Goal: Communication & Community: Share content

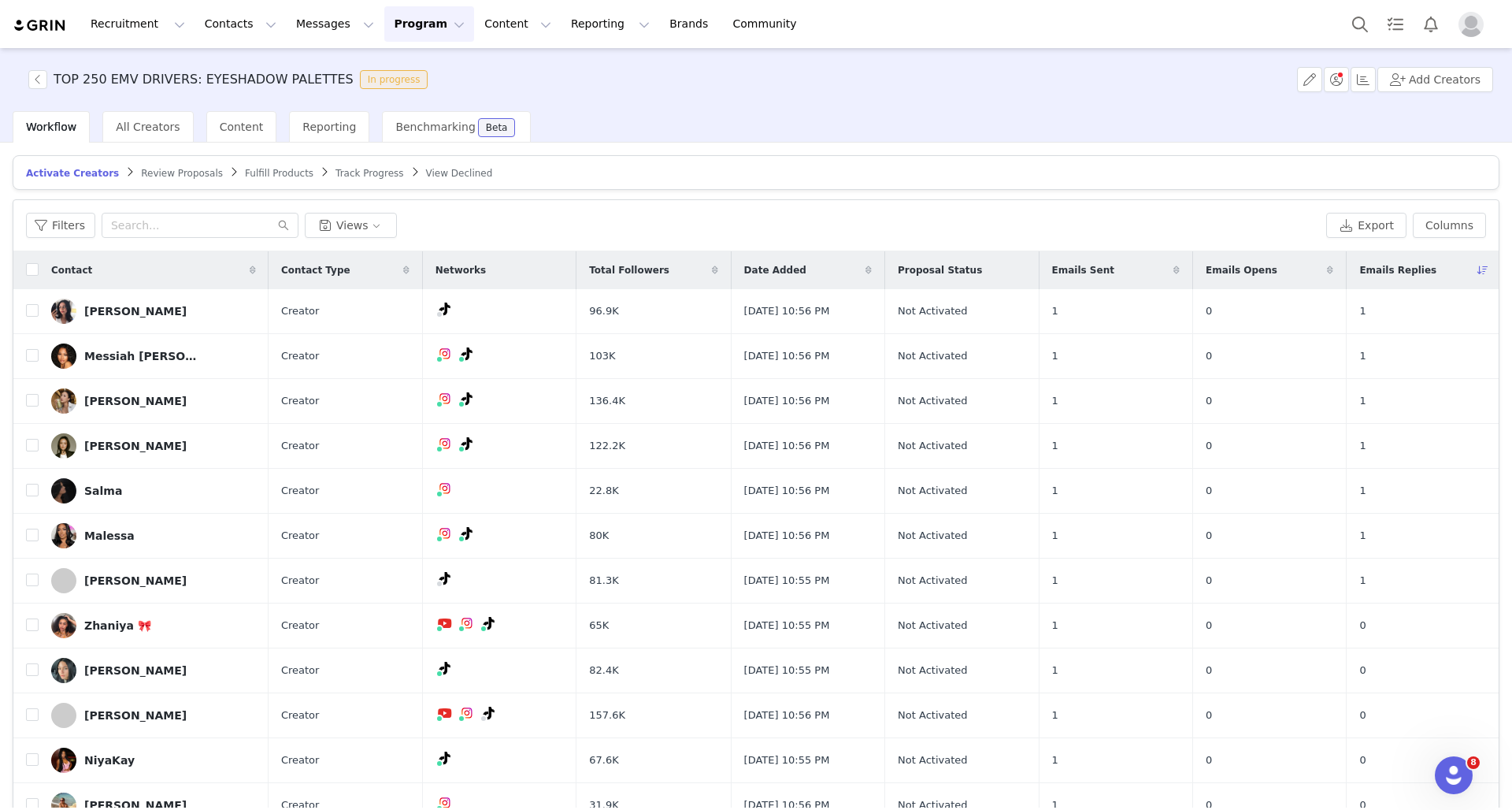
click at [416, 25] on button "Program Program" at bounding box center [429, 24] width 90 height 36
click at [416, 66] on p "Activations" at bounding box center [402, 69] width 60 height 17
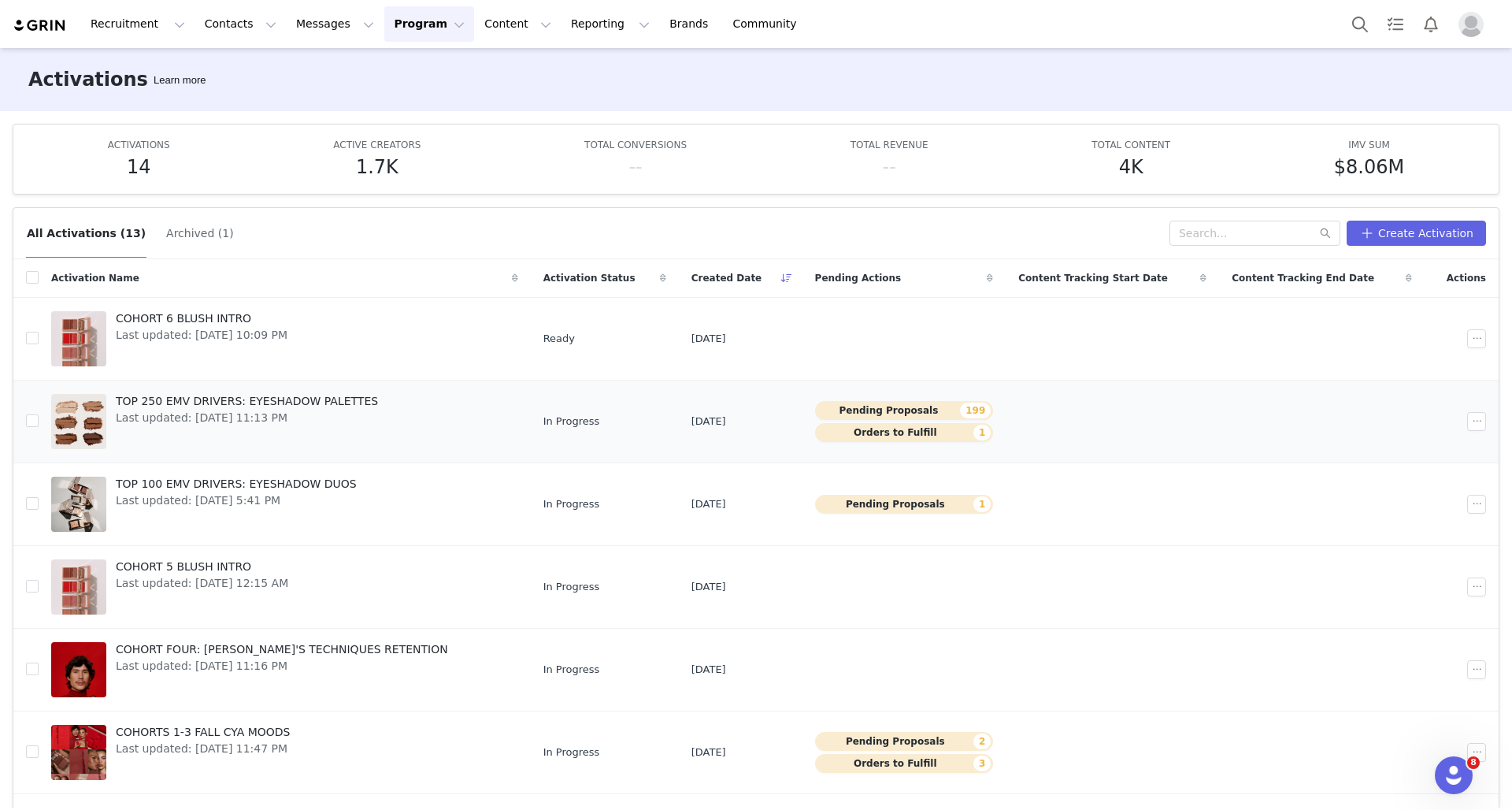
click at [606, 392] on td "In Progress" at bounding box center [604, 421] width 148 height 83
click at [404, 406] on link "TOP 250 EMV DRIVERS: EYESHADOW PALETTES Last updated: Sep 29, 2025 11:13 PM" at bounding box center [284, 422] width 467 height 63
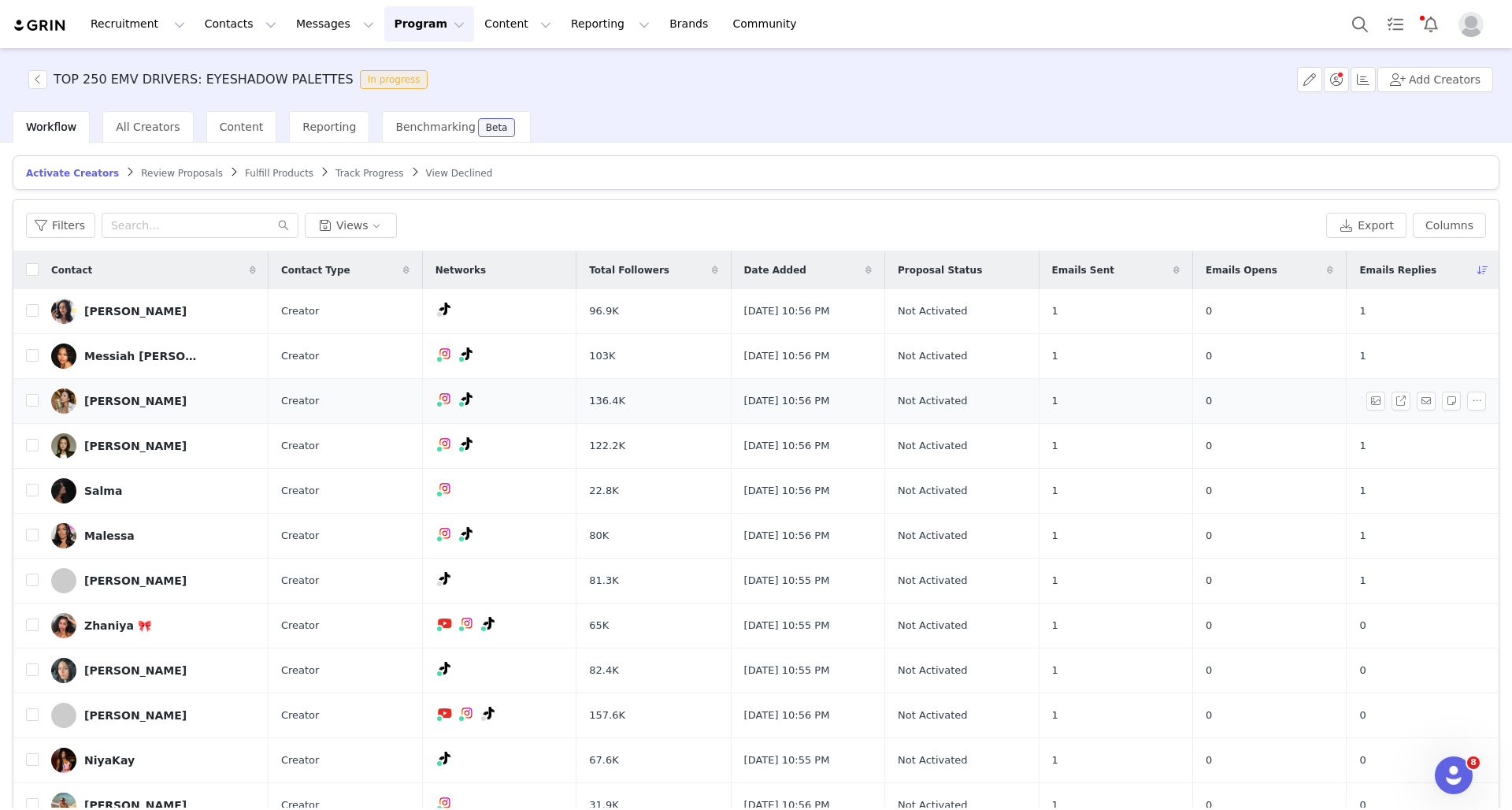
click at [211, 407] on link "shannon wu" at bounding box center [154, 401] width 205 height 25
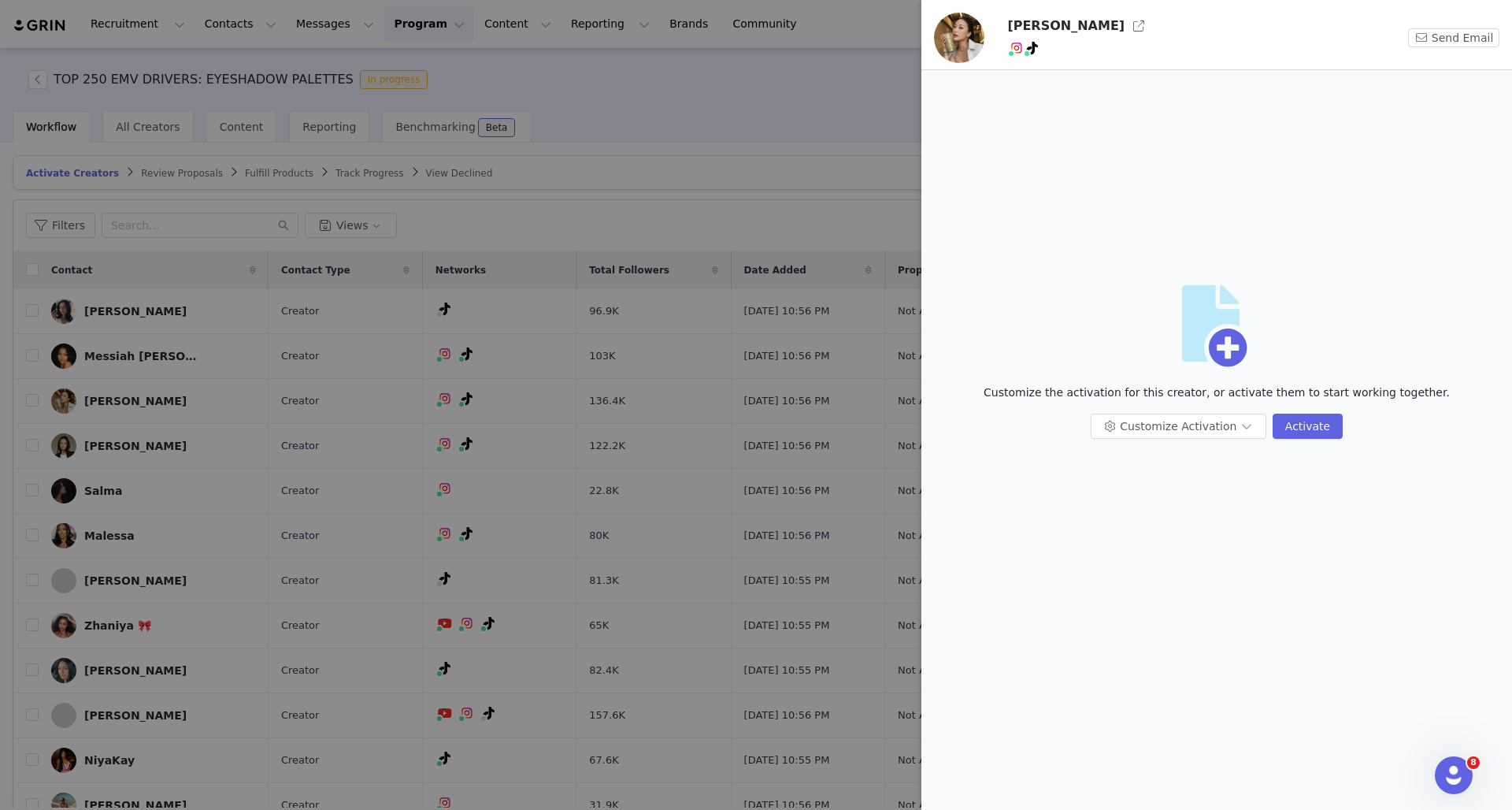
click at [813, 231] on div at bounding box center [756, 405] width 1512 height 810
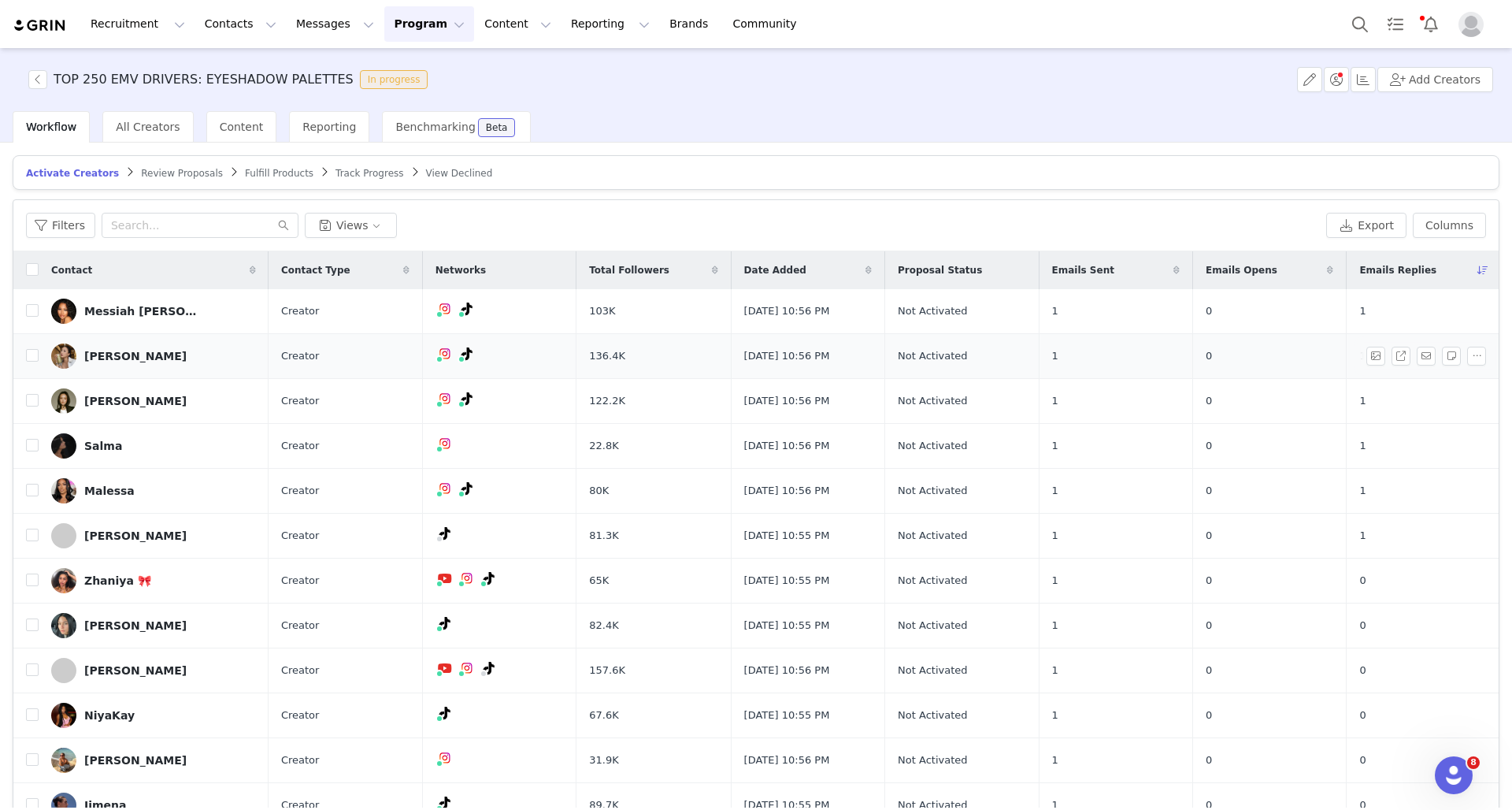
click at [233, 355] on link "shannon wu" at bounding box center [154, 355] width 205 height 25
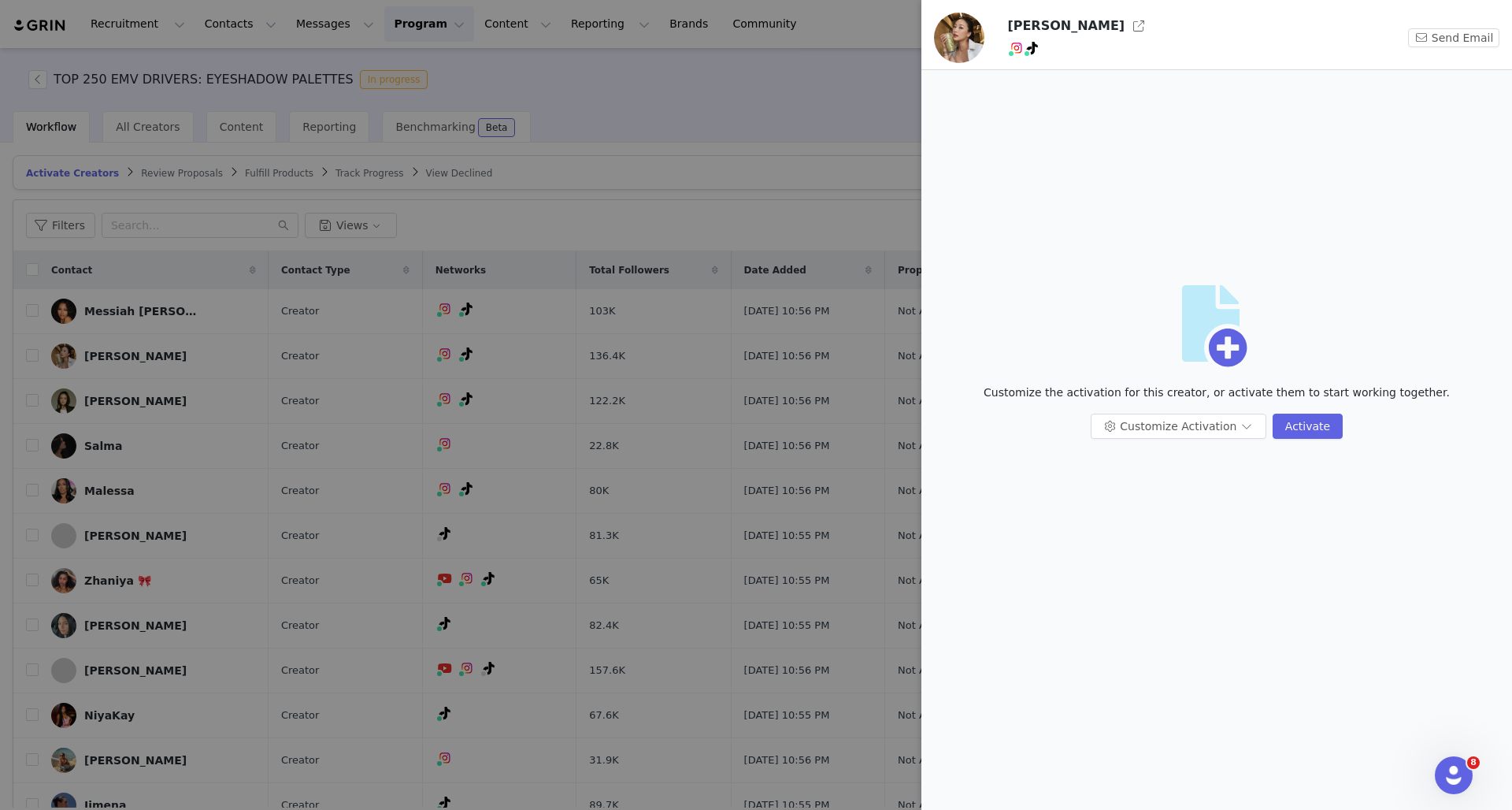
click at [956, 45] on img at bounding box center [958, 37] width 50 height 50
click at [1126, 34] on button "button" at bounding box center [1139, 26] width 25 height 25
click at [859, 129] on div at bounding box center [756, 405] width 1512 height 810
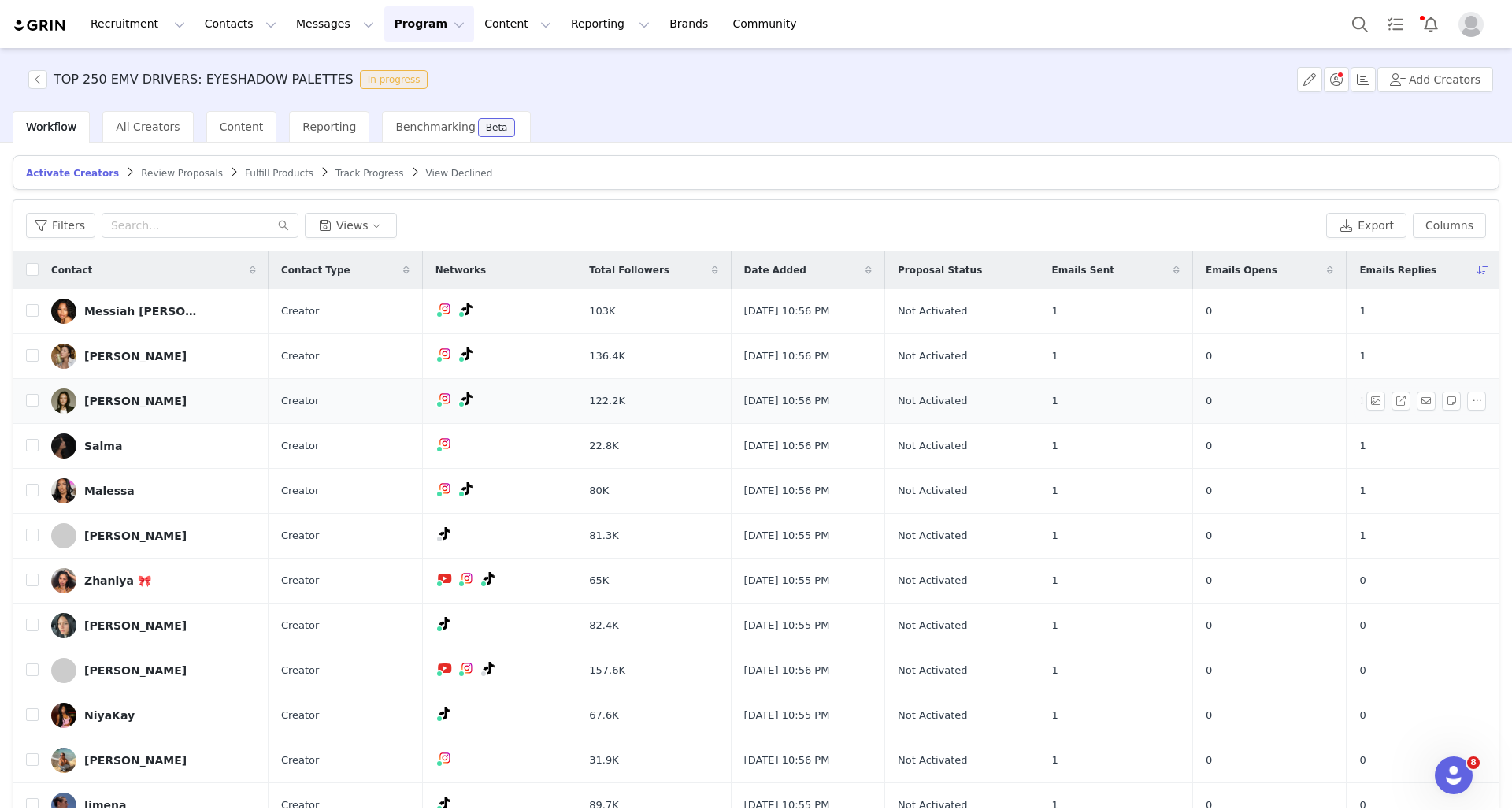
click at [226, 422] on td "[PERSON_NAME]" at bounding box center [154, 401] width 230 height 45
click at [69, 492] on img at bounding box center [64, 490] width 25 height 25
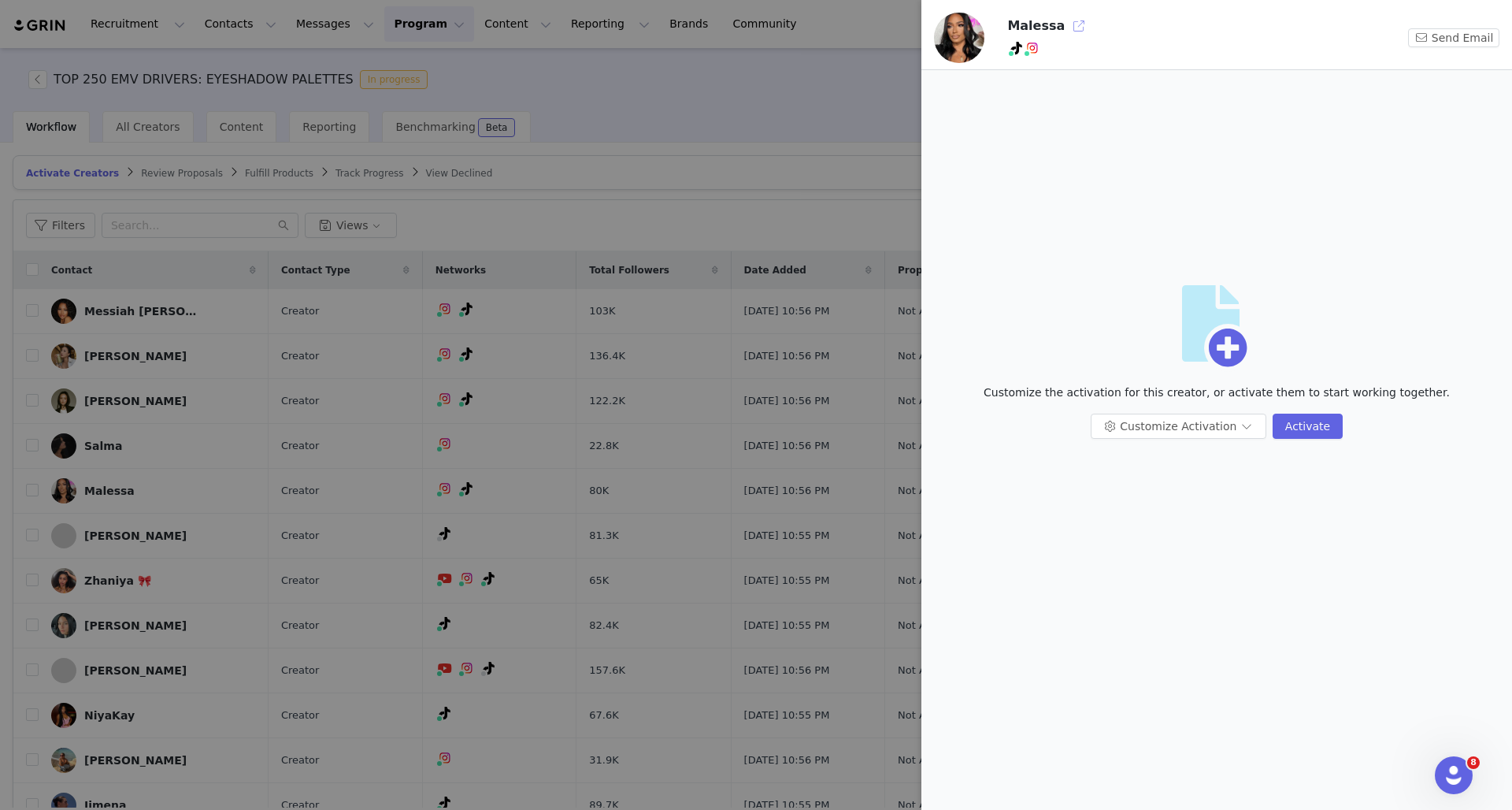
click at [1067, 22] on button "button" at bounding box center [1078, 26] width 25 height 25
click at [661, 155] on div at bounding box center [756, 405] width 1512 height 810
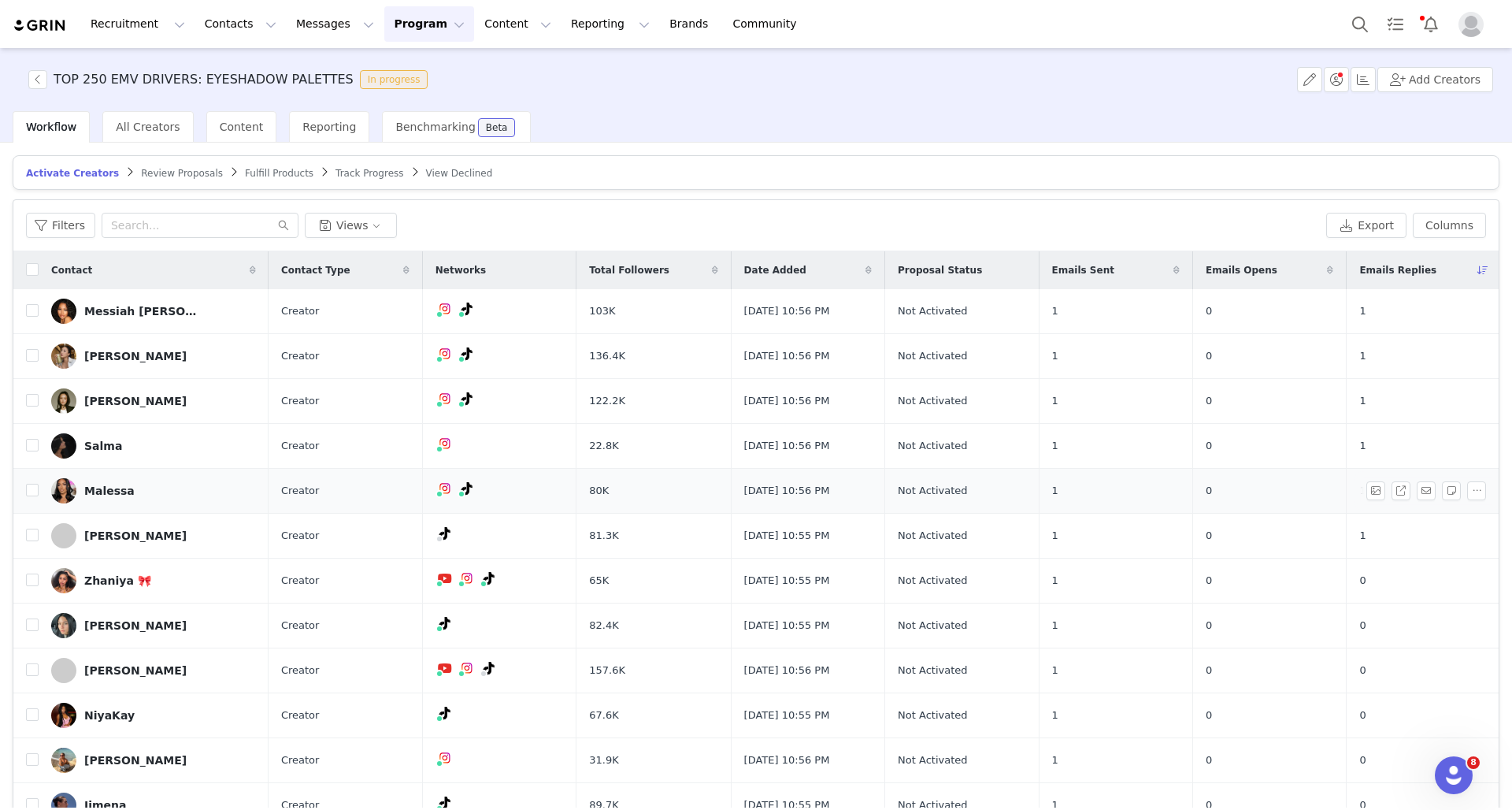
click at [116, 494] on div "Malessa" at bounding box center [109, 490] width 50 height 12
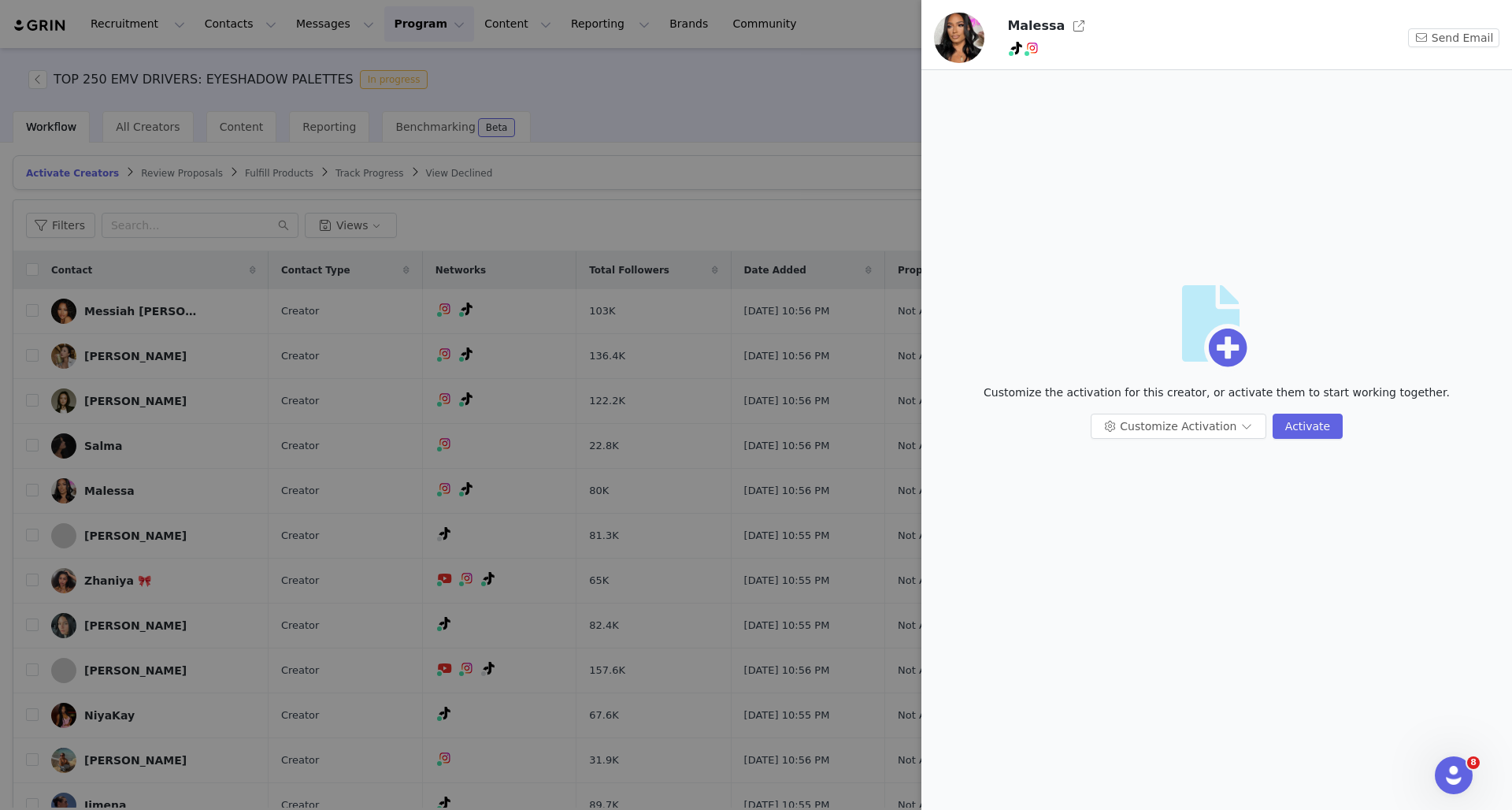
click at [947, 32] on img at bounding box center [958, 37] width 50 height 50
click at [1066, 31] on button "button" at bounding box center [1078, 26] width 25 height 25
click at [806, 174] on div at bounding box center [756, 405] width 1512 height 810
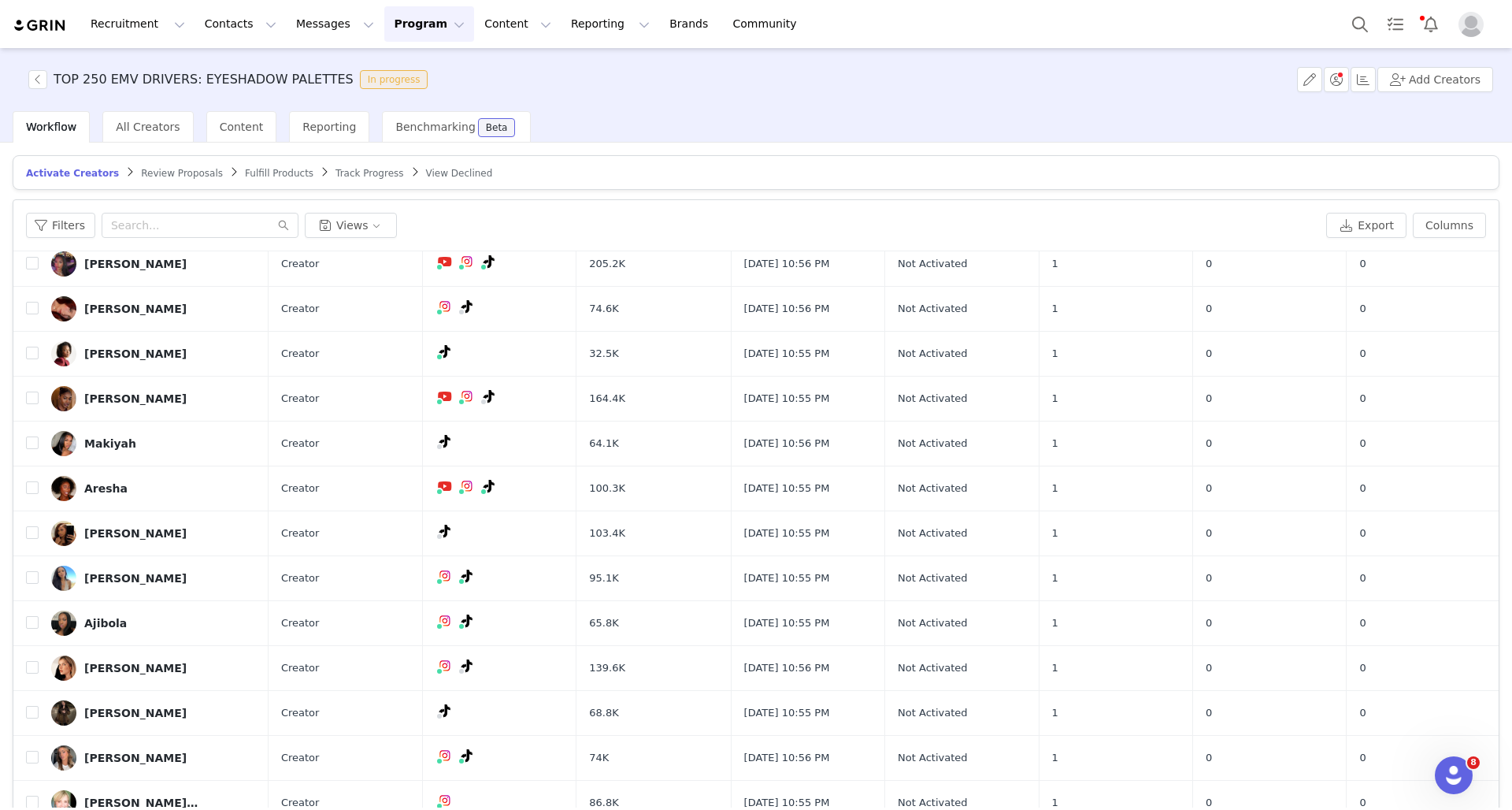
scroll to position [1664, 0]
click at [400, 21] on button "Program Program" at bounding box center [429, 24] width 90 height 36
click at [414, 72] on p "Activations" at bounding box center [402, 69] width 60 height 17
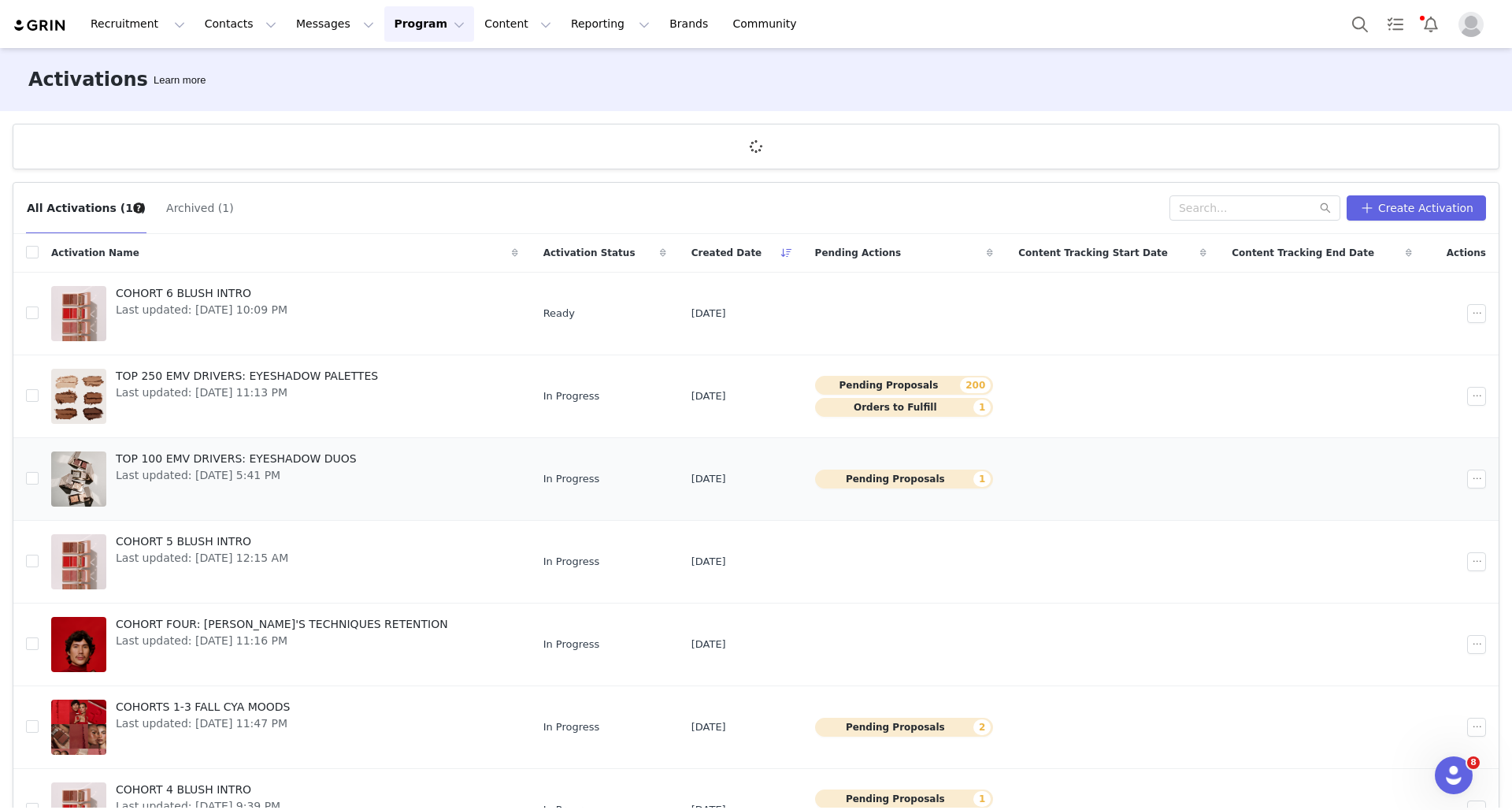
click at [868, 472] on button "Pending Proposals 1" at bounding box center [904, 479] width 178 height 19
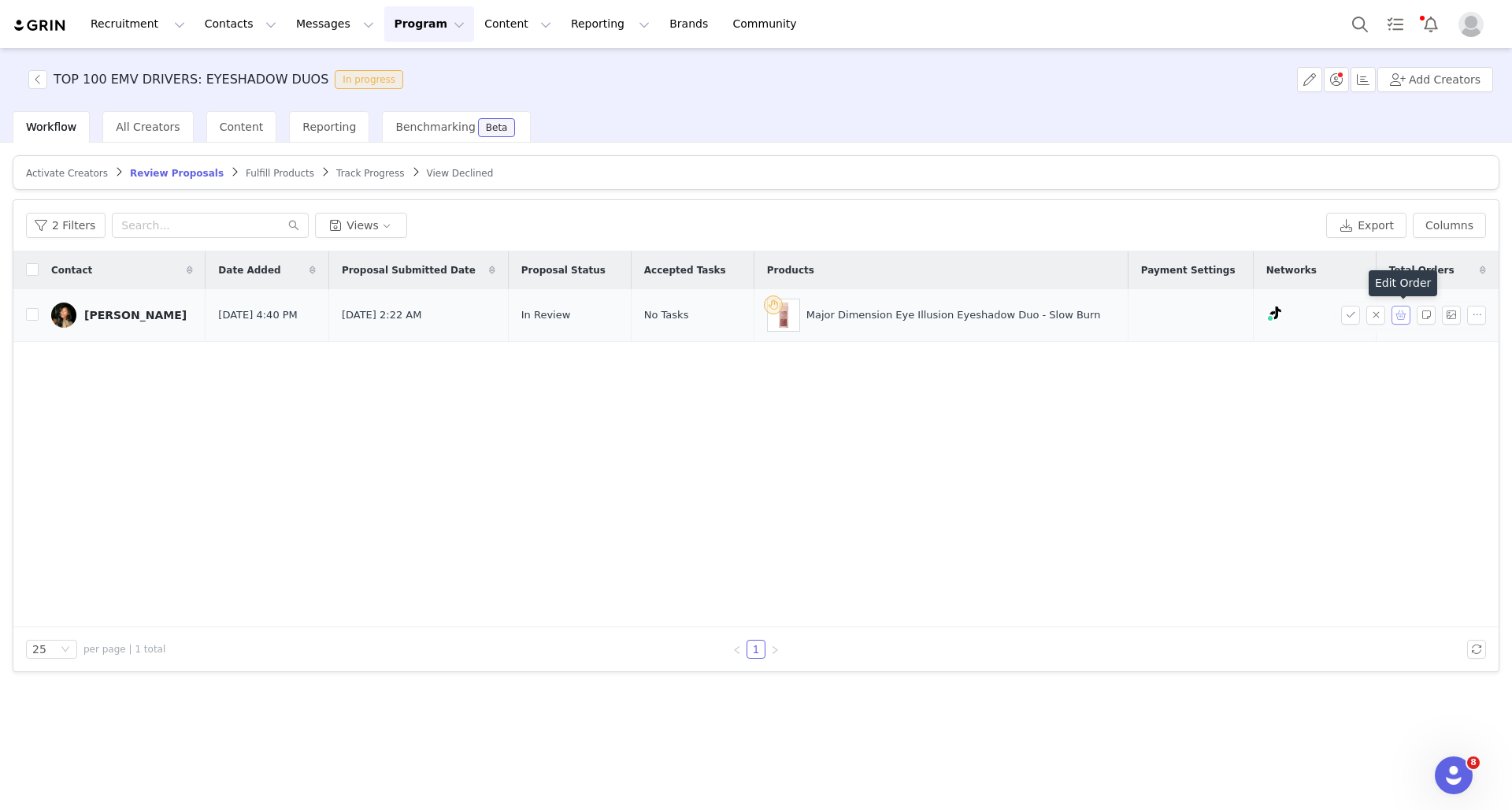
click at [1403, 321] on button "button" at bounding box center [1400, 315] width 19 height 19
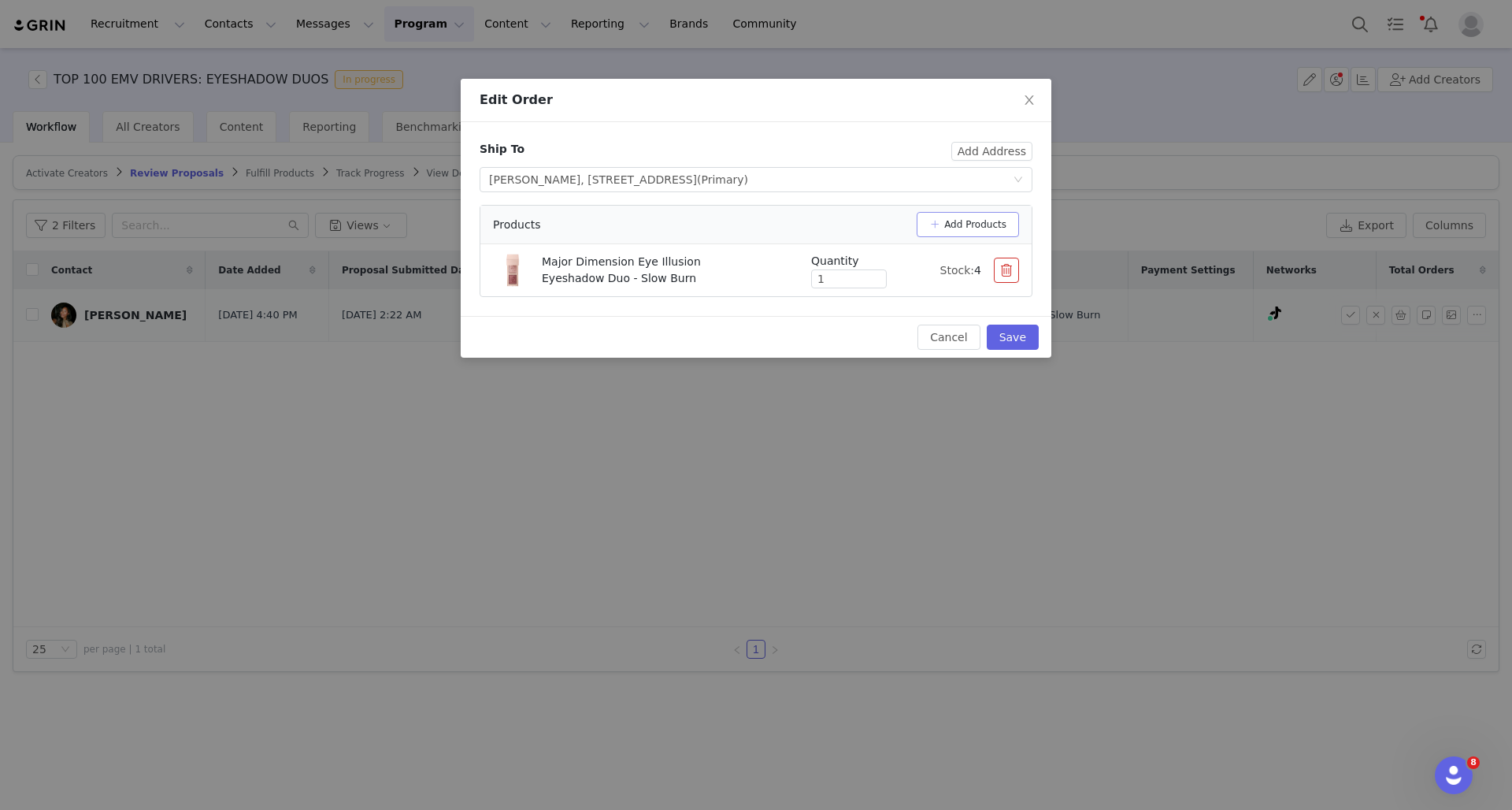
click at [937, 233] on button "Add Products" at bounding box center [968, 224] width 102 height 25
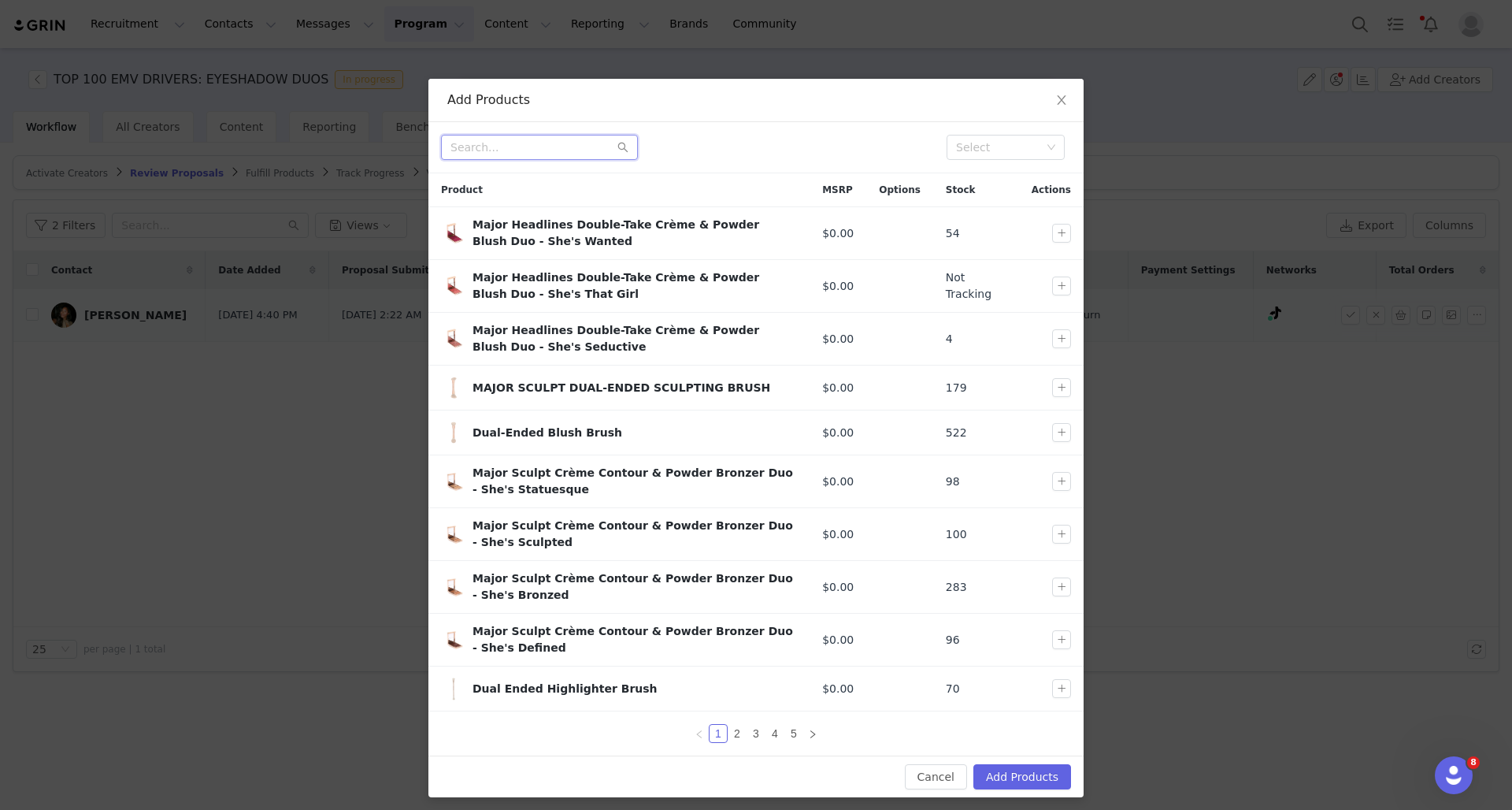
click at [578, 150] on input "text" at bounding box center [540, 147] width 197 height 25
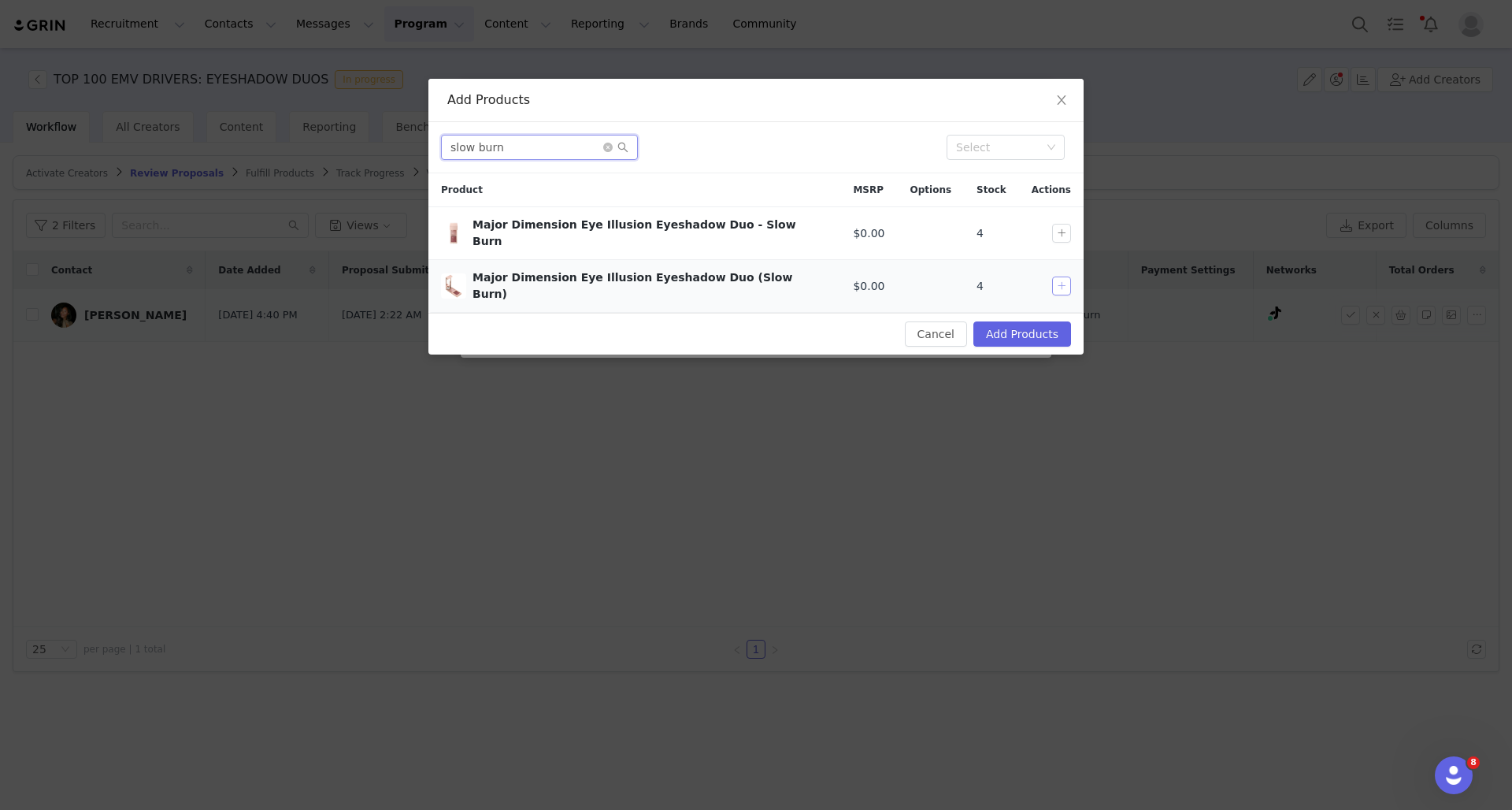
type input "slow burn"
click at [1053, 276] on button "button" at bounding box center [1061, 285] width 19 height 19
click at [1044, 322] on button "Add Products" at bounding box center [1022, 334] width 97 height 25
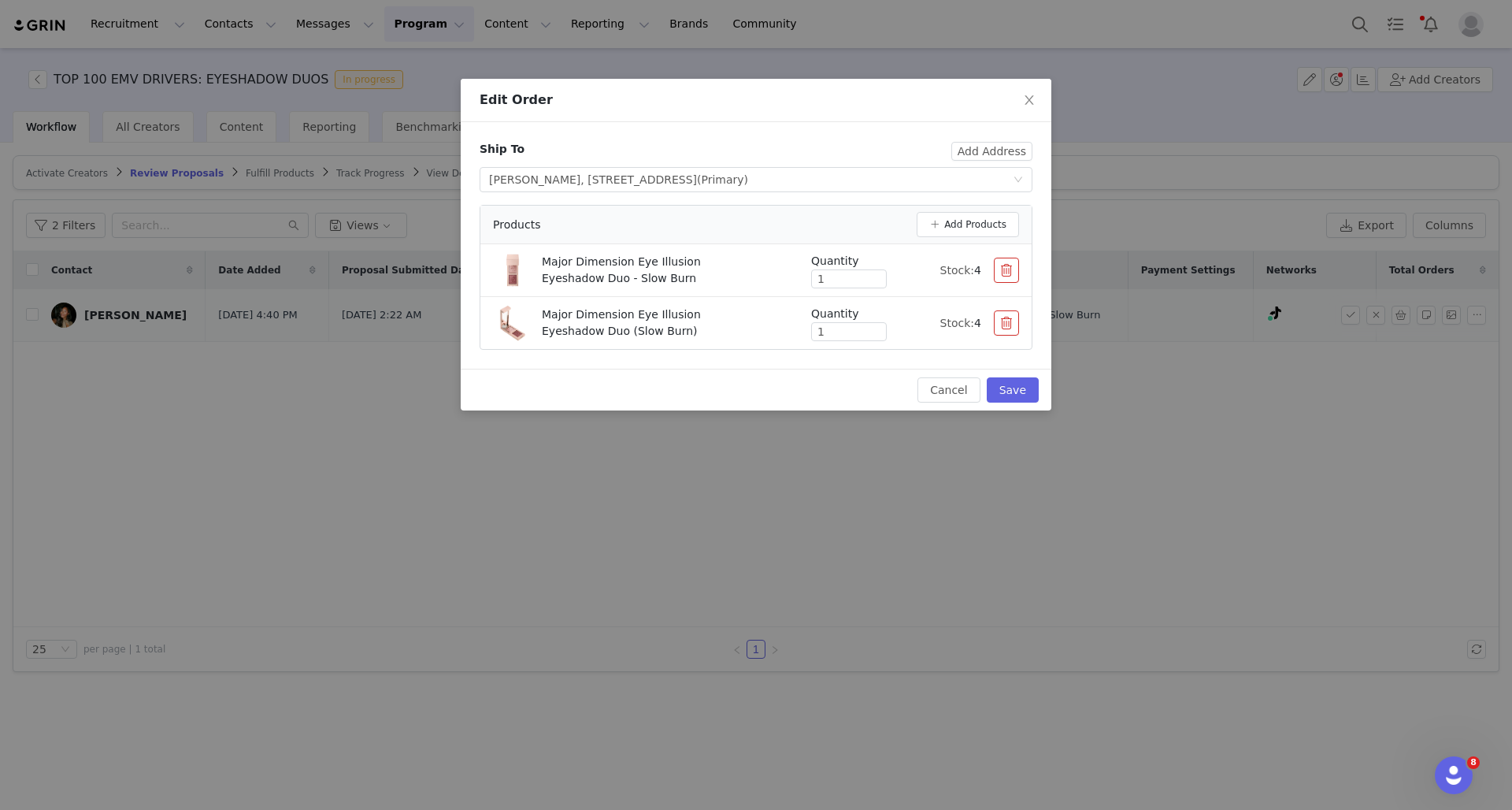
click at [1007, 269] on button "button" at bounding box center [1006, 270] width 25 height 25
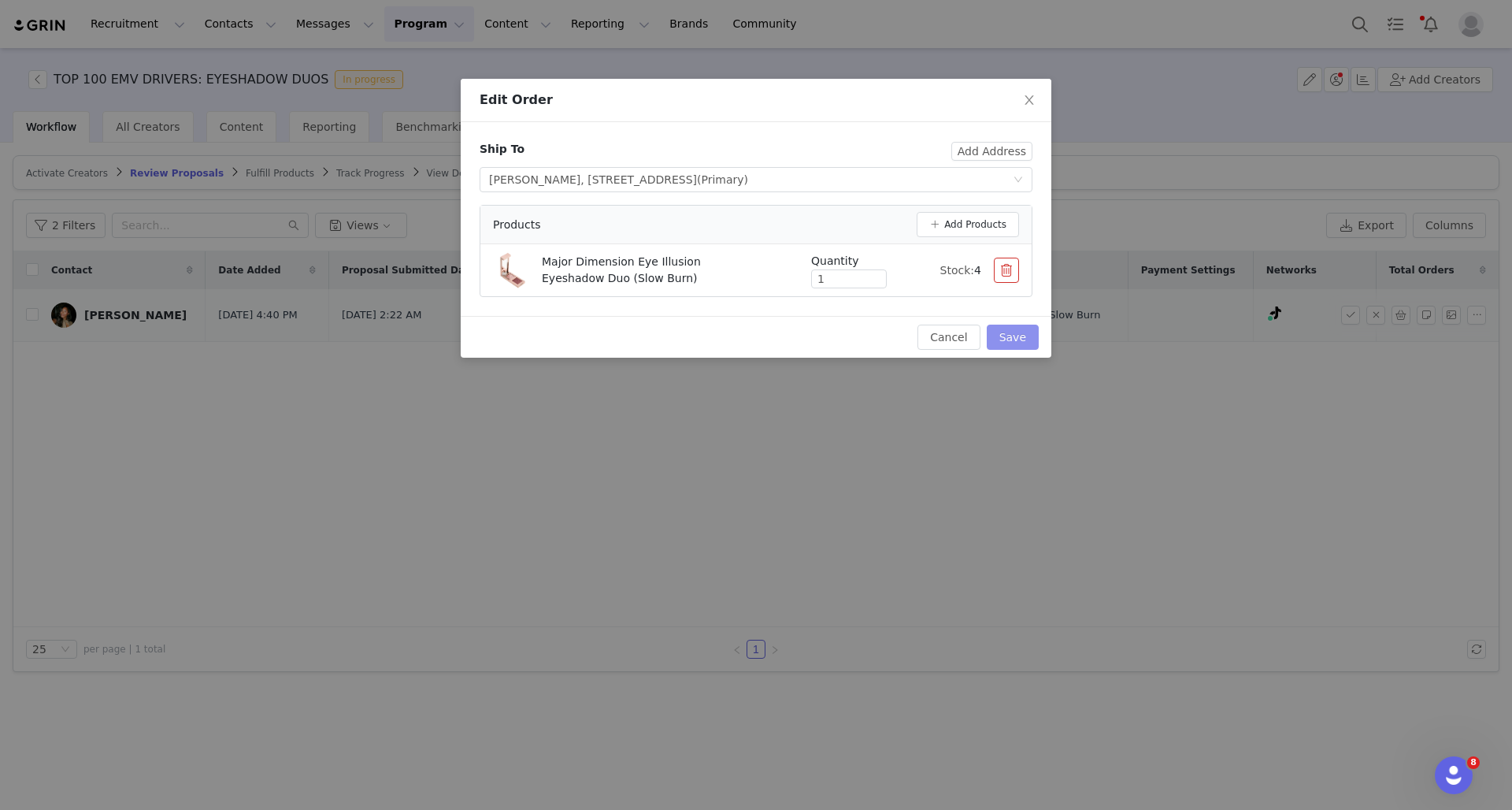
click at [1016, 348] on button "Save" at bounding box center [1012, 337] width 52 height 25
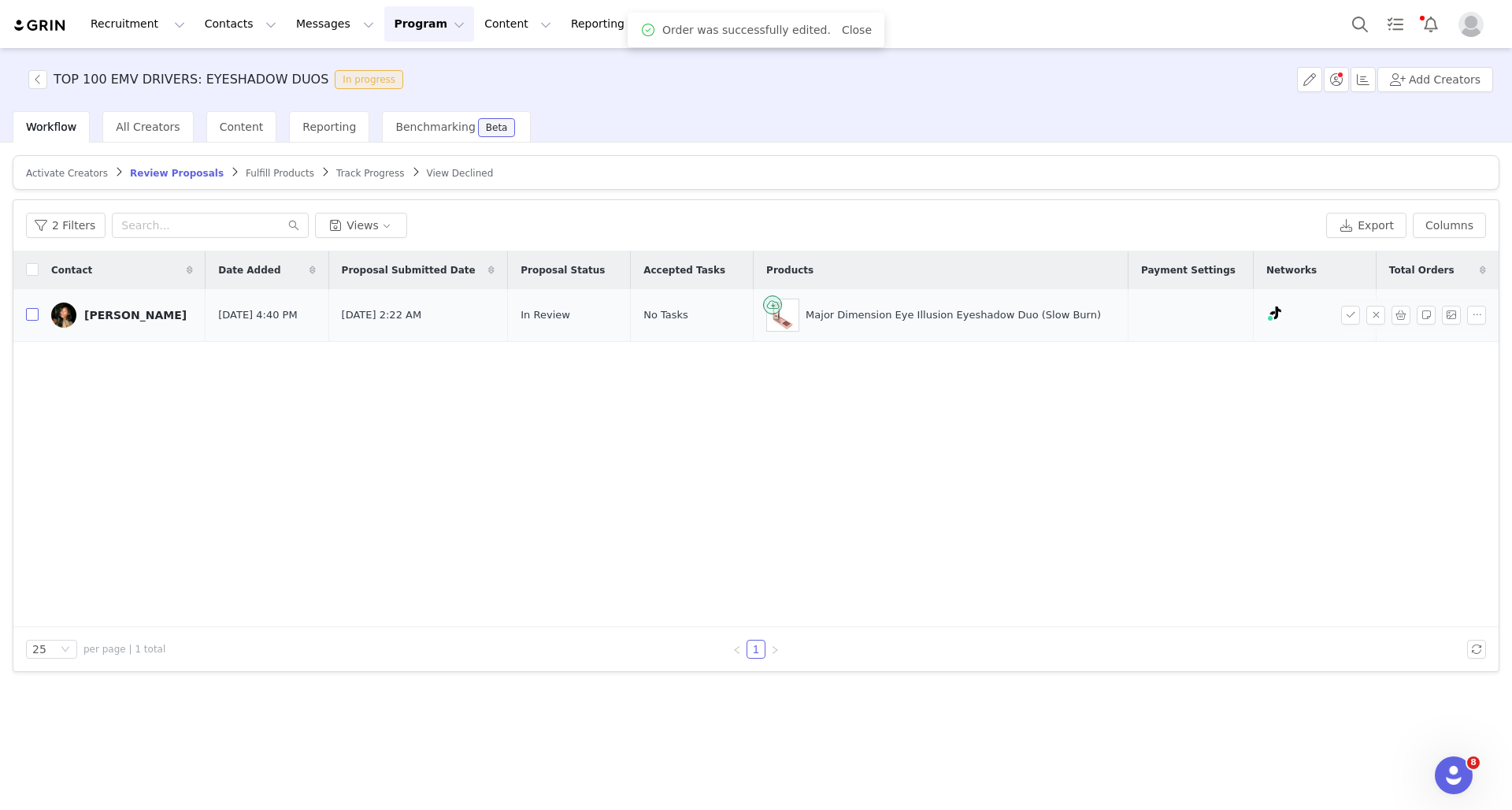
click at [35, 318] on input "checkbox" at bounding box center [31, 314] width 12 height 12
checkbox input "true"
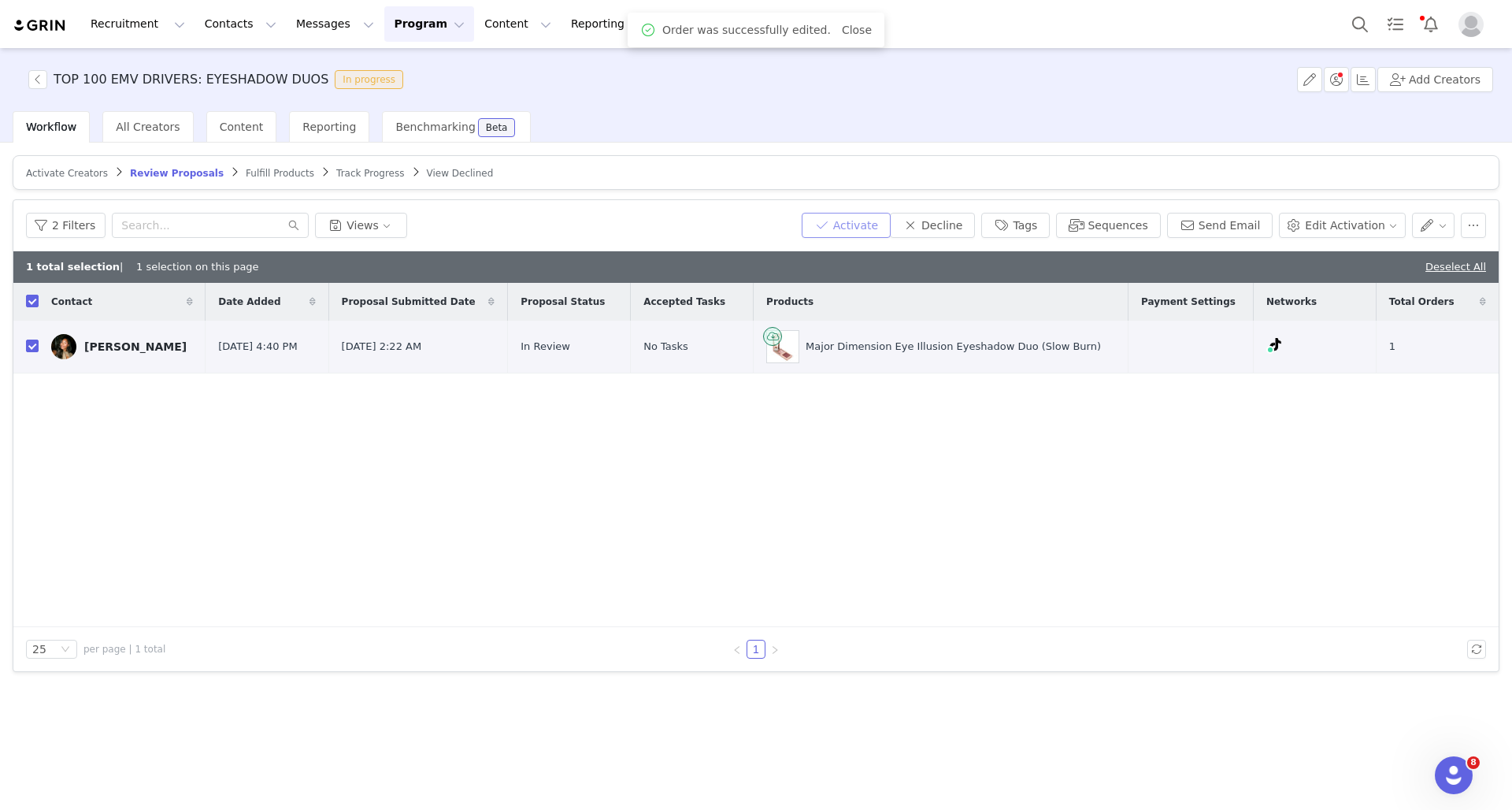
click at [853, 214] on button "Activate" at bounding box center [846, 225] width 89 height 25
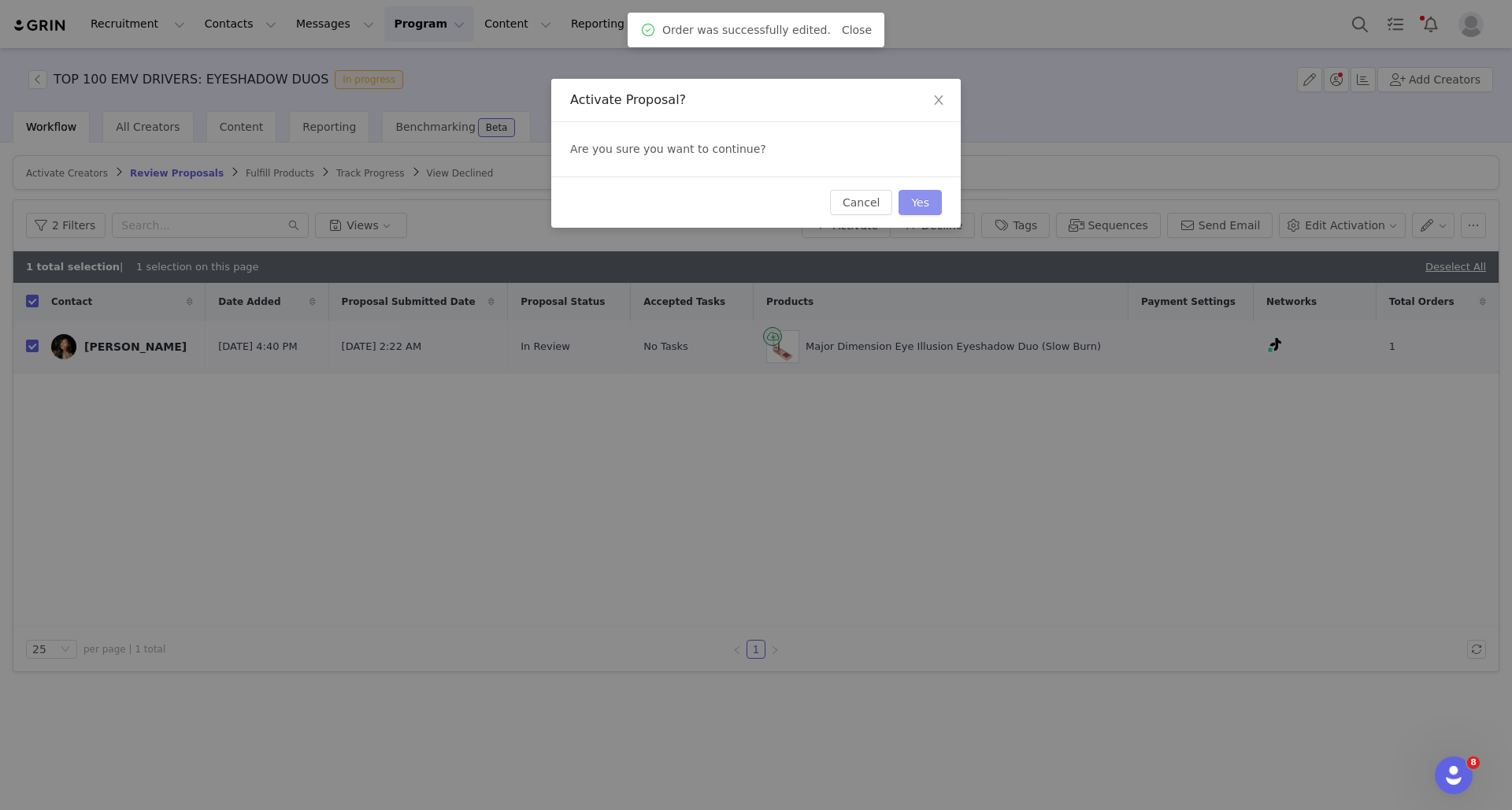
click at [915, 204] on button "Yes" at bounding box center [920, 202] width 43 height 25
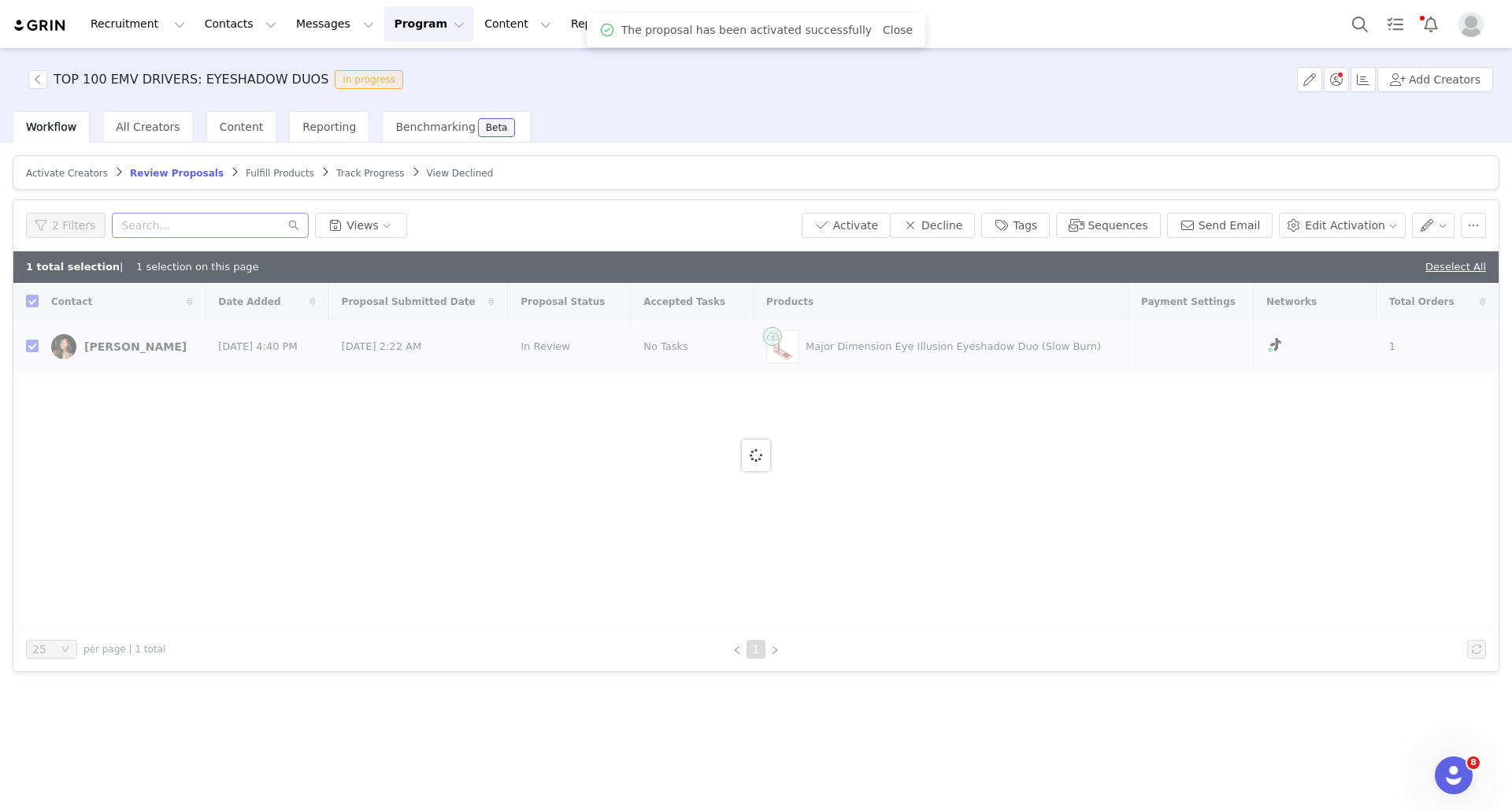
checkbox input "false"
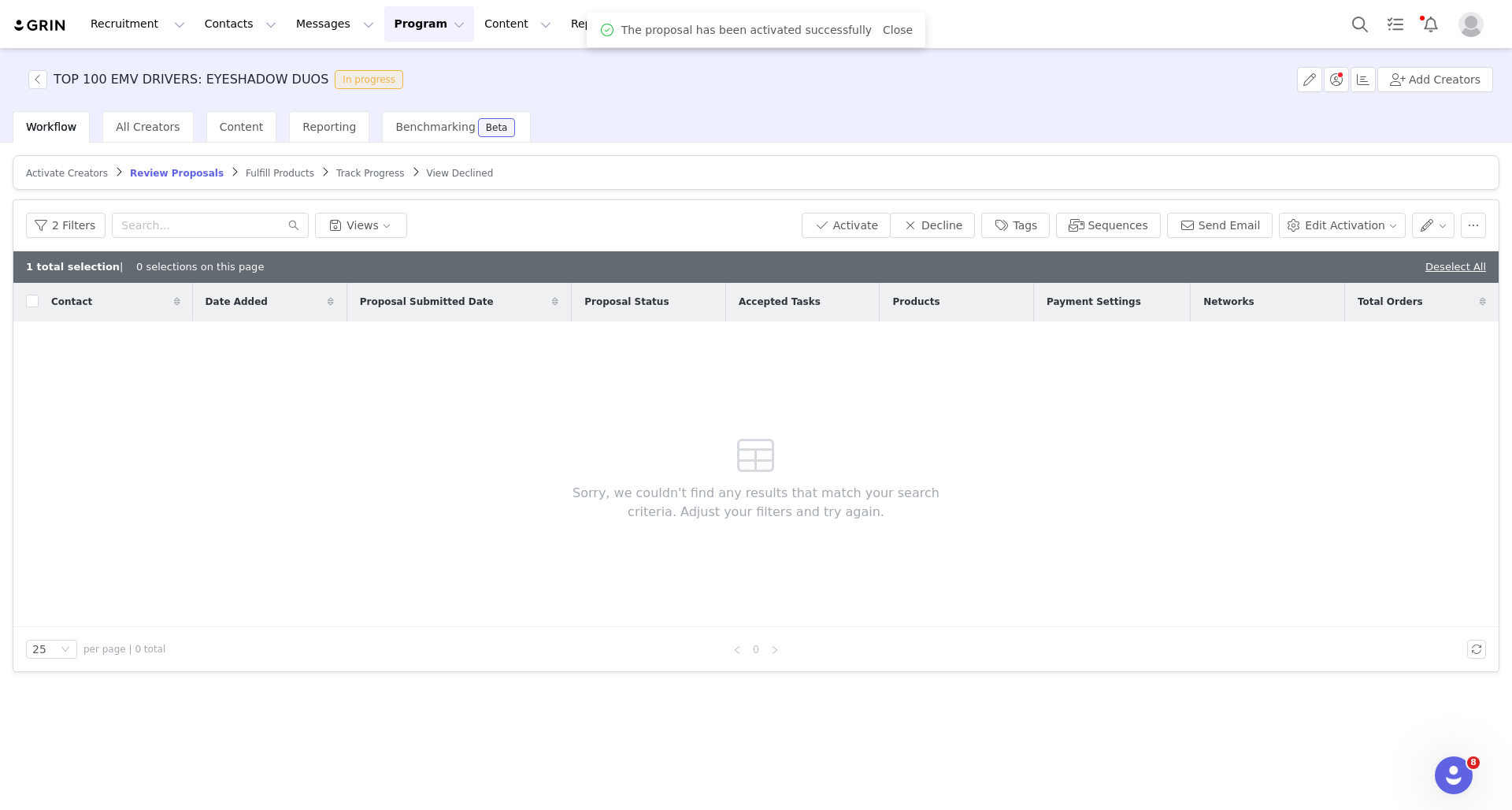
click at [259, 174] on span "Fulfill Products" at bounding box center [279, 173] width 69 height 11
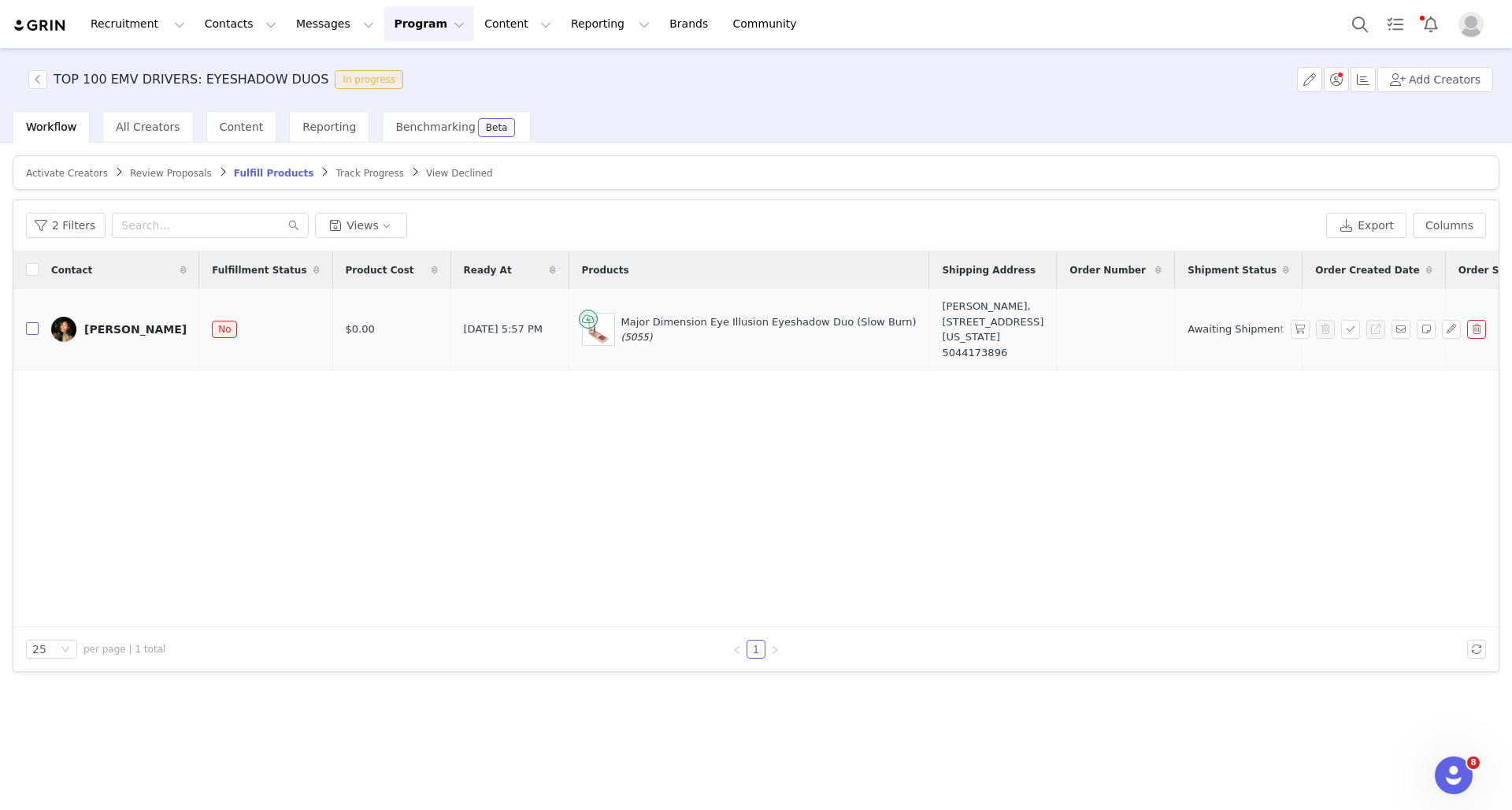
click at [36, 335] on input "checkbox" at bounding box center [31, 328] width 12 height 12
checkbox input "true"
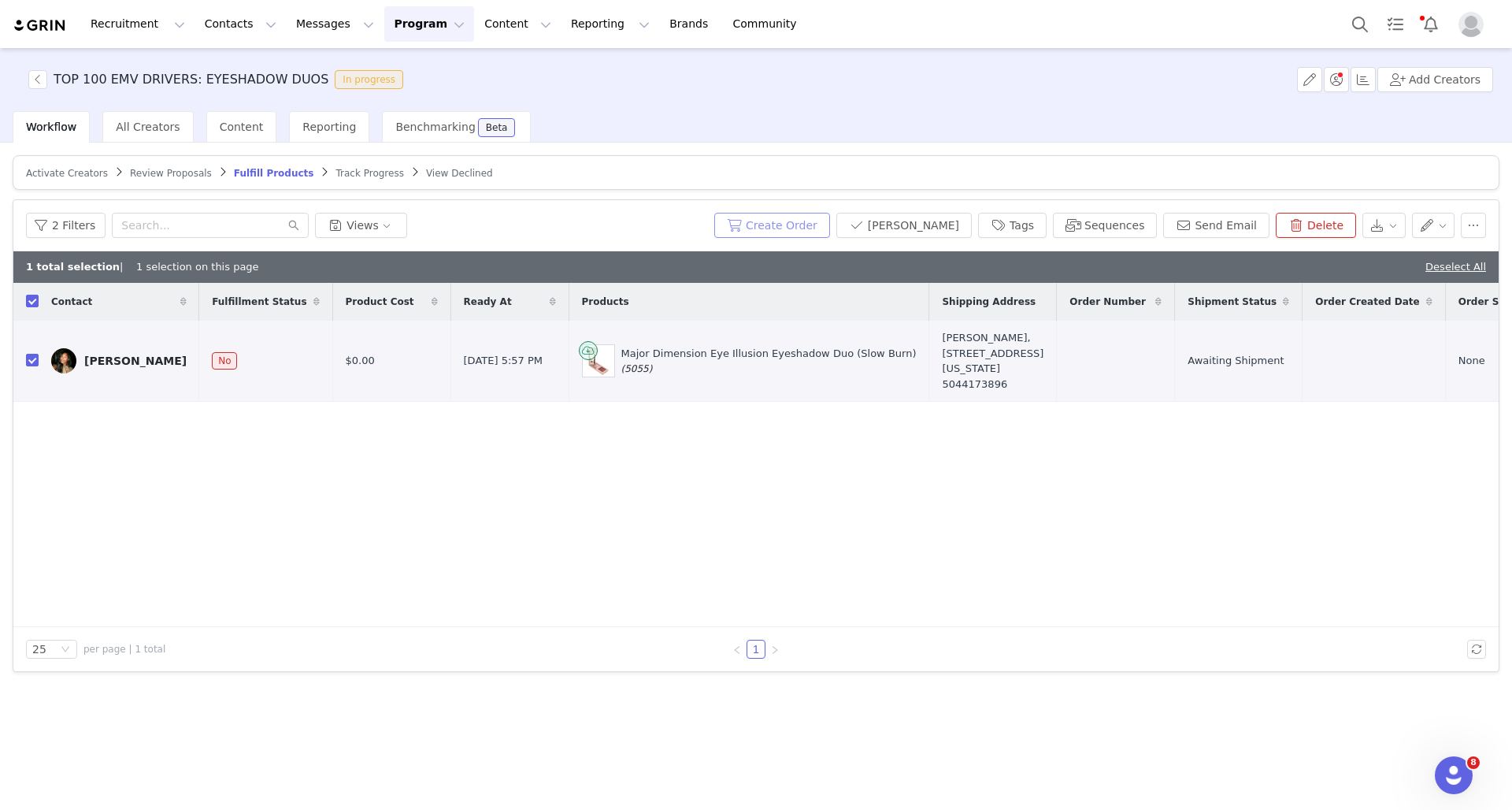
click at [808, 226] on button "Create Order" at bounding box center [772, 225] width 116 height 25
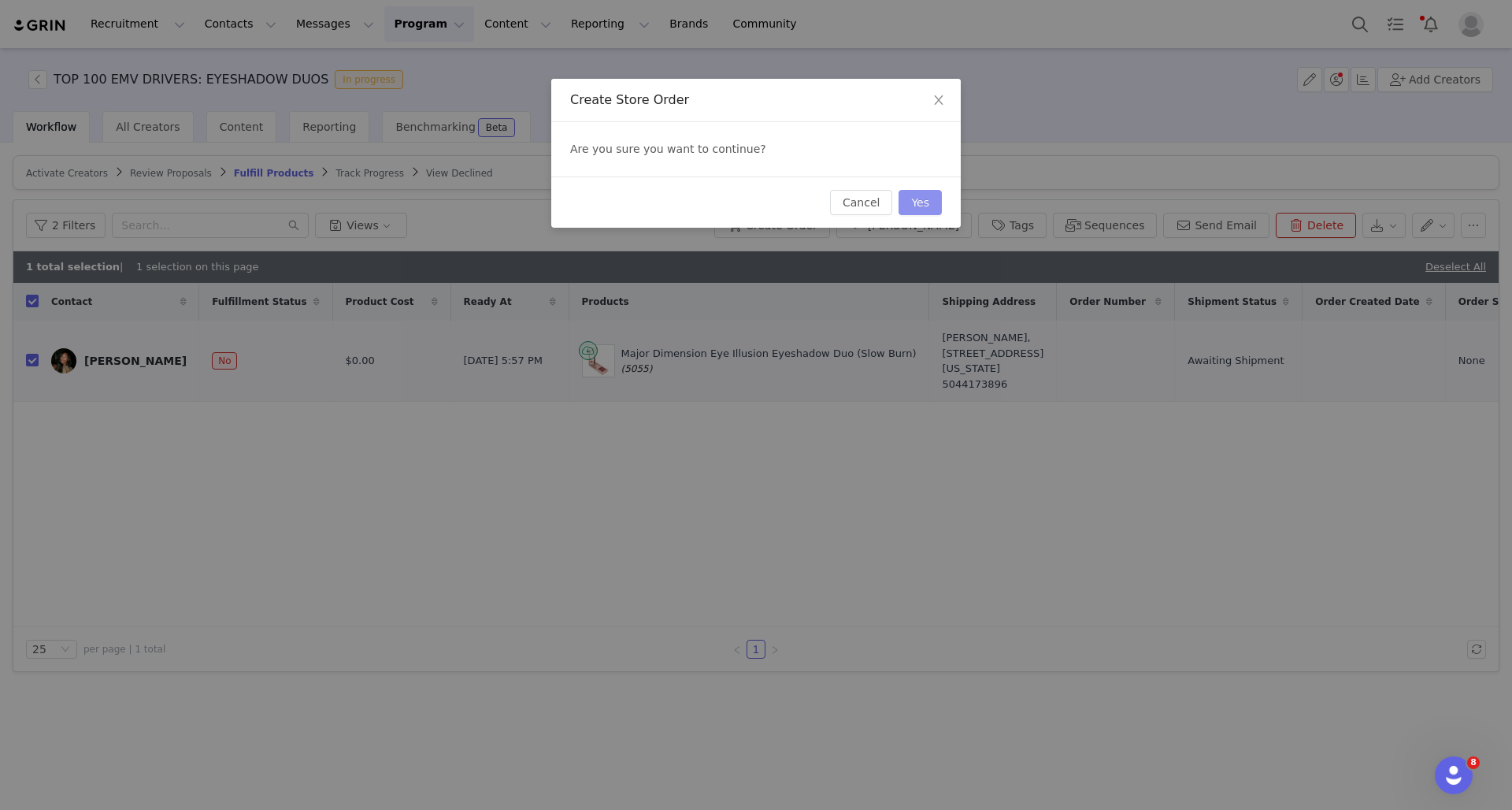
click at [928, 206] on button "Yes" at bounding box center [920, 202] width 43 height 25
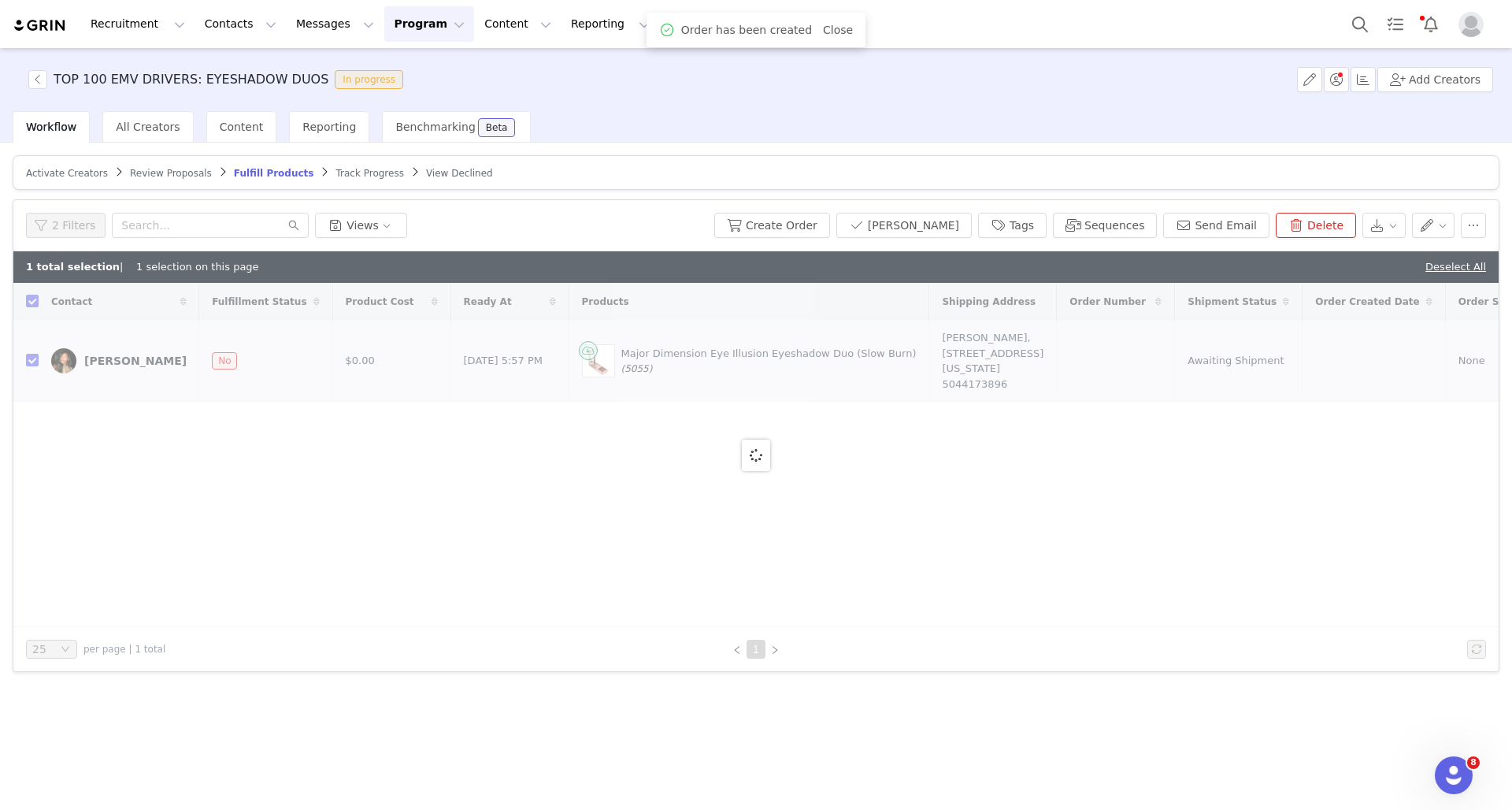
checkbox input "false"
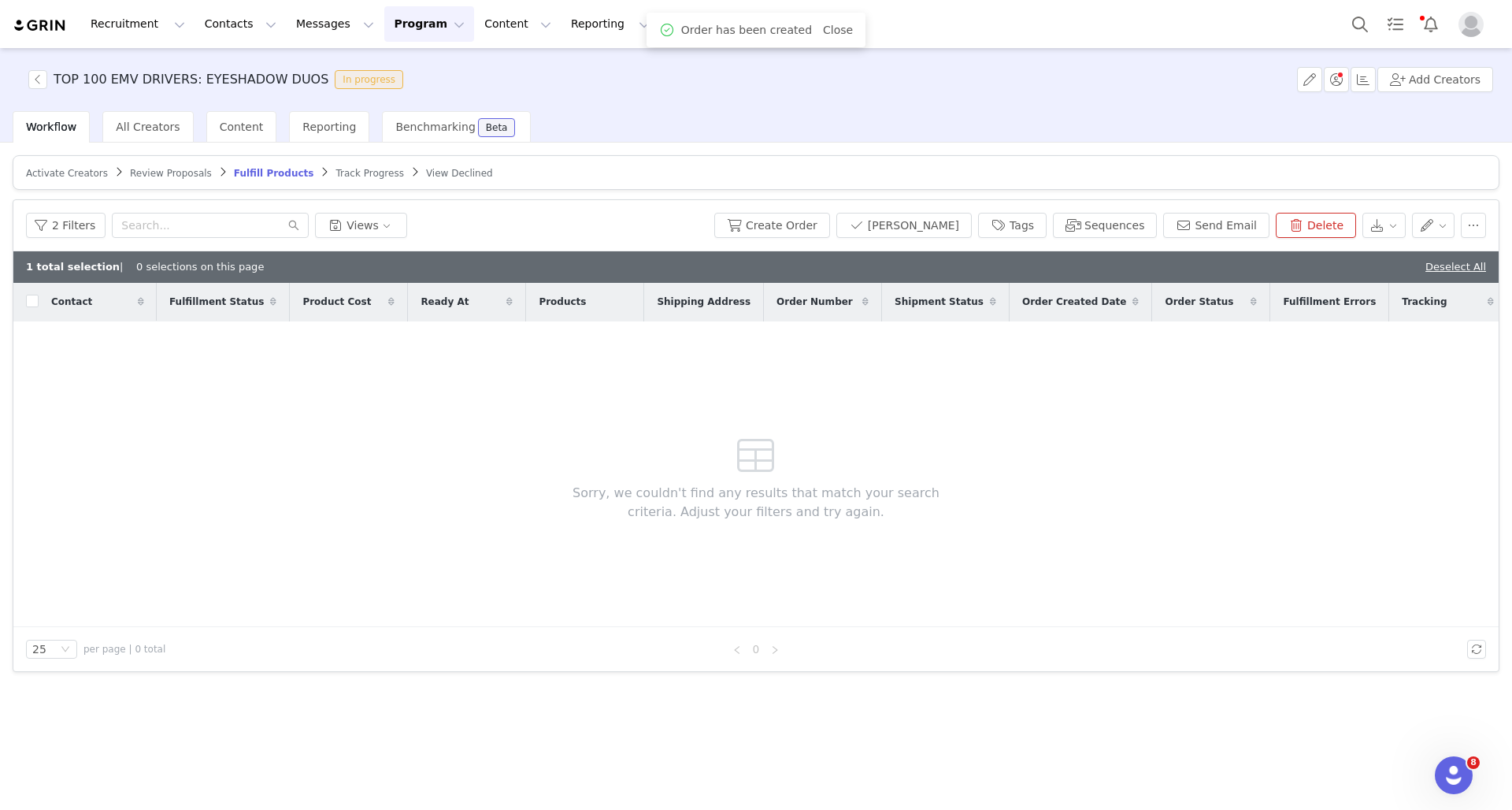
click at [384, 21] on button "Program Program" at bounding box center [429, 24] width 90 height 36
click at [93, 181] on article "Activate Creators Review Proposals Fulfill Products Track Progress View Declined" at bounding box center [755, 173] width 1486 height 35
click at [660, 36] on link "Brands Brands" at bounding box center [691, 24] width 62 height 36
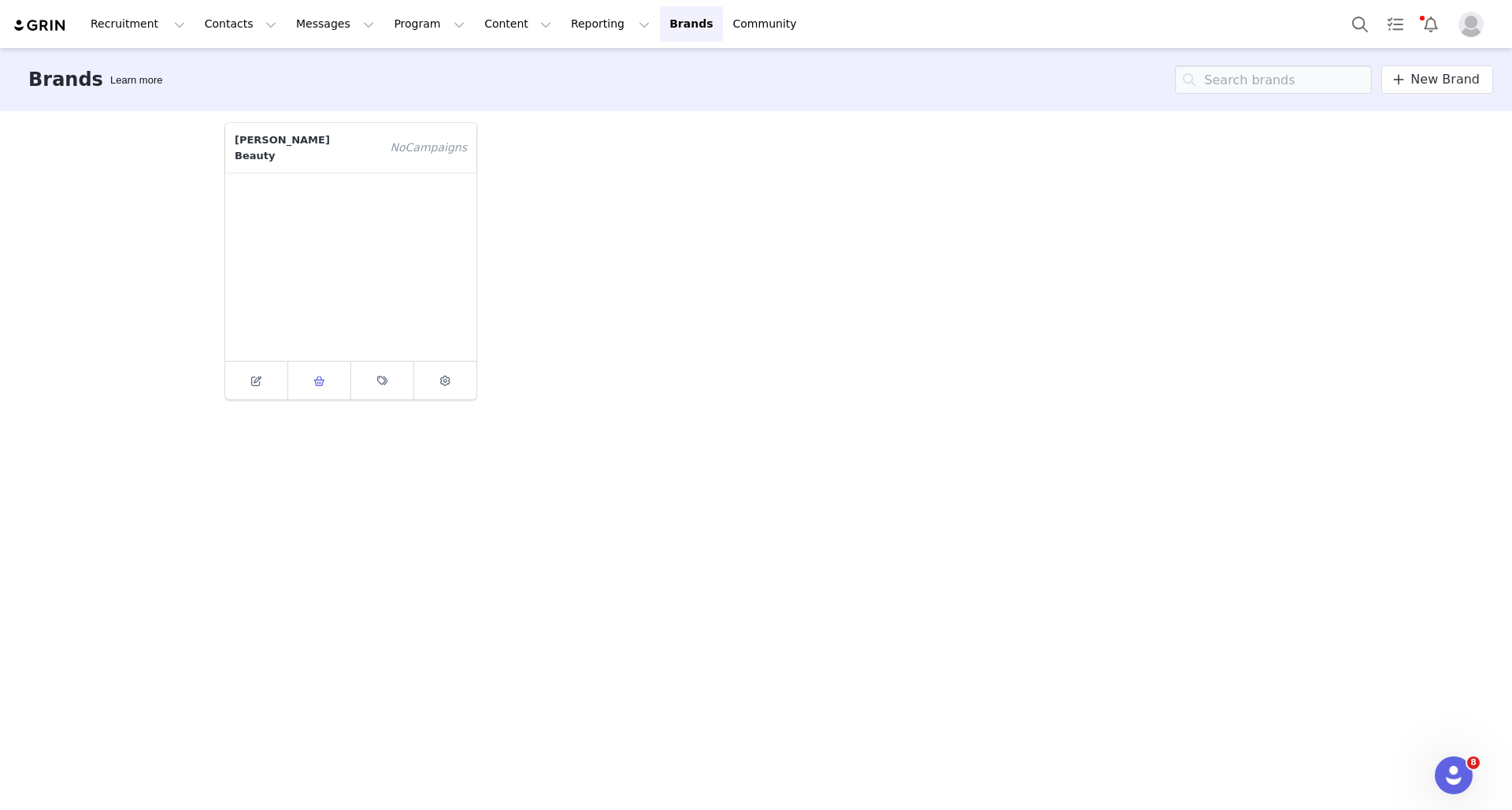
click at [326, 371] on span at bounding box center [319, 380] width 19 height 19
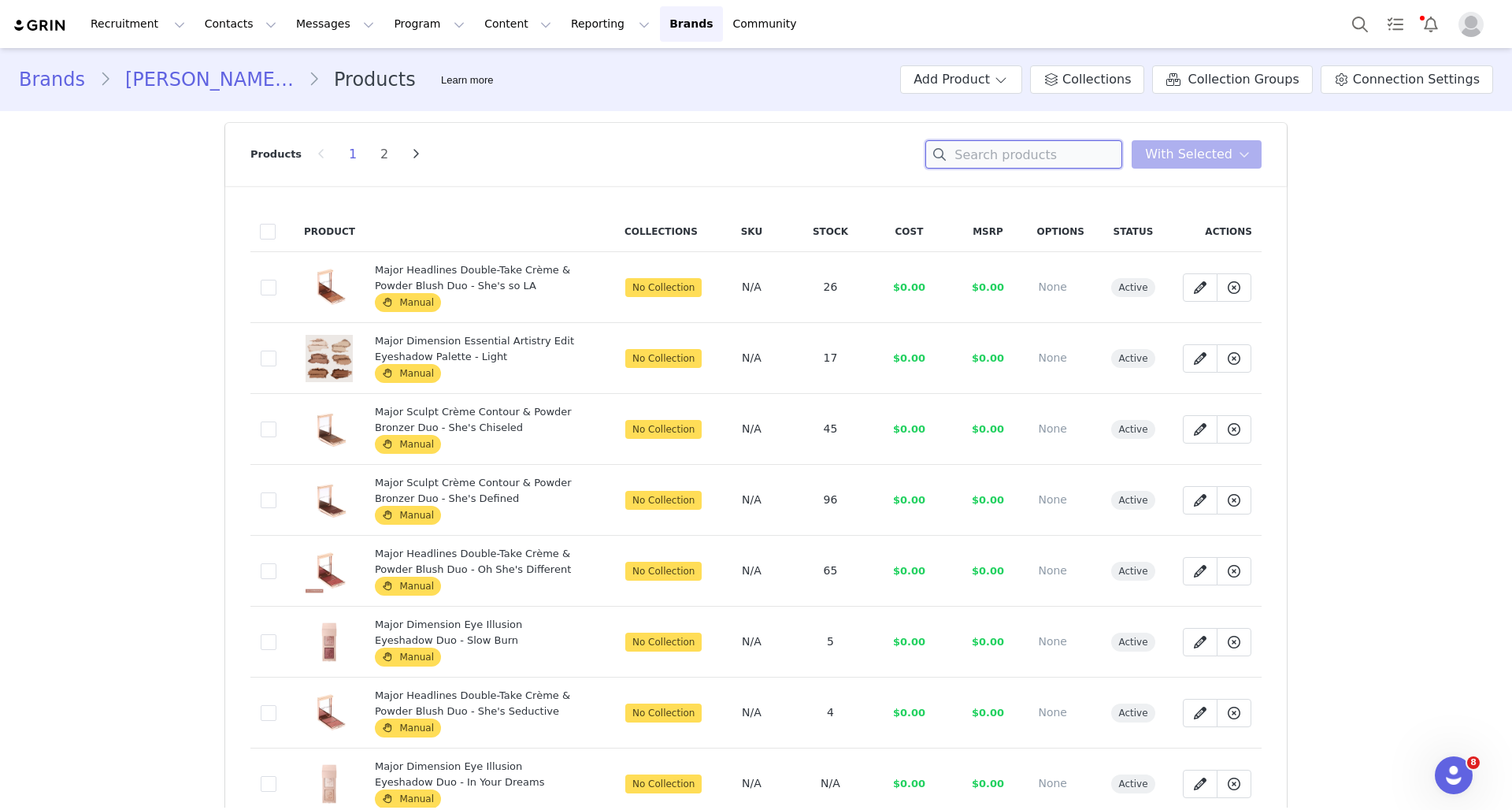
click at [1047, 149] on input at bounding box center [1024, 155] width 197 height 28
type input "slow burn"
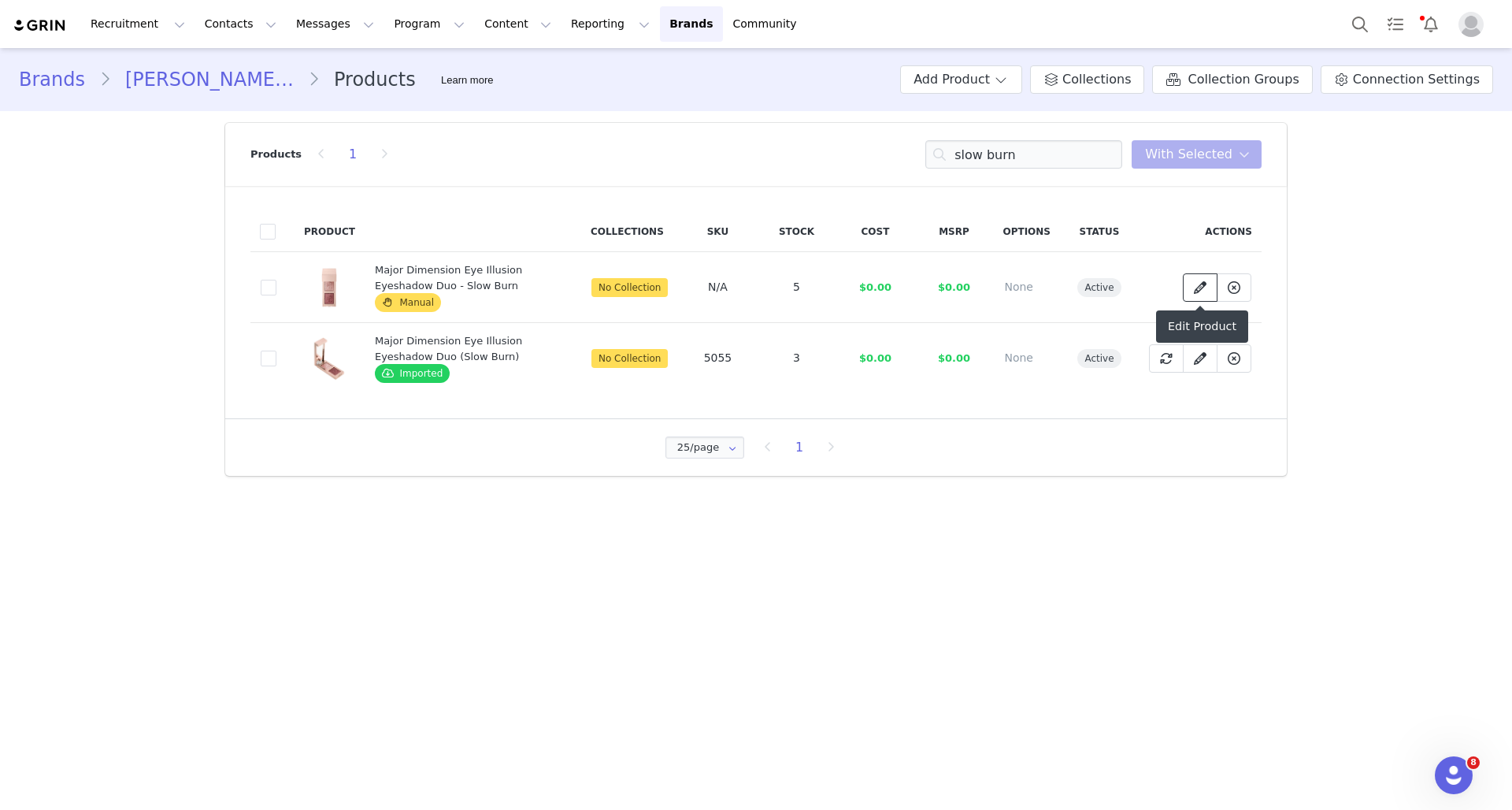
click at [1196, 276] on link at bounding box center [1200, 288] width 35 height 28
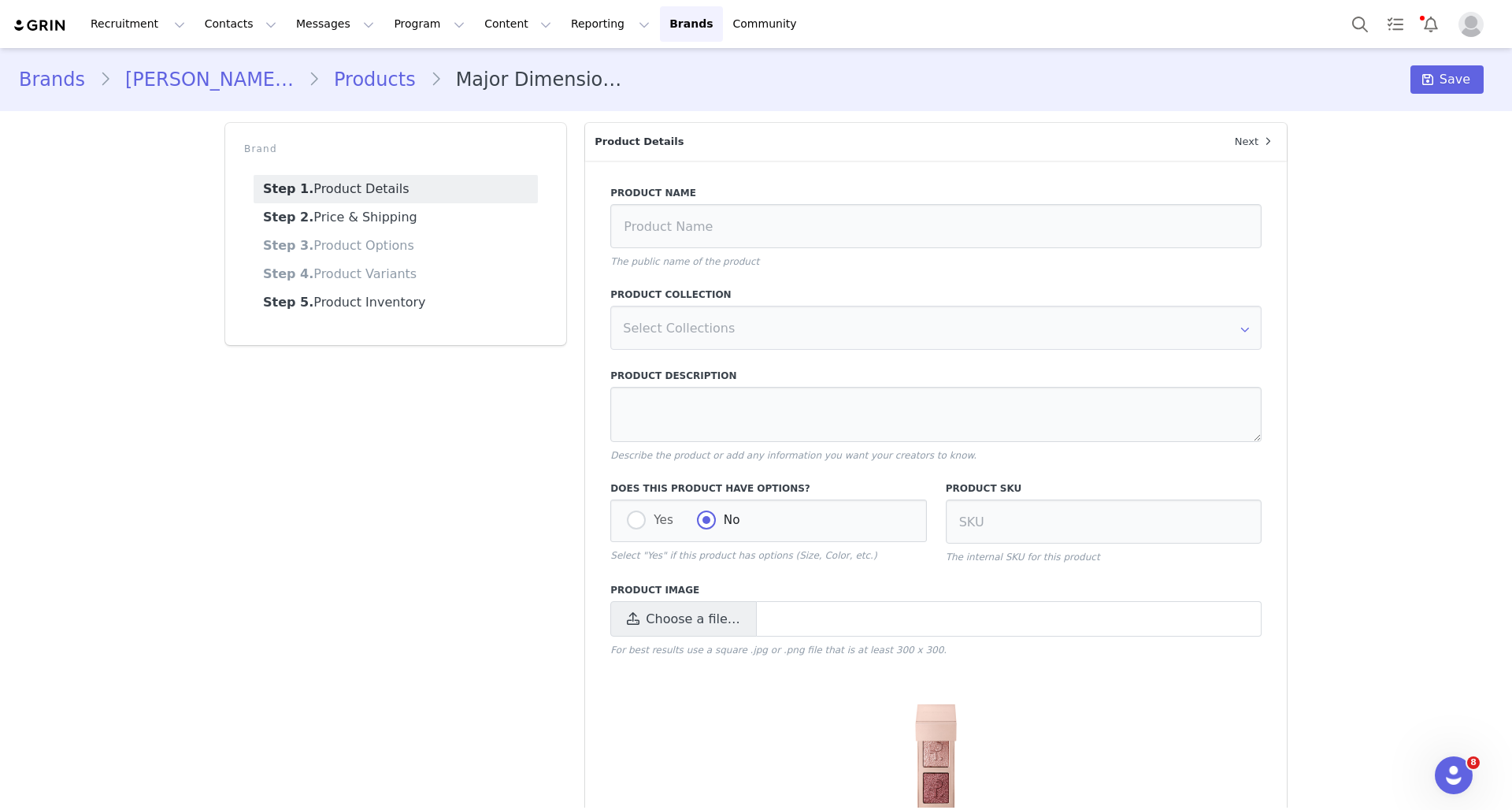
type input "Major Dimension Eye Illusion Eyeshadow Duo - Slow Burn"
type textarea "A shimmering eyeshadow duo that illuminates eyes with super-fine sparkles and m…"
radio input "true"
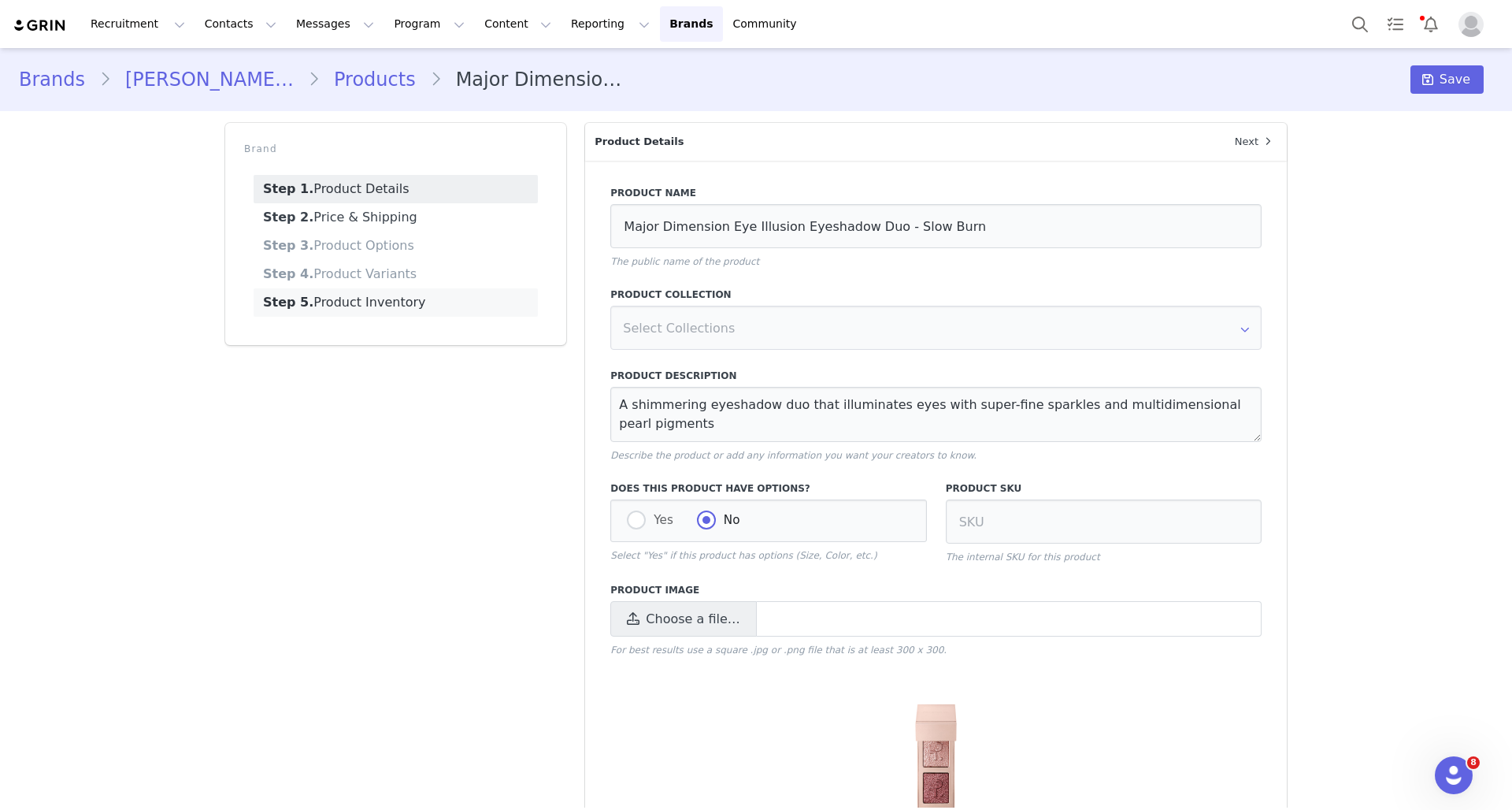
click at [419, 305] on link "Step 5. Product Inventory" at bounding box center [396, 303] width 284 height 28
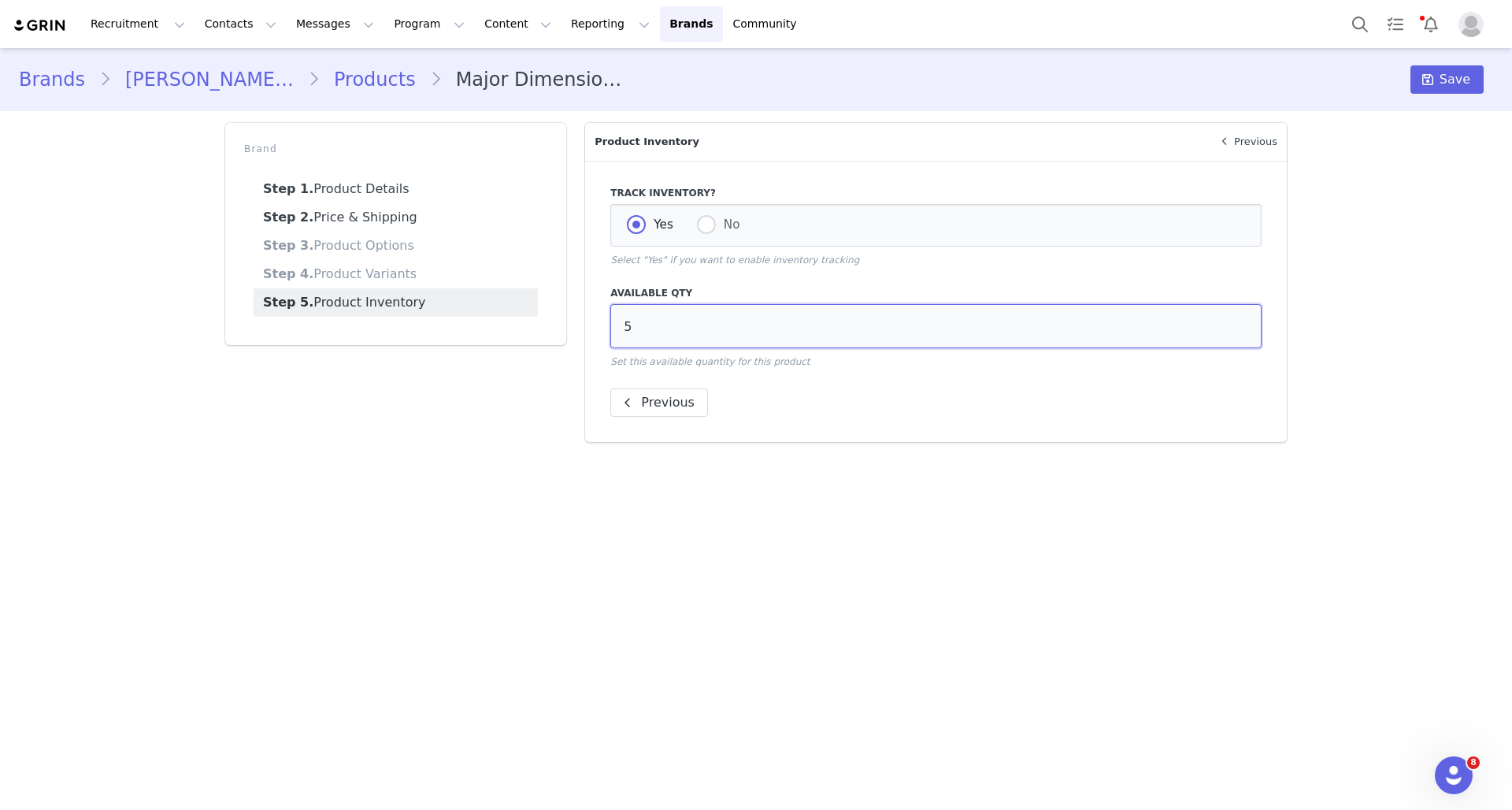
click at [681, 326] on input "5" at bounding box center [936, 326] width 651 height 44
type input "3"
click at [1431, 87] on span at bounding box center [1427, 79] width 19 height 19
click at [355, 76] on link "Products" at bounding box center [374, 79] width 110 height 28
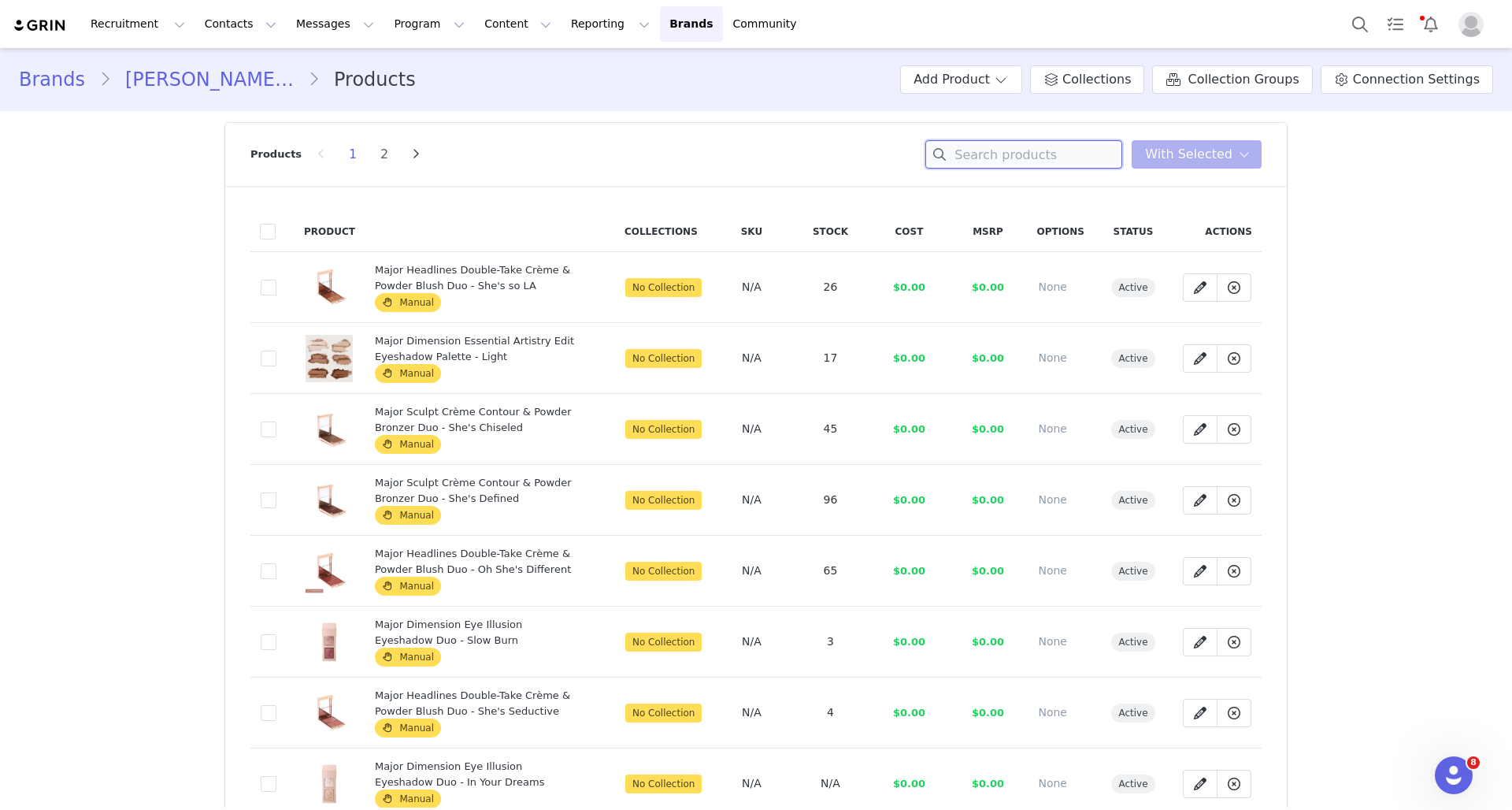
click at [998, 146] on input at bounding box center [1024, 155] width 197 height 28
type input "d"
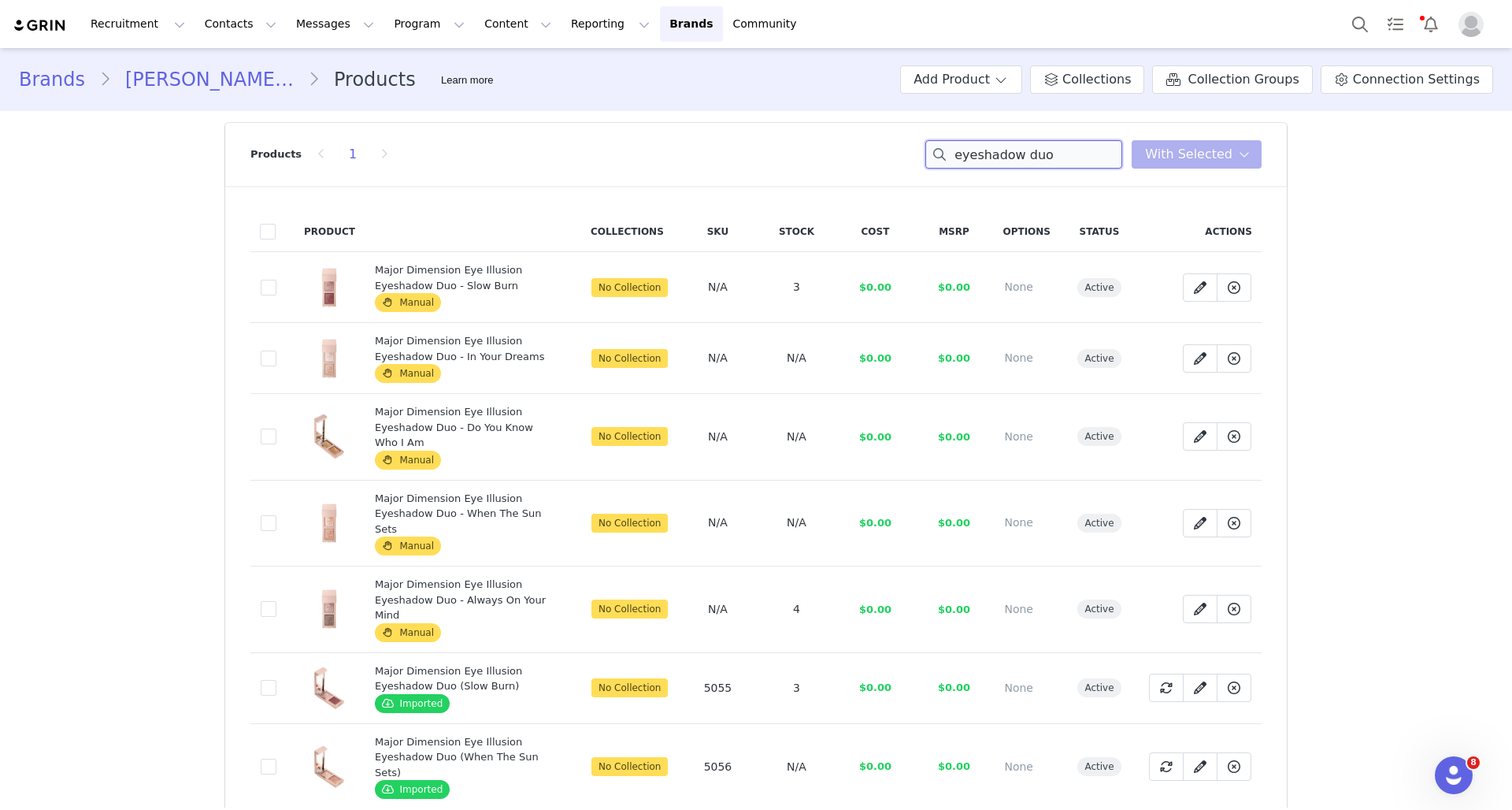
type input "eyeshadow duo"
click at [853, 188] on div "Product Collections SKU Stock Cost MSRP Options Status Actions 2a5a5477-b9ae-45…" at bounding box center [756, 588] width 1062 height 806
click at [411, 26] on button "Program Program" at bounding box center [429, 24] width 90 height 36
click at [411, 71] on p "Activations" at bounding box center [402, 69] width 60 height 17
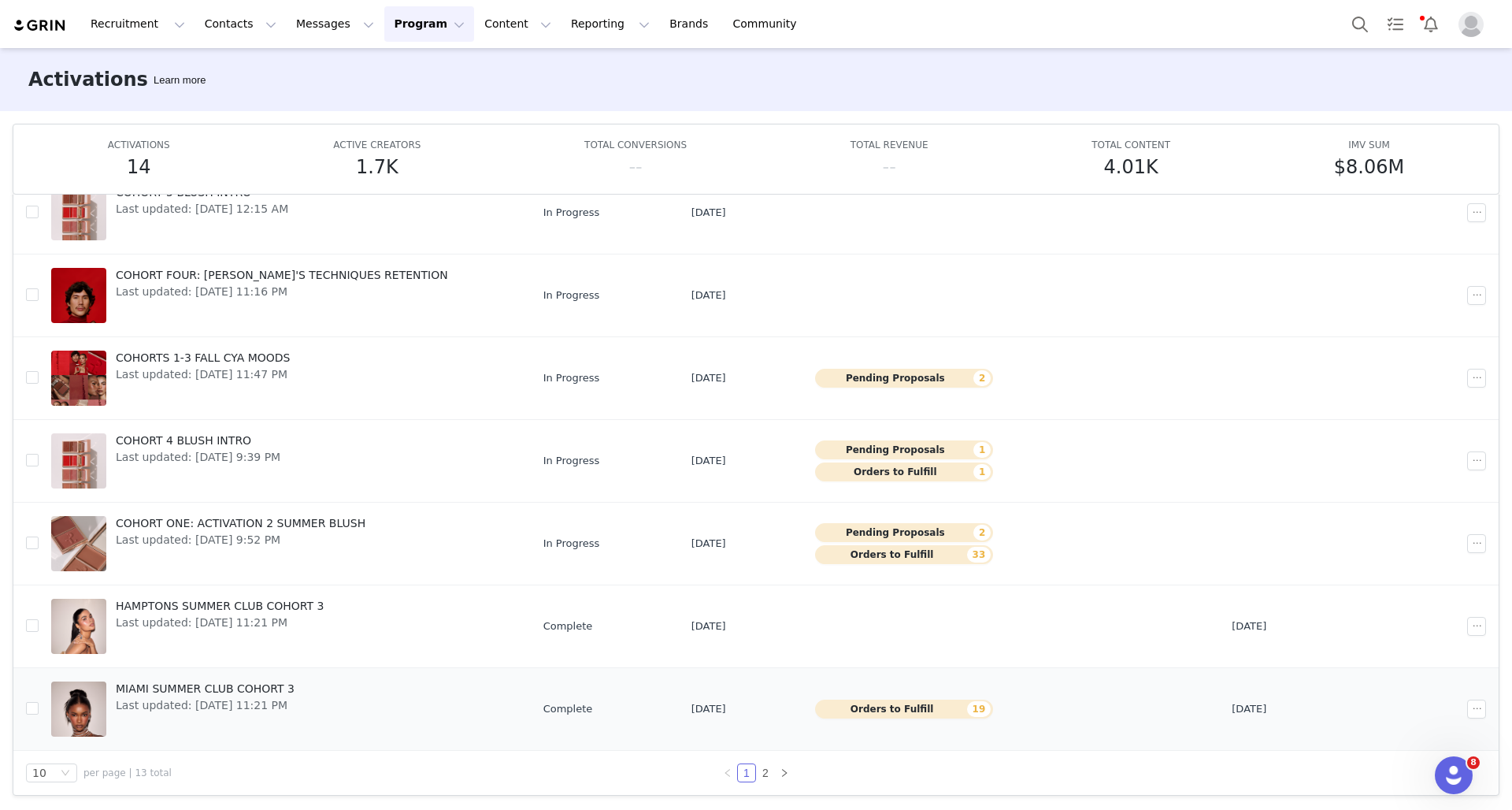
scroll to position [292, 0]
click at [761, 772] on link "2" at bounding box center [765, 772] width 17 height 17
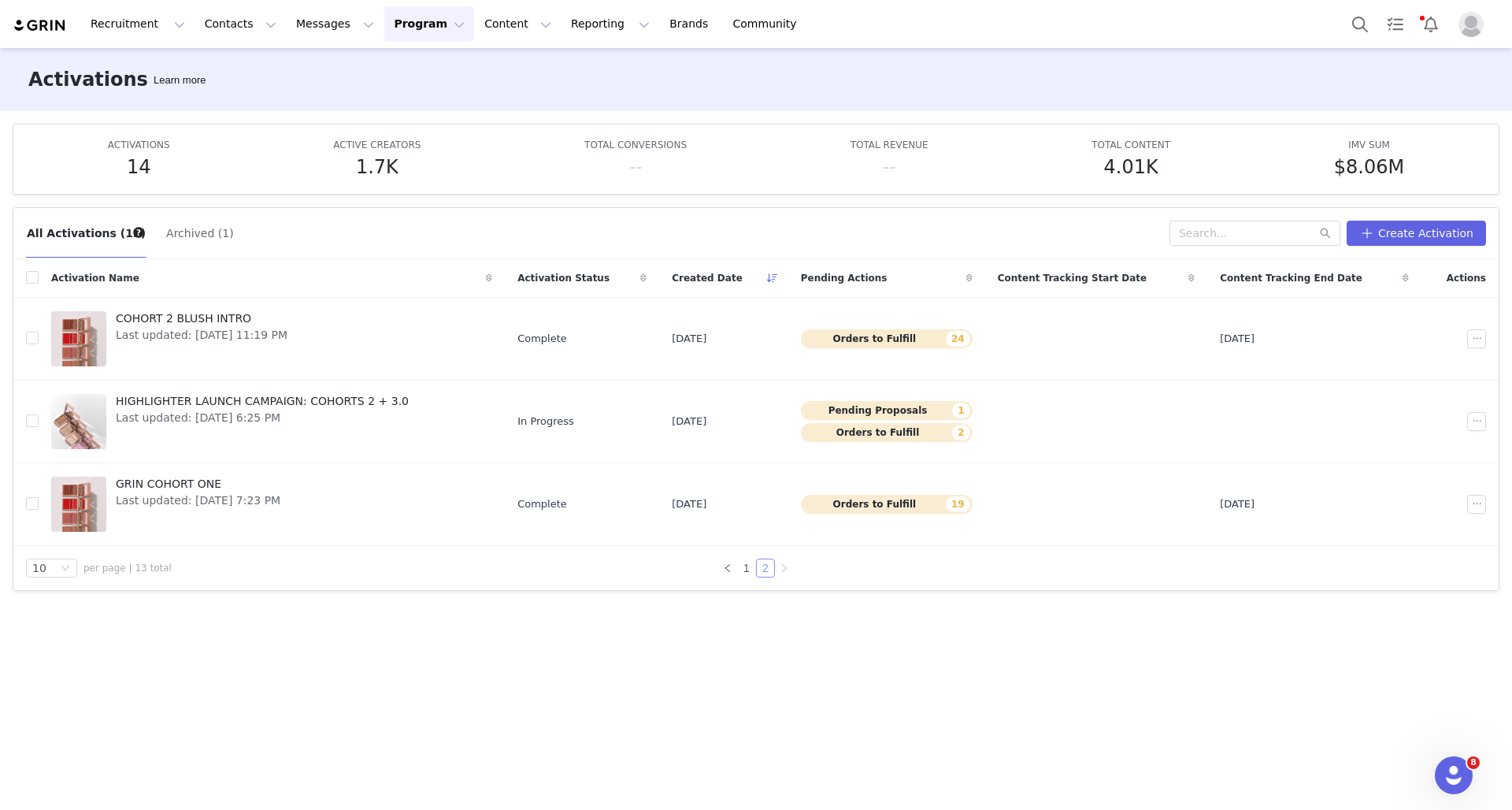
scroll to position [0, 0]
click at [953, 405] on button "Pending Proposals 1" at bounding box center [887, 410] width 172 height 19
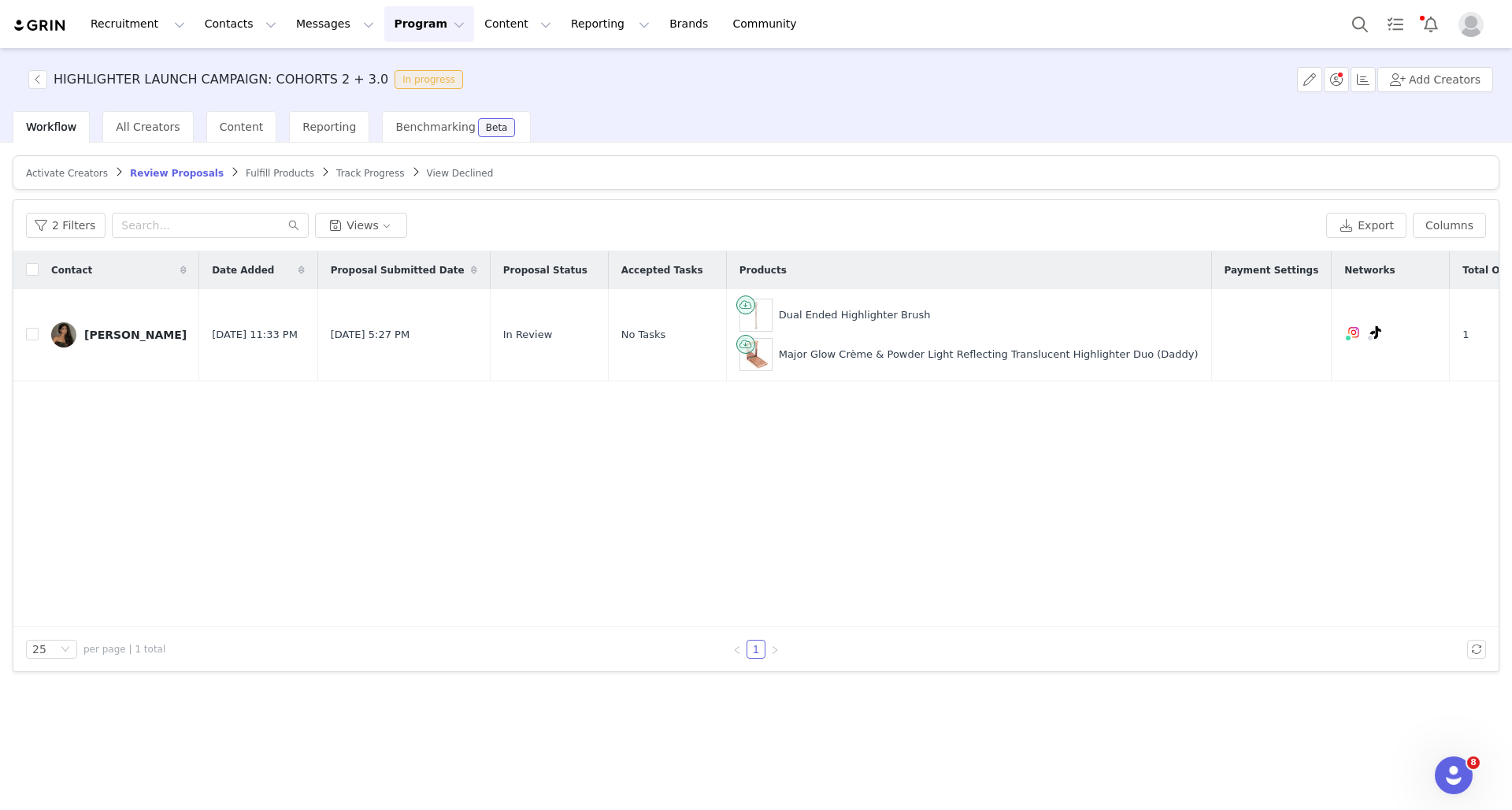
click at [415, 26] on button "Program Program" at bounding box center [429, 24] width 90 height 36
click at [415, 67] on p "Activations" at bounding box center [402, 69] width 60 height 17
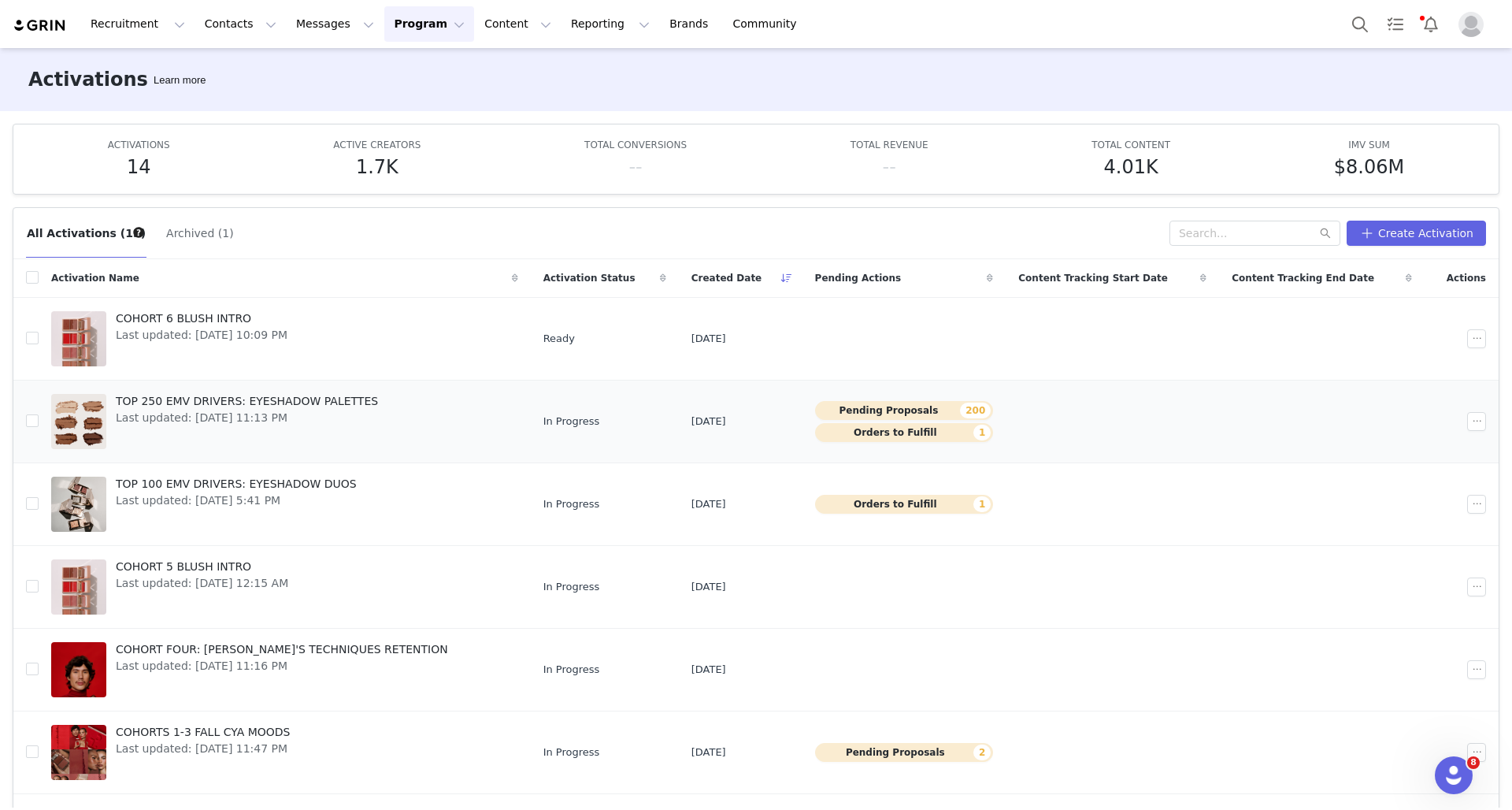
click at [626, 429] on td "In Progress" at bounding box center [604, 421] width 148 height 83
click at [734, 404] on td "[DATE]" at bounding box center [740, 421] width 124 height 83
click at [209, 420] on span "Last updated: [DATE] 11:13 PM" at bounding box center [246, 418] width 262 height 17
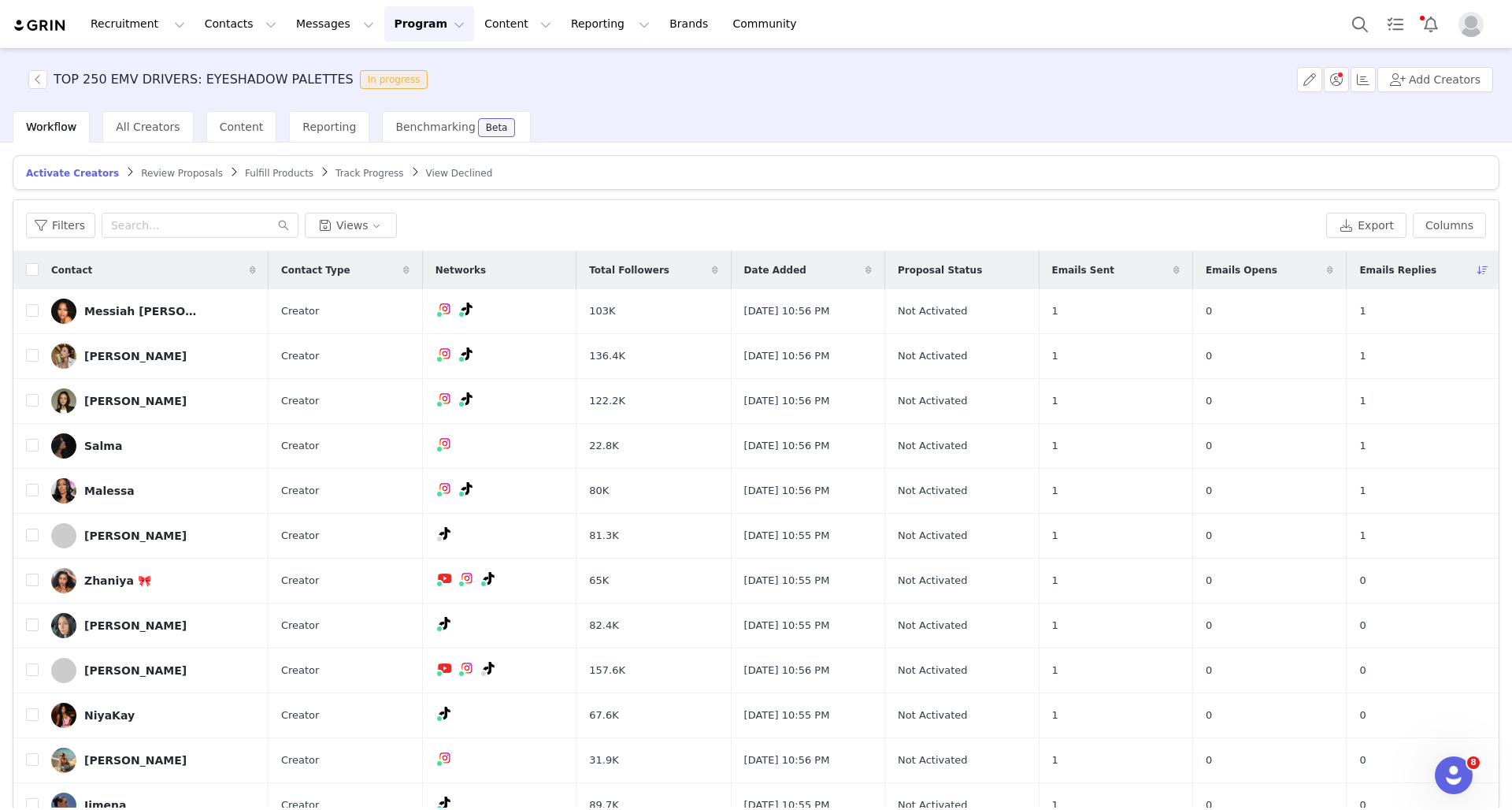
click at [397, 29] on button "Program Program" at bounding box center [429, 24] width 90 height 36
click at [421, 50] on div "Activations Partnerships Payments Affiliates" at bounding box center [422, 113] width 126 height 131
click at [421, 66] on p "Activations" at bounding box center [402, 69] width 60 height 17
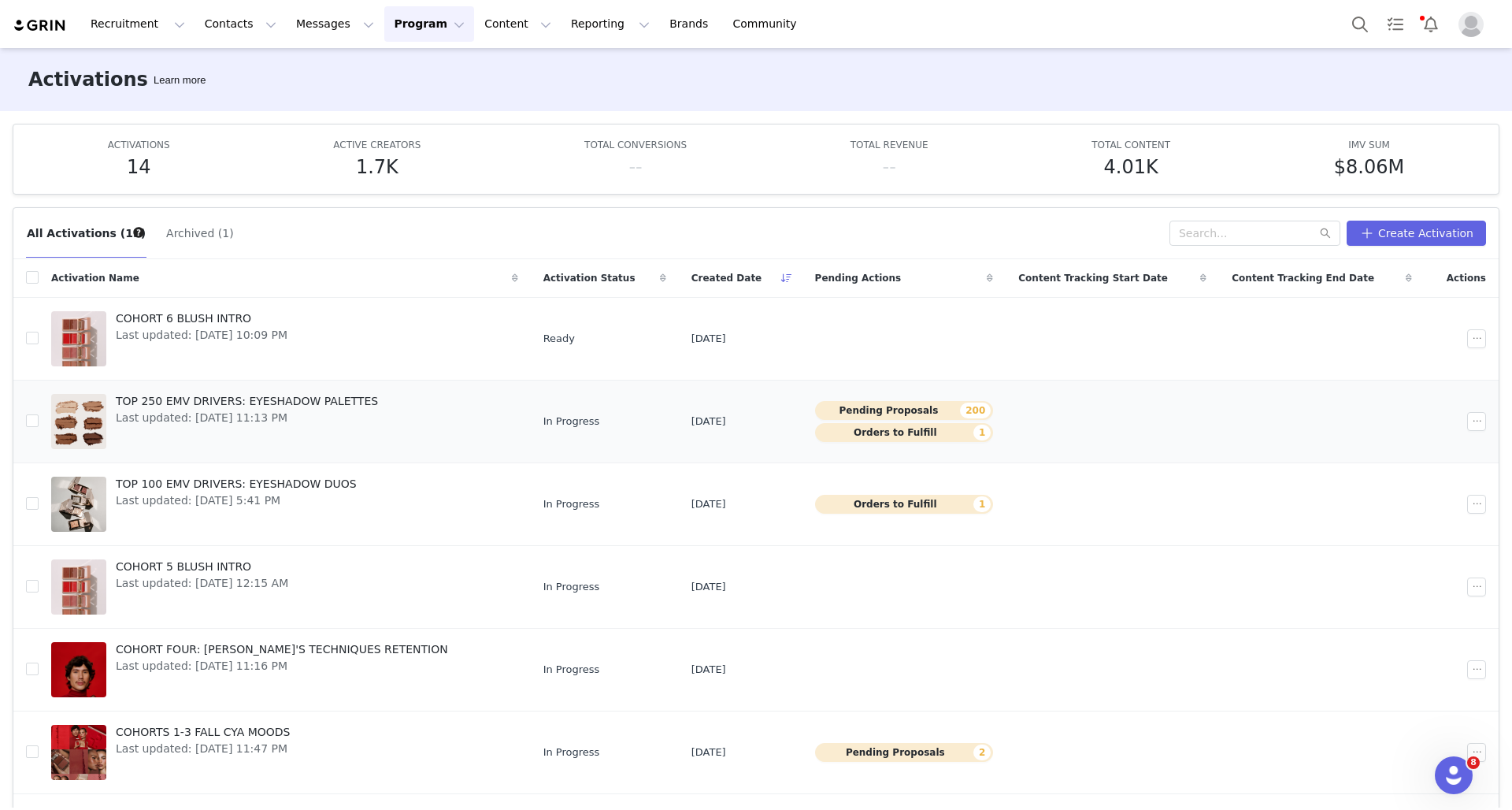
click at [924, 434] on button "Orders to Fulfill 1" at bounding box center [904, 432] width 178 height 19
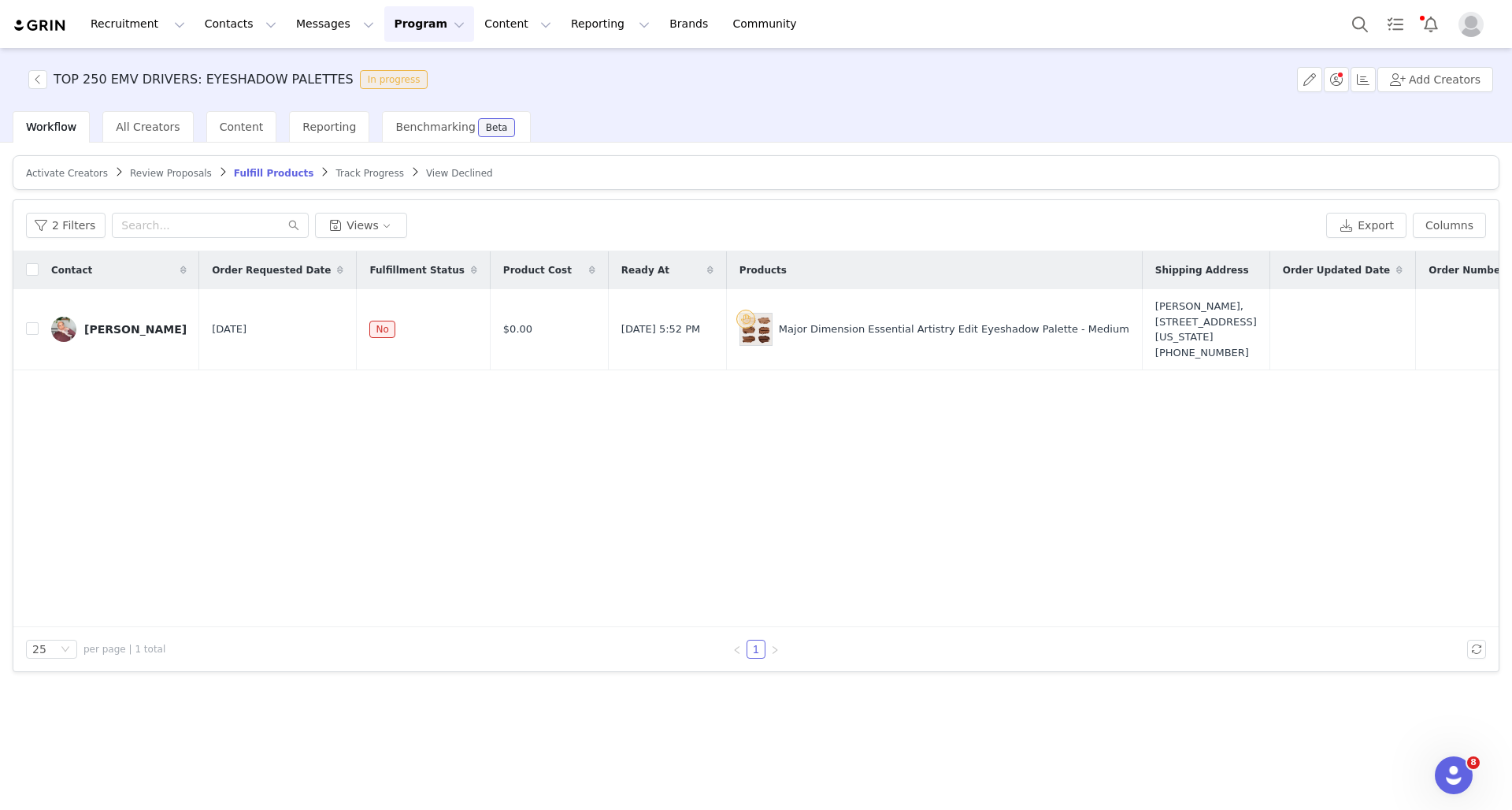
click at [180, 174] on span "Review Proposals" at bounding box center [170, 173] width 82 height 11
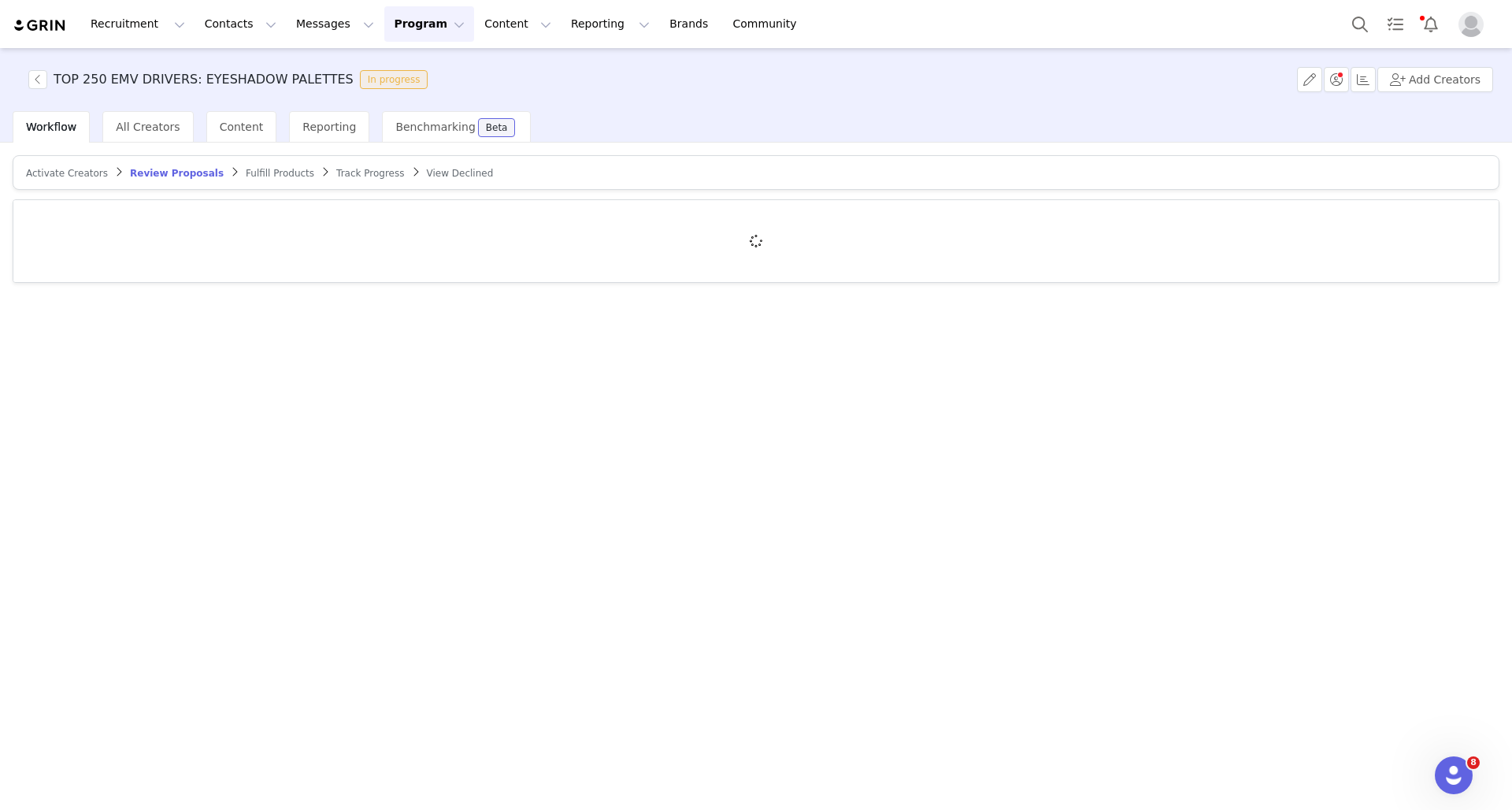
click at [84, 173] on span "Activate Creators" at bounding box center [66, 173] width 82 height 11
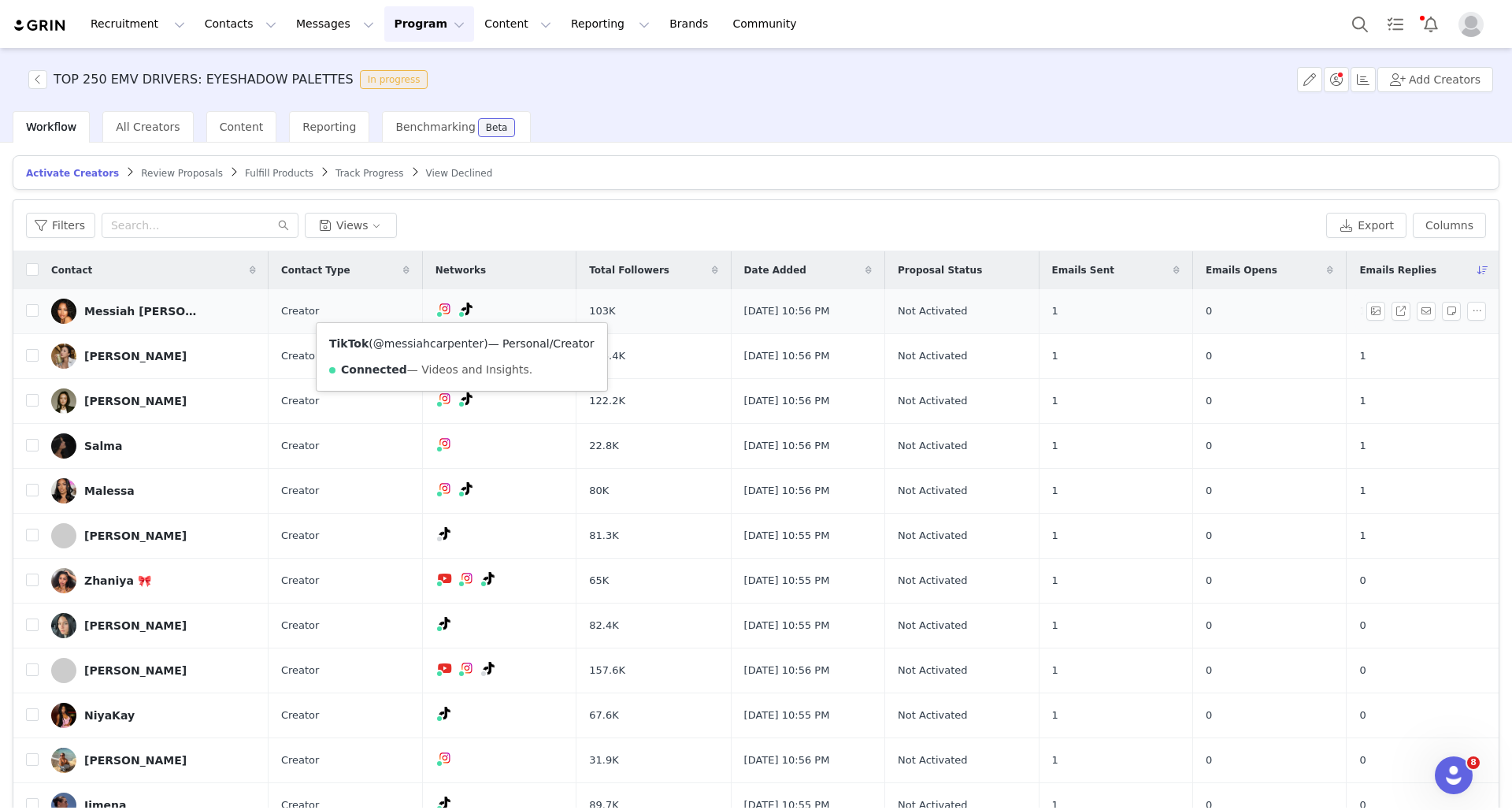
drag, startPoint x: 481, startPoint y: 345, endPoint x: 378, endPoint y: 345, distance: 103.0
click at [378, 345] on span "( @messiahcarpenter )" at bounding box center [428, 343] width 119 height 12
click at [407, 17] on button "Program Program" at bounding box center [429, 24] width 90 height 36
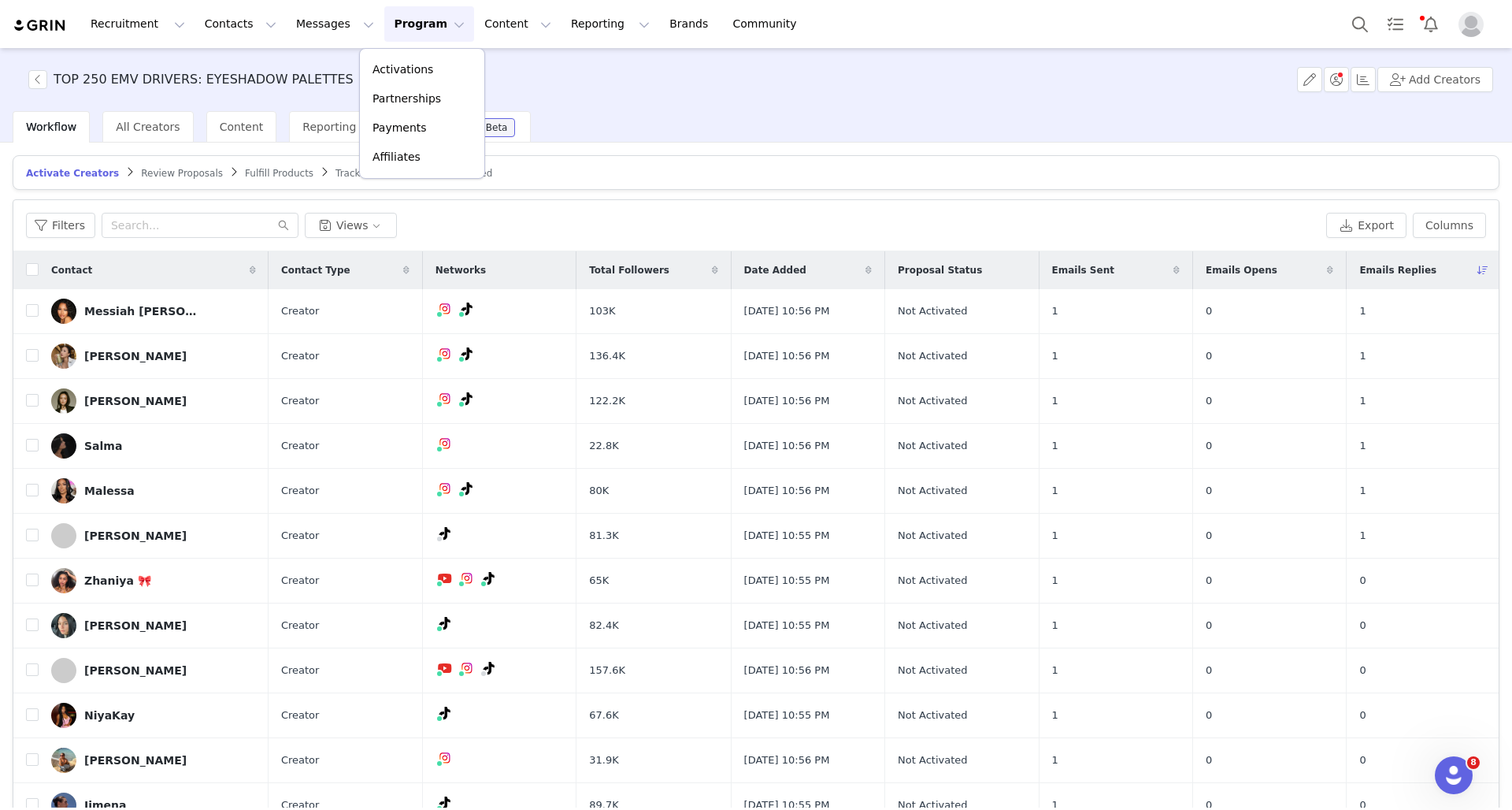
click at [432, 52] on div "Activations Partnerships Payments Affiliates" at bounding box center [422, 113] width 126 height 131
click at [432, 66] on div "Activations" at bounding box center [422, 69] width 106 height 17
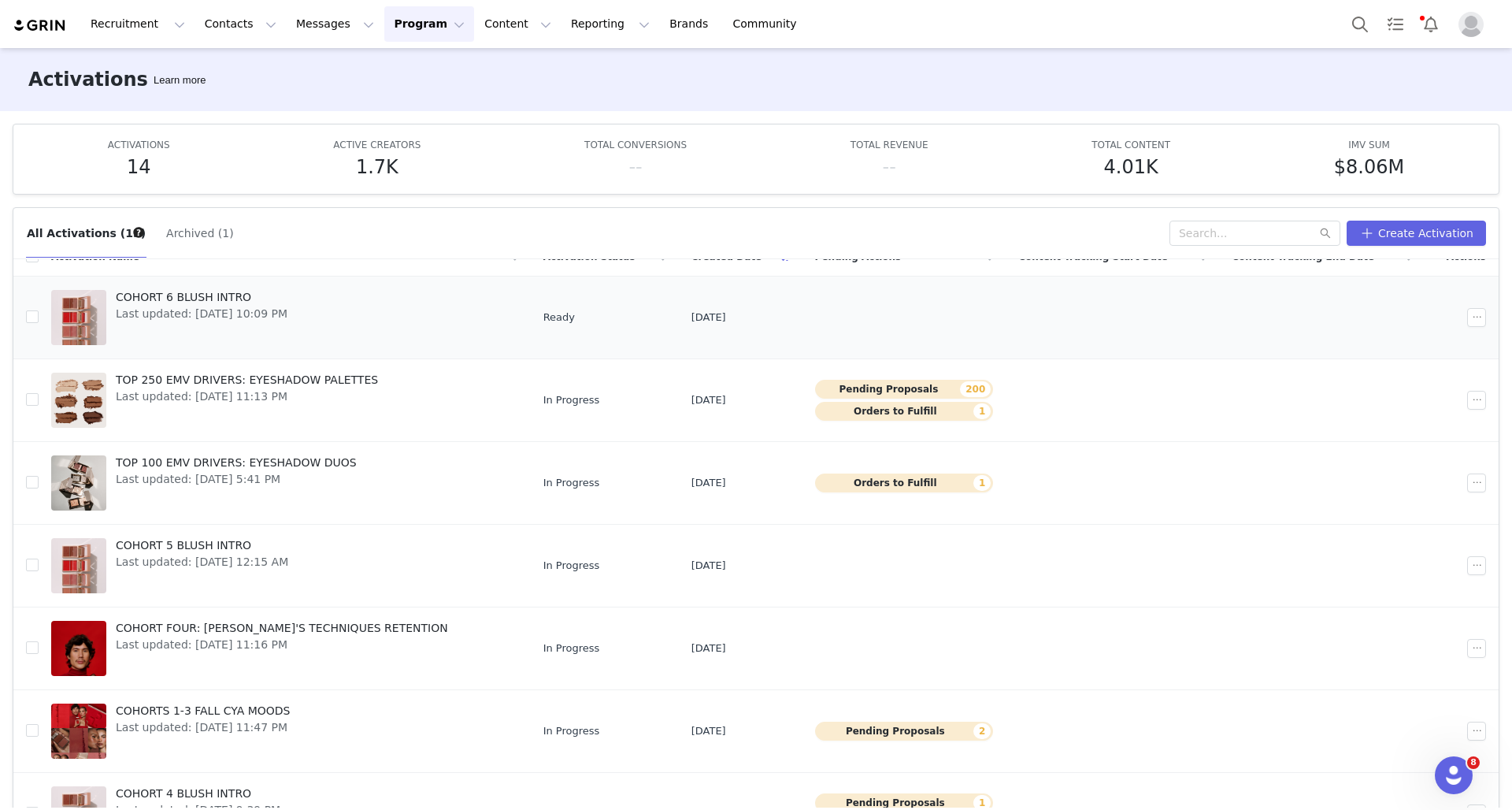
scroll to position [41, 0]
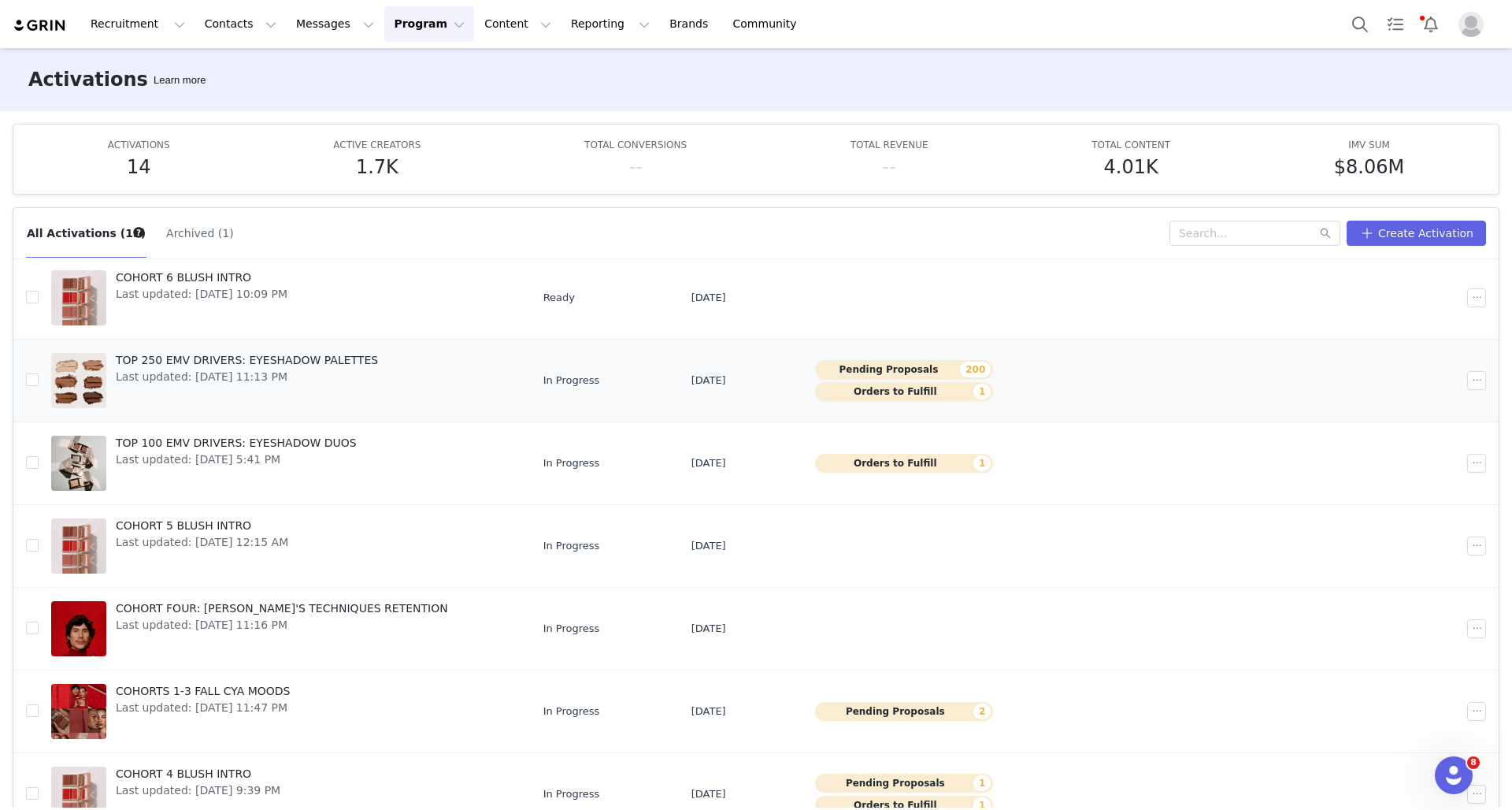
click at [311, 369] on span "Last updated: [DATE] 11:13 PM" at bounding box center [246, 377] width 262 height 17
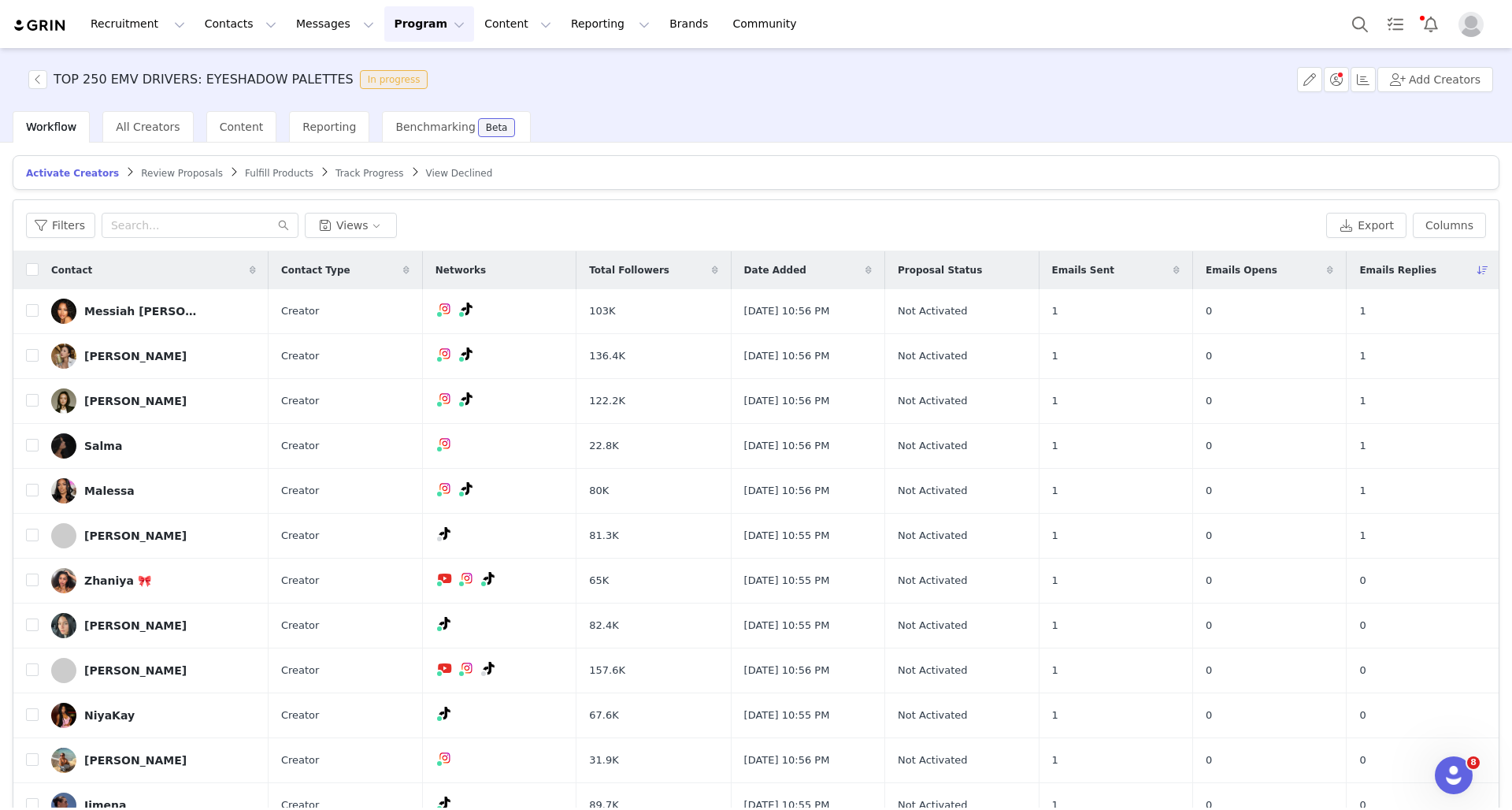
click at [628, 173] on article "Activate Creators Review Proposals Fulfill Products Track Progress View Declined" at bounding box center [755, 173] width 1486 height 35
click at [1225, 85] on div "TOP 250 EMV DRIVERS: EYESHADOW PALETTES In progress Add Creators" at bounding box center [756, 79] width 1512 height 63
click at [92, 175] on span "Activate Creators" at bounding box center [72, 173] width 93 height 11
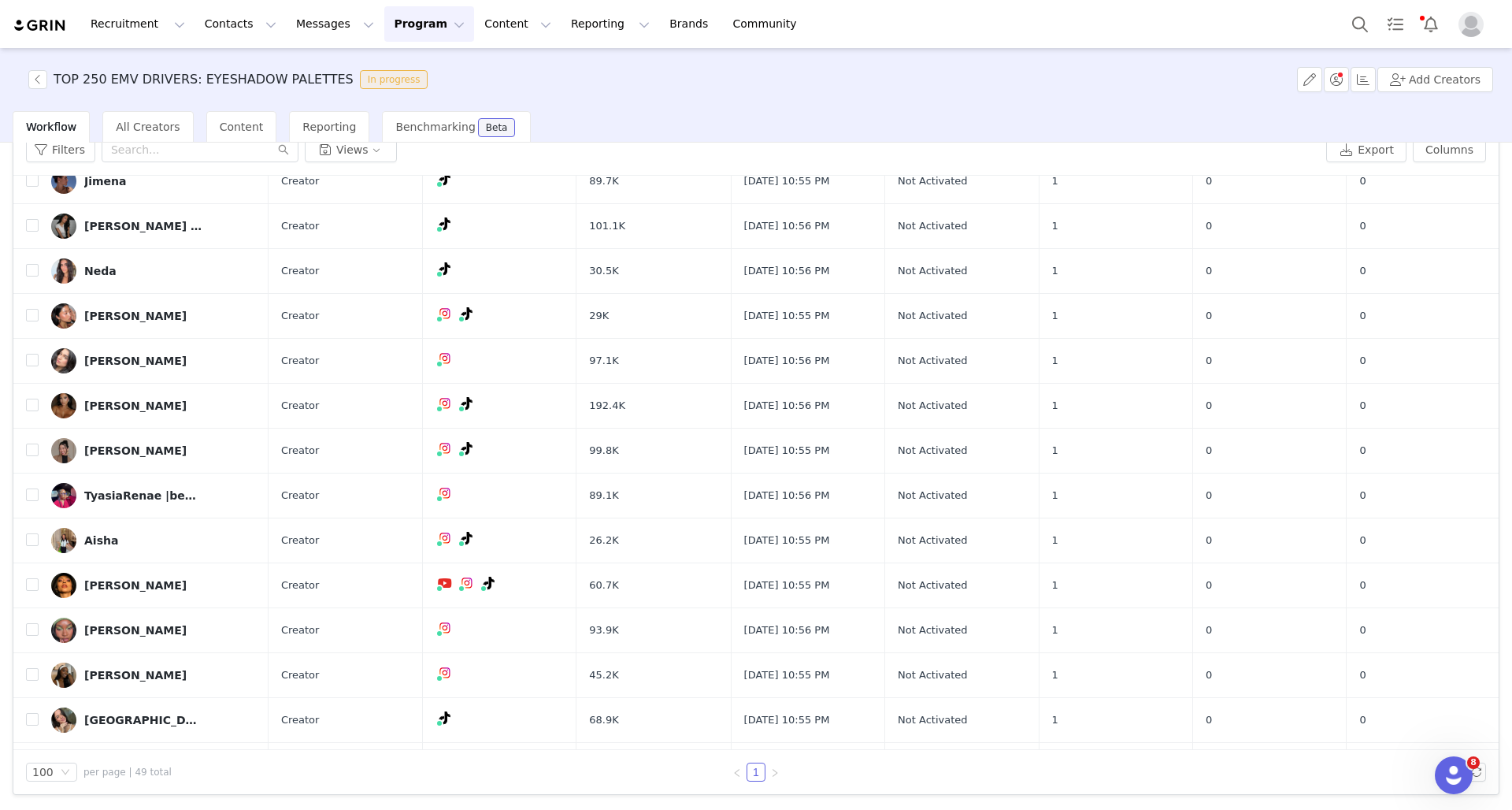
scroll to position [21, 0]
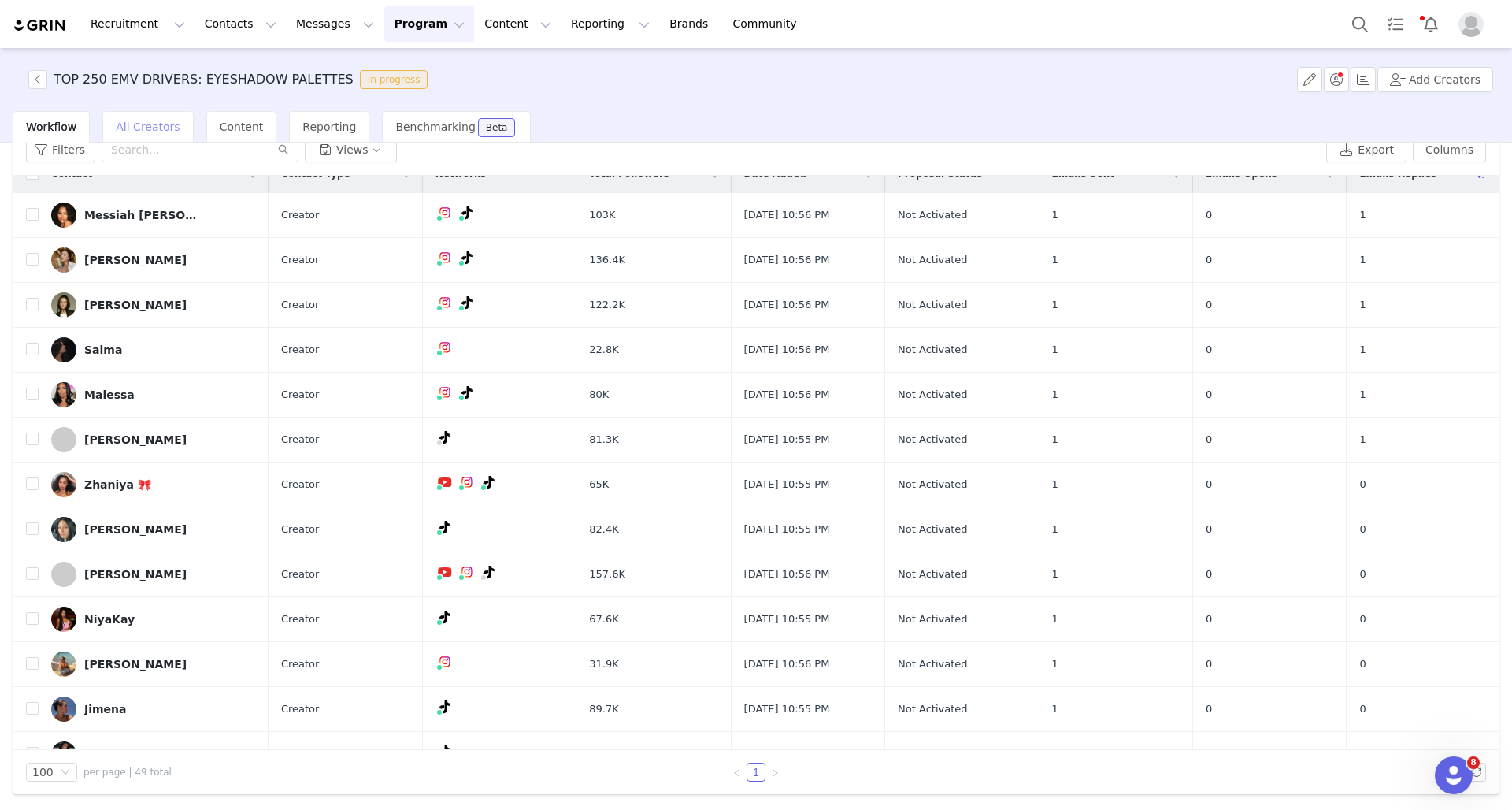
click at [151, 127] on span "All Creators" at bounding box center [147, 126] width 64 height 12
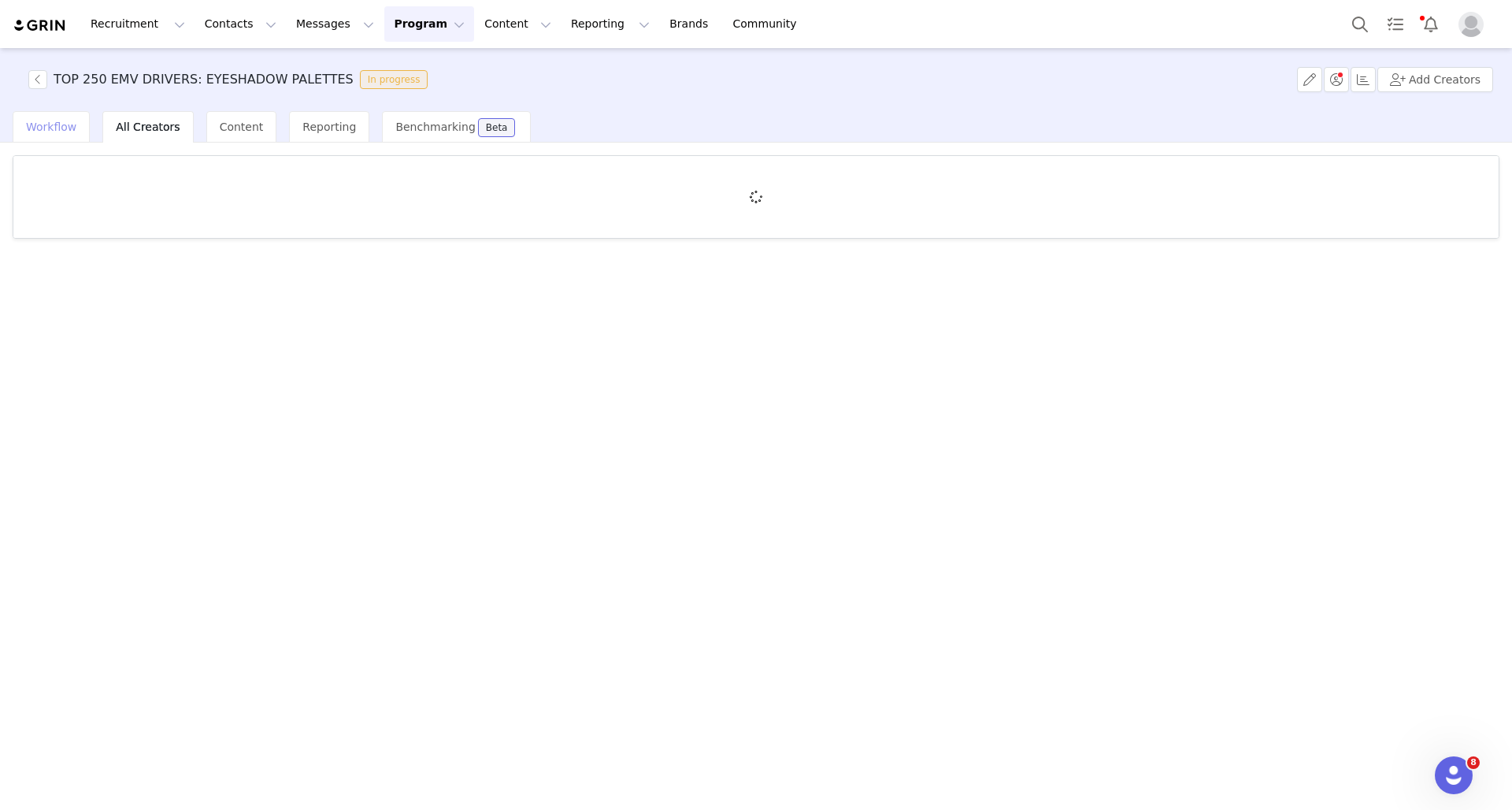
click at [60, 127] on span "Workflow" at bounding box center [50, 126] width 50 height 12
drag, startPoint x: 387, startPoint y: 29, endPoint x: 411, endPoint y: 26, distance: 24.2
click at [387, 29] on button "Program Program" at bounding box center [429, 24] width 90 height 36
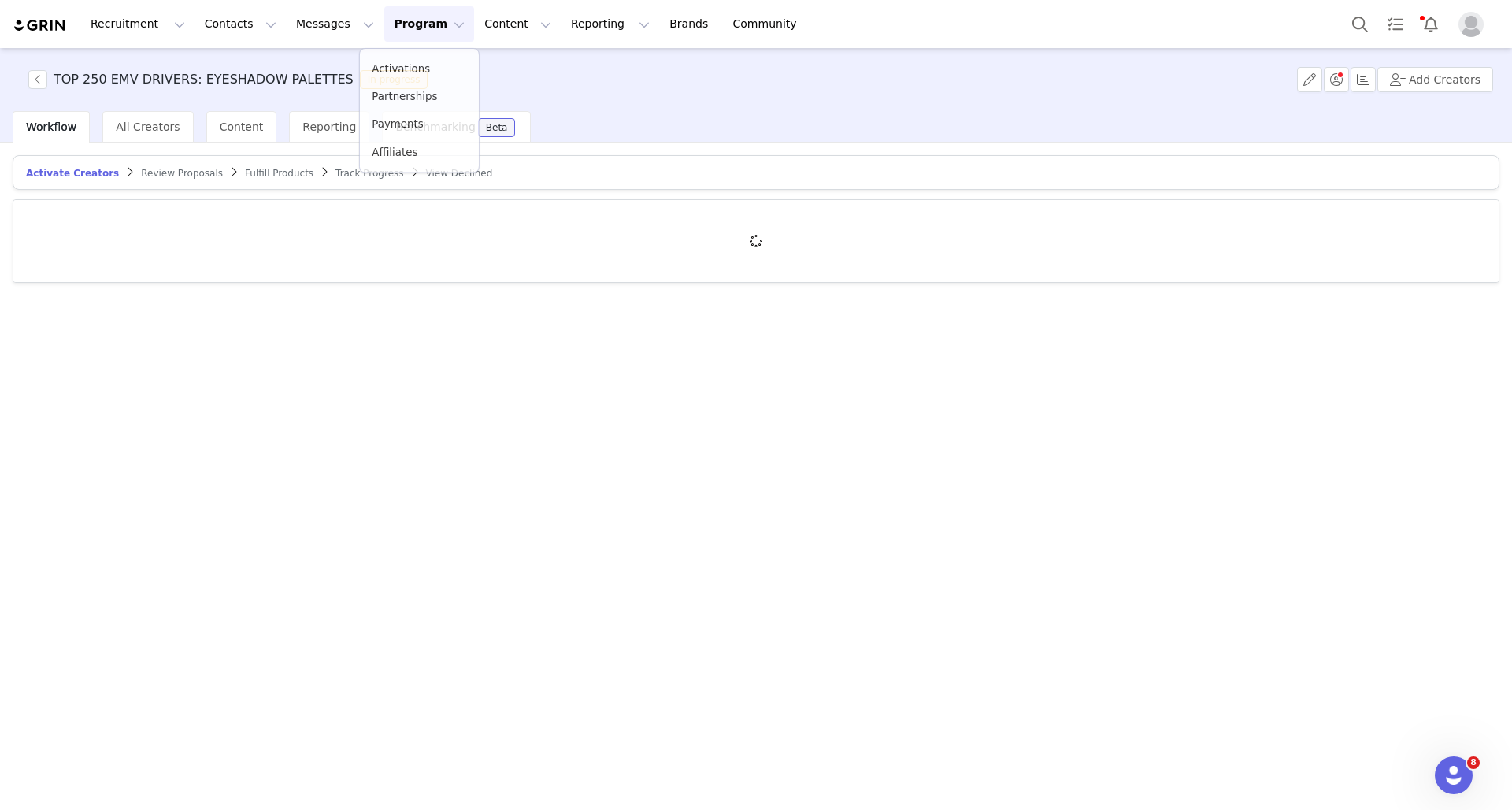
click at [412, 22] on button "Program Program" at bounding box center [429, 24] width 90 height 36
click at [411, 37] on button "Program Program" at bounding box center [429, 24] width 90 height 36
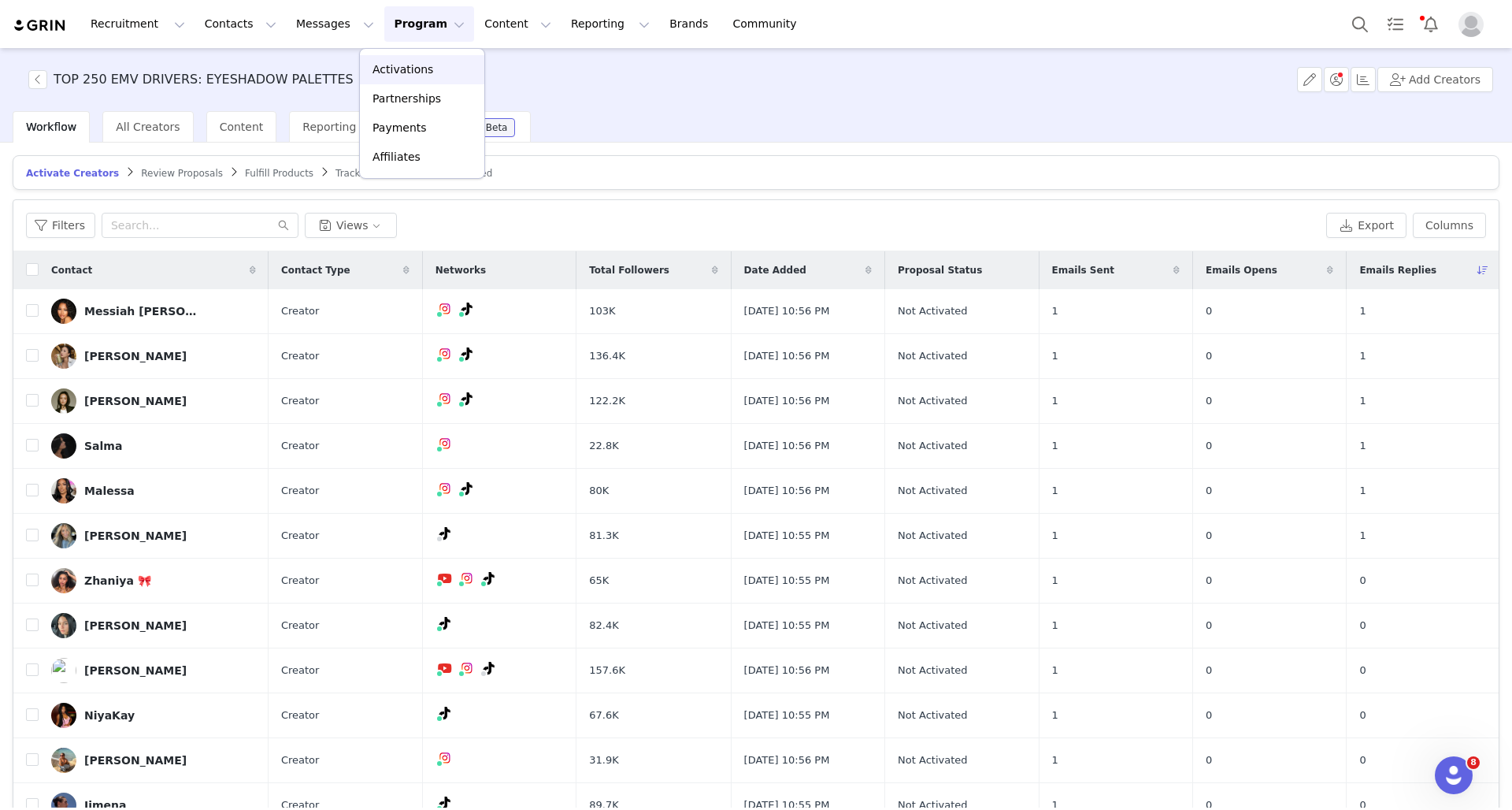
click at [409, 71] on p "Activations" at bounding box center [402, 69] width 60 height 17
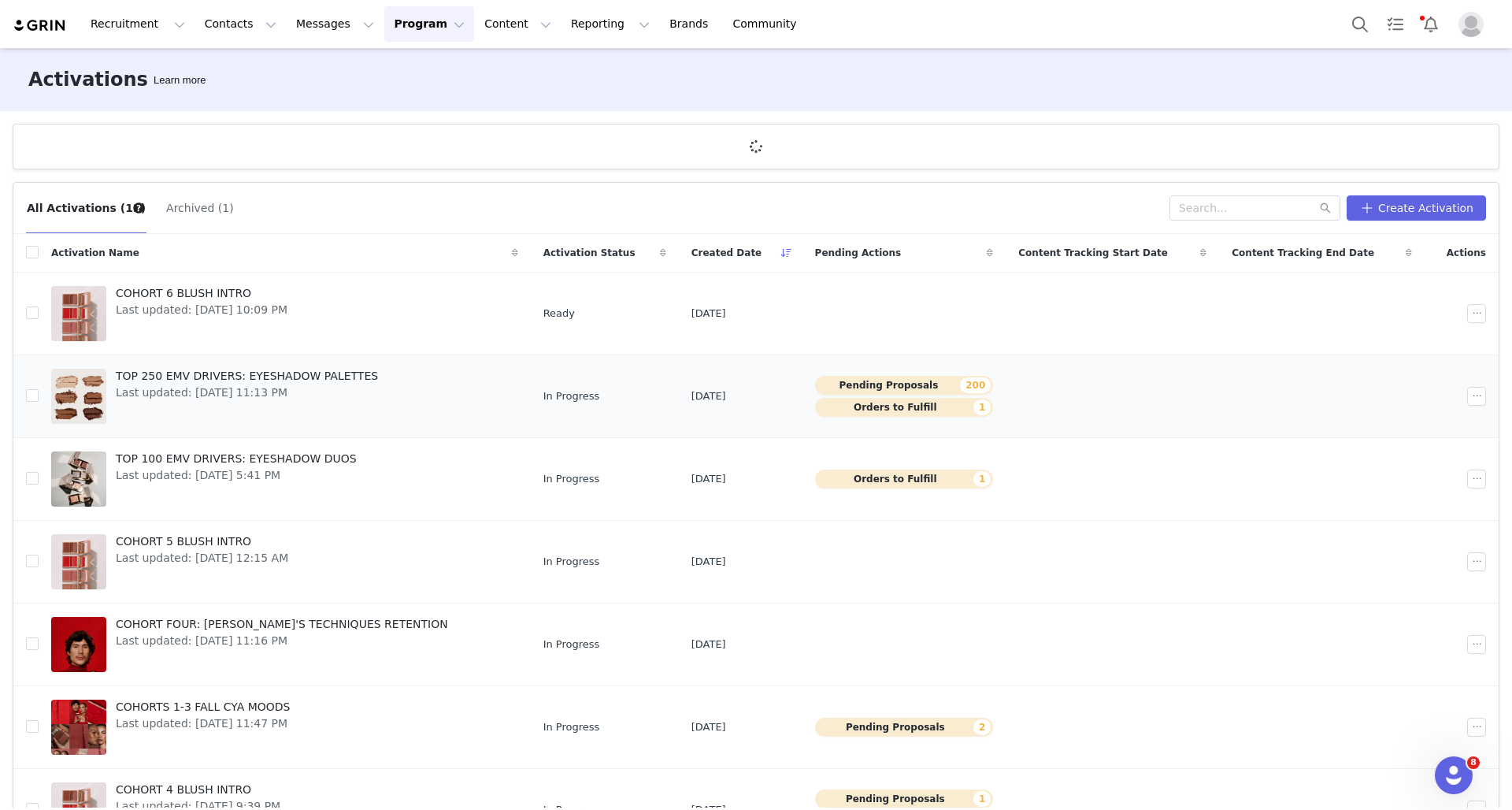
click at [232, 388] on span "Last updated: [DATE] 11:13 PM" at bounding box center [246, 393] width 262 height 17
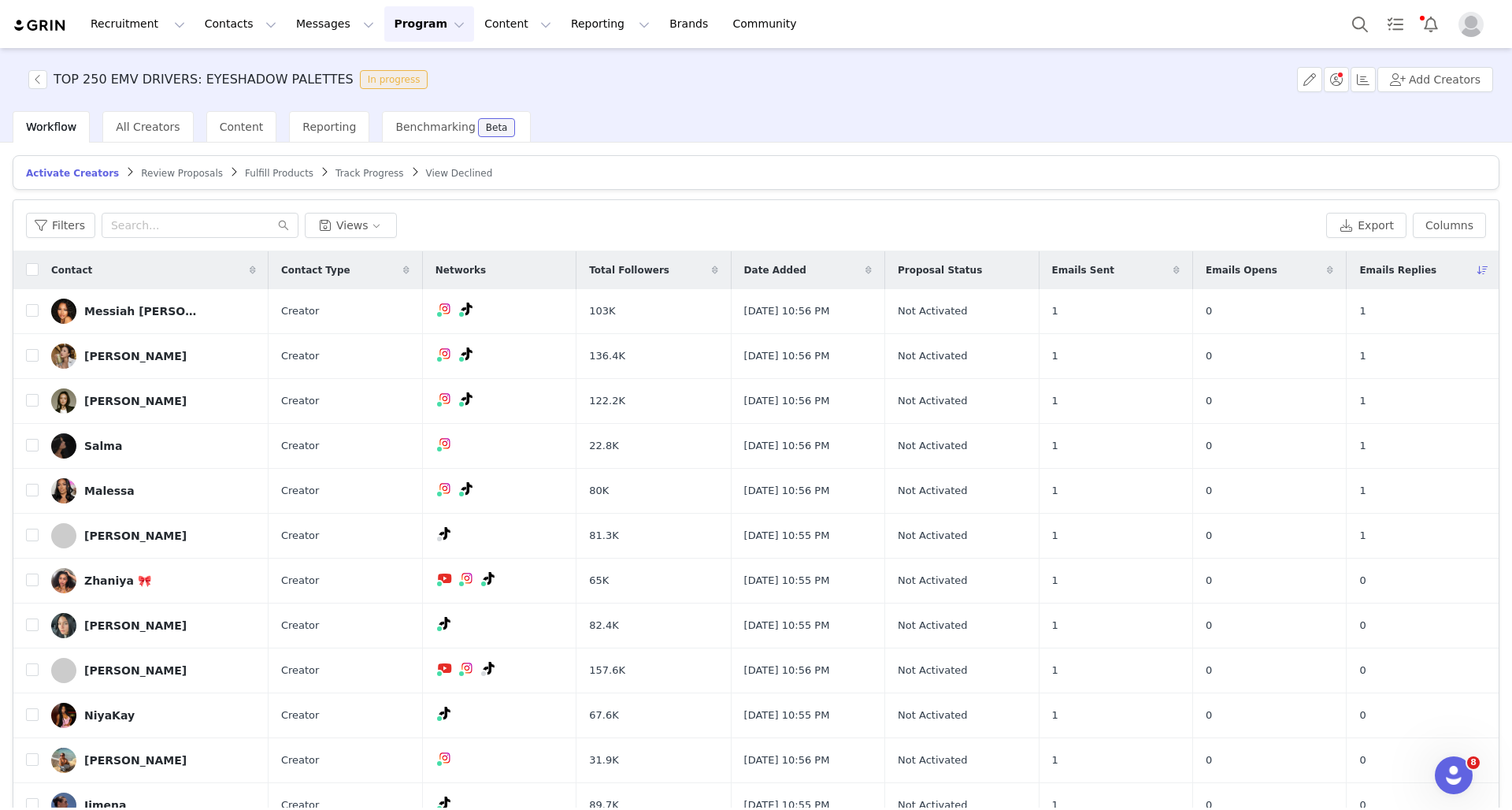
click at [404, 30] on button "Program Program" at bounding box center [429, 24] width 90 height 36
click at [390, 73] on p "Activations" at bounding box center [402, 69] width 60 height 17
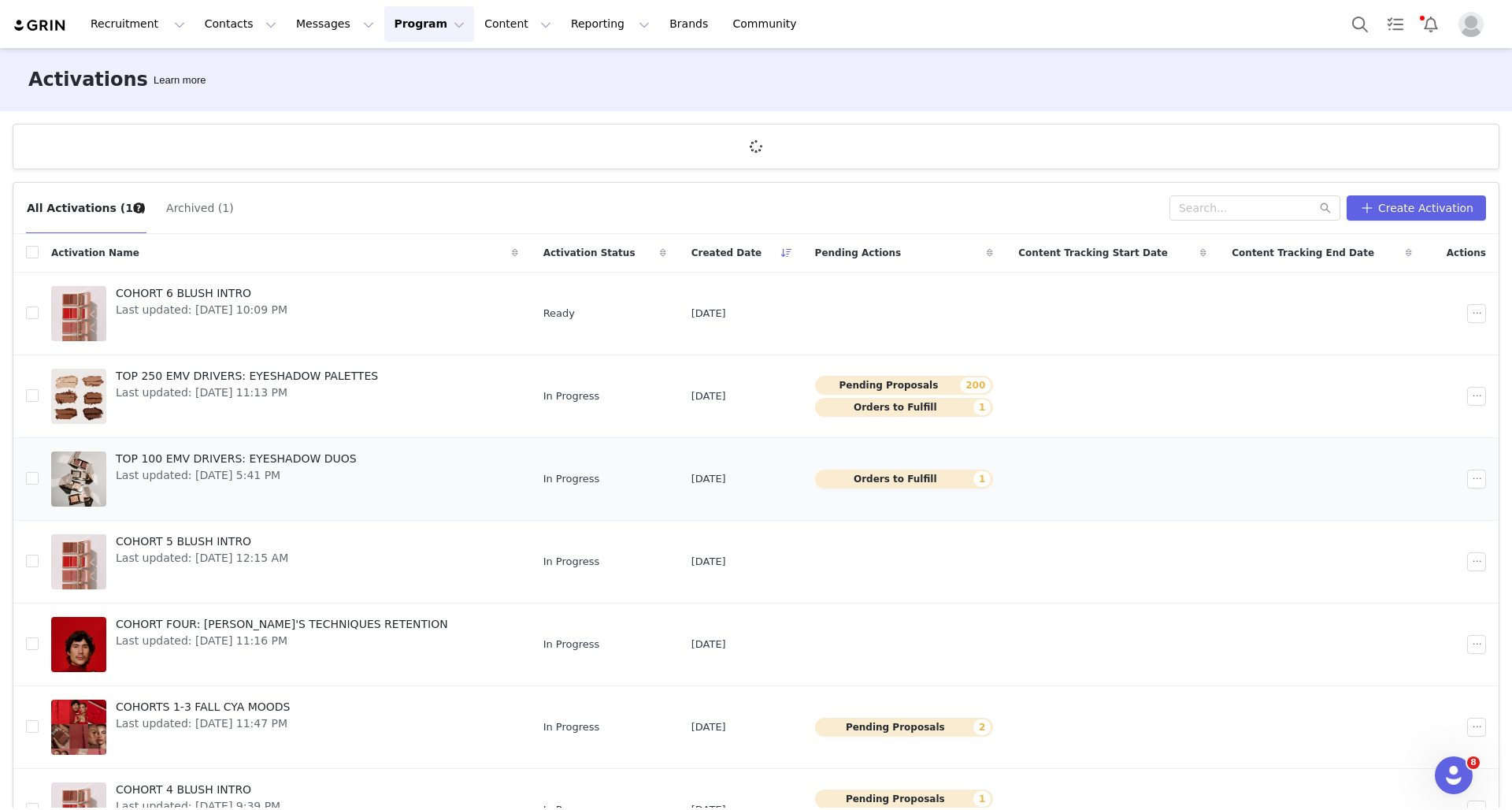
click at [226, 486] on div "TOP 100 EMV DRIVERS: EYESHADOW DUOS Last updated: Sep 22, 2025 5:41 PM" at bounding box center [236, 479] width 259 height 63
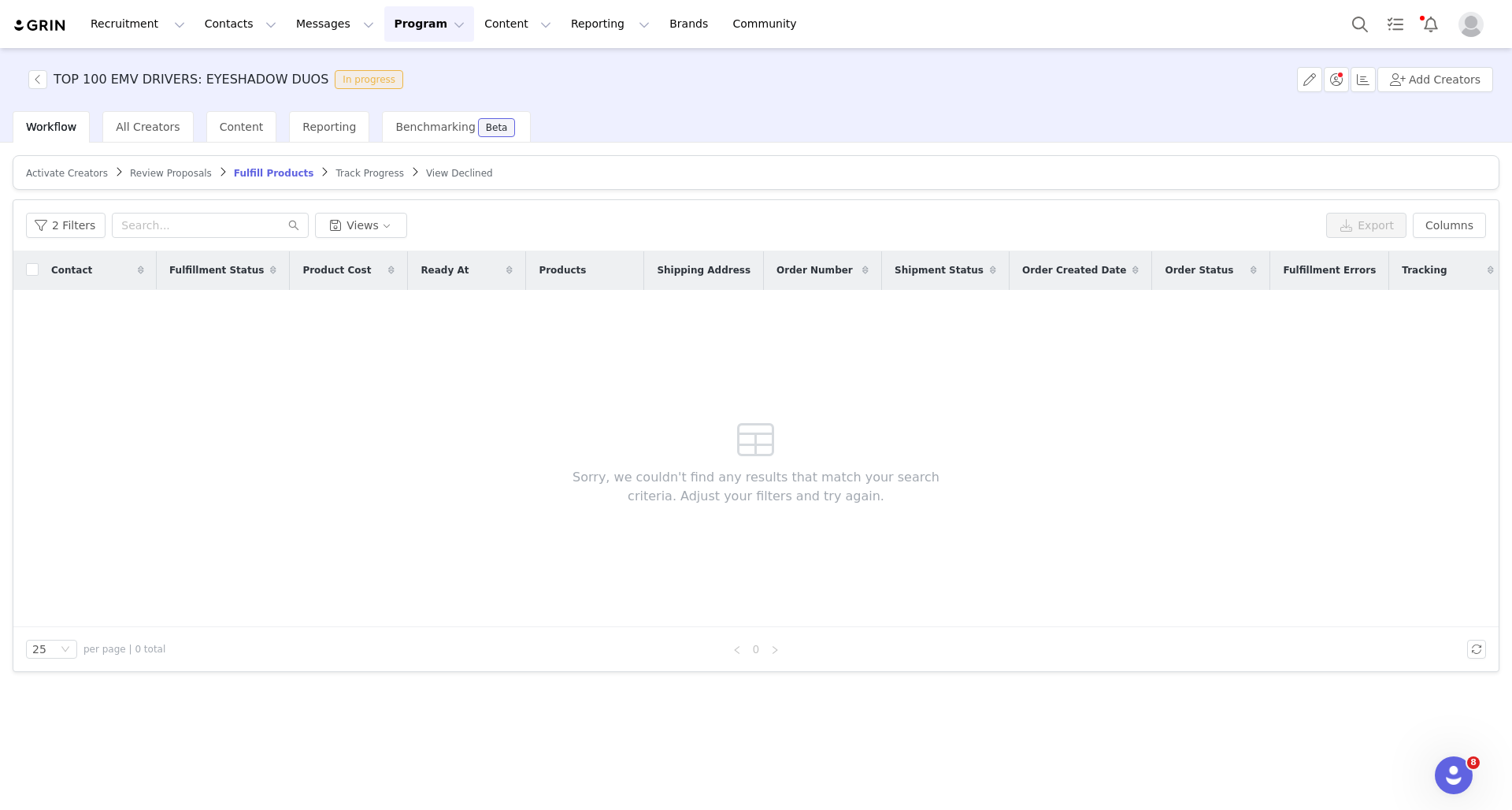
click at [66, 176] on span "Activate Creators" at bounding box center [66, 173] width 82 height 11
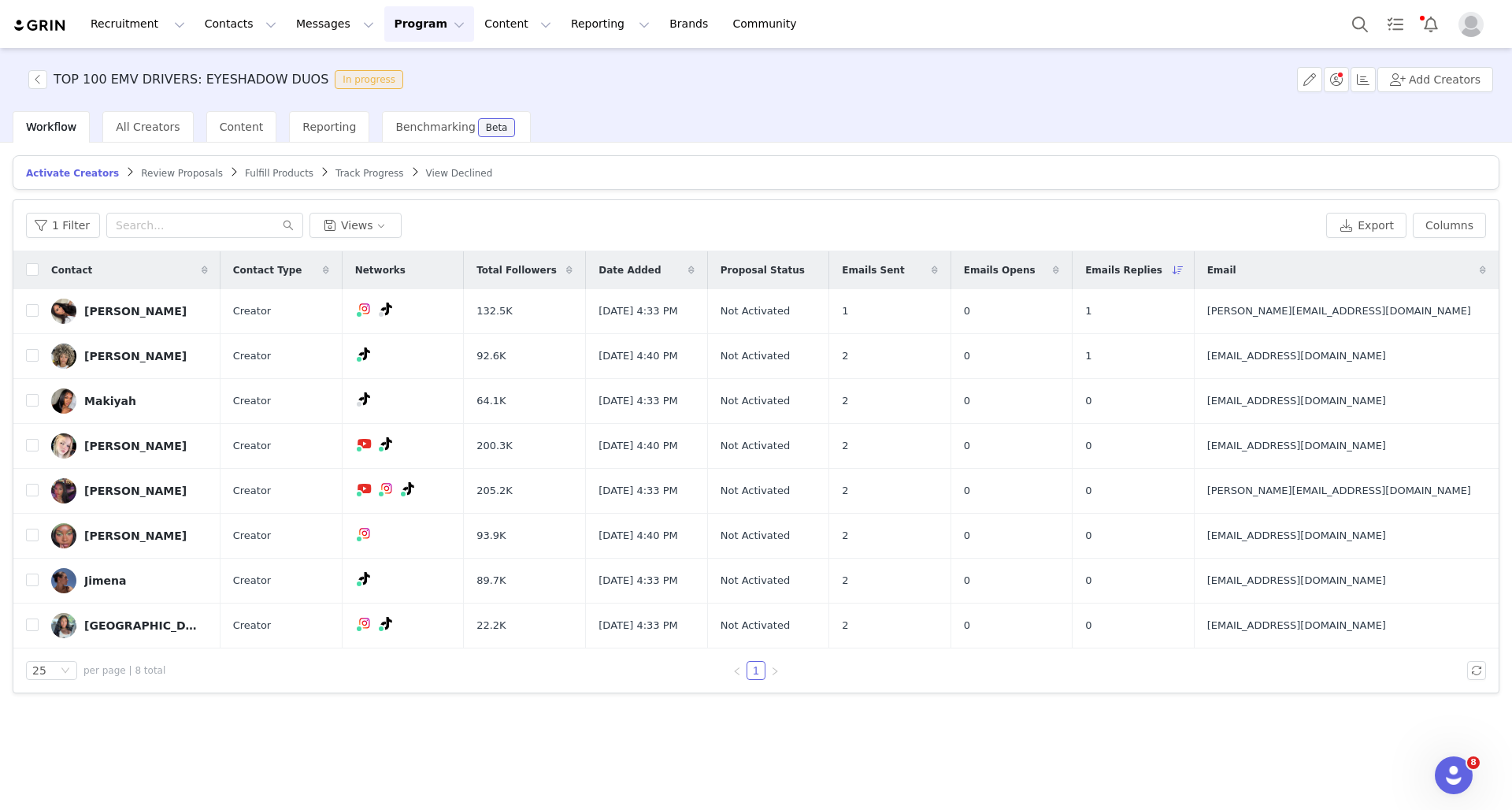
click at [771, 717] on div "Activate Creators Review Proposals Fulfill Products Track Progress View Decline…" at bounding box center [756, 474] width 1512 height 665
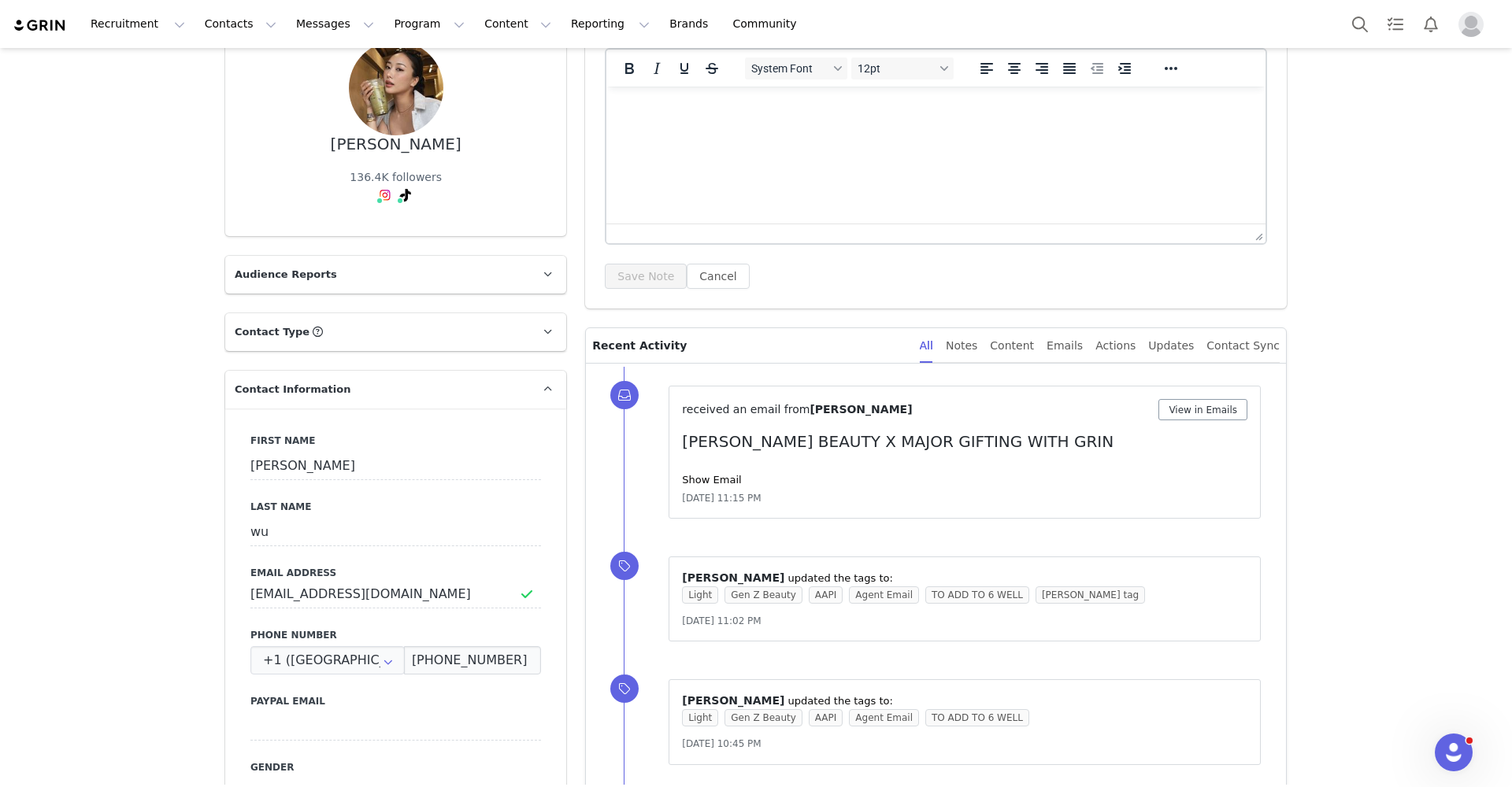
click at [1177, 416] on button "View in Emails" at bounding box center [1203, 410] width 89 height 21
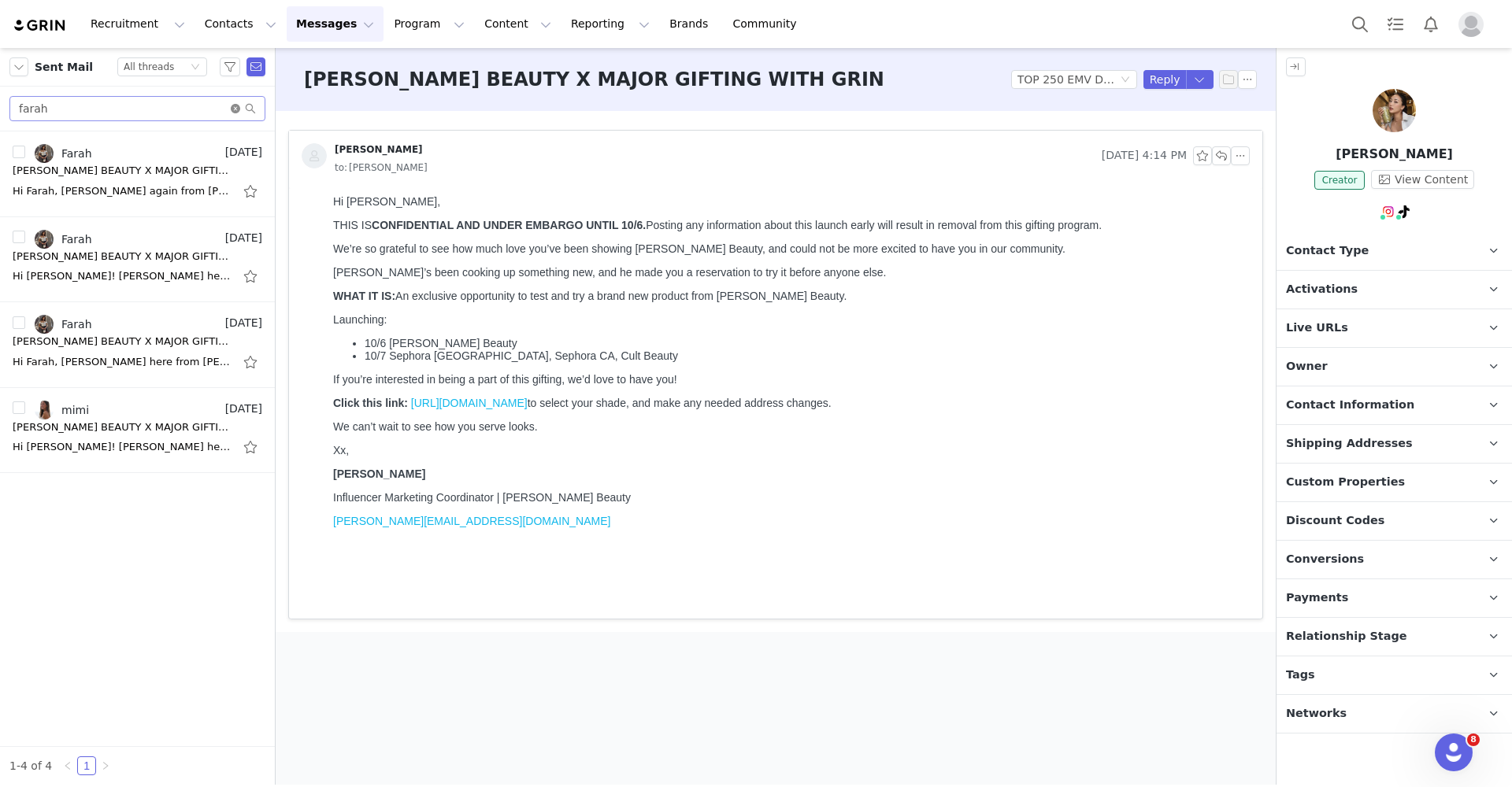
click at [234, 104] on icon "icon: close-circle" at bounding box center [235, 108] width 9 height 9
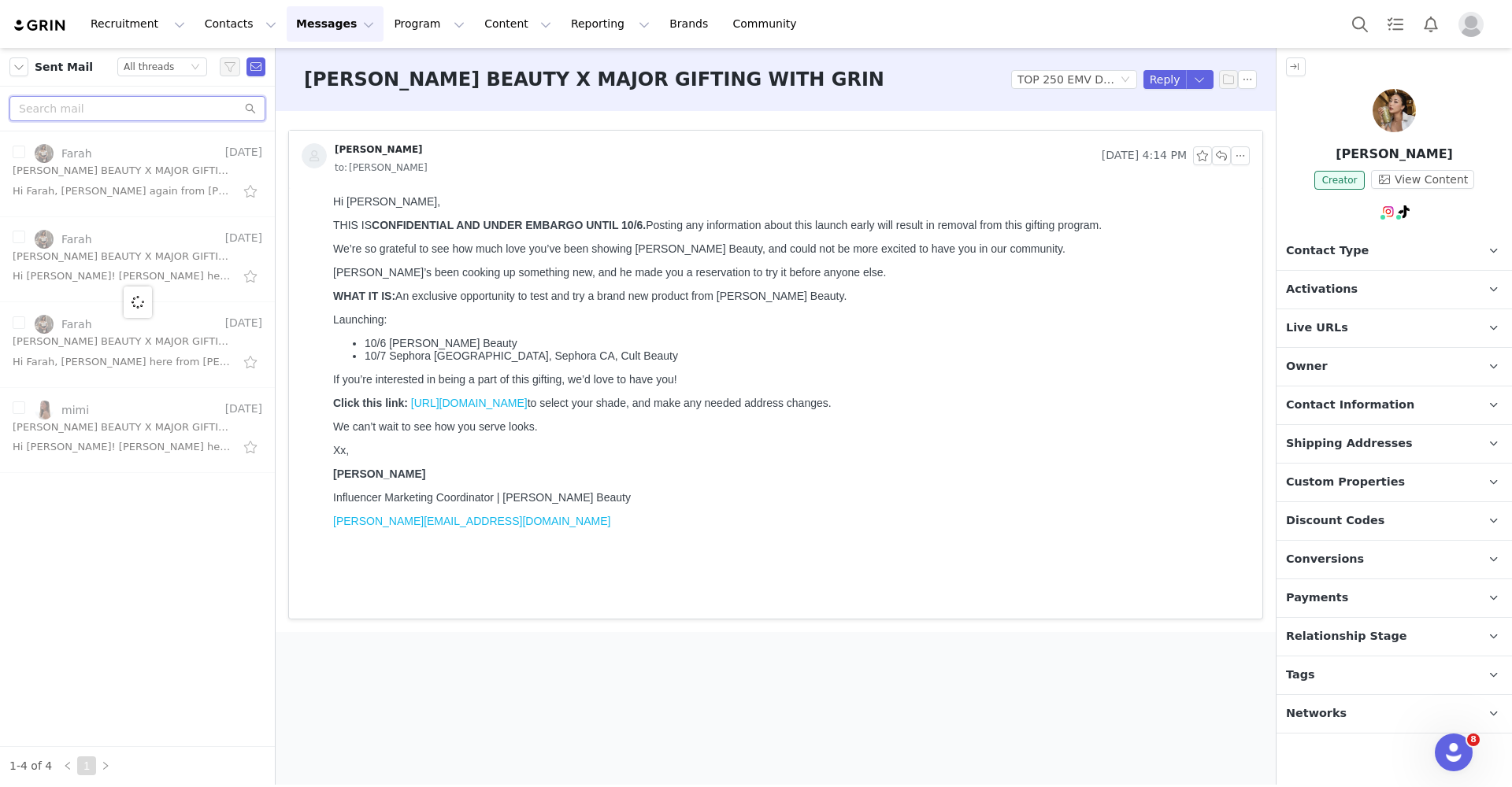
click at [131, 115] on input "text" at bounding box center [137, 108] width 256 height 25
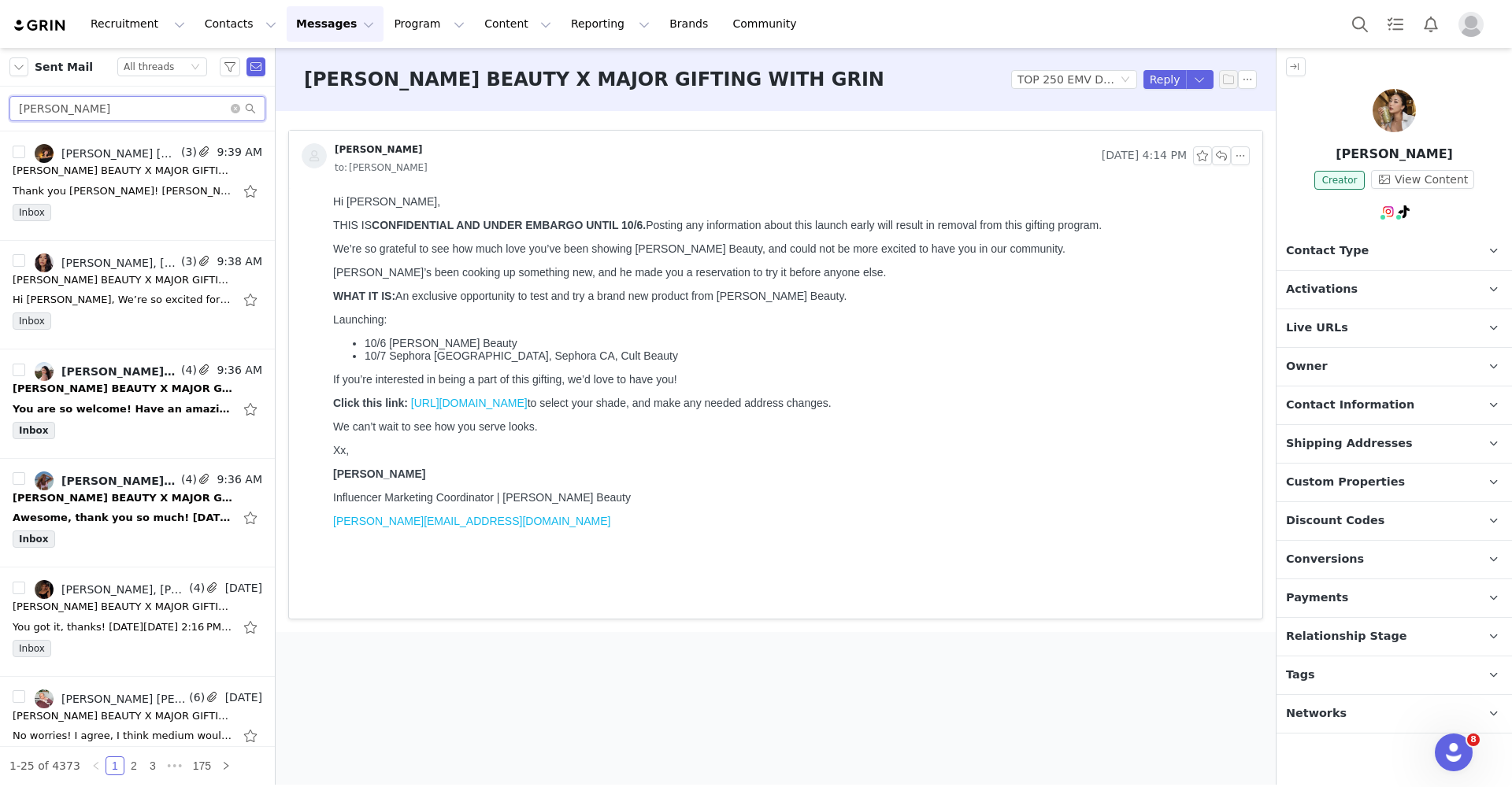
type input "[PERSON_NAME]"
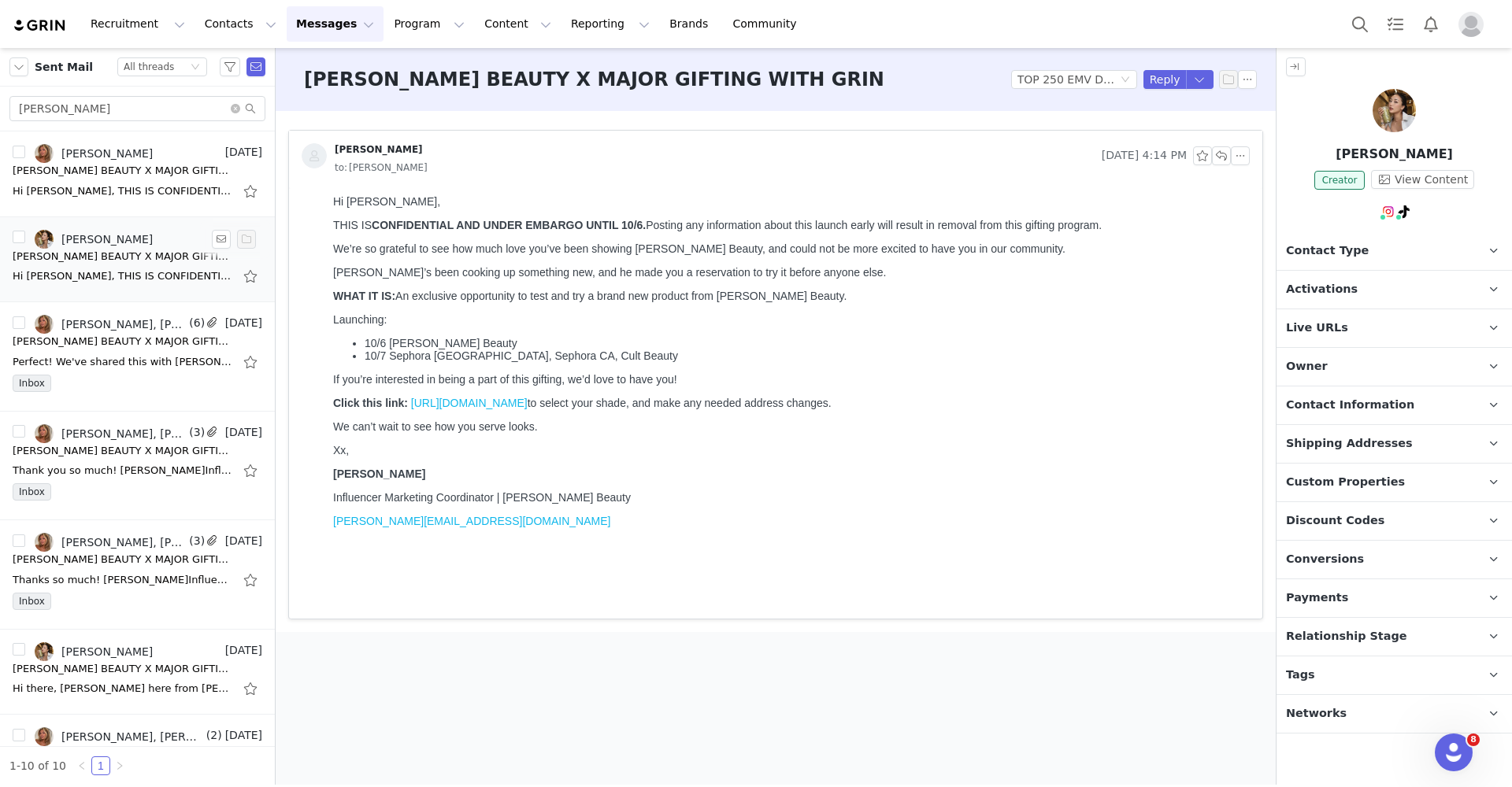
click at [113, 243] on div "[PERSON_NAME]" at bounding box center [107, 239] width 92 height 12
click at [1240, 158] on button "button" at bounding box center [1239, 155] width 19 height 19
click at [1113, 358] on li "10/7 Sephora [GEOGRAPHIC_DATA], Sephora CA, Cult Beauty" at bounding box center [803, 355] width 878 height 12
click at [1091, 770] on main "PATRICK TA BEAUTY X MAJOR GIFTING WITH GRIN Tag by Activation TOP 250 EMV DRIVE…" at bounding box center [776, 416] width 1000 height 737
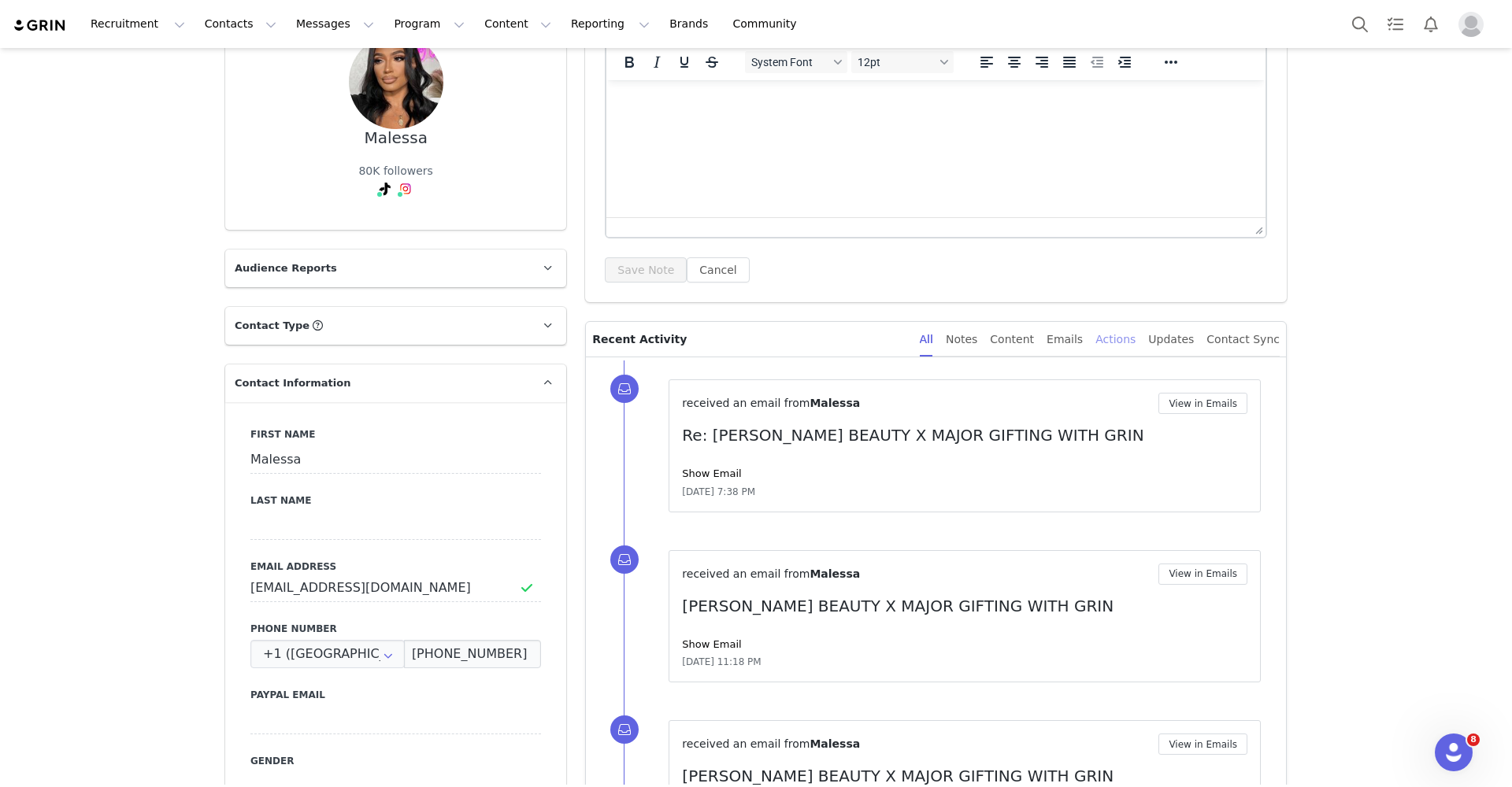
click at [1111, 342] on div "Actions" at bounding box center [1115, 339] width 40 height 36
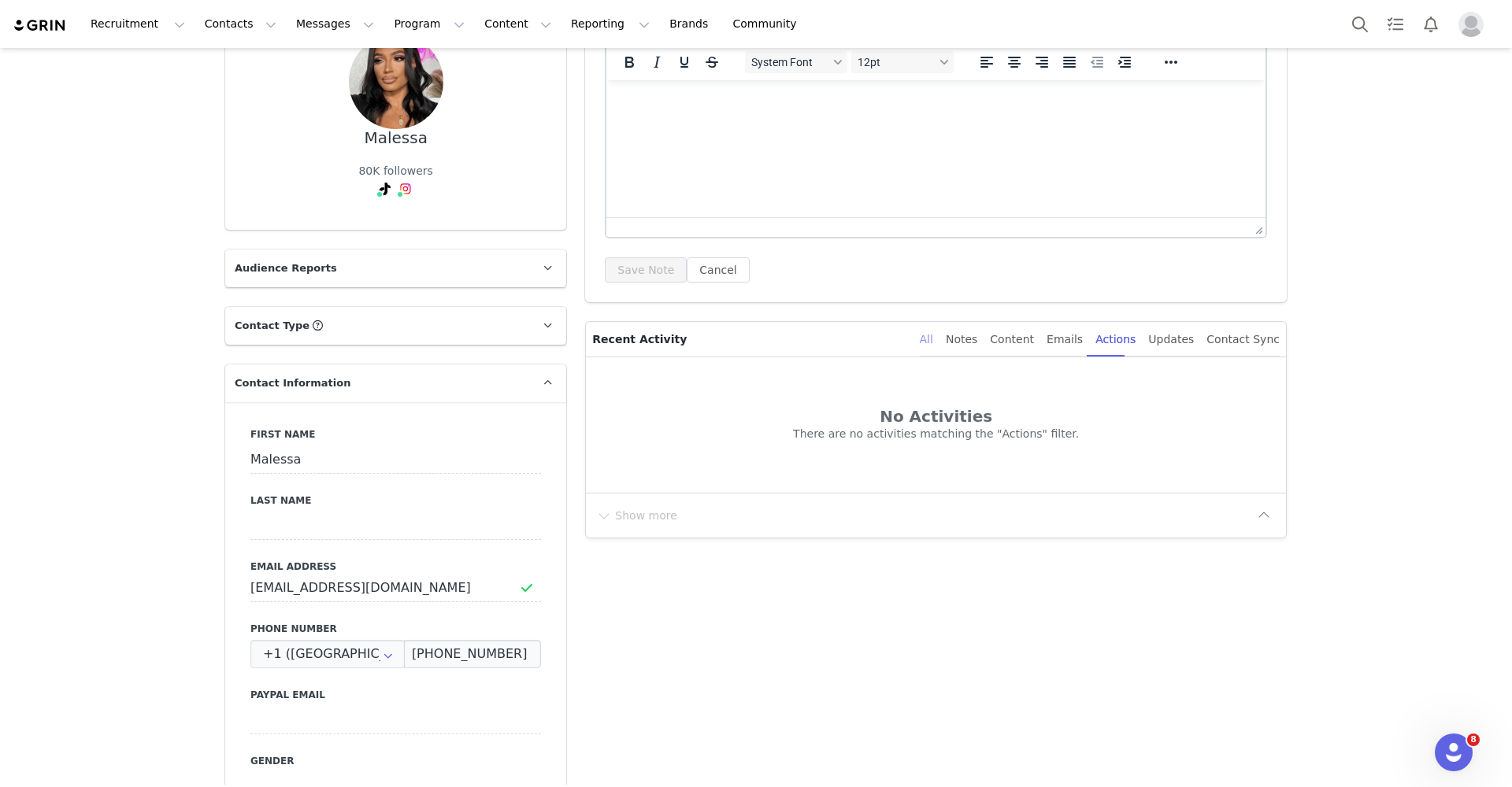
click at [933, 345] on div "All" at bounding box center [926, 339] width 13 height 36
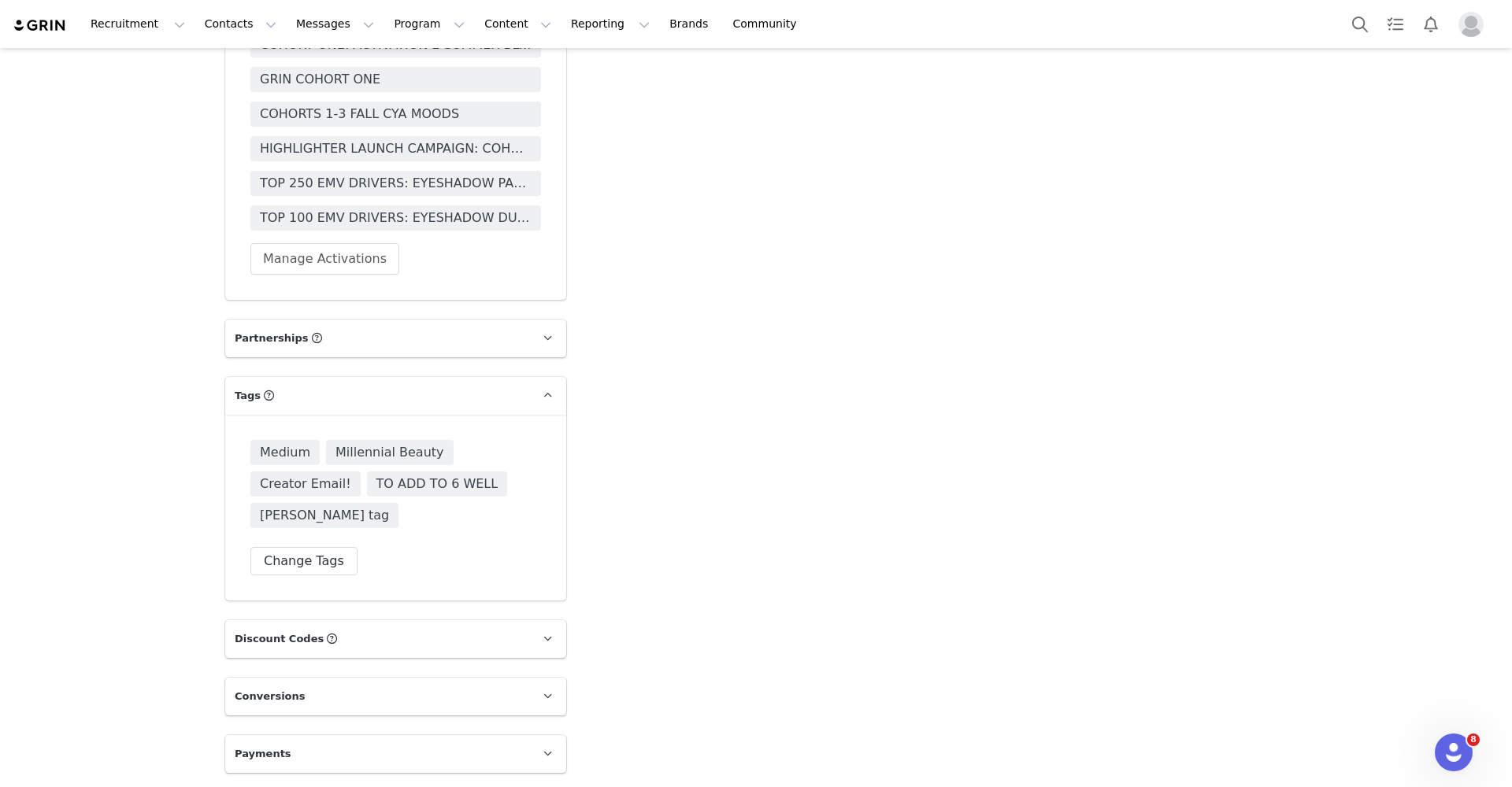
scroll to position [2494, 0]
click at [528, 323] on link at bounding box center [547, 339] width 38 height 38
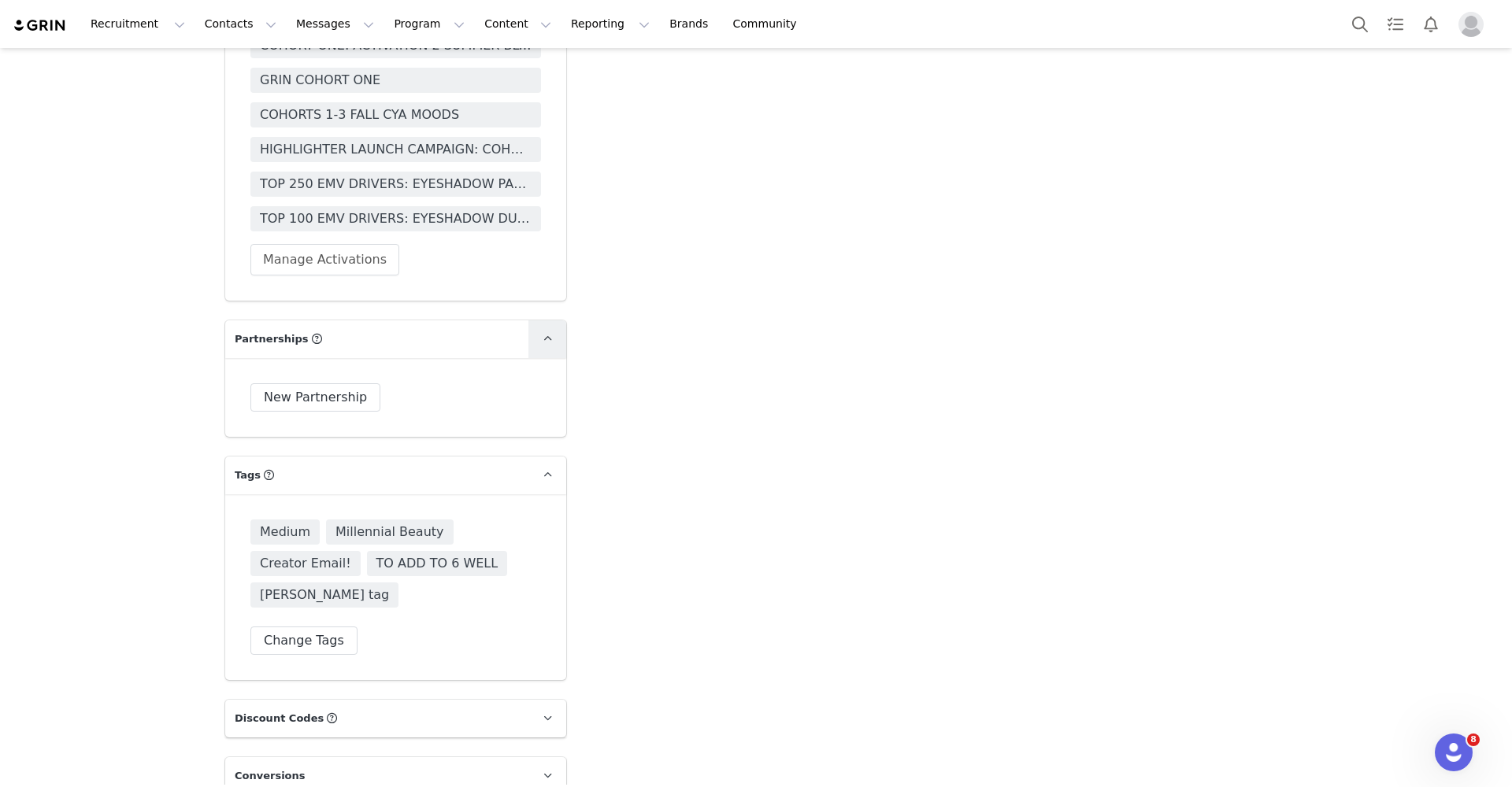
click at [548, 335] on span at bounding box center [547, 339] width 19 height 19
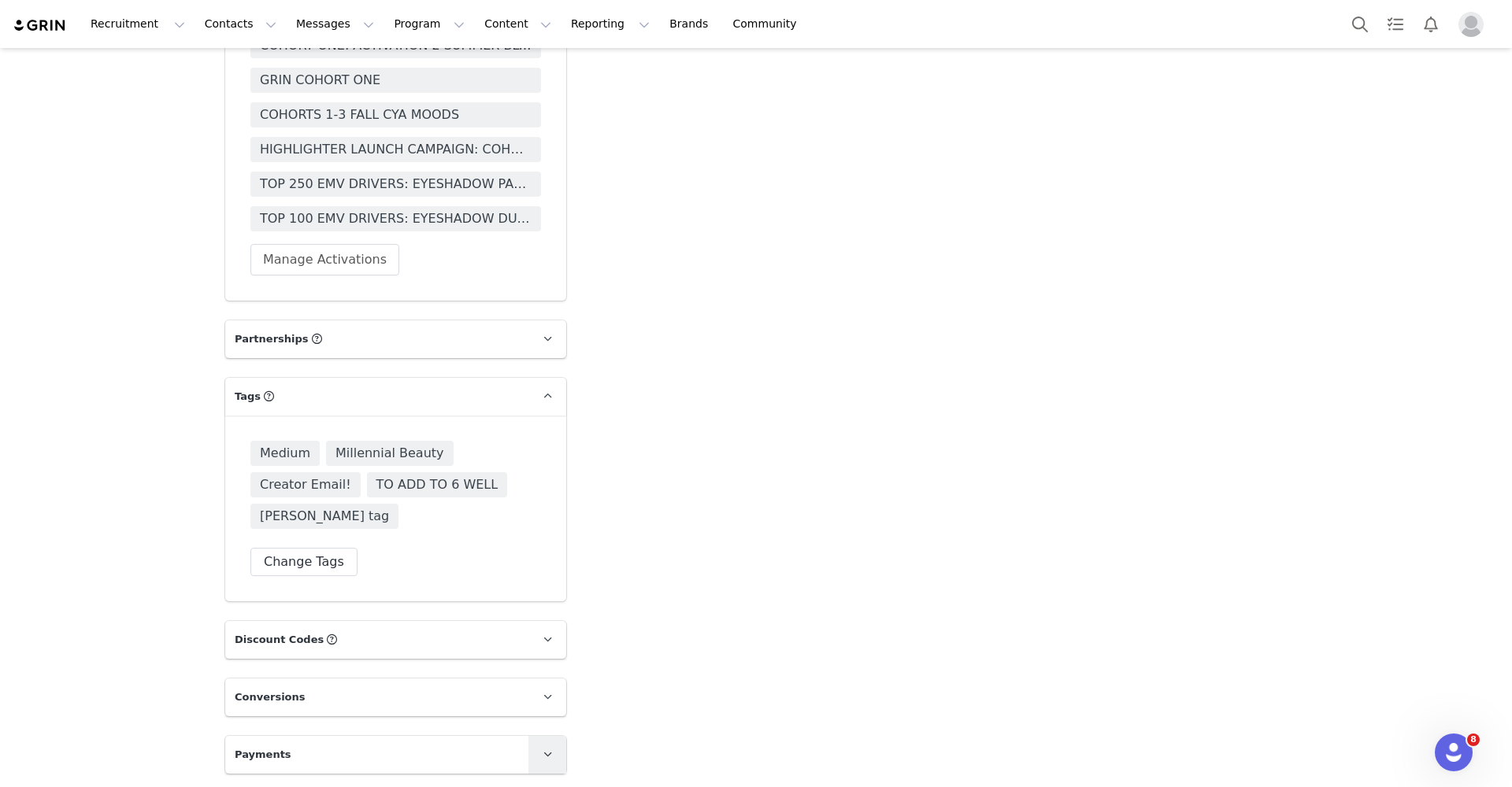
click at [528, 759] on link at bounding box center [547, 755] width 38 height 38
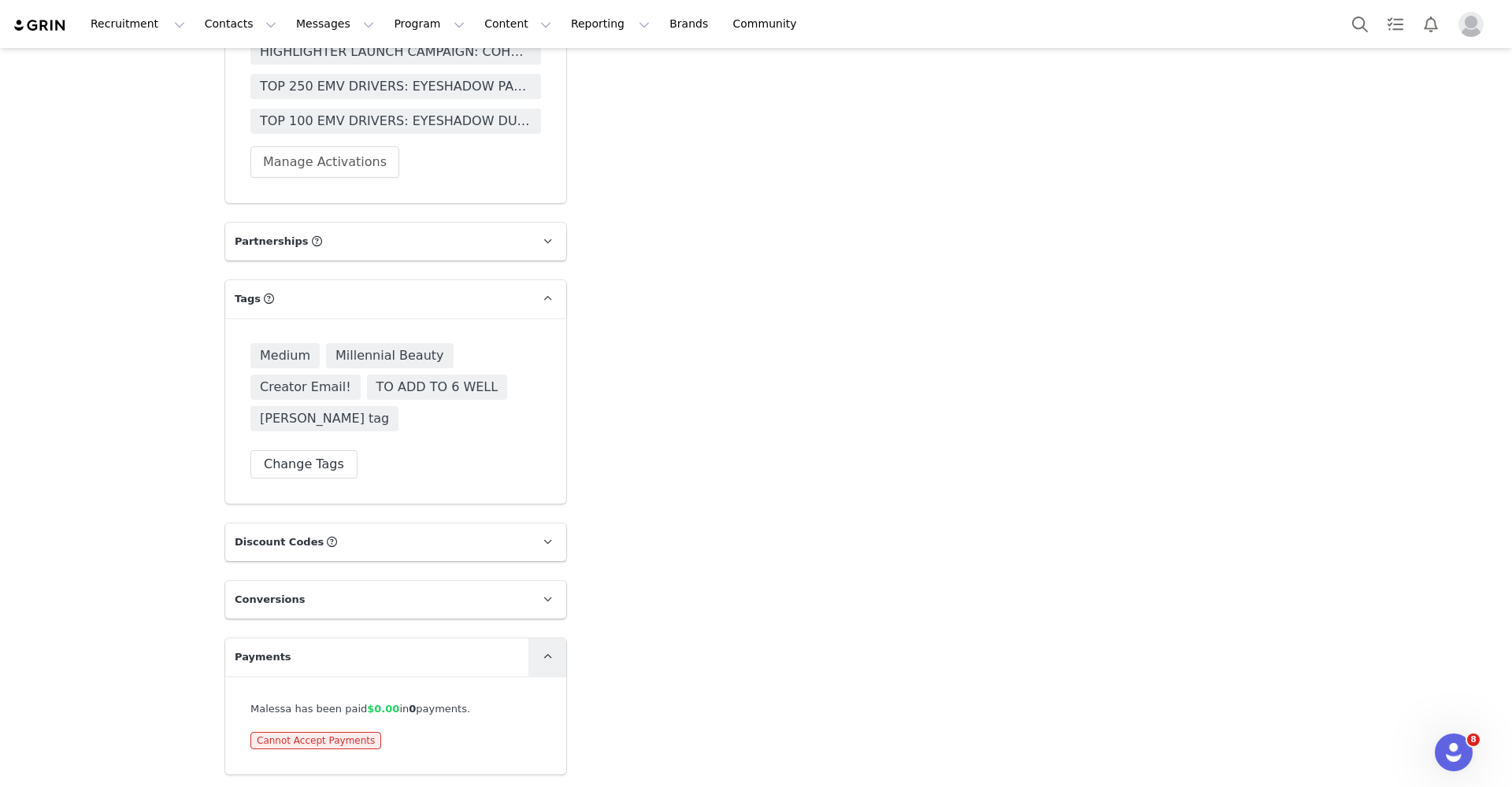
click at [544, 652] on icon at bounding box center [548, 657] width 8 height 10
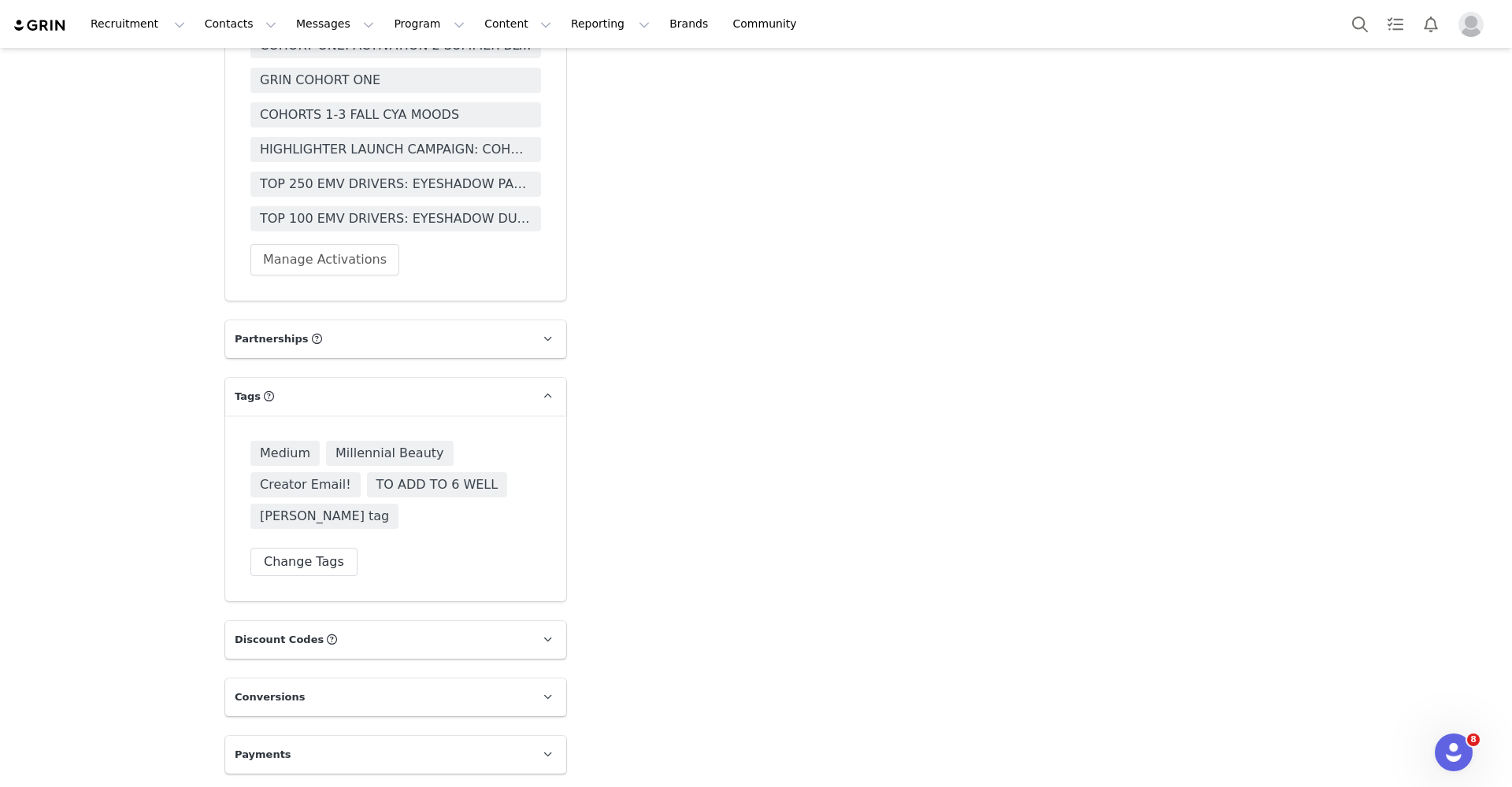
click at [538, 597] on div "Medium Millennial Beauty Creator Email! TO ADD TO 6 WELL Taylor tag Change Tags" at bounding box center [396, 508] width 341 height 186
click at [544, 638] on icon at bounding box center [548, 639] width 8 height 10
click at [539, 709] on link at bounding box center [547, 697] width 38 height 38
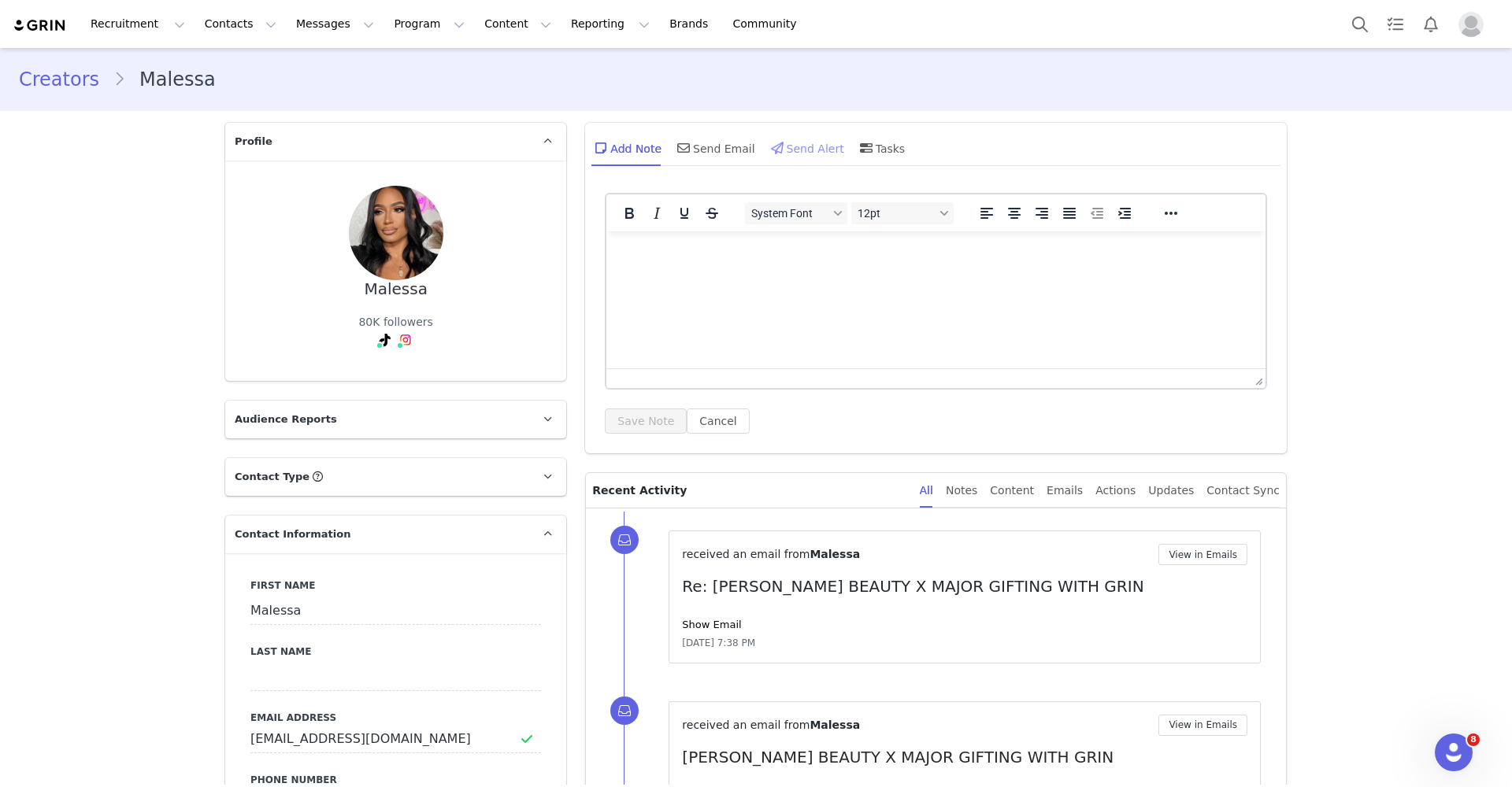
scroll to position [0, 0]
click at [544, 143] on icon at bounding box center [548, 141] width 8 height 10
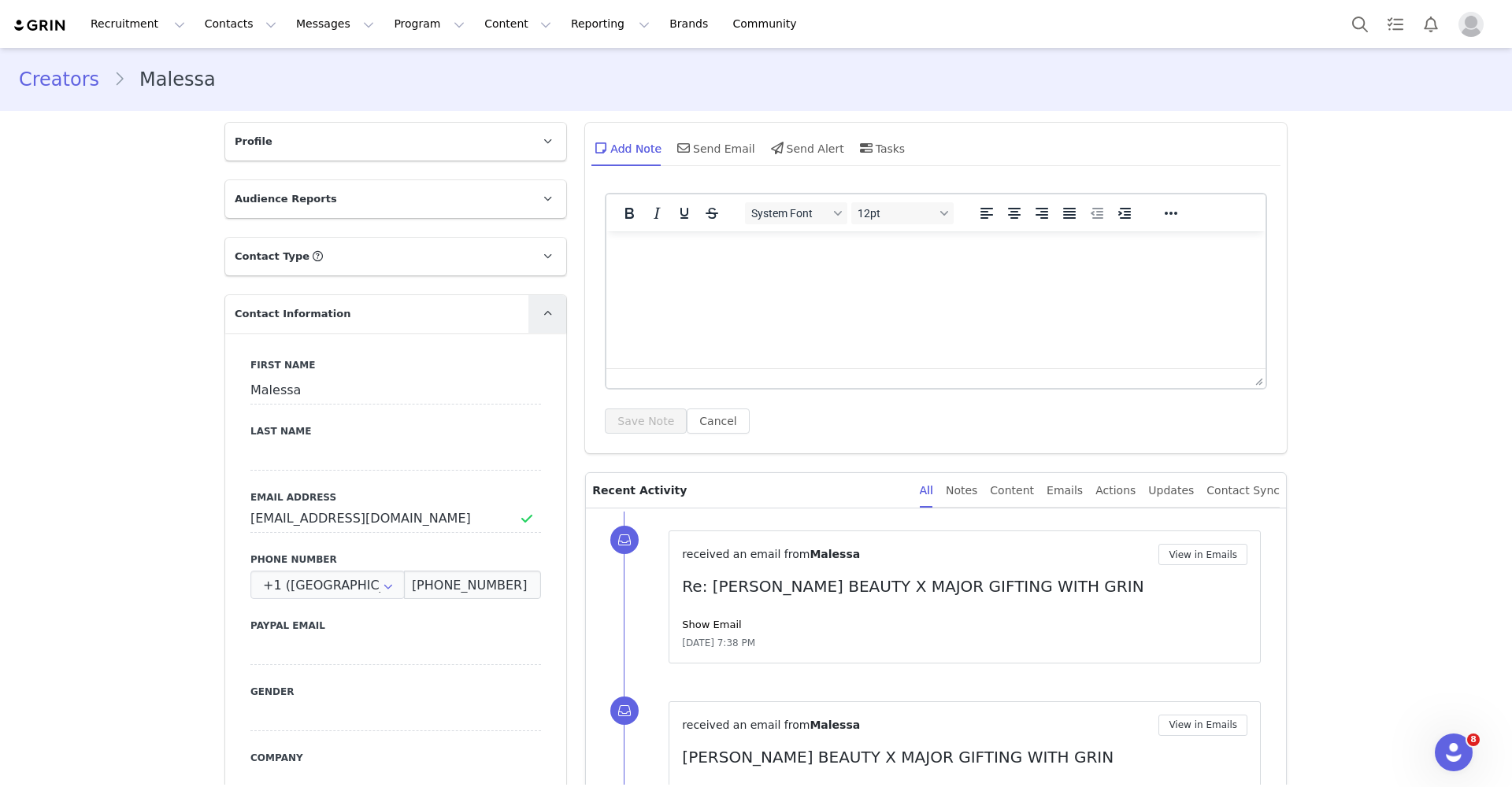
click at [545, 310] on icon at bounding box center [548, 314] width 8 height 10
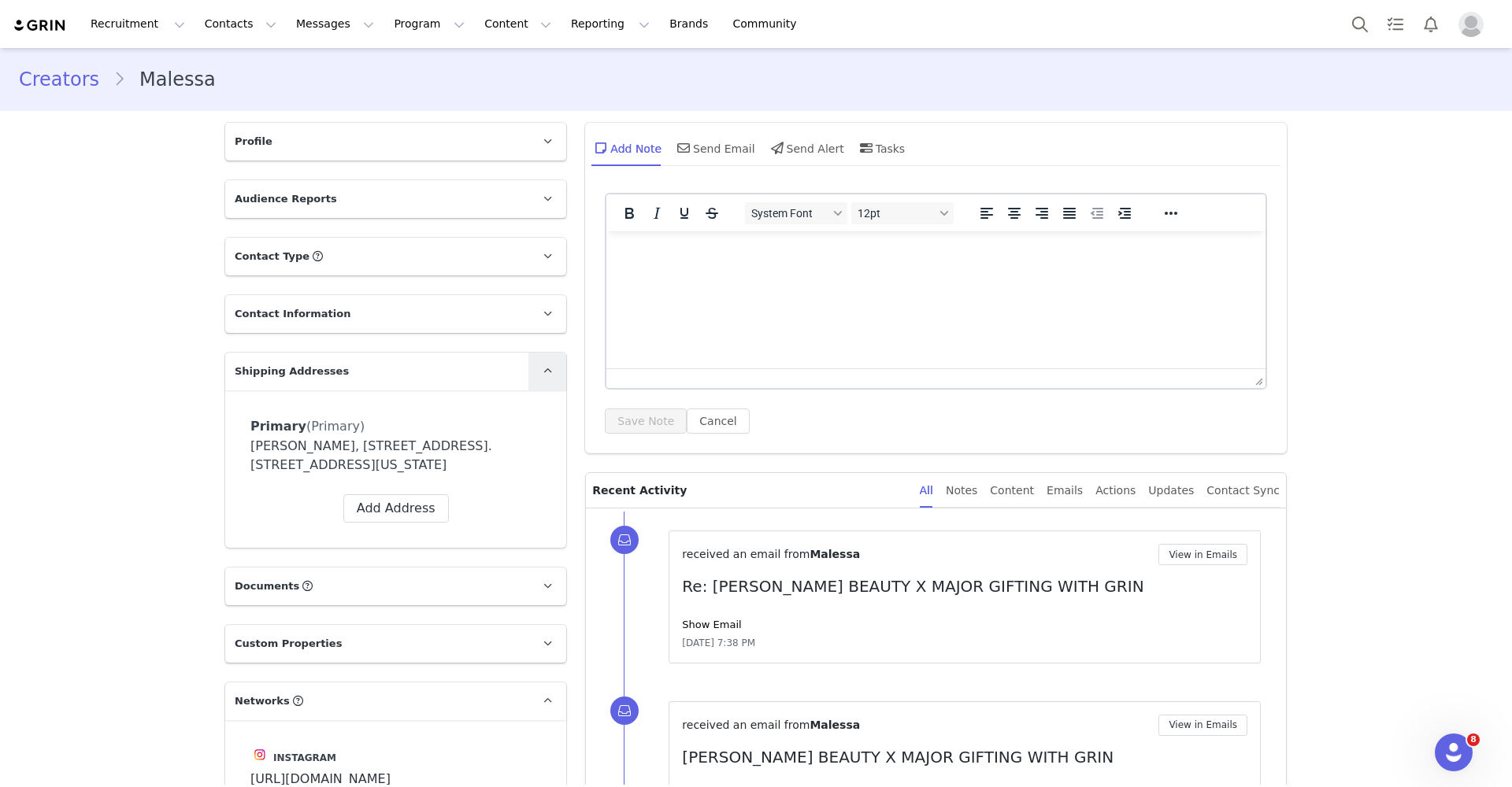
click at [541, 363] on span at bounding box center [547, 371] width 19 height 19
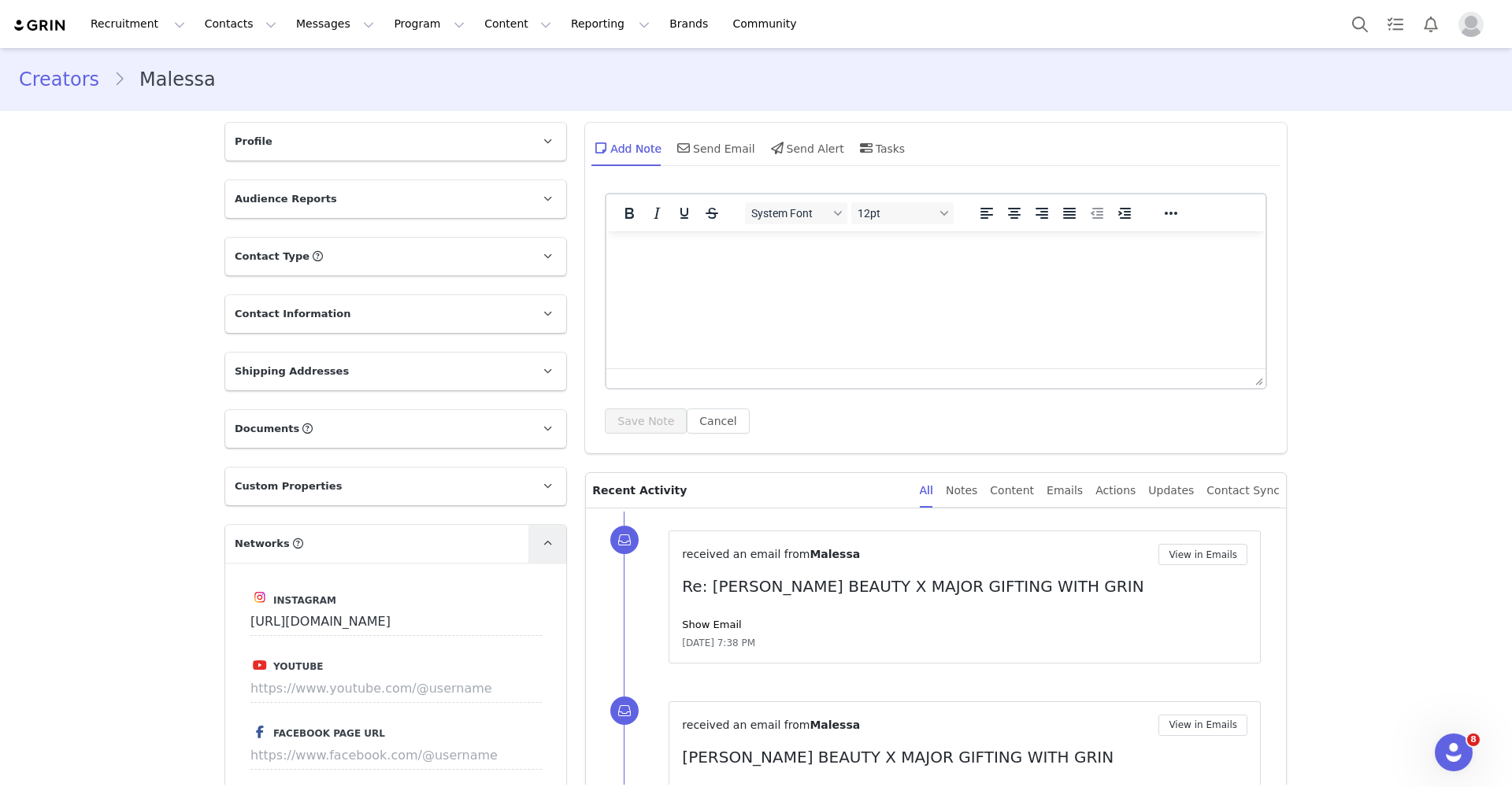
click at [547, 536] on span at bounding box center [547, 543] width 19 height 19
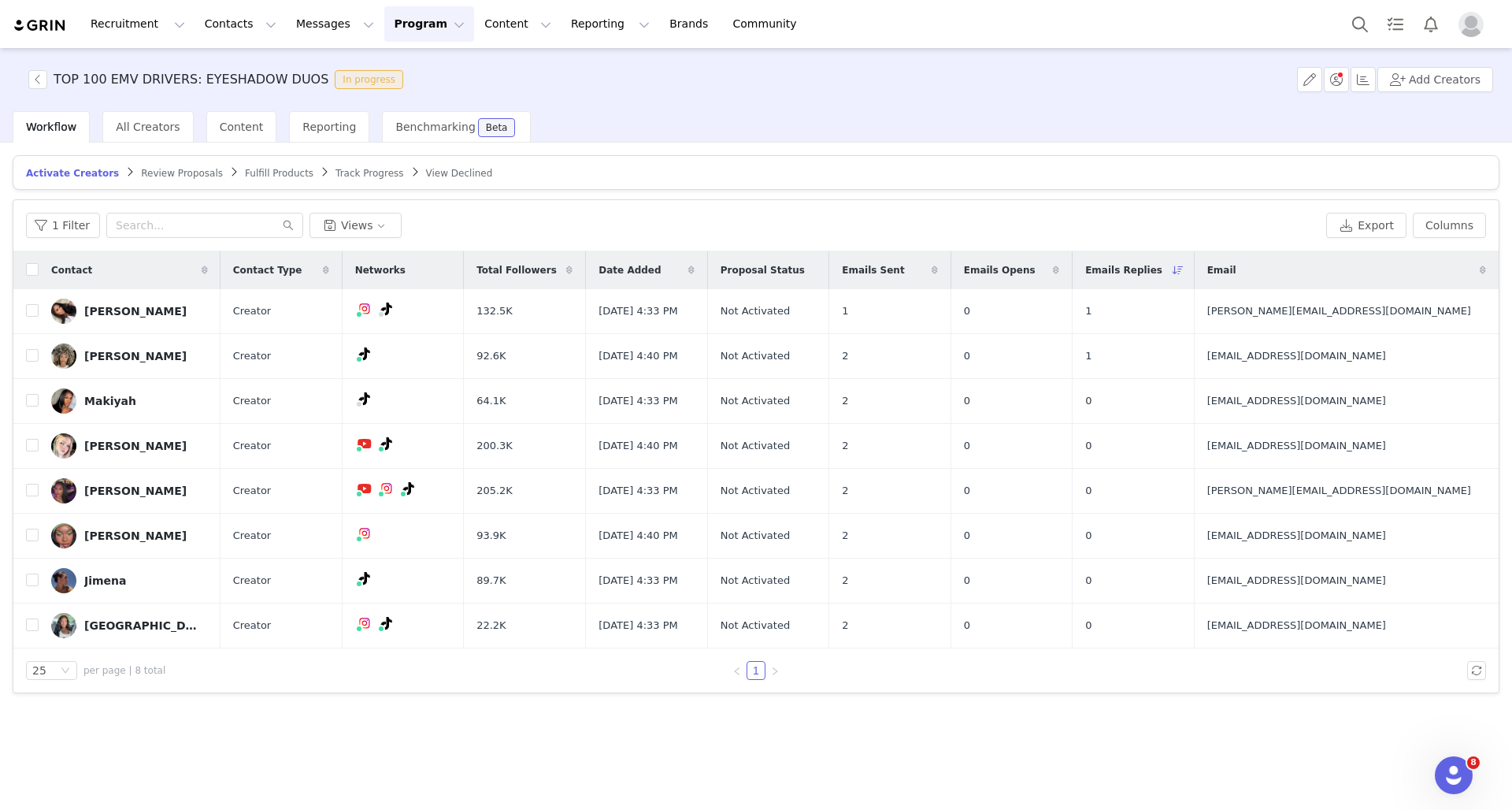
click at [433, 203] on div "1 Filter Views Export Columns" at bounding box center [755, 226] width 1485 height 51
click at [399, 25] on button "Program Program" at bounding box center [429, 24] width 90 height 36
click at [399, 55] on div "Activations Partnerships Payments Affiliates" at bounding box center [422, 113] width 126 height 131
click at [399, 64] on p "Activations" at bounding box center [402, 69] width 60 height 17
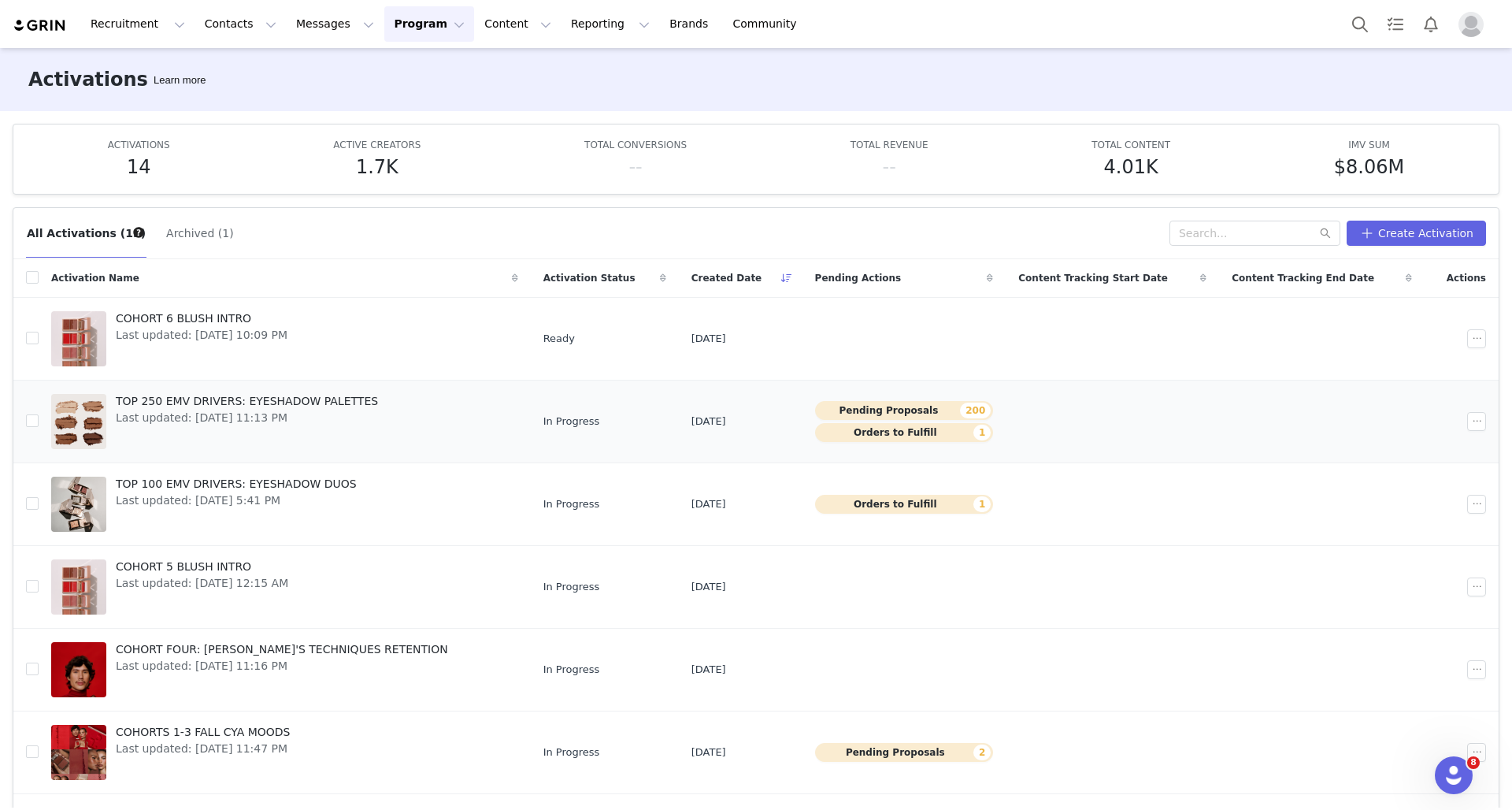
click at [456, 422] on link "TOP 250 EMV DRIVERS: EYESHADOW PALETTES Last updated: [DATE] 11:13 PM" at bounding box center [284, 422] width 467 height 63
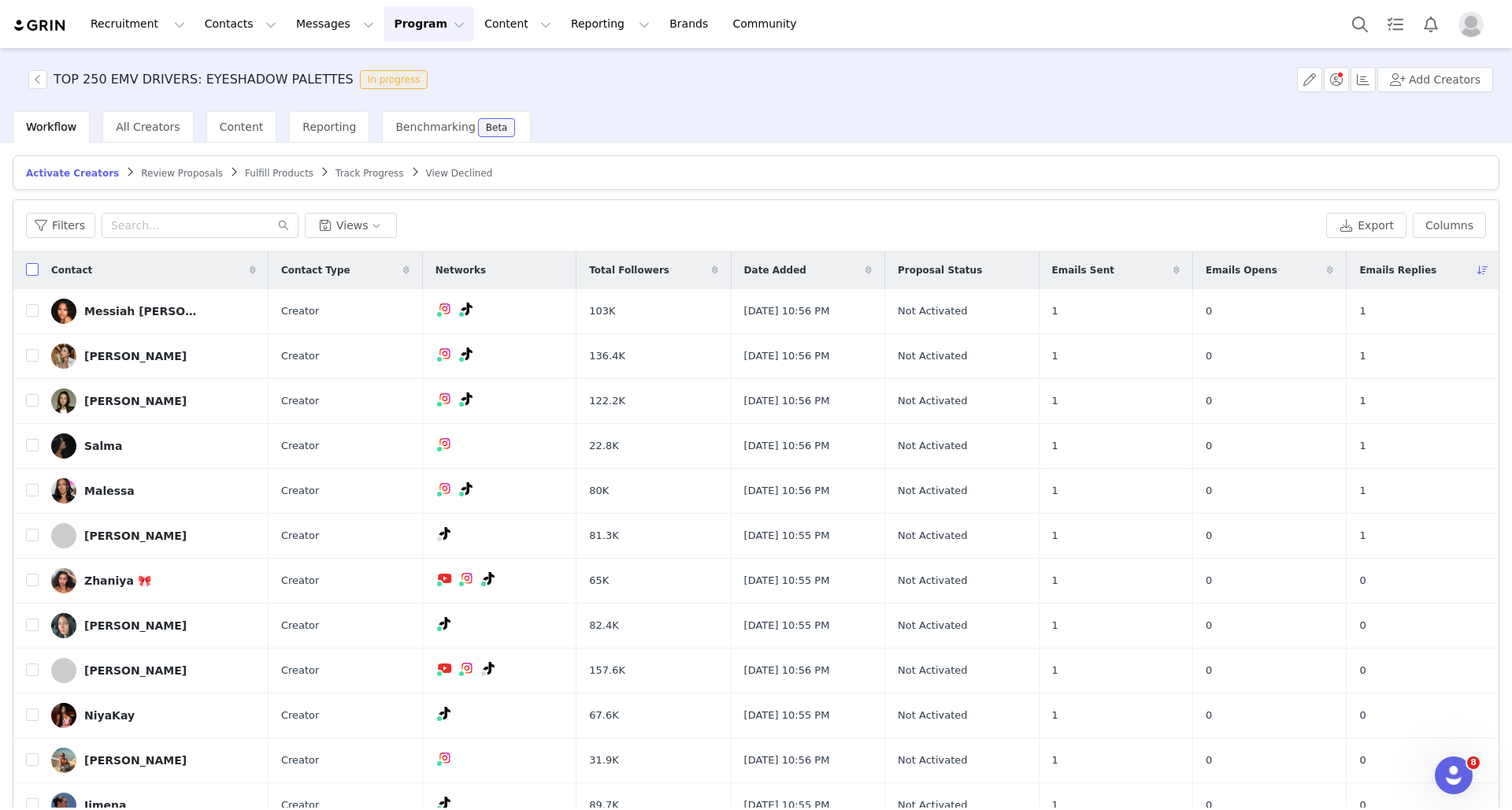
click at [26, 269] on input "checkbox" at bounding box center [31, 269] width 12 height 12
checkbox input "true"
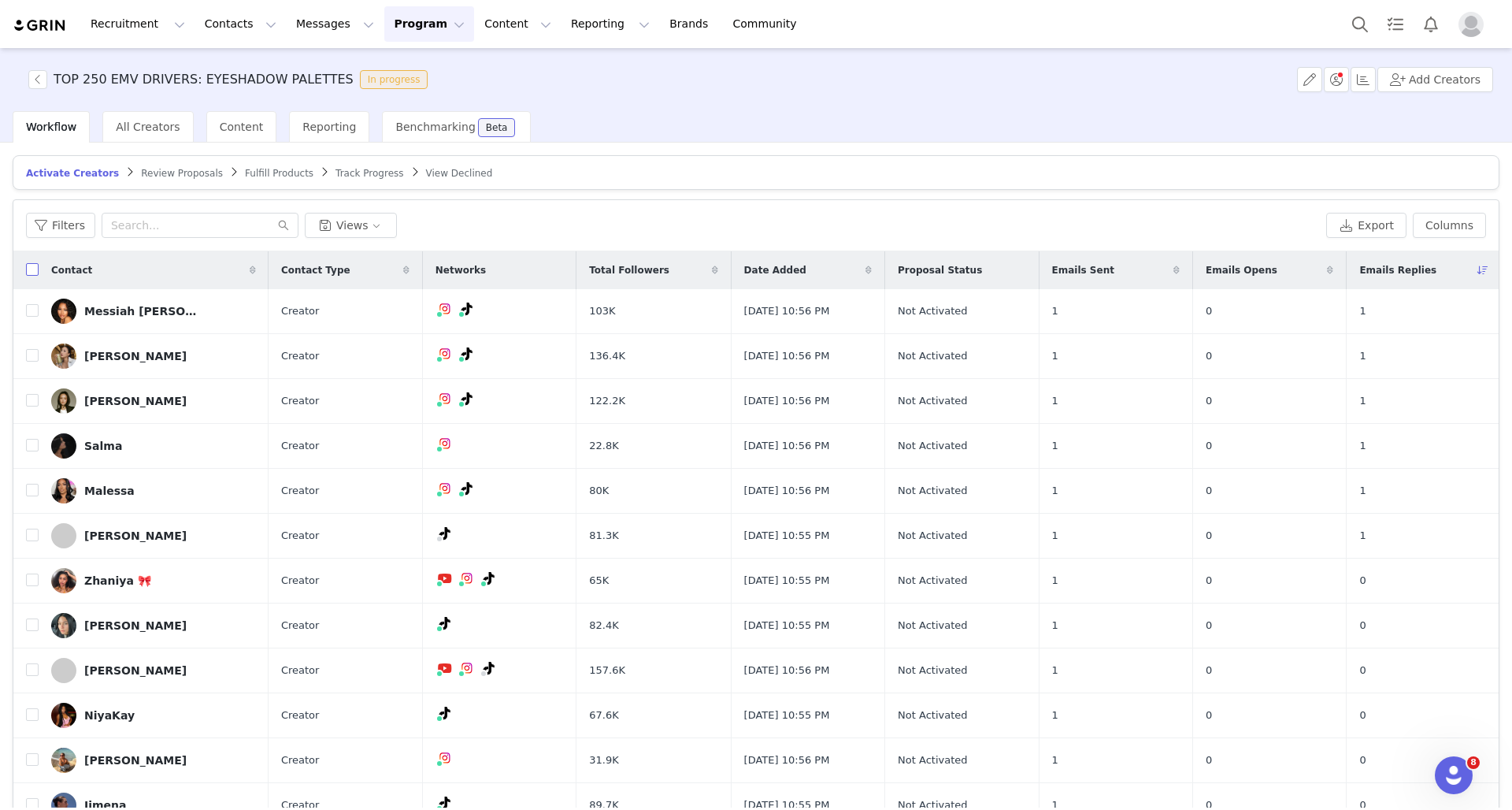
checkbox input "true"
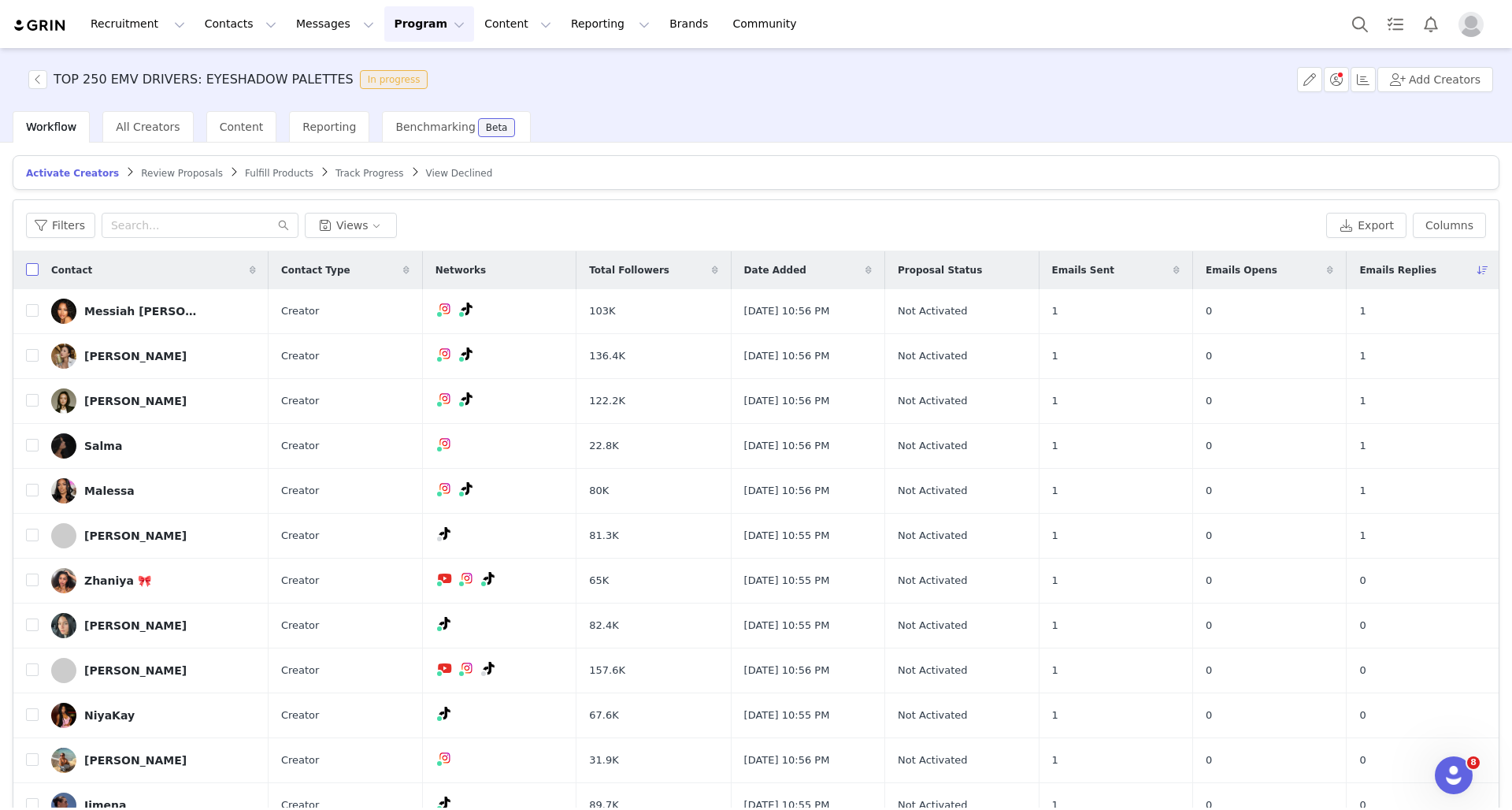
checkbox input "true"
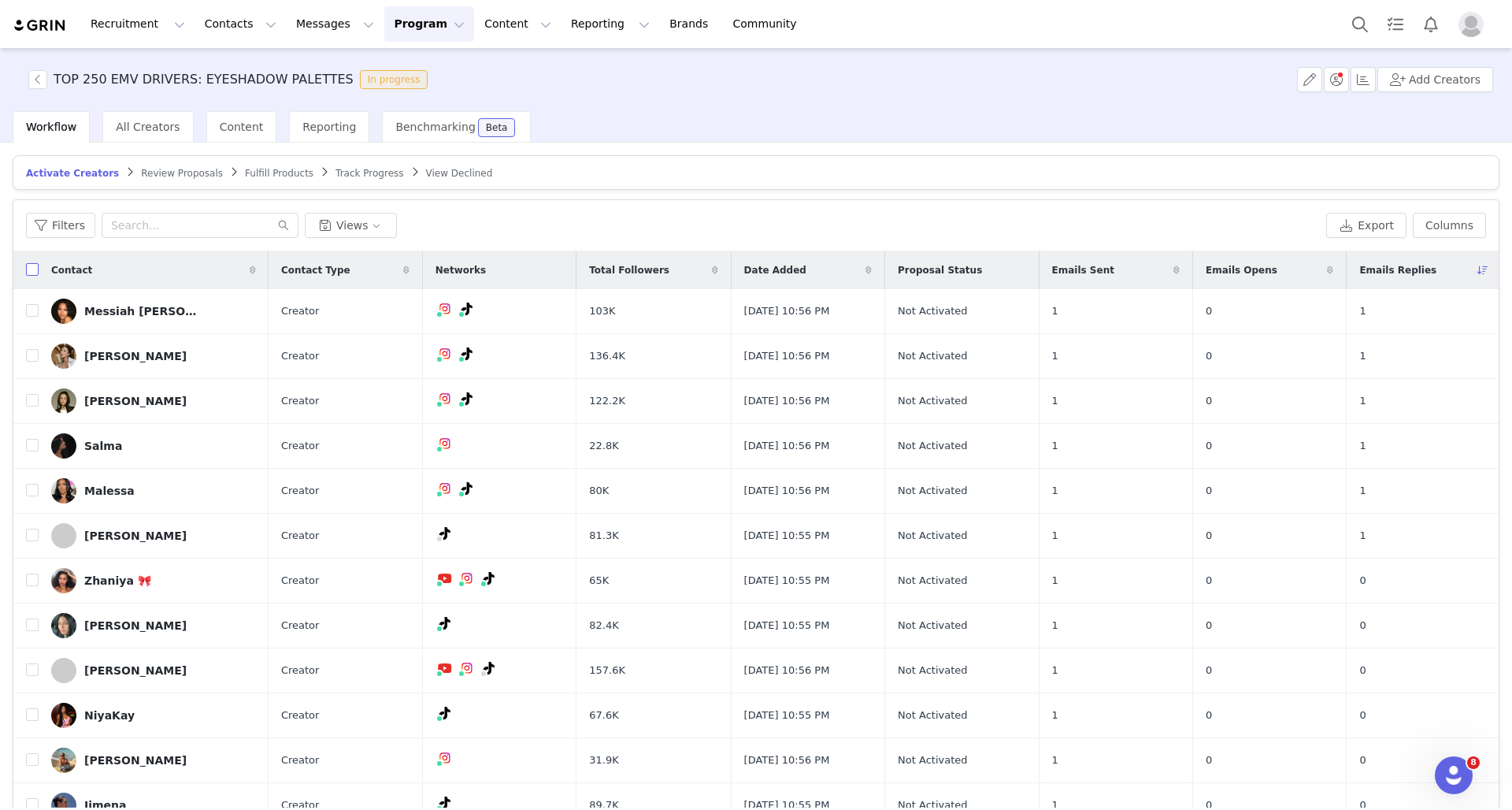
checkbox input "true"
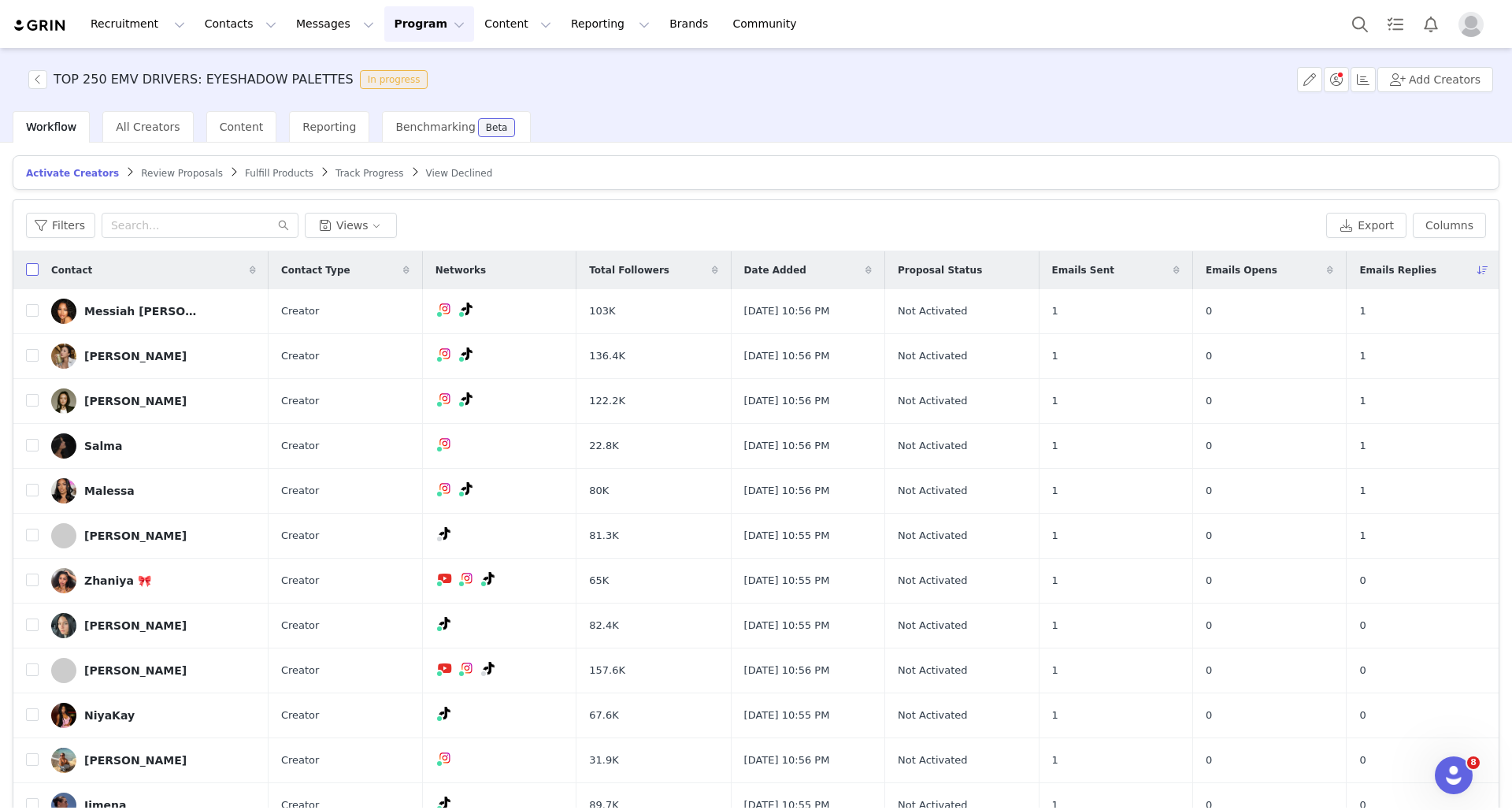
checkbox input "true"
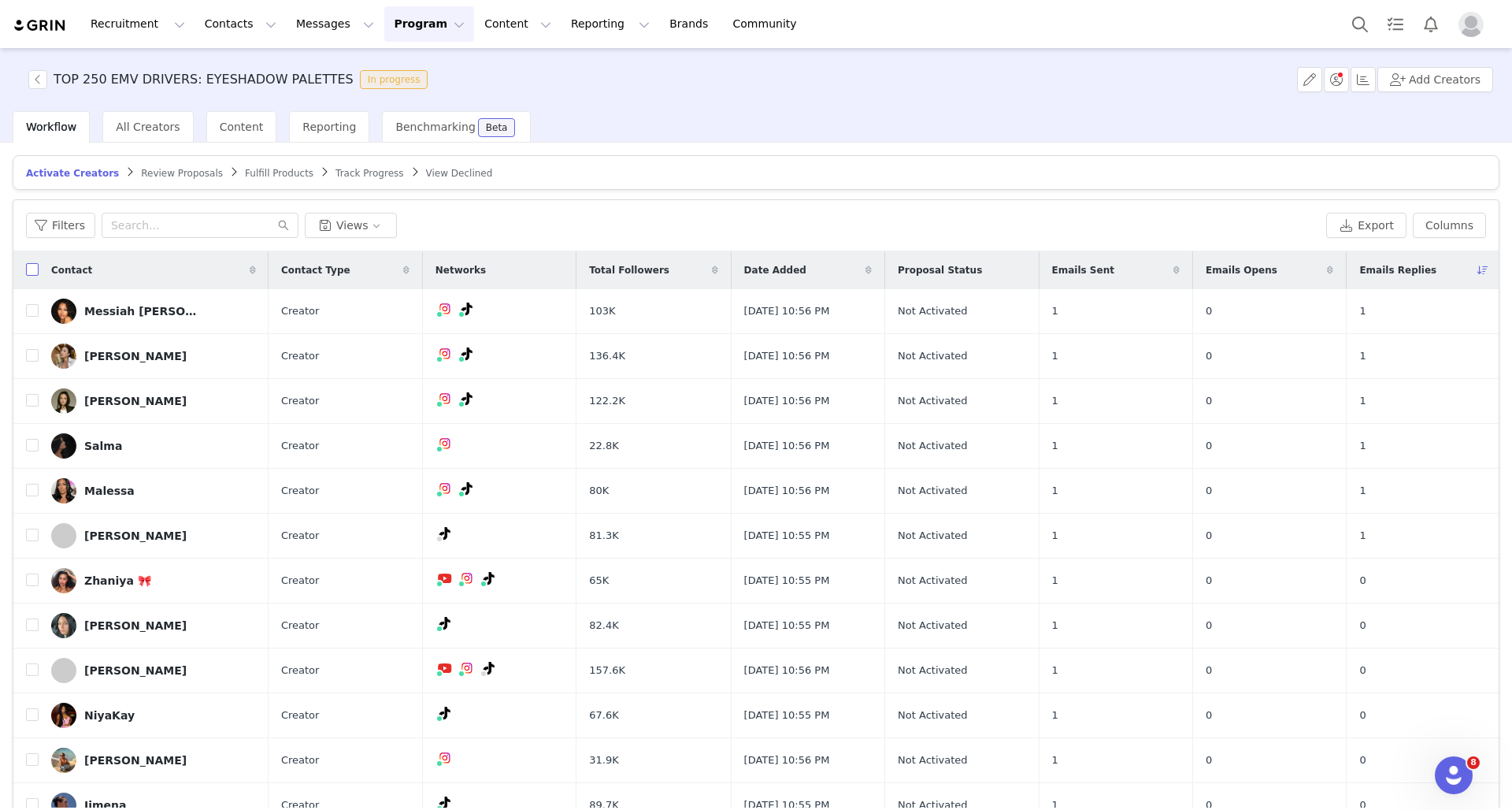
checkbox input "true"
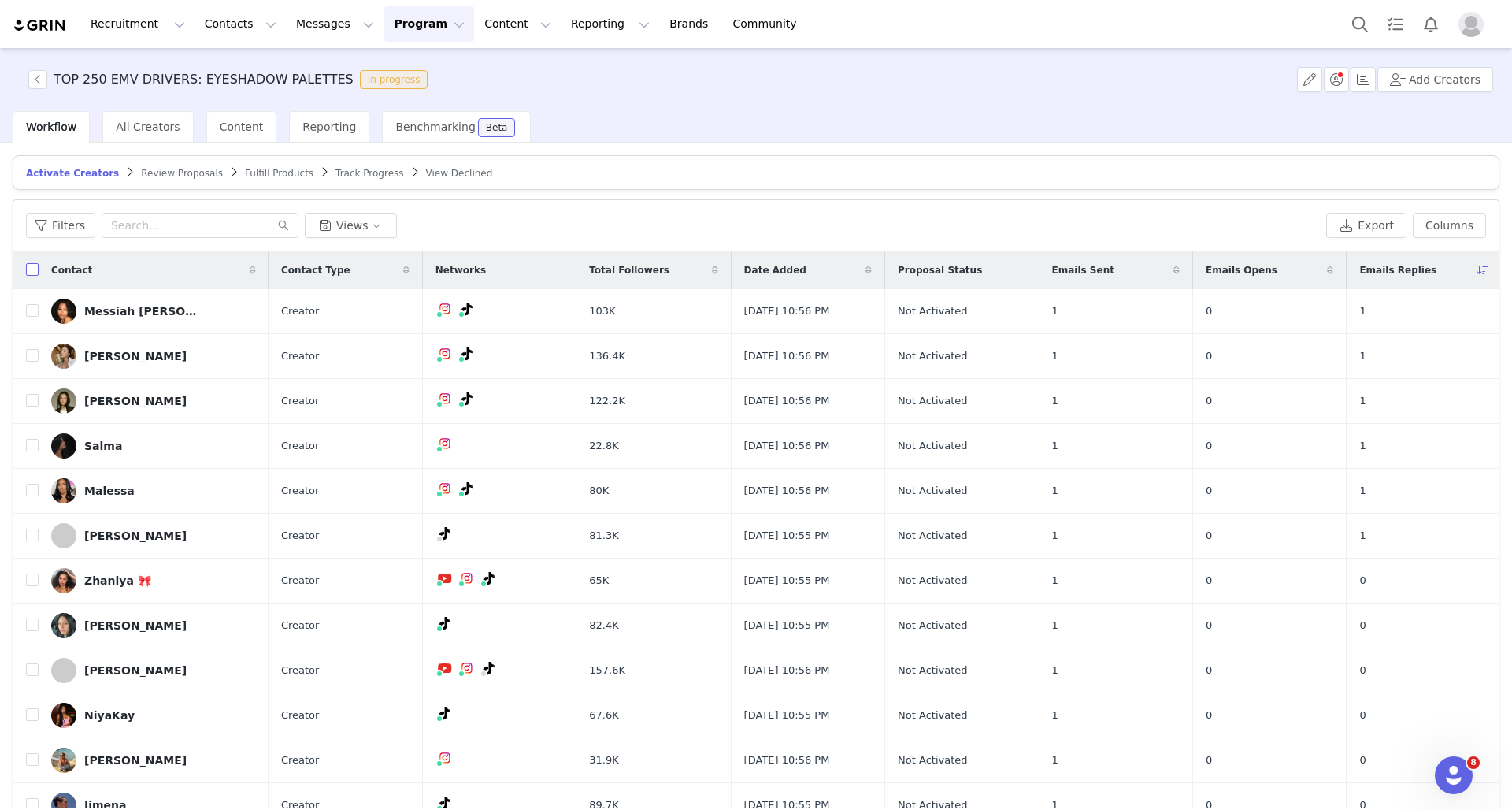
checkbox input "true"
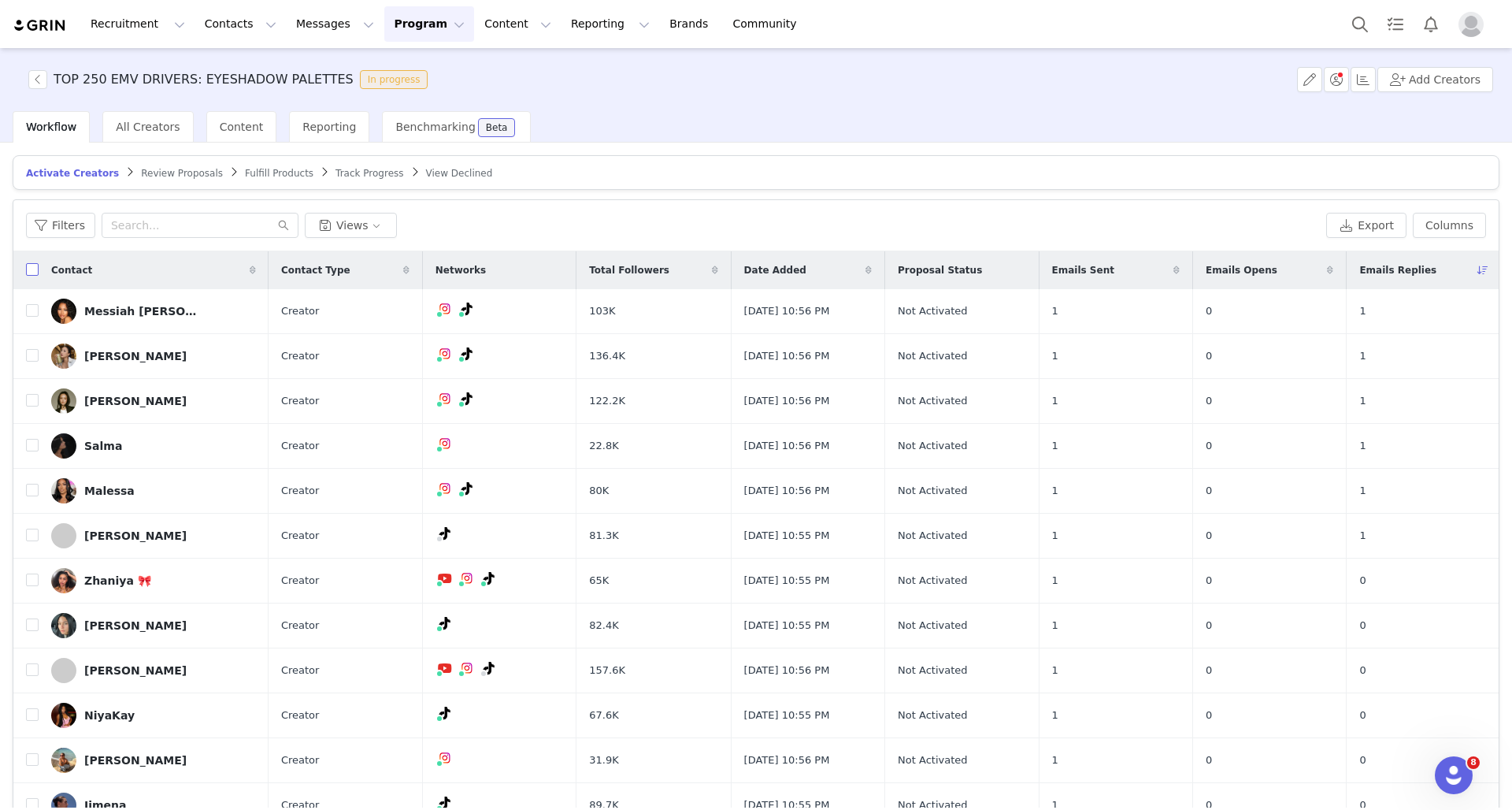
checkbox input "true"
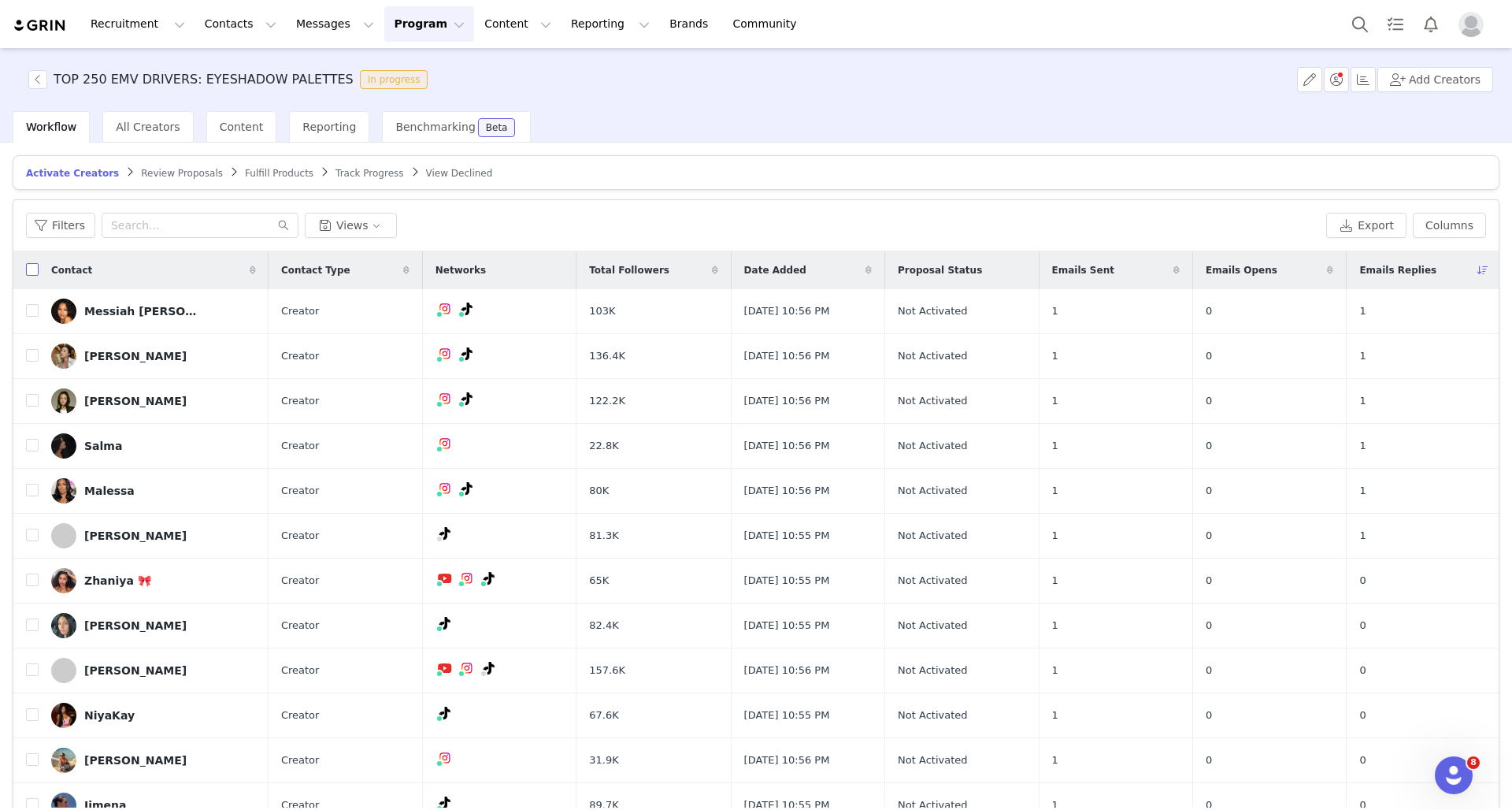
checkbox input "true"
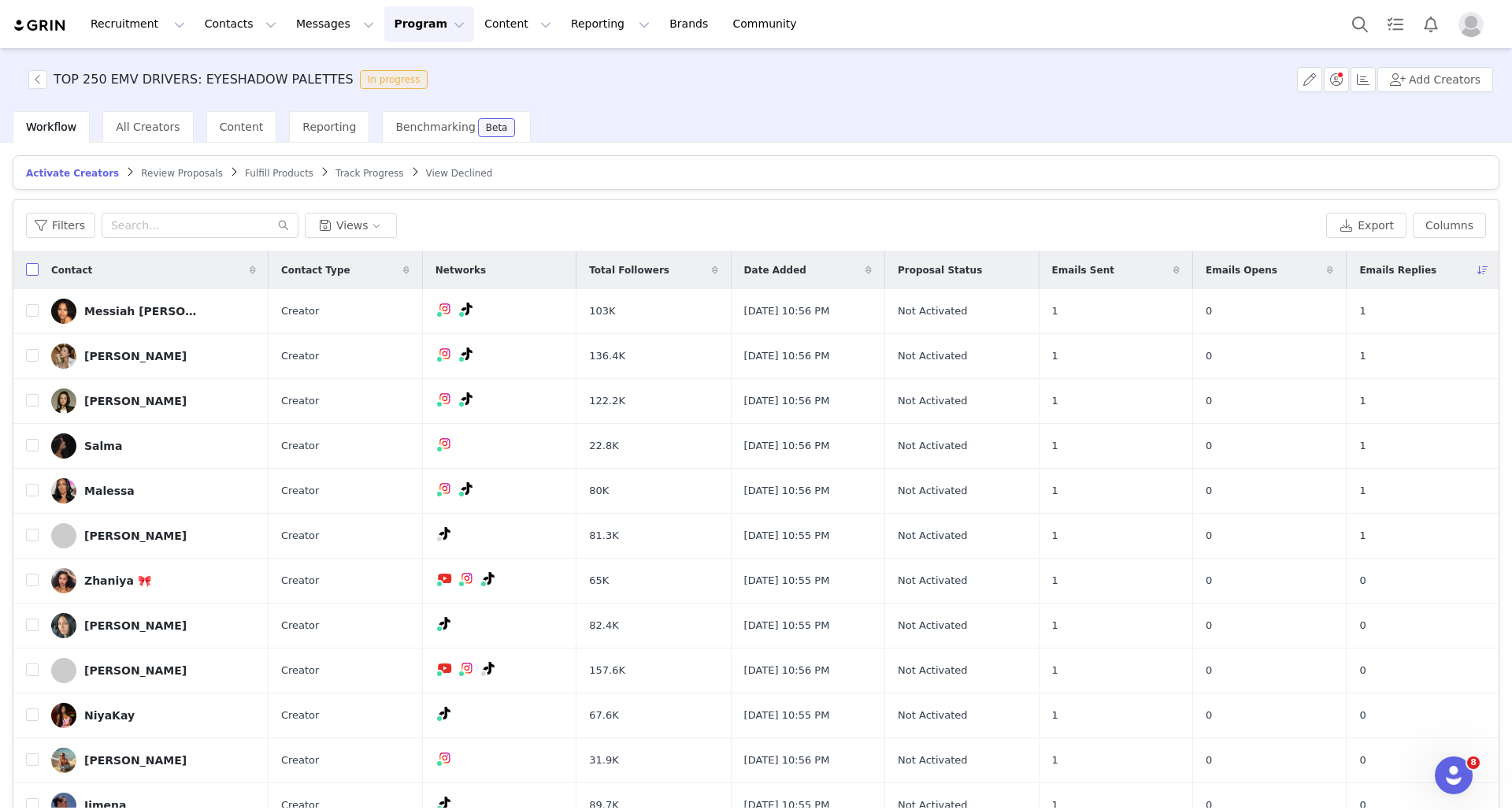
checkbox input "true"
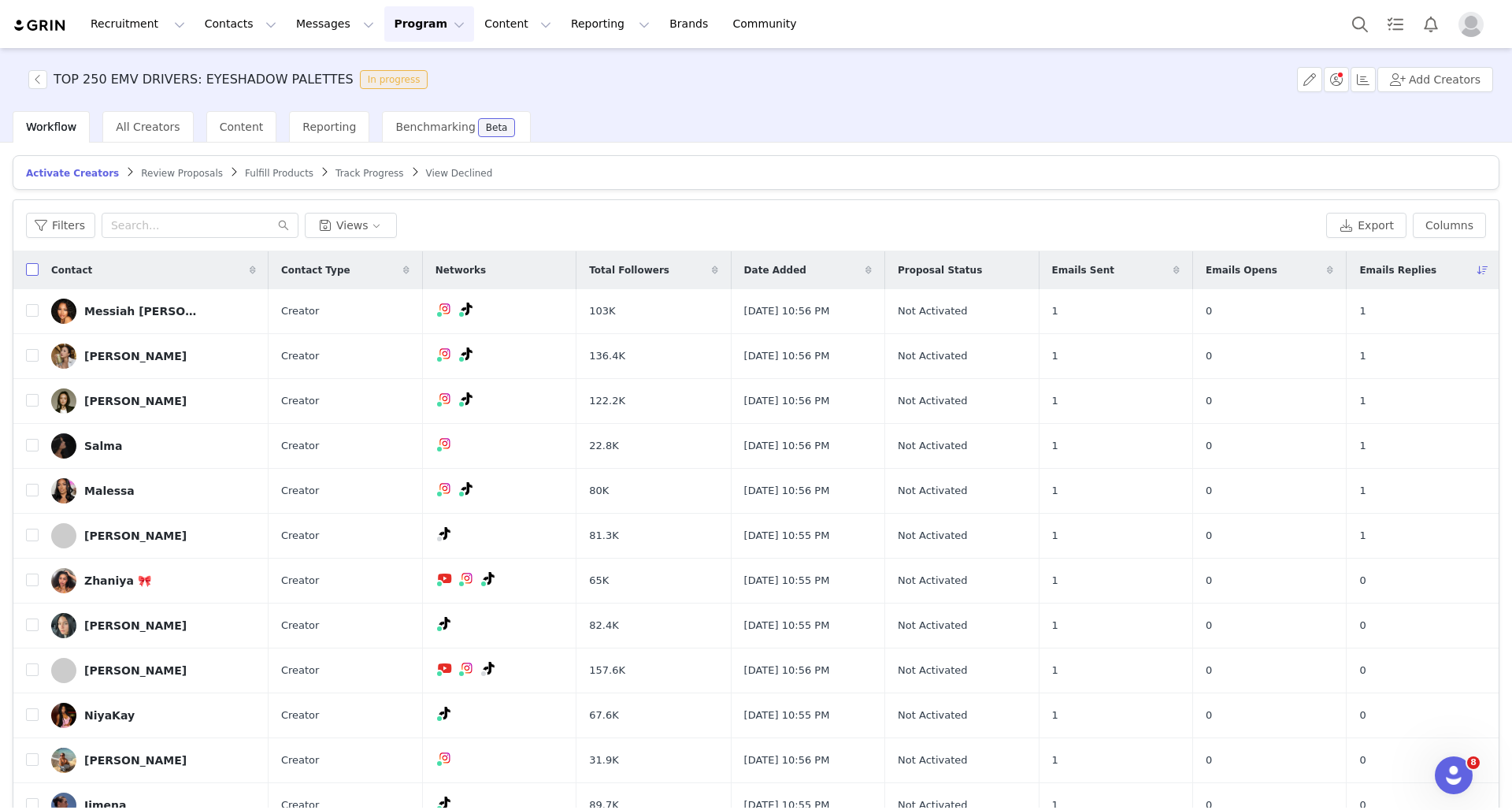
checkbox input "true"
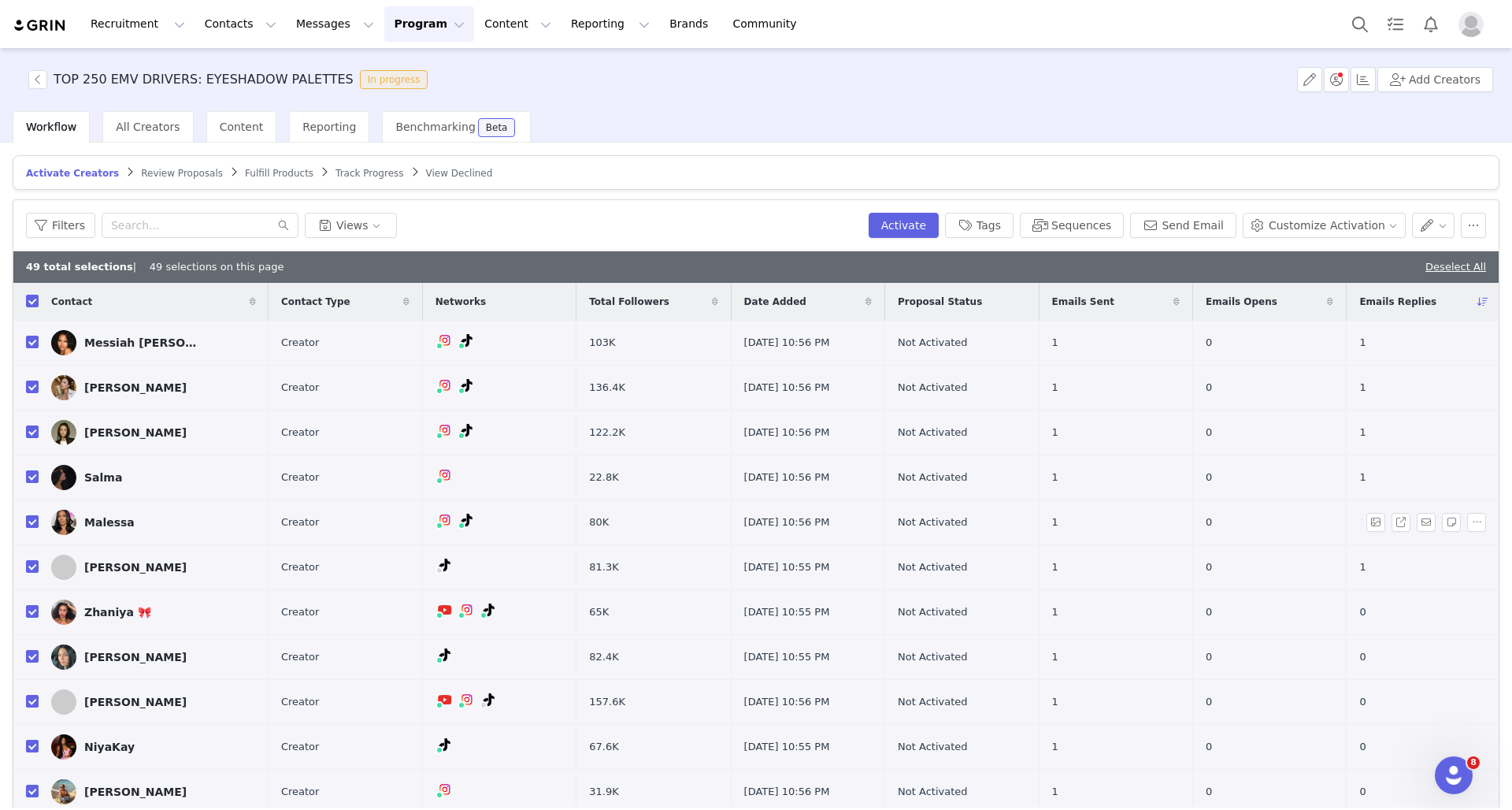
click at [34, 521] on input "checkbox" at bounding box center [31, 521] width 12 height 12
checkbox input "false"
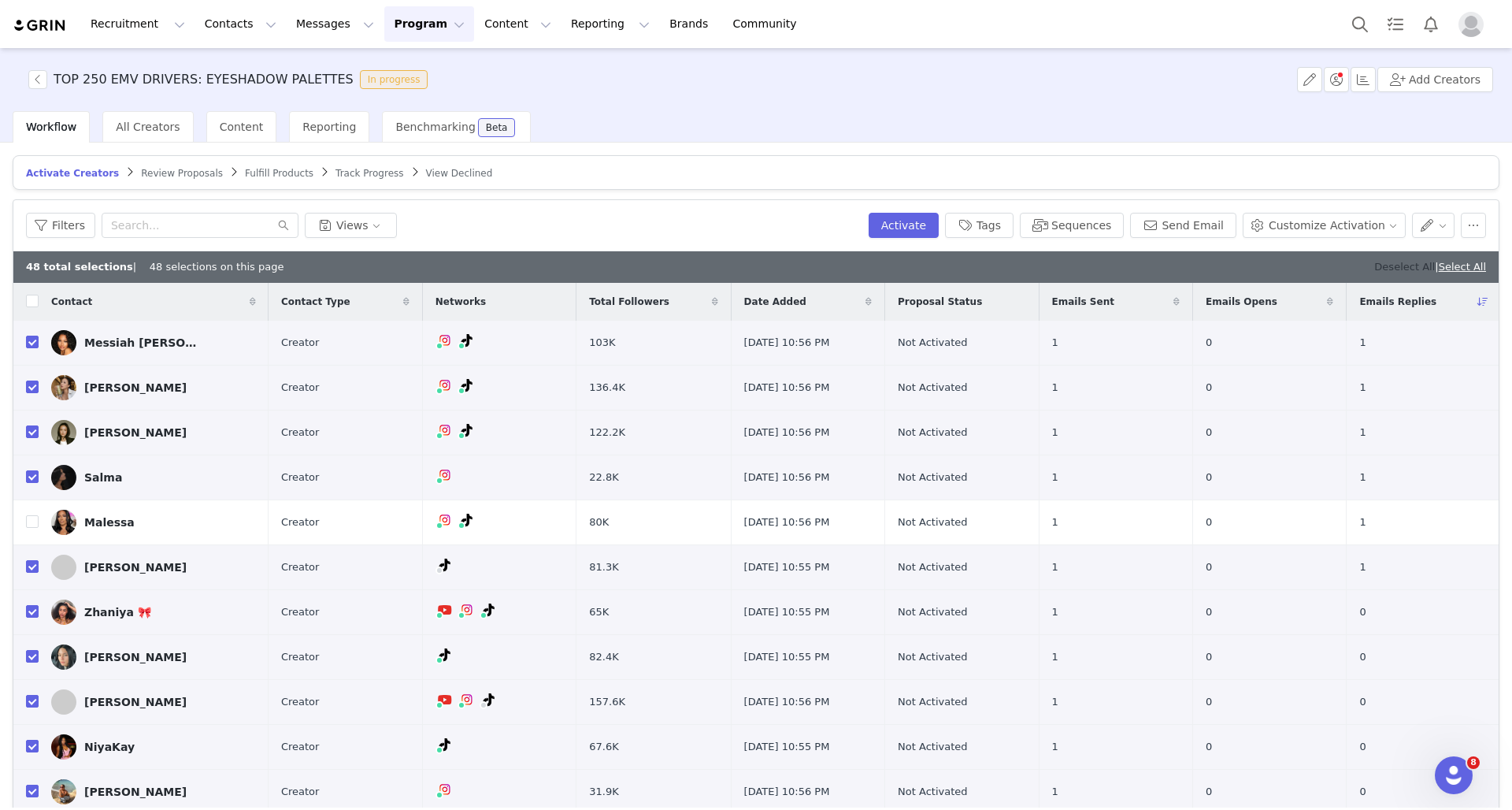
click at [1379, 260] on link "Deselect All" at bounding box center [1404, 266] width 60 height 12
checkbox input "false"
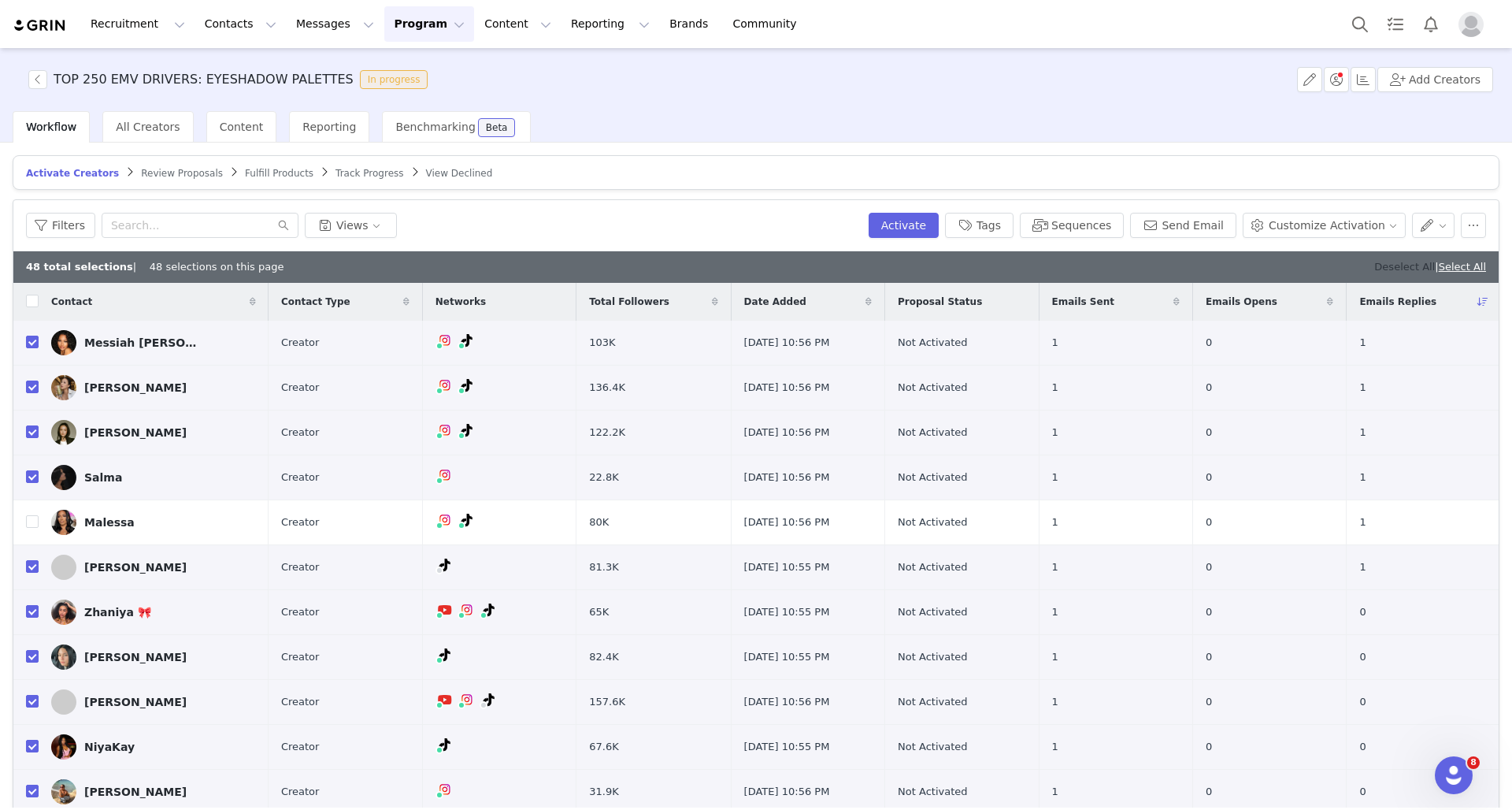
checkbox input "false"
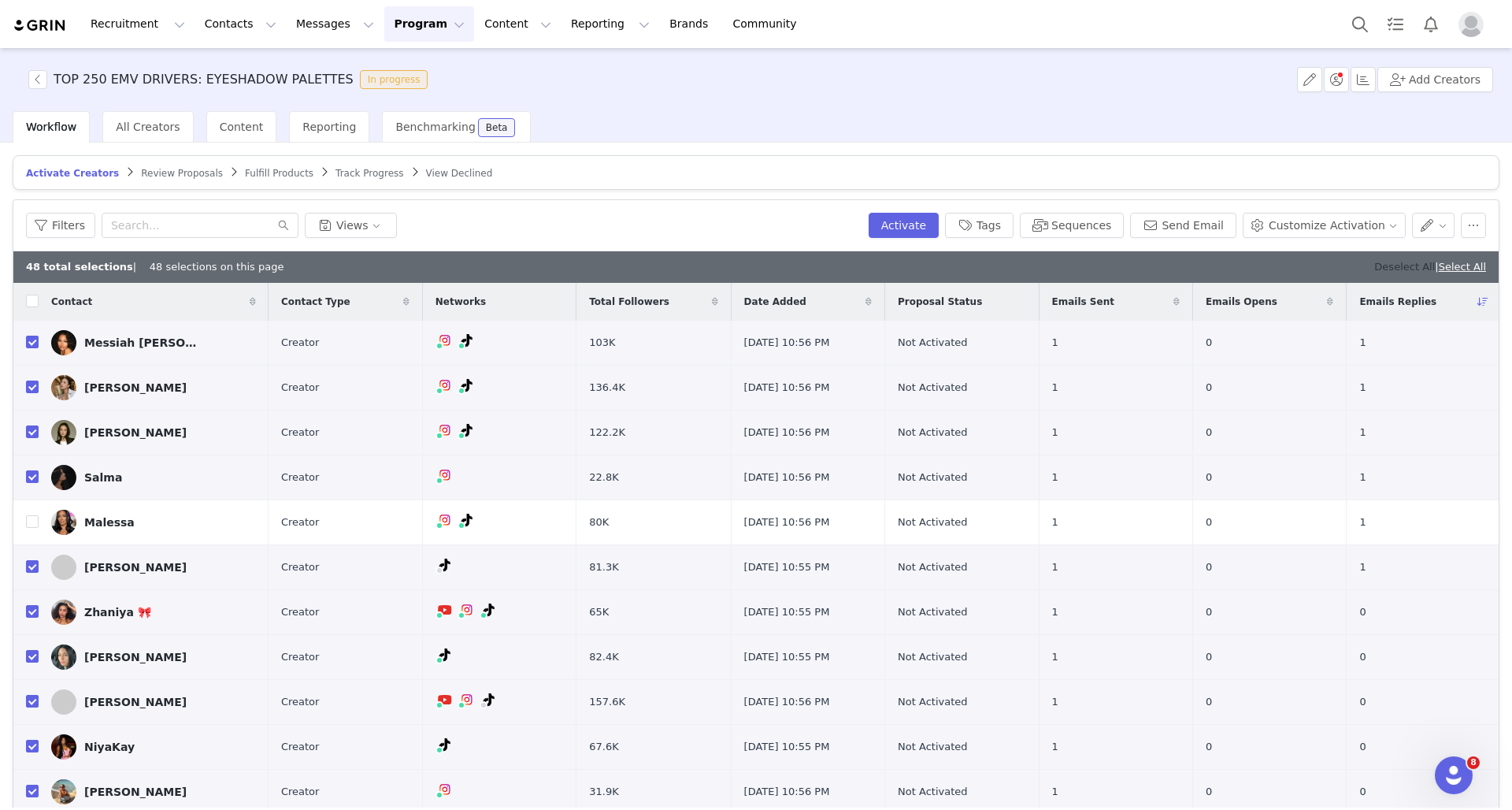
checkbox input "false"
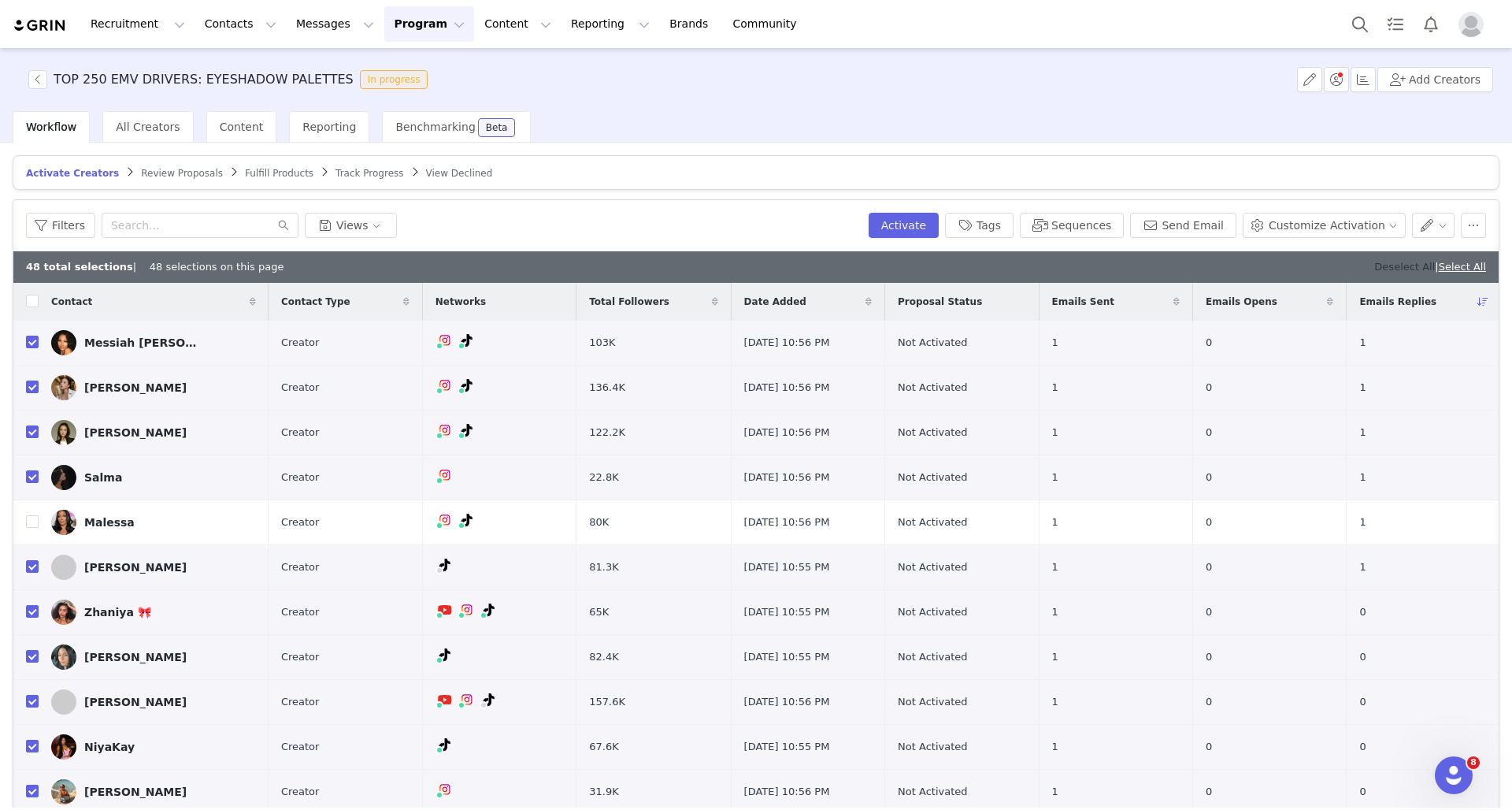
checkbox input "false"
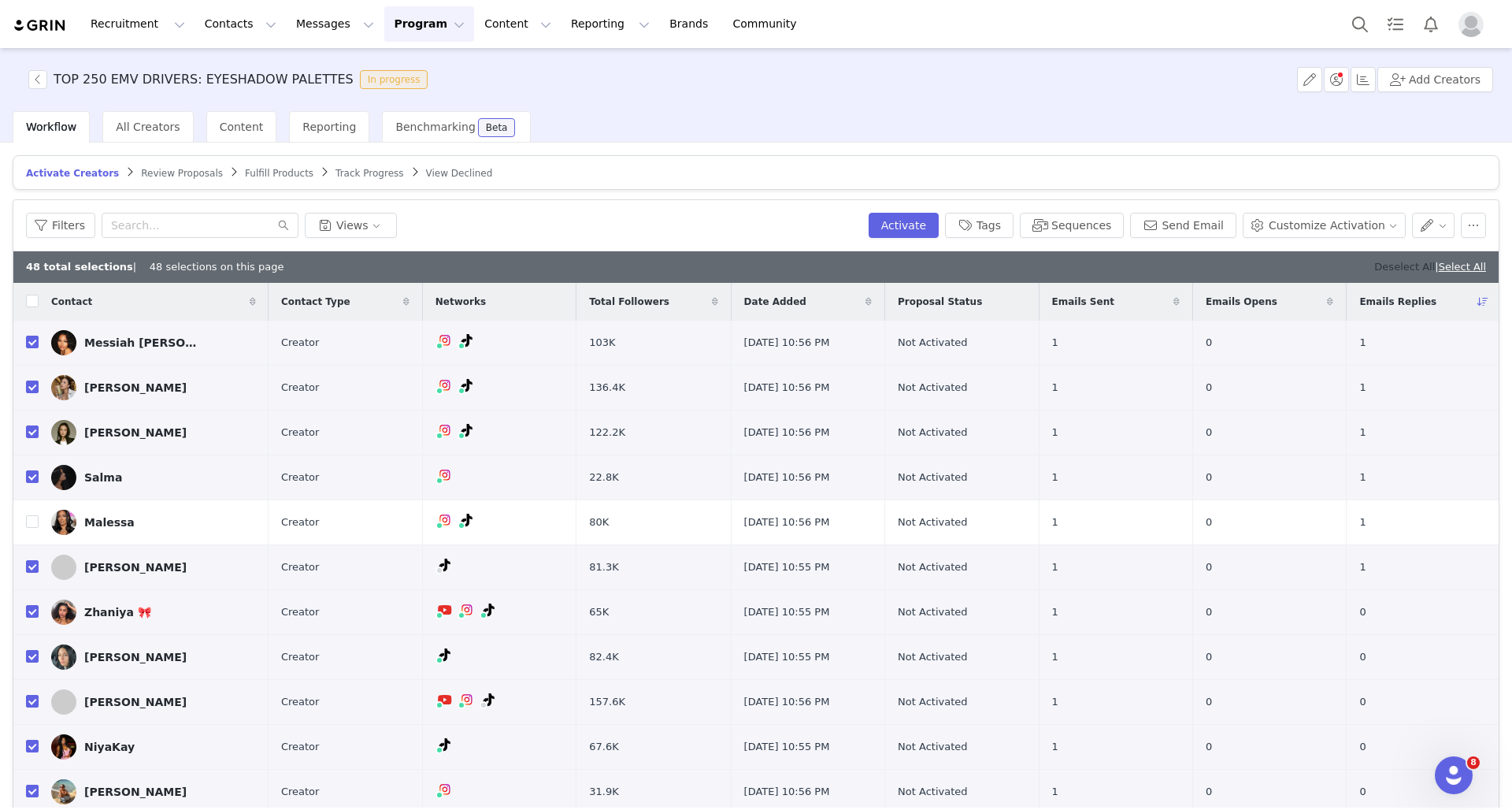
checkbox input "false"
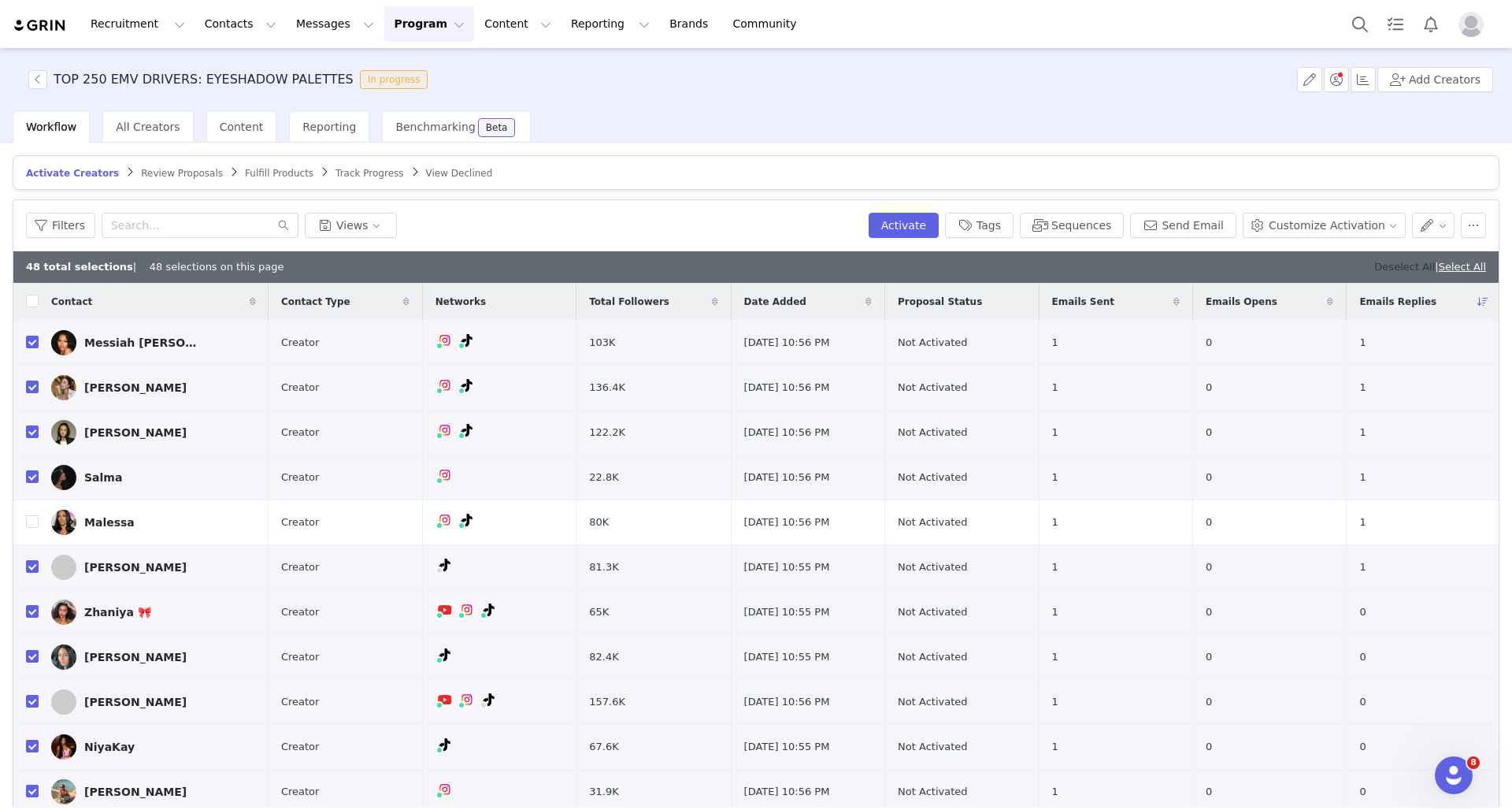
checkbox input "false"
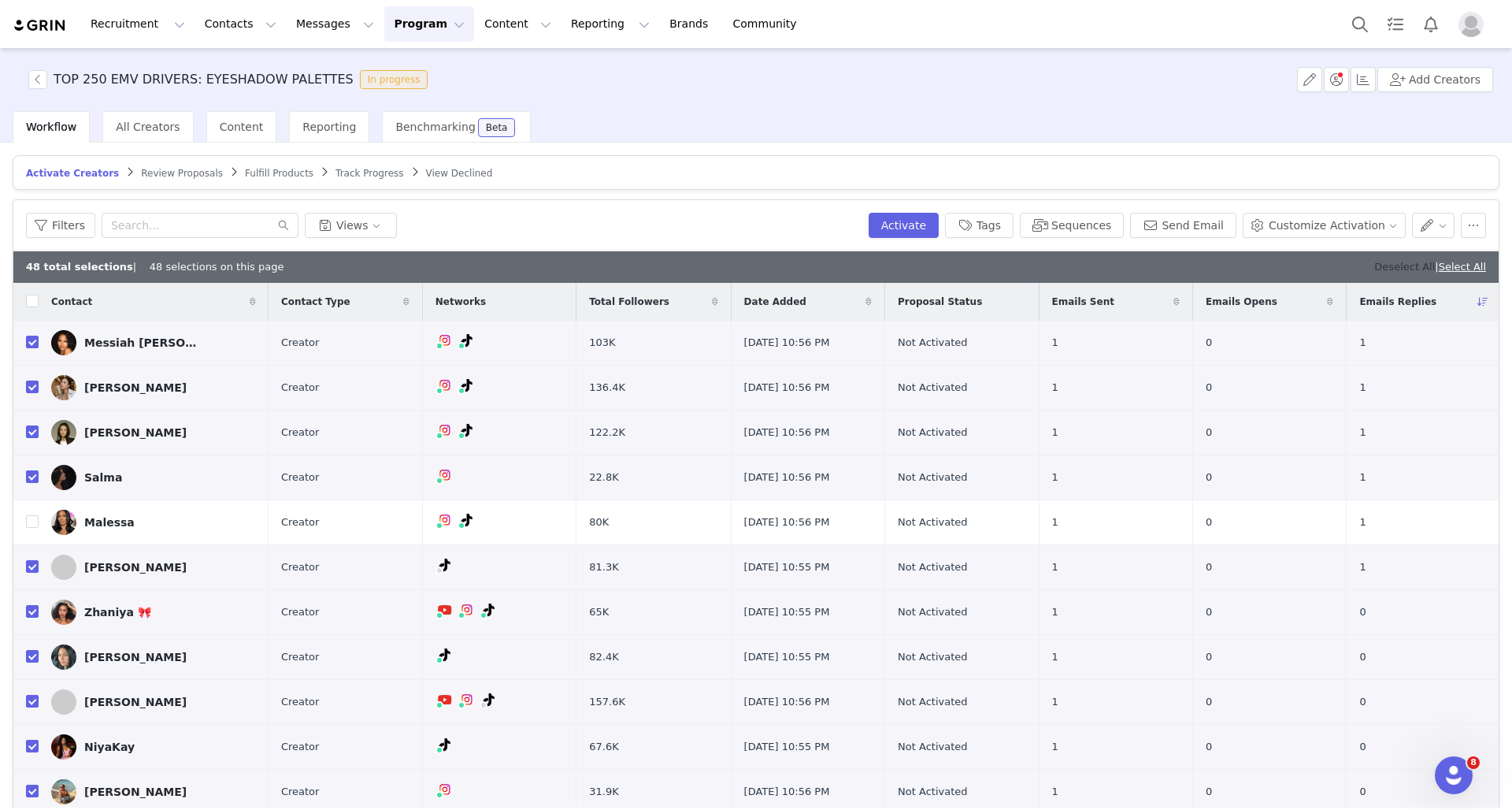
checkbox input "false"
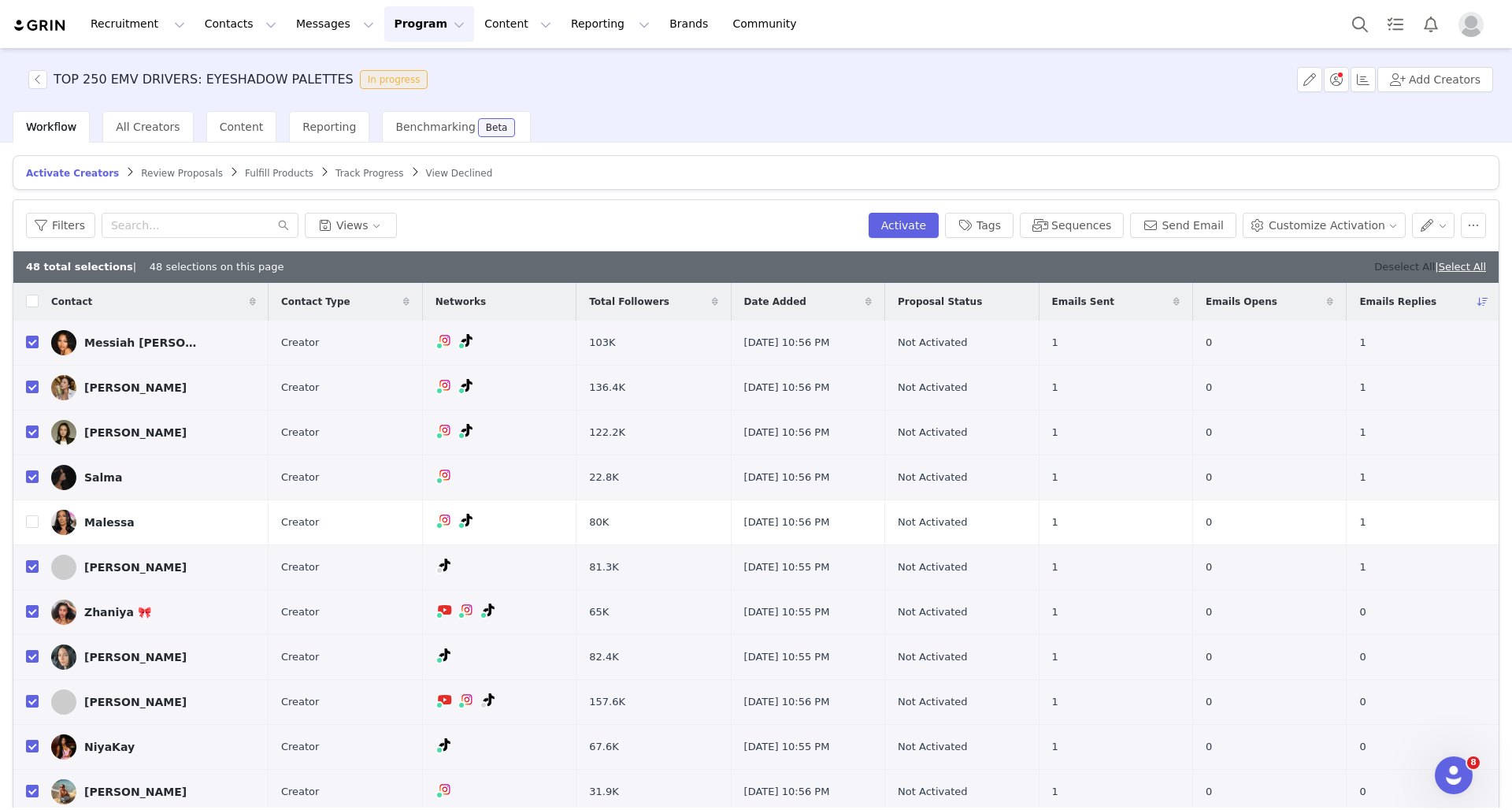
checkbox input "false"
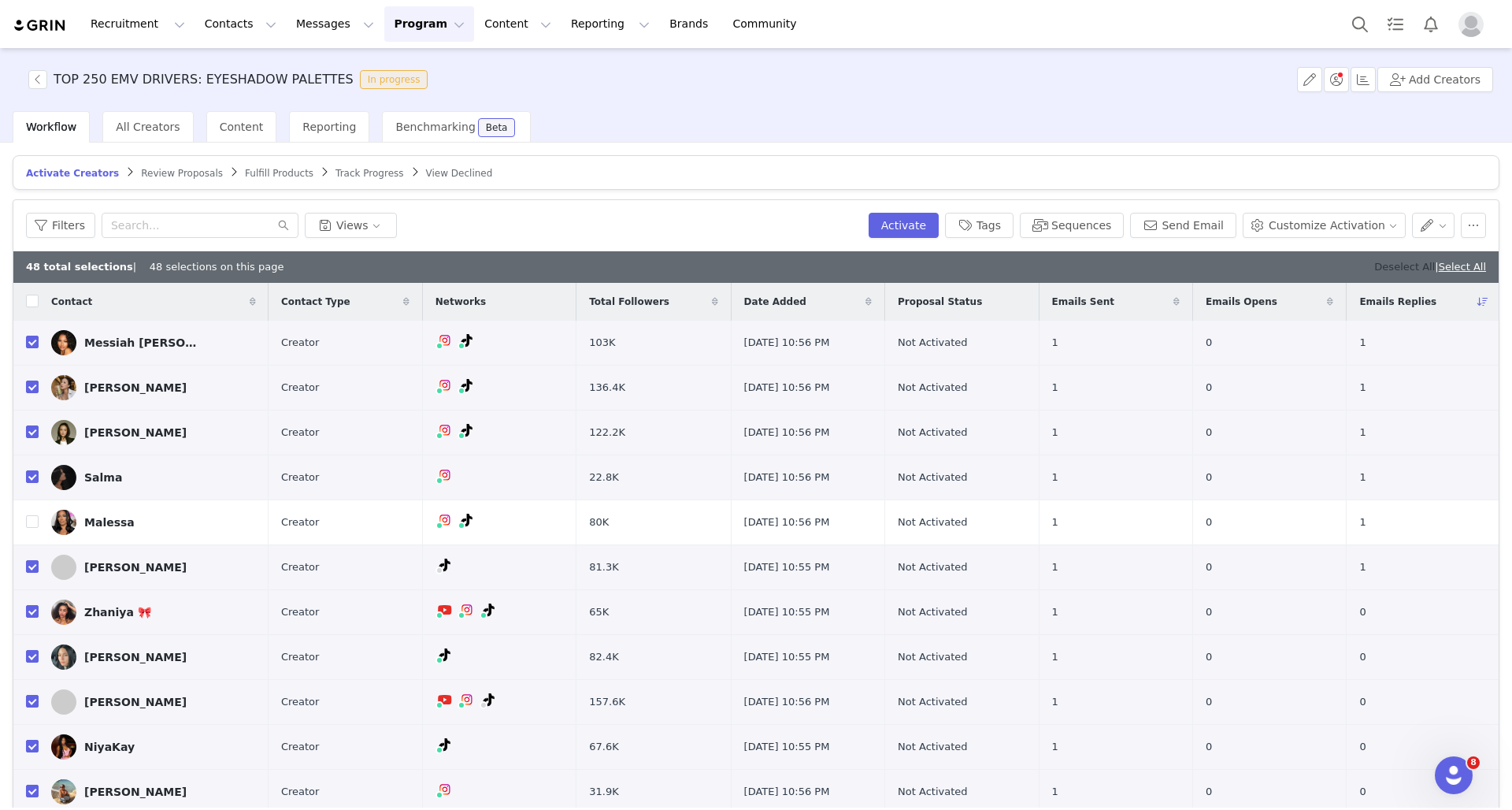
checkbox input "false"
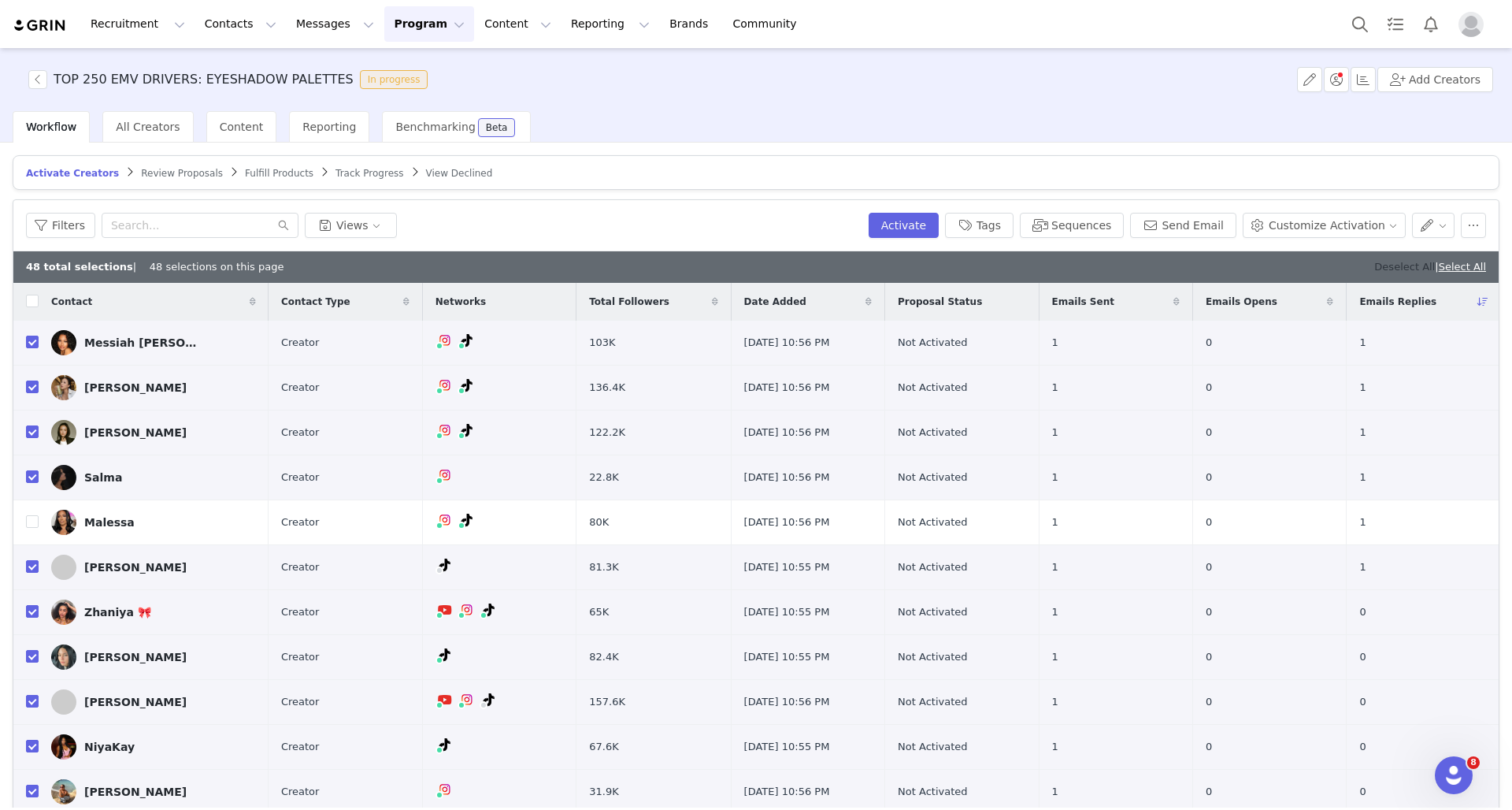
checkbox input "false"
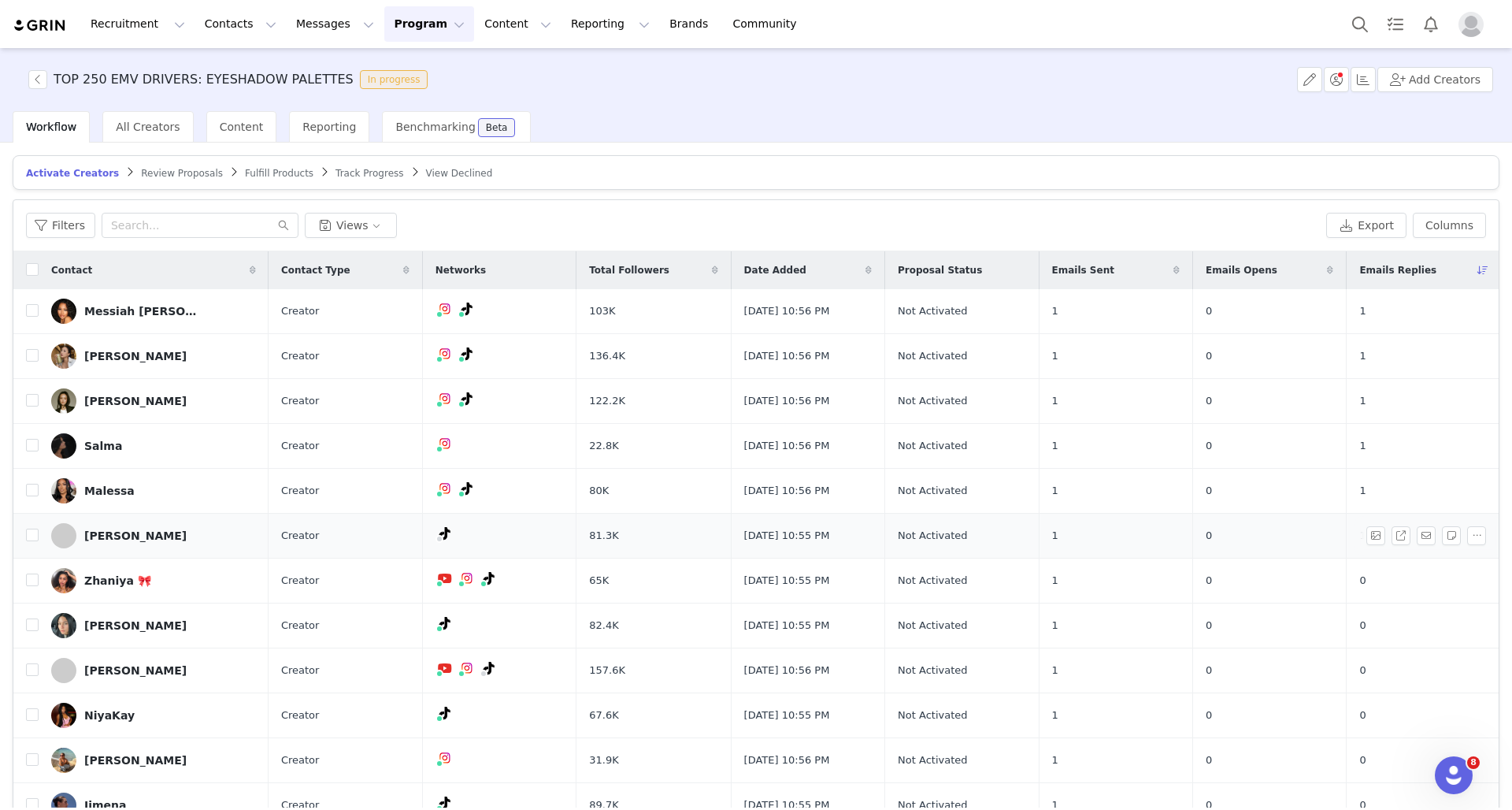
click at [112, 534] on div "[PERSON_NAME]" at bounding box center [136, 535] width 102 height 12
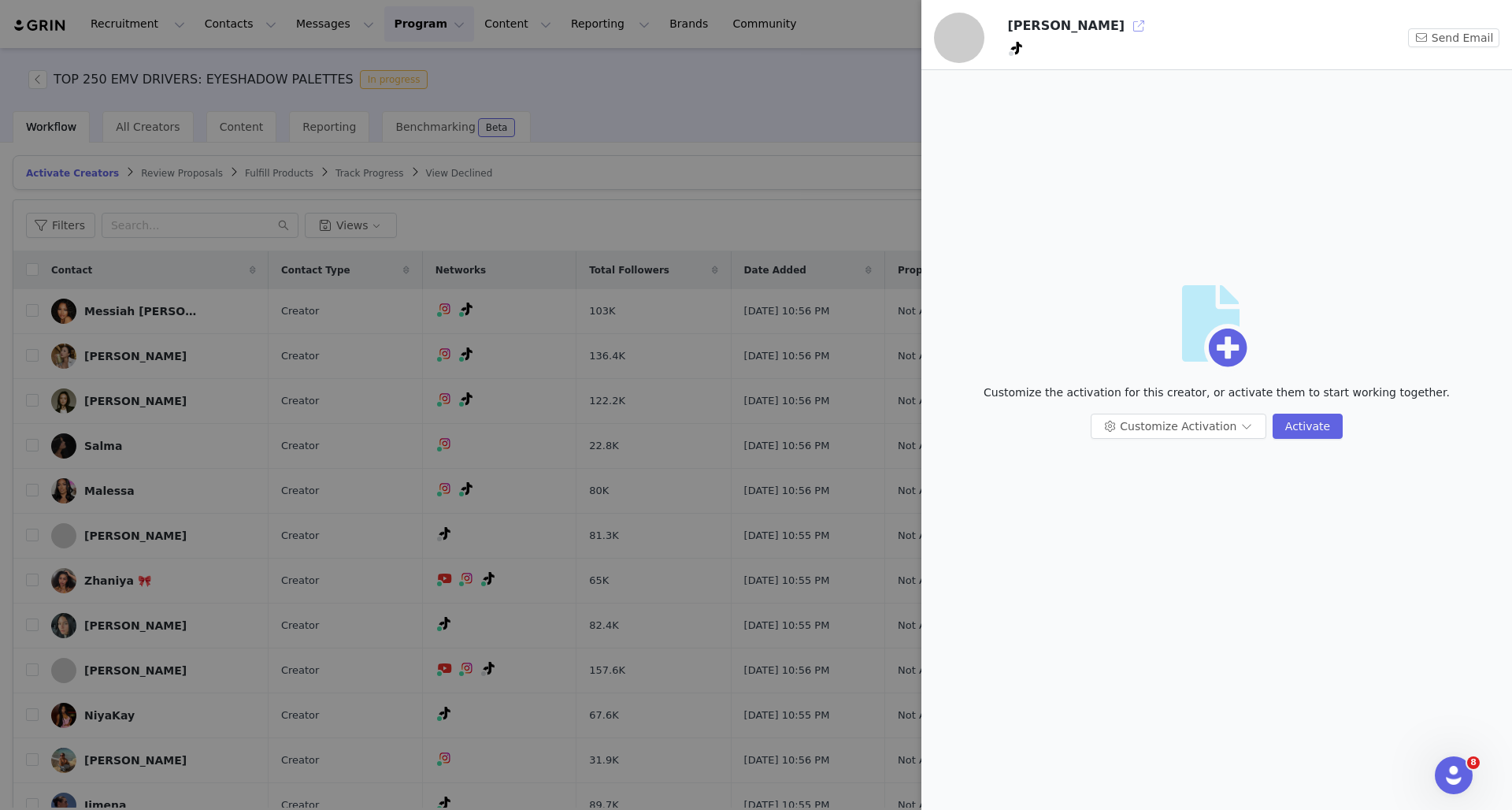
click at [1127, 32] on button "button" at bounding box center [1139, 26] width 25 height 25
click at [777, 280] on div at bounding box center [756, 405] width 1512 height 810
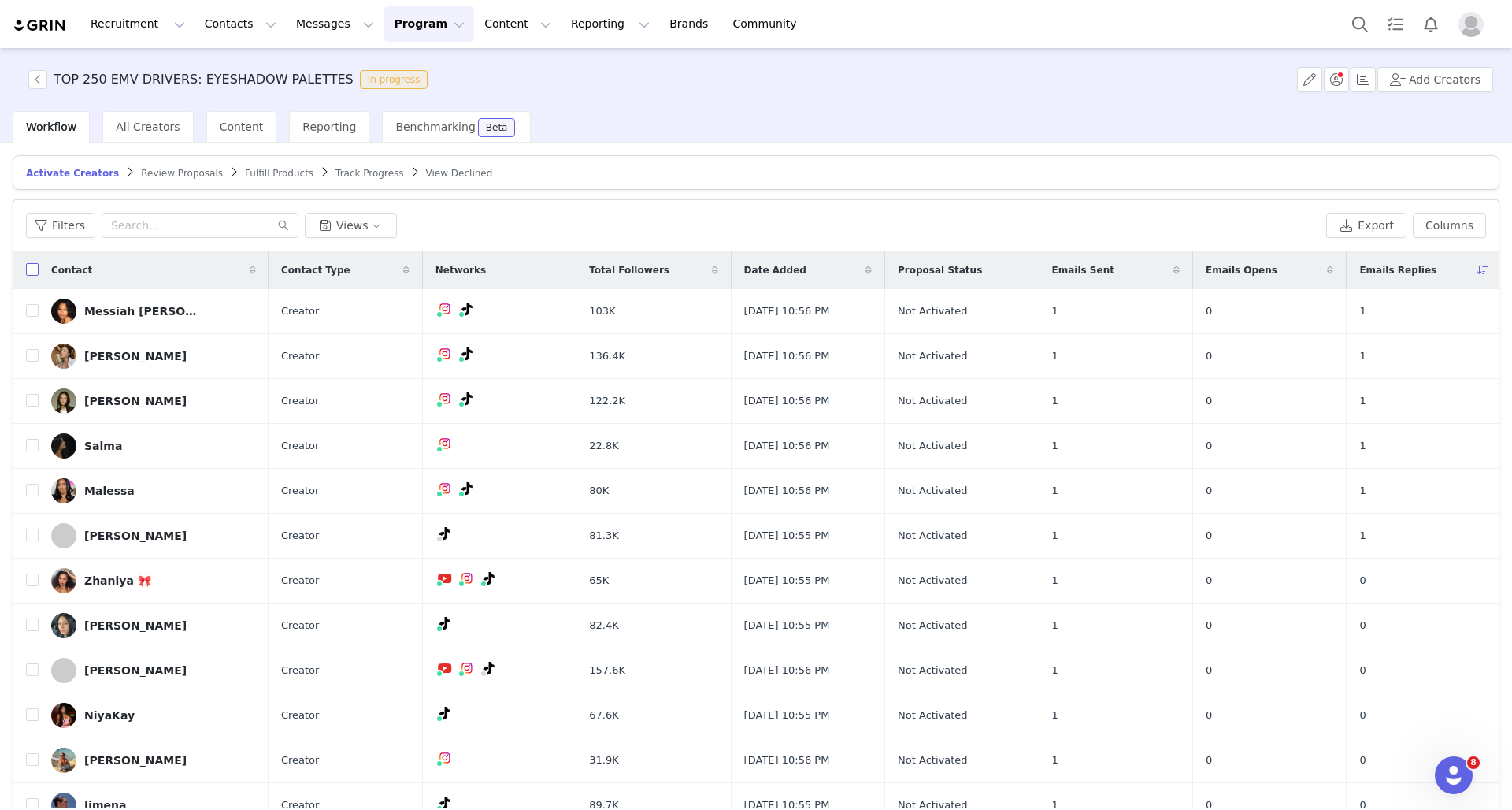
click at [27, 265] on input "checkbox" at bounding box center [31, 269] width 12 height 12
checkbox input "true"
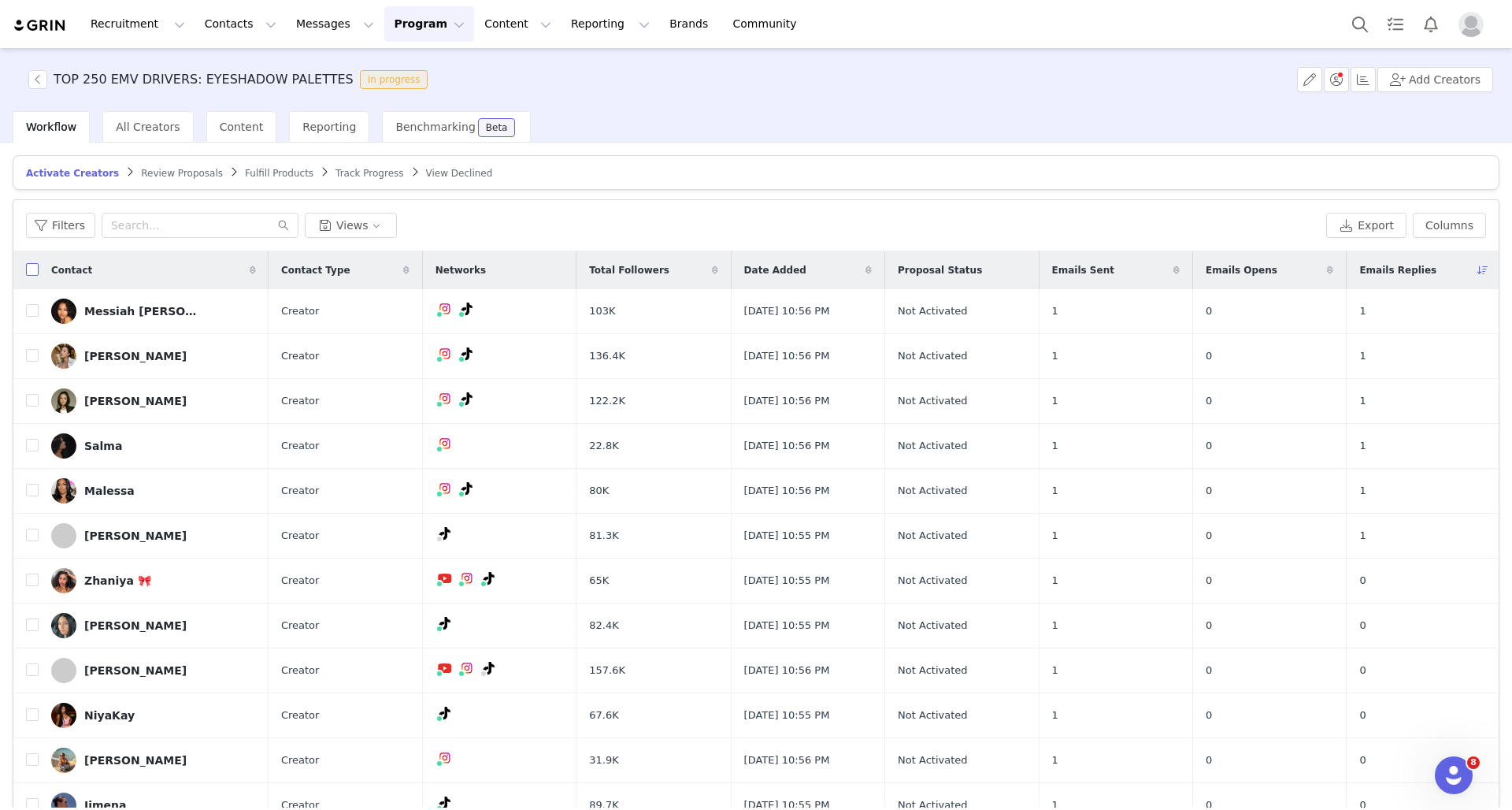
checkbox input "true"
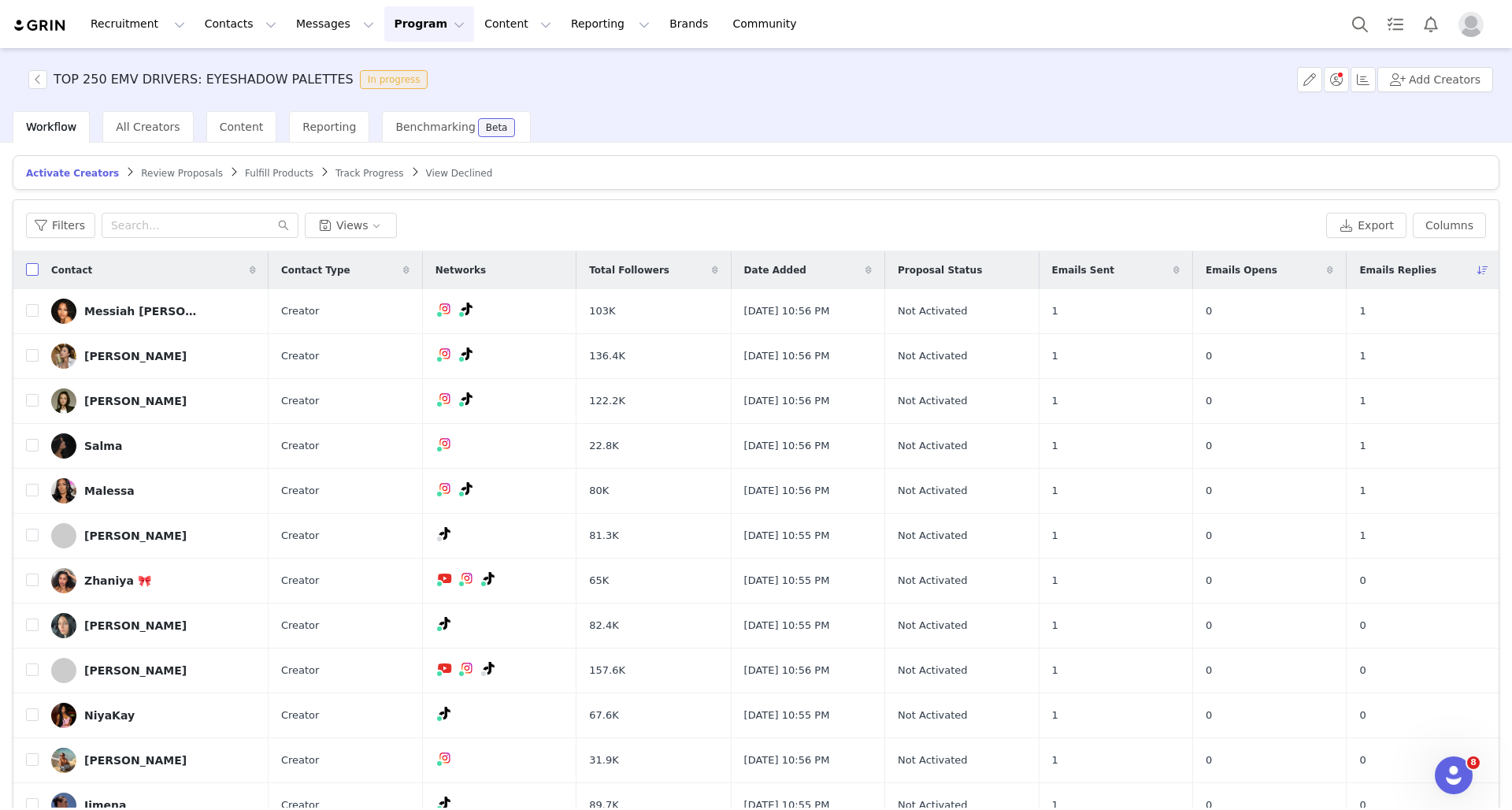
checkbox input "true"
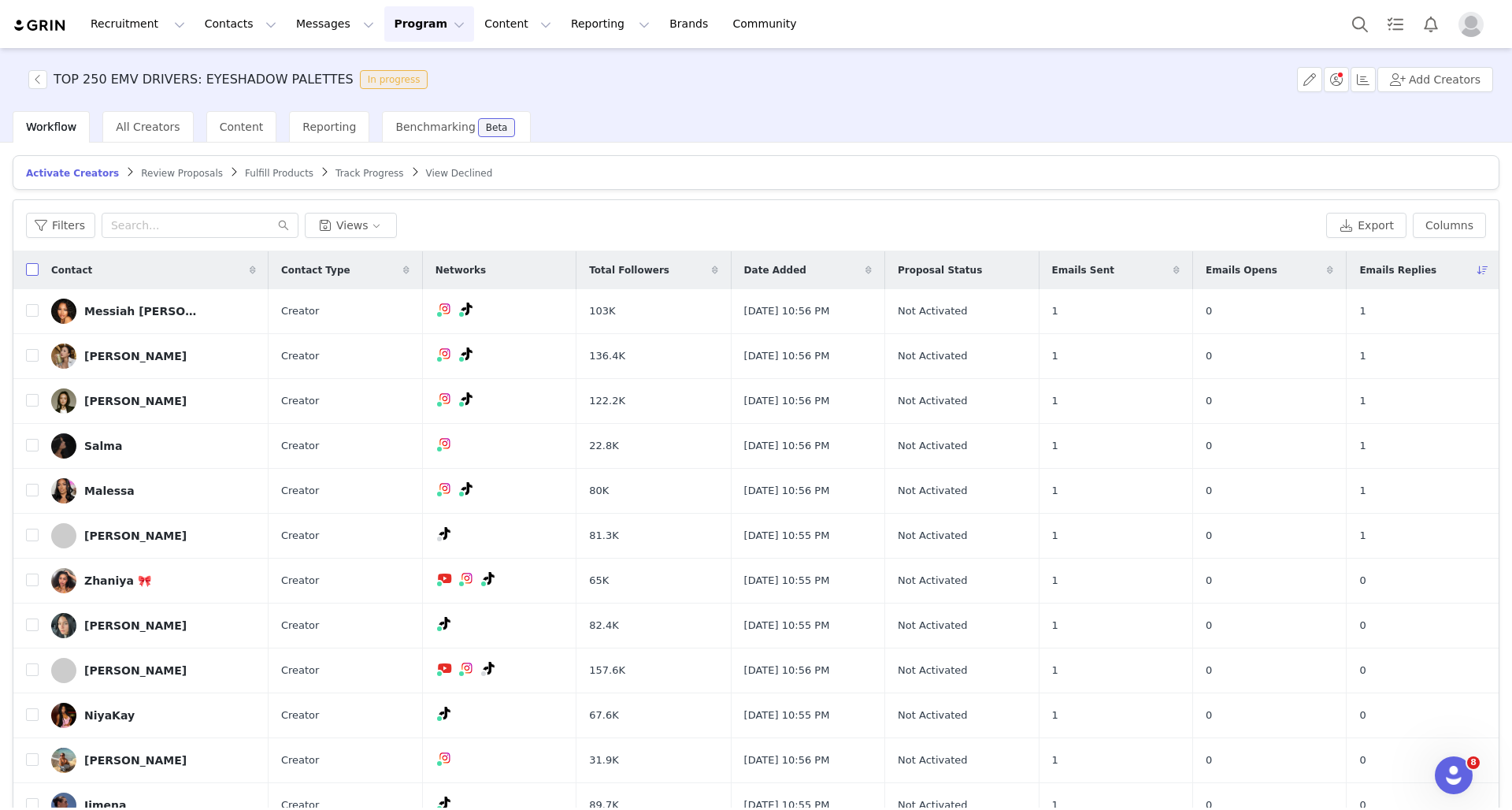
checkbox input "true"
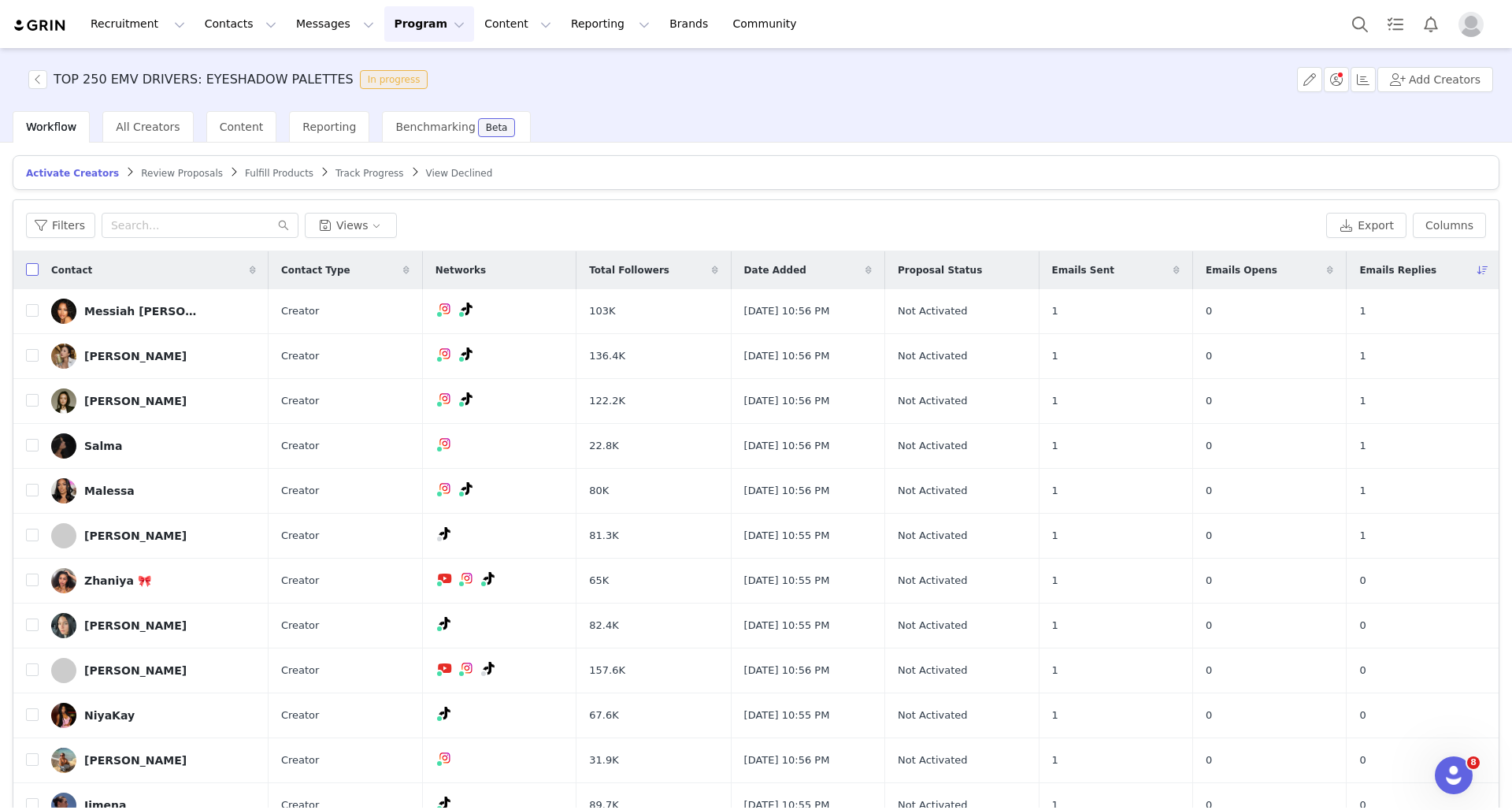
checkbox input "true"
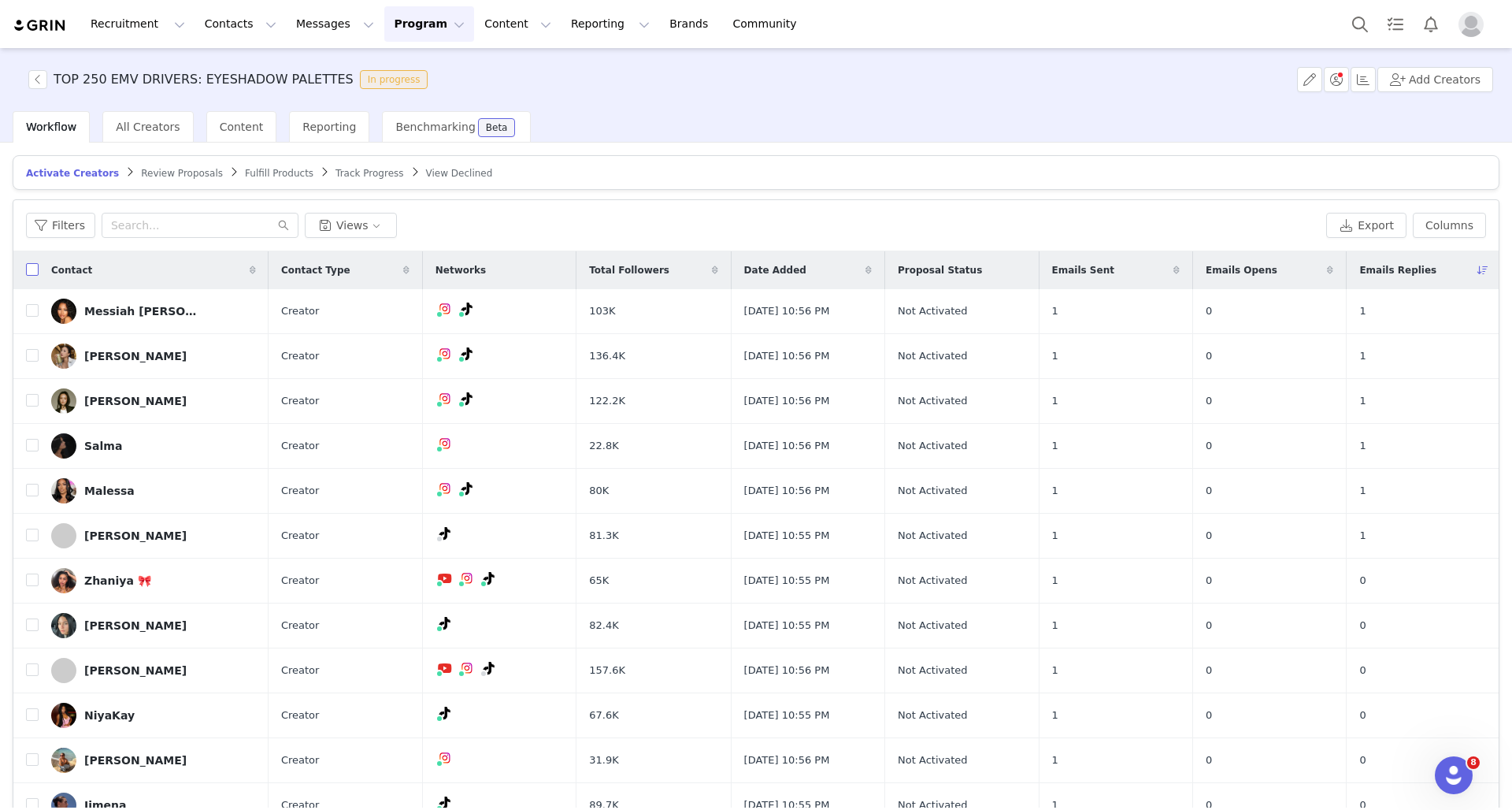
checkbox input "true"
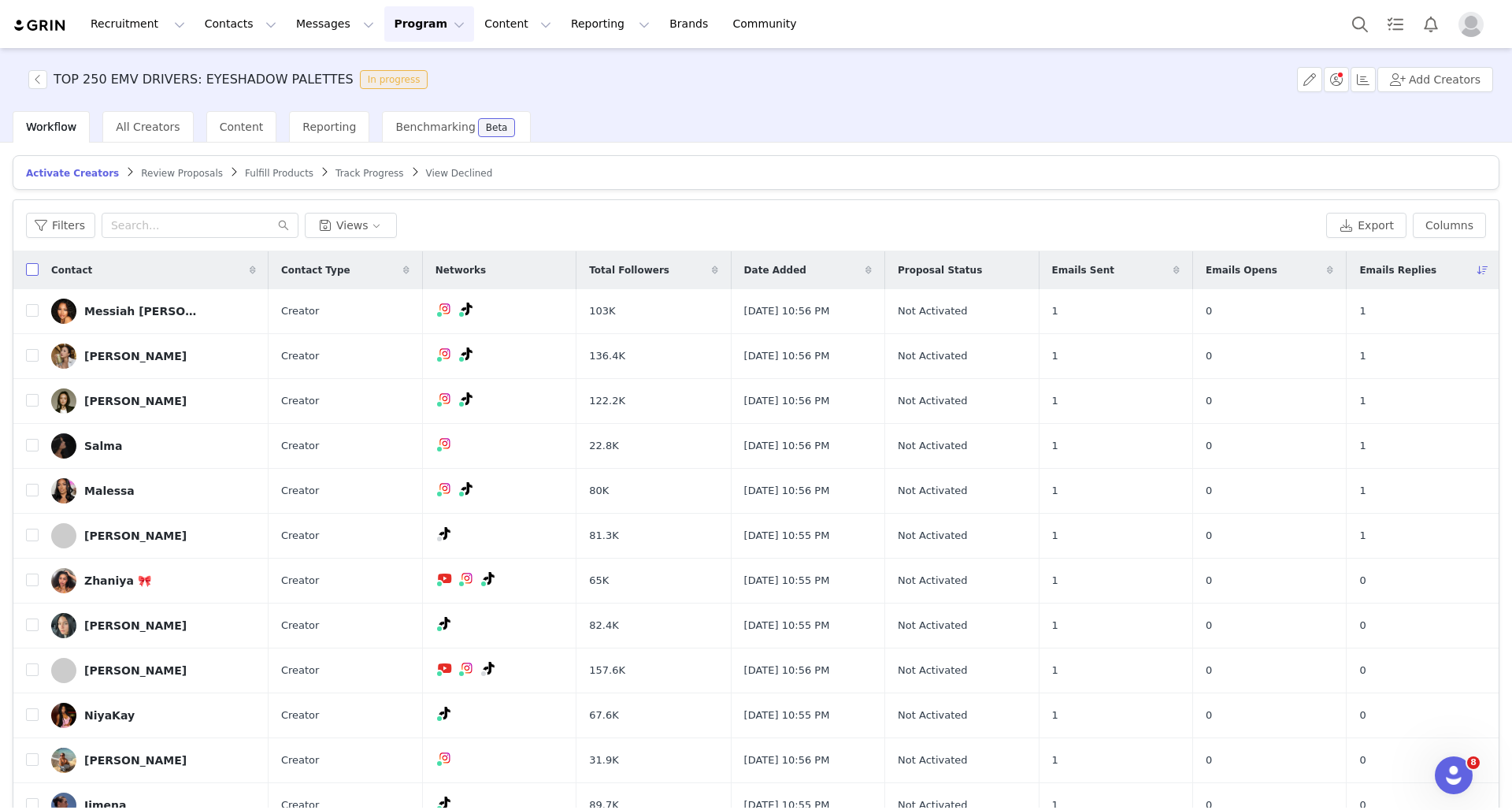
checkbox input "true"
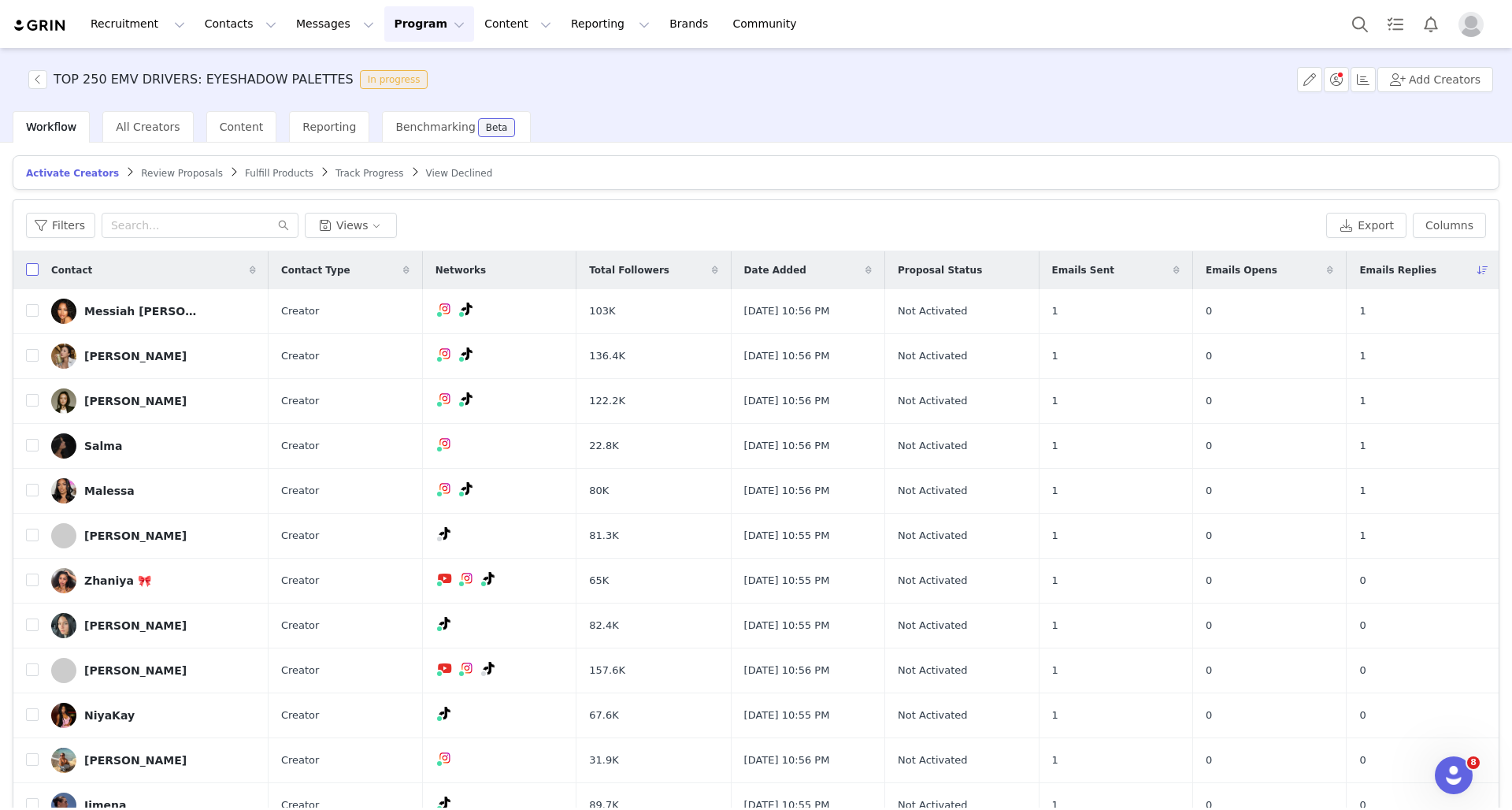
checkbox input "true"
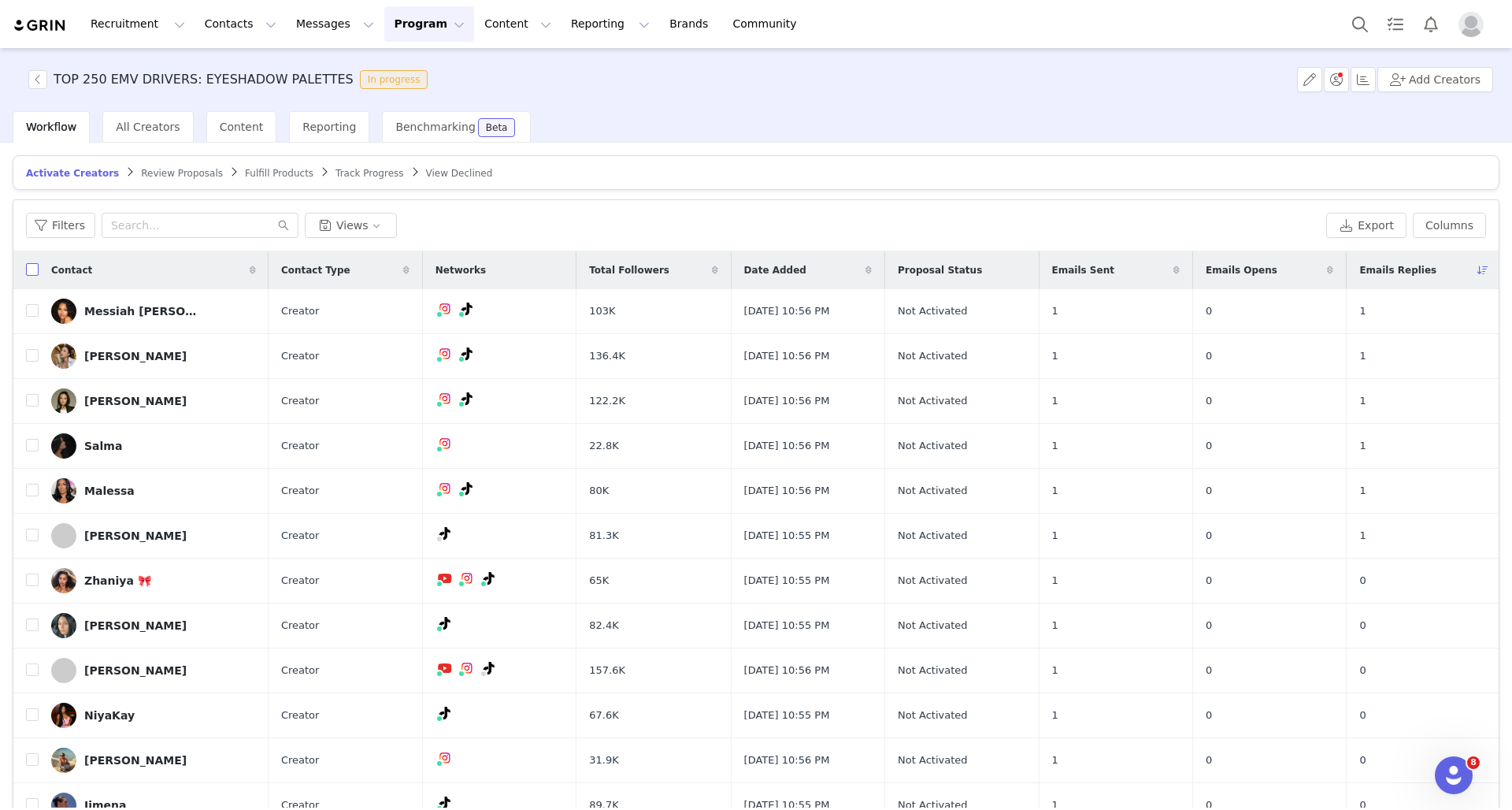
checkbox input "true"
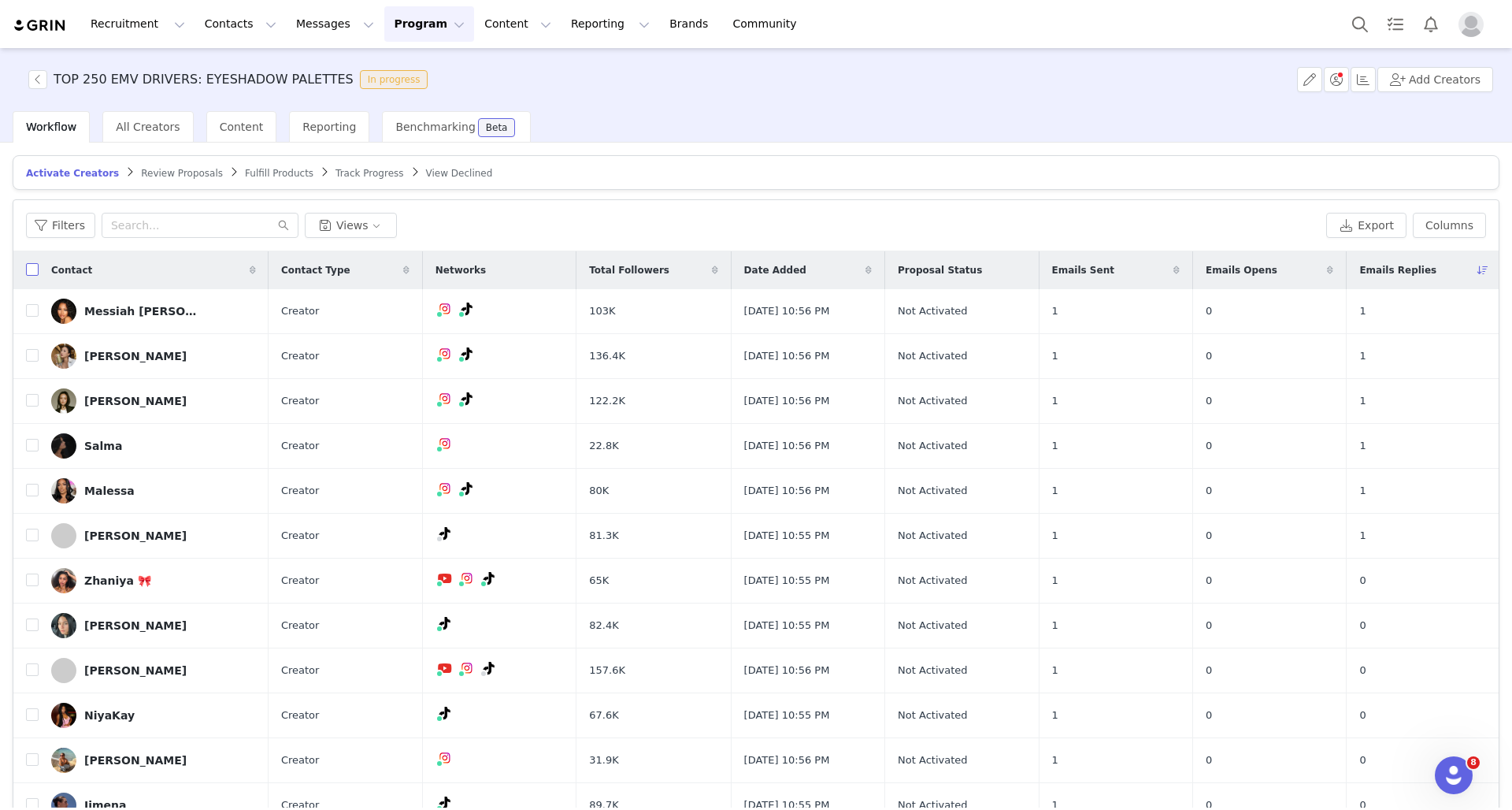
checkbox input "true"
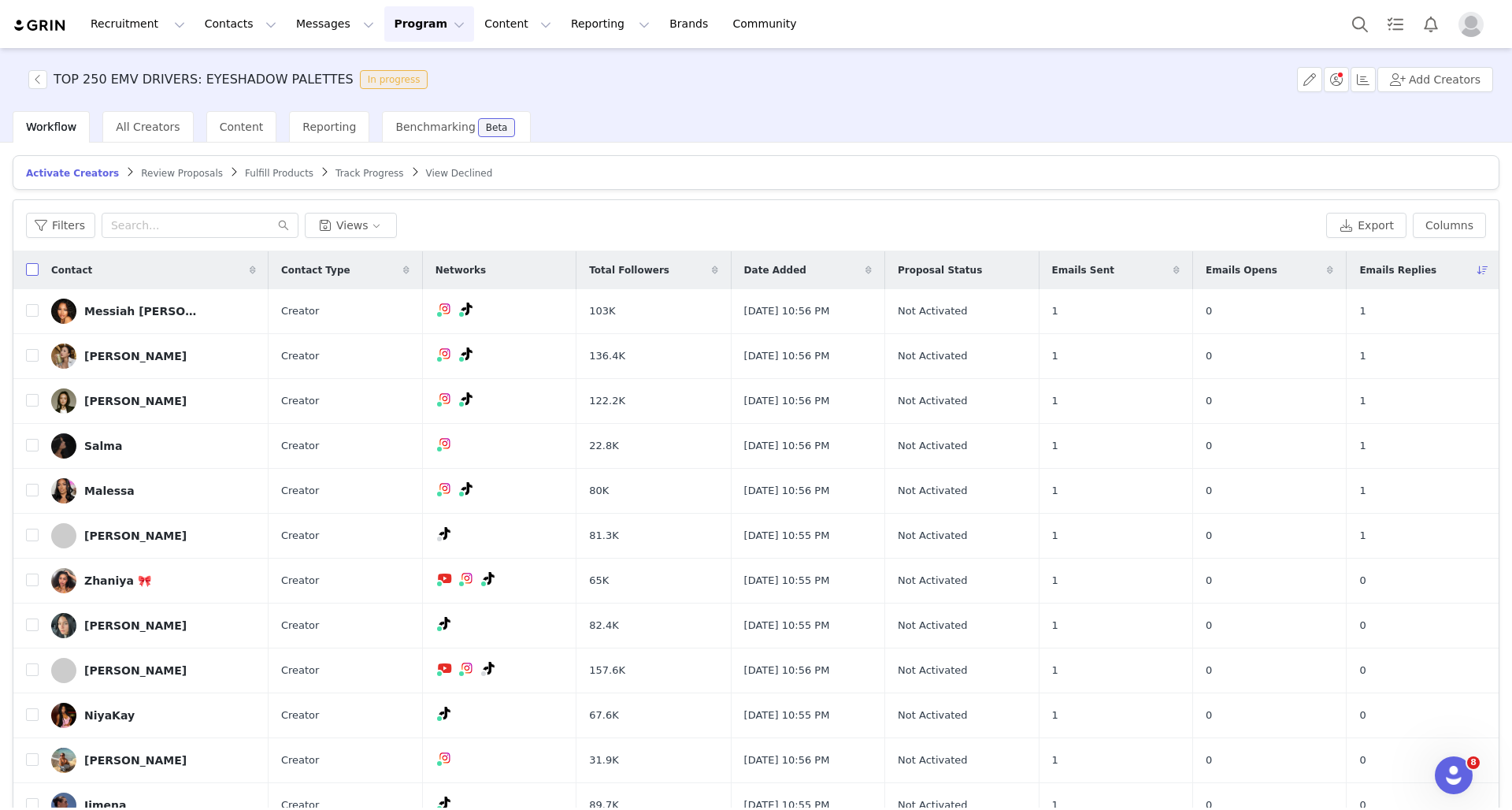
checkbox input "true"
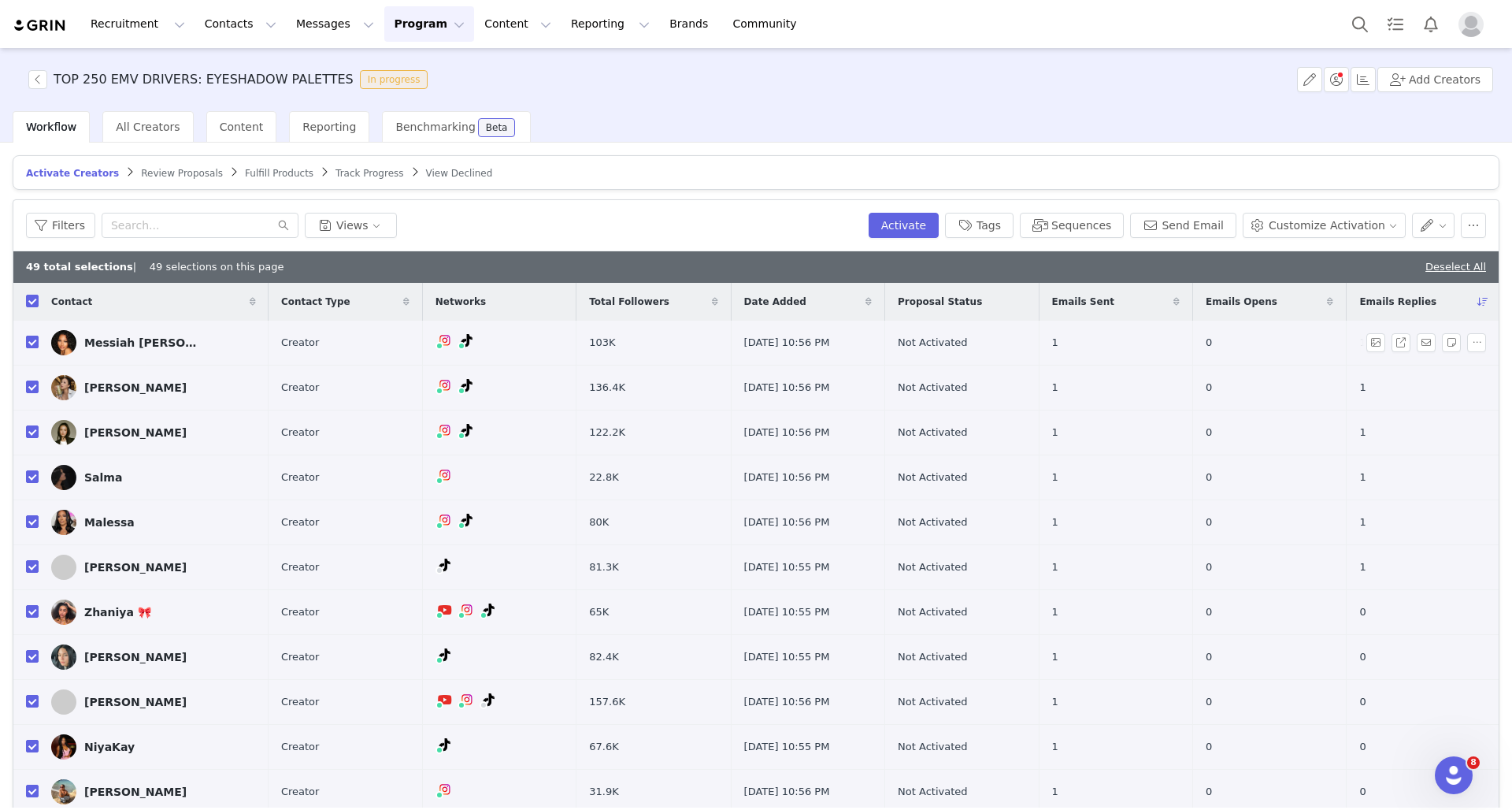
click at [36, 344] on input "checkbox" at bounding box center [31, 341] width 12 height 12
checkbox input "false"
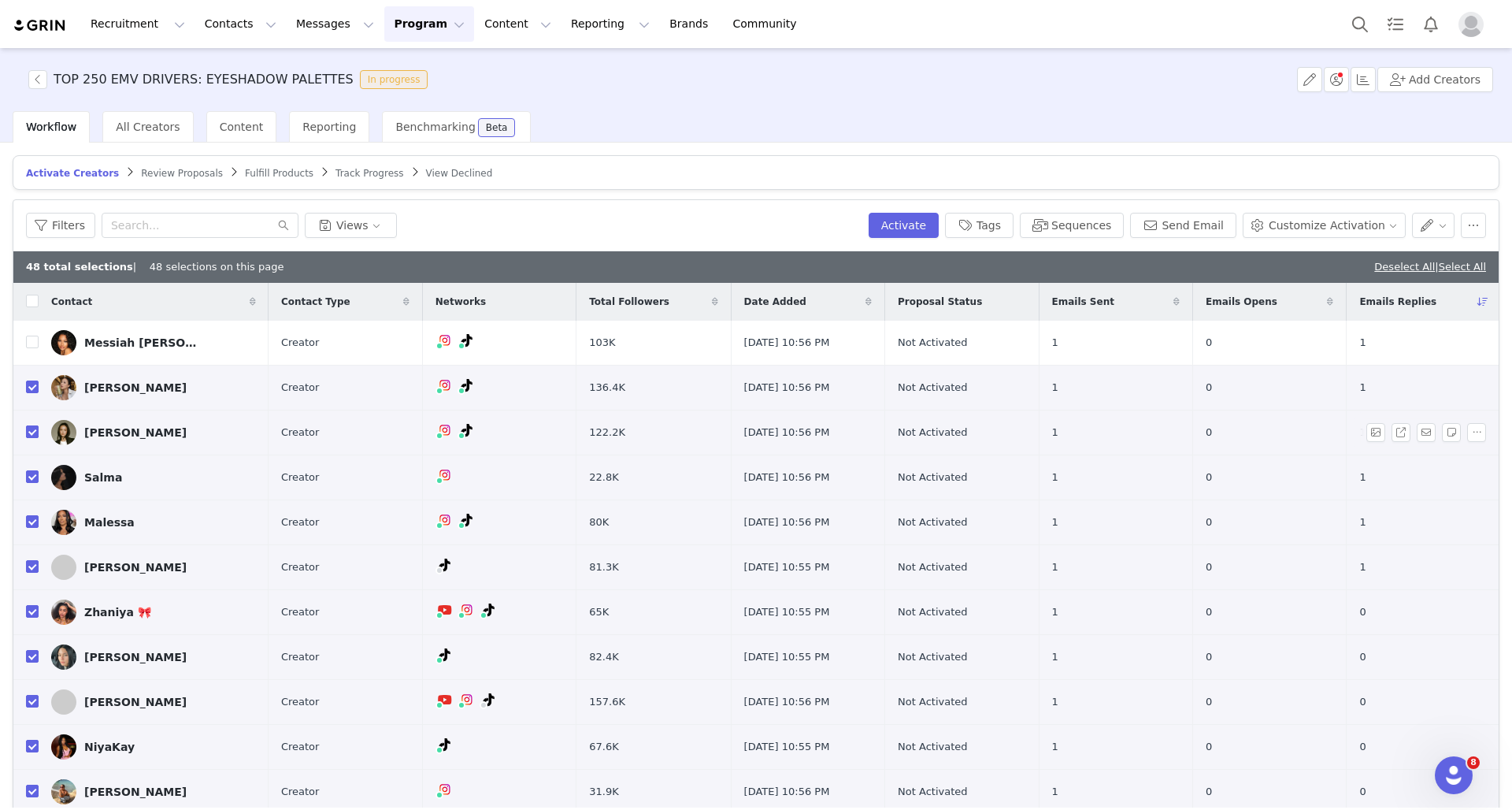
click at [31, 431] on input "checkbox" at bounding box center [31, 431] width 12 height 12
checkbox input "false"
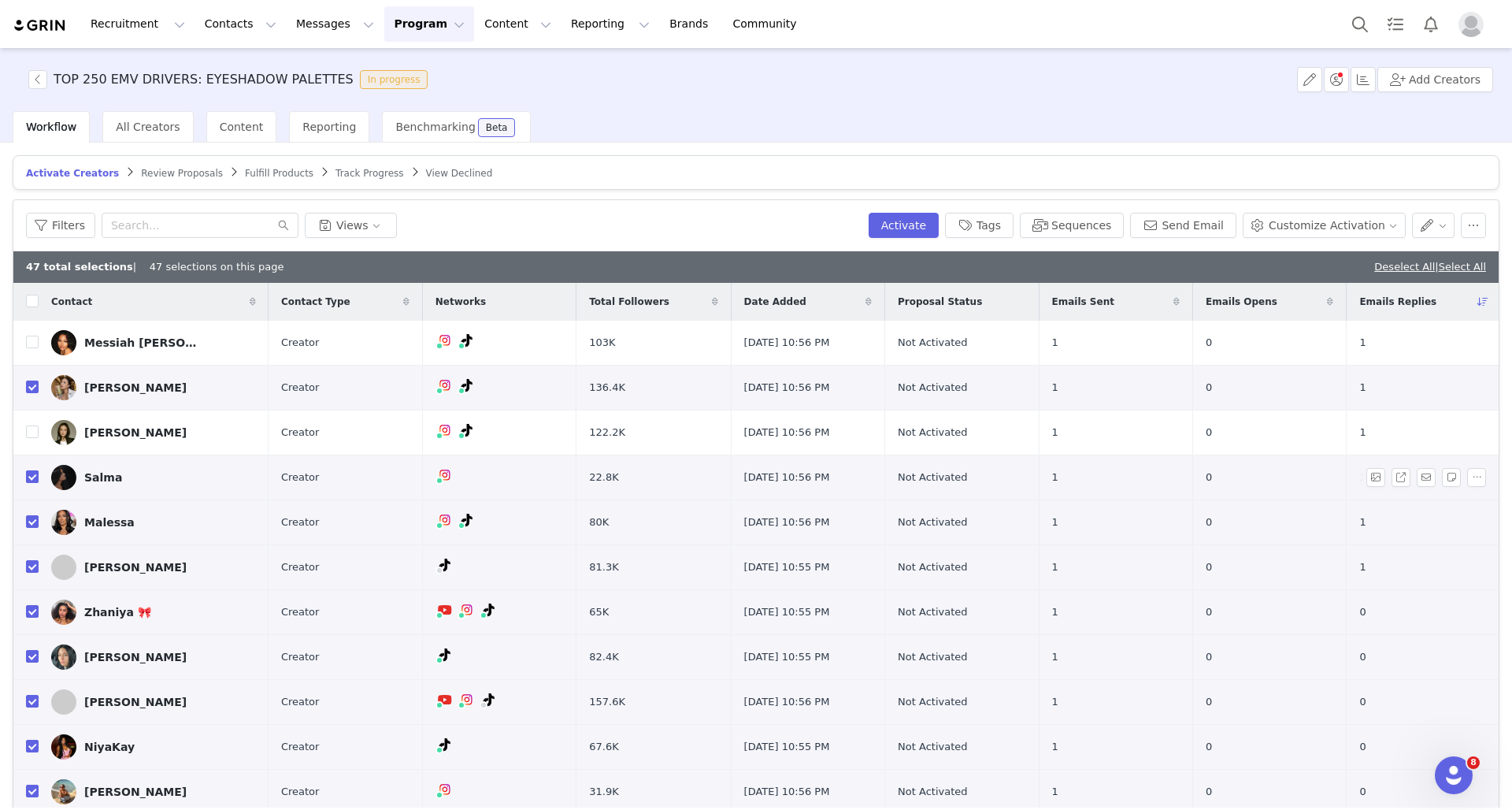
click at [29, 477] on input "checkbox" at bounding box center [31, 476] width 12 height 12
checkbox input "false"
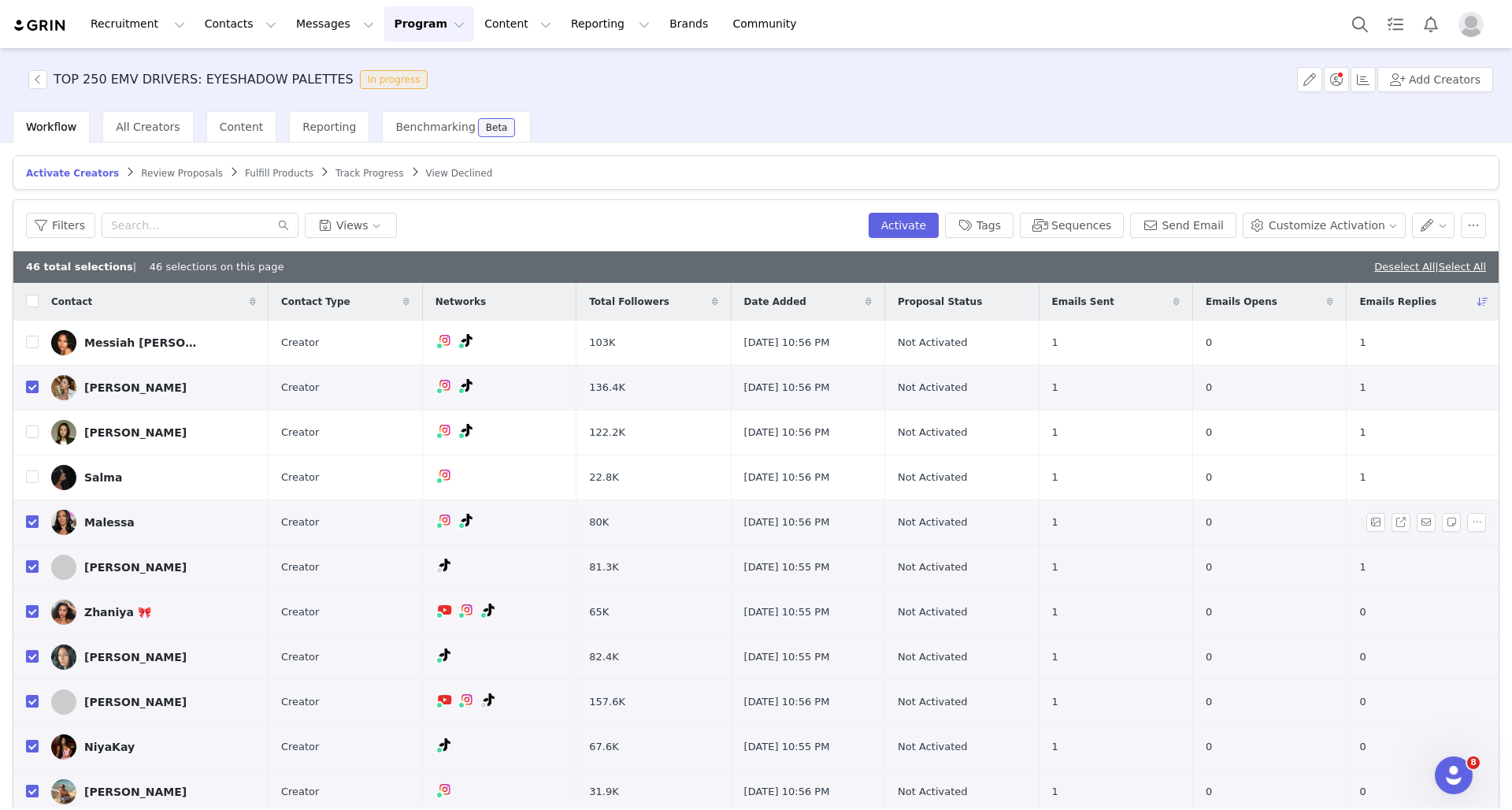
click at [28, 521] on input "checkbox" at bounding box center [31, 521] width 12 height 12
checkbox input "false"
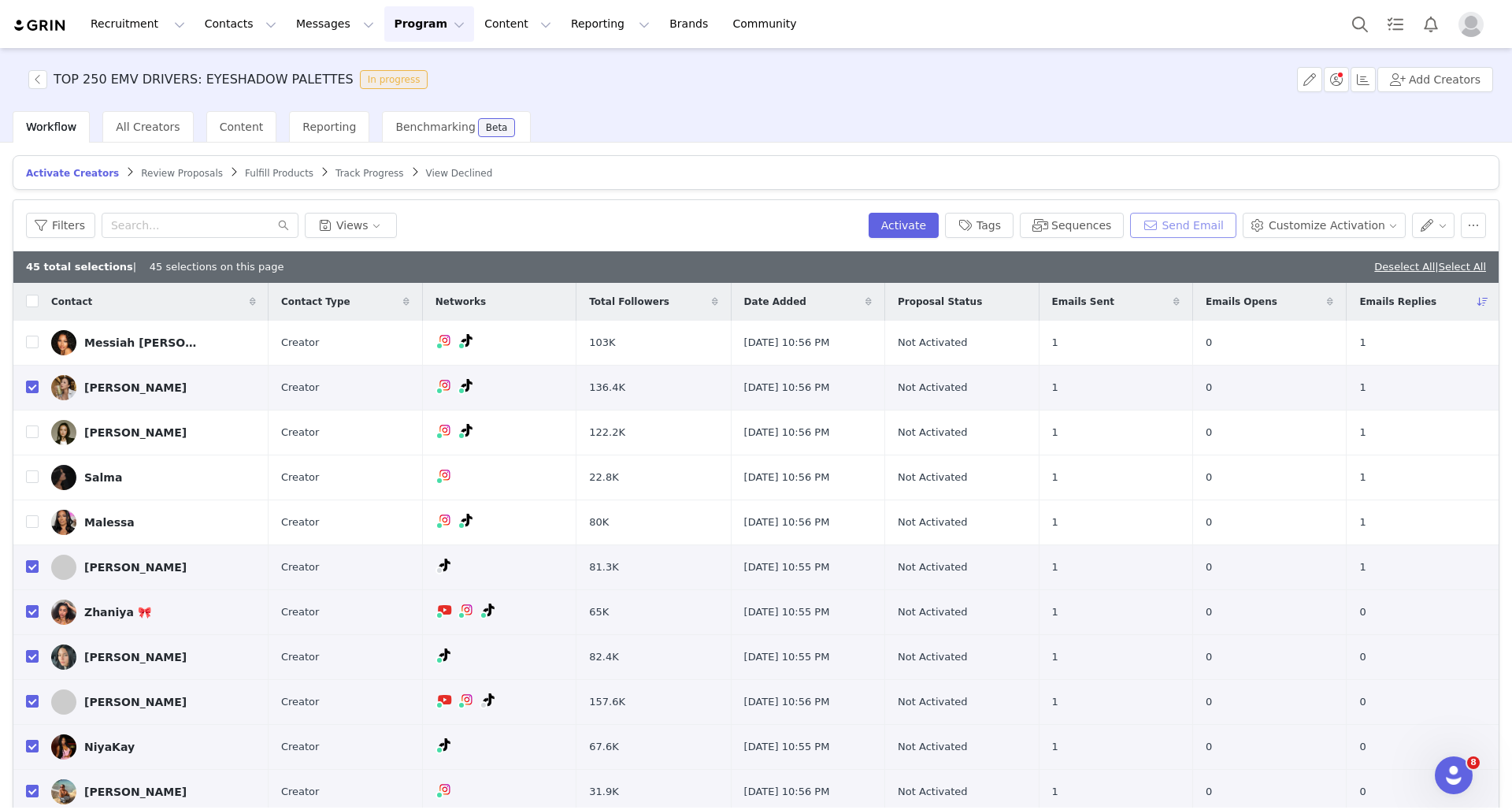
click at [1203, 227] on button "Send Email" at bounding box center [1182, 225] width 107 height 25
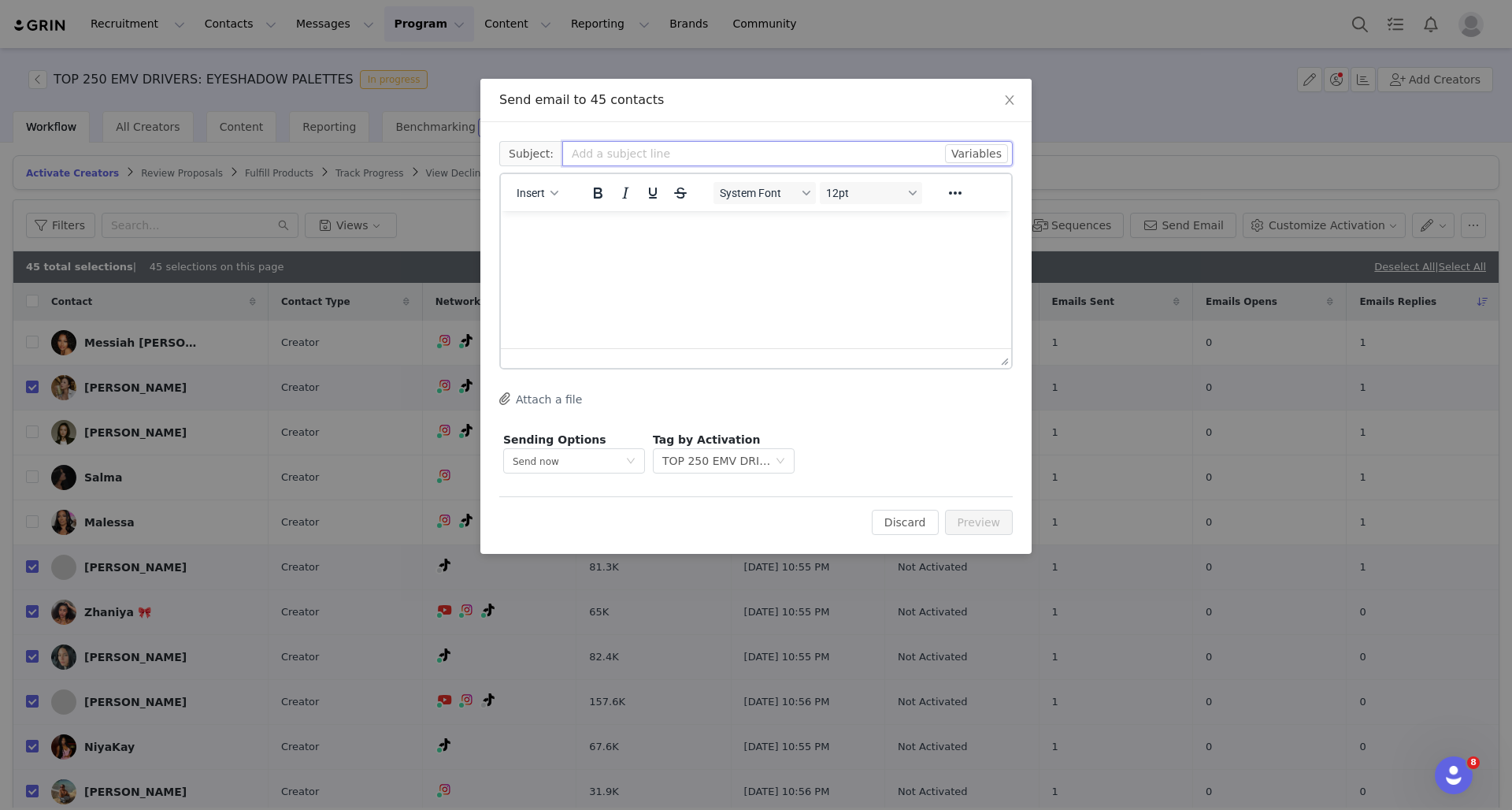
click at [631, 155] on input "text" at bounding box center [787, 154] width 450 height 25
type input "PATRICK TA BEAUTY X MAJOR GIFTING WITH GRIN"
click at [607, 226] on p "Rich Text Area. Press ALT-0 for help." at bounding box center [755, 232] width 485 height 17
click at [541, 261] on p "Rich Text Area. Press ALT-0 for help." at bounding box center [755, 262] width 485 height 17
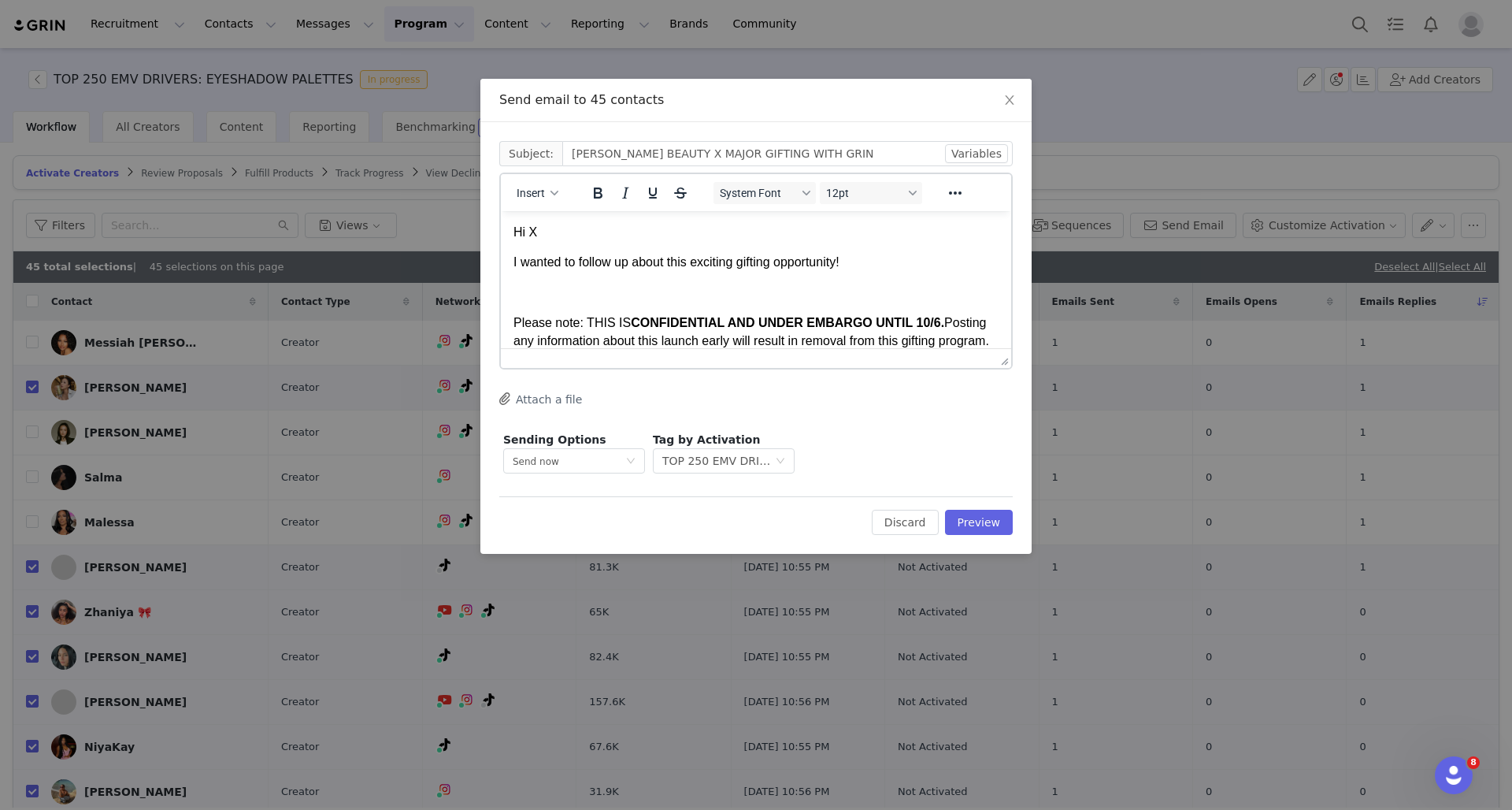
click at [536, 282] on body "Hi X I wanted to follow up about this exciting gifting opportunity! Please note…" at bounding box center [755, 540] width 485 height 632
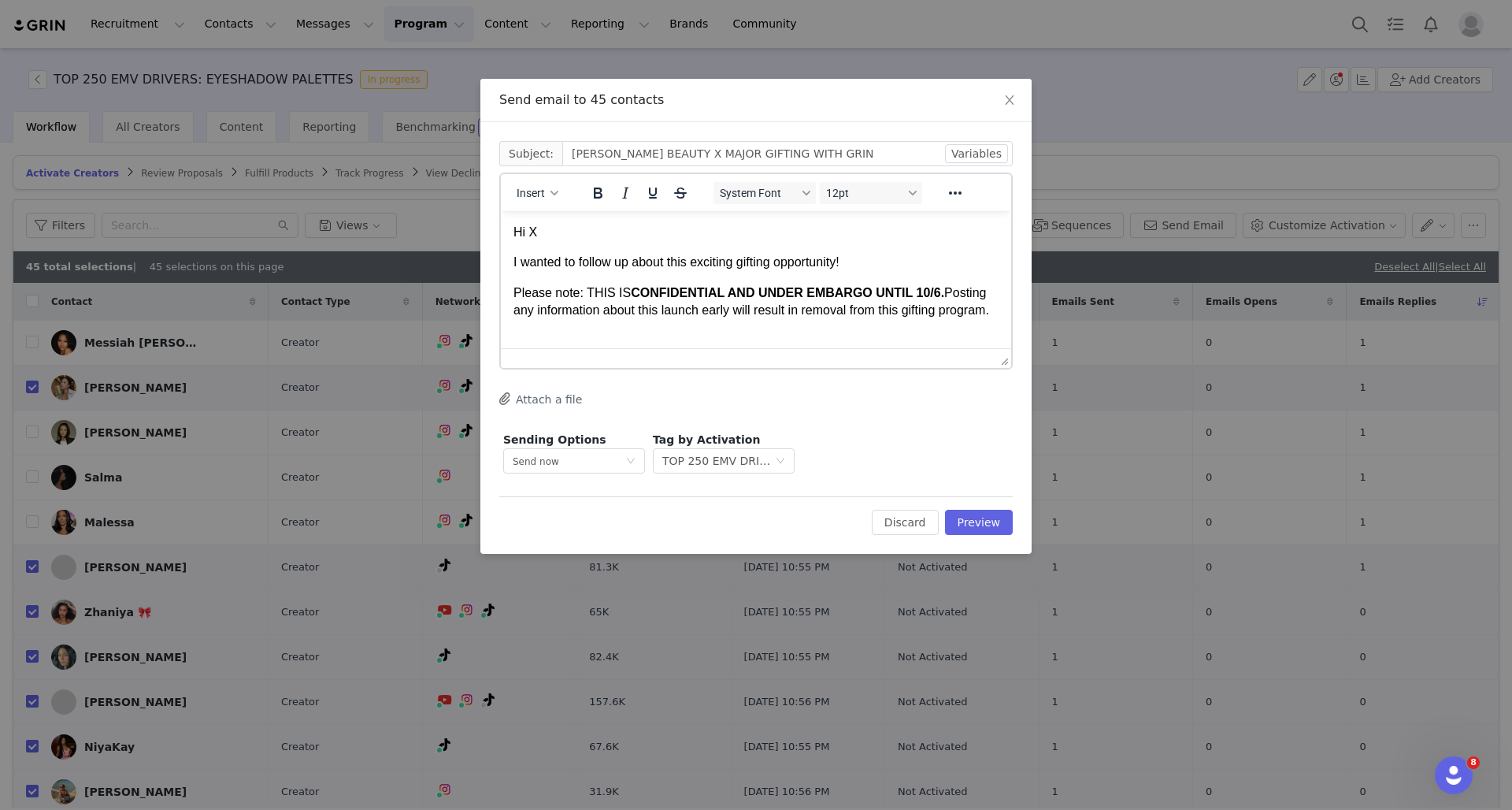
click at [544, 231] on p "Hi X" at bounding box center [755, 232] width 485 height 17
click at [527, 227] on p "Hi ," at bounding box center [755, 232] width 485 height 17
click at [976, 150] on button "Variables" at bounding box center [977, 153] width 63 height 19
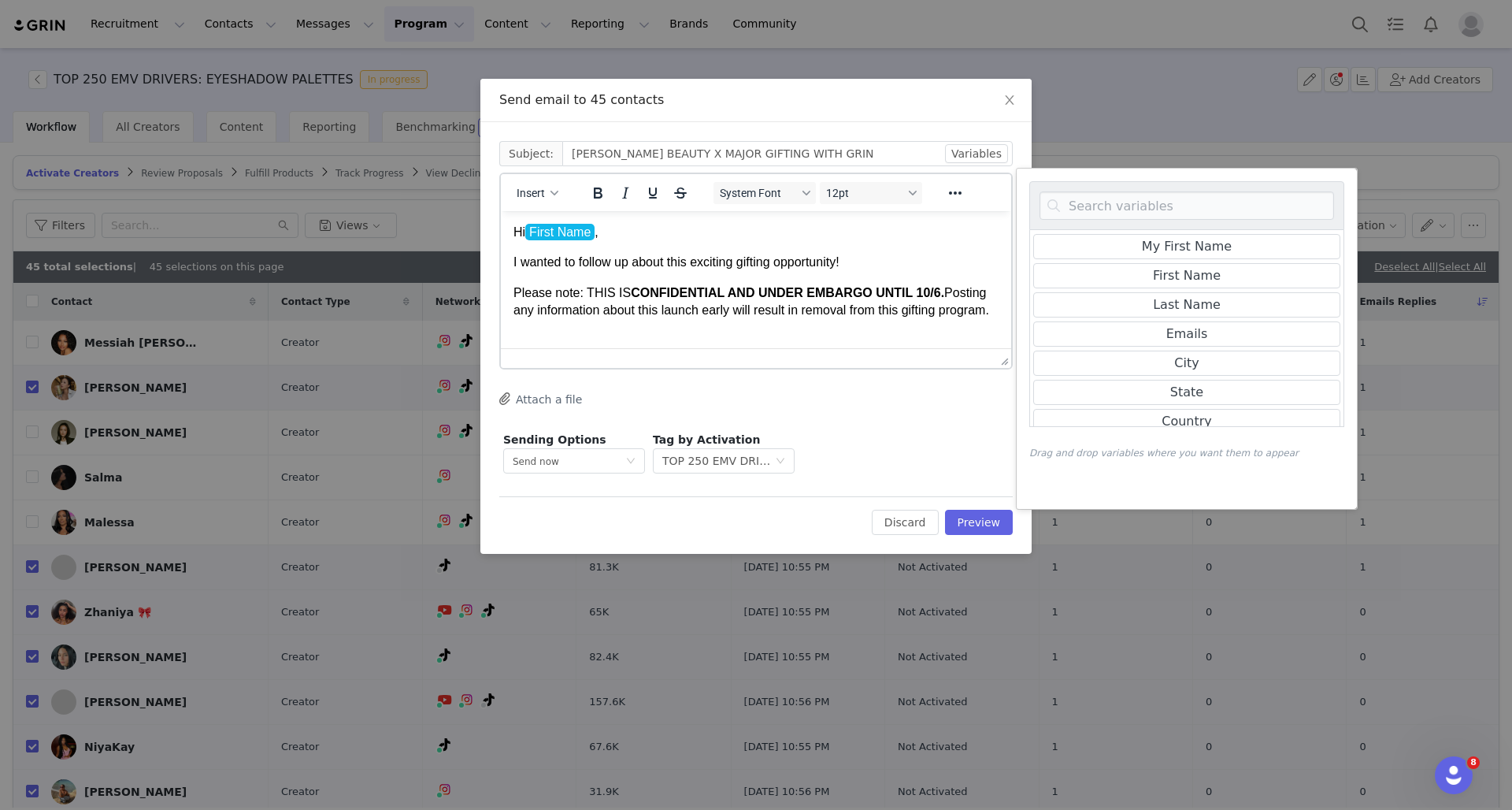
click at [796, 260] on p "I wanted to follow up about this exciting gifting opportunity!" at bounding box center [755, 262] width 485 height 17
drag, startPoint x: 739, startPoint y: 261, endPoint x: 693, endPoint y: 262, distance: 46.0
click at [693, 262] on p "I wanted to follow up about this exciting gifting opportunity!" at bounding box center [755, 262] width 485 height 17
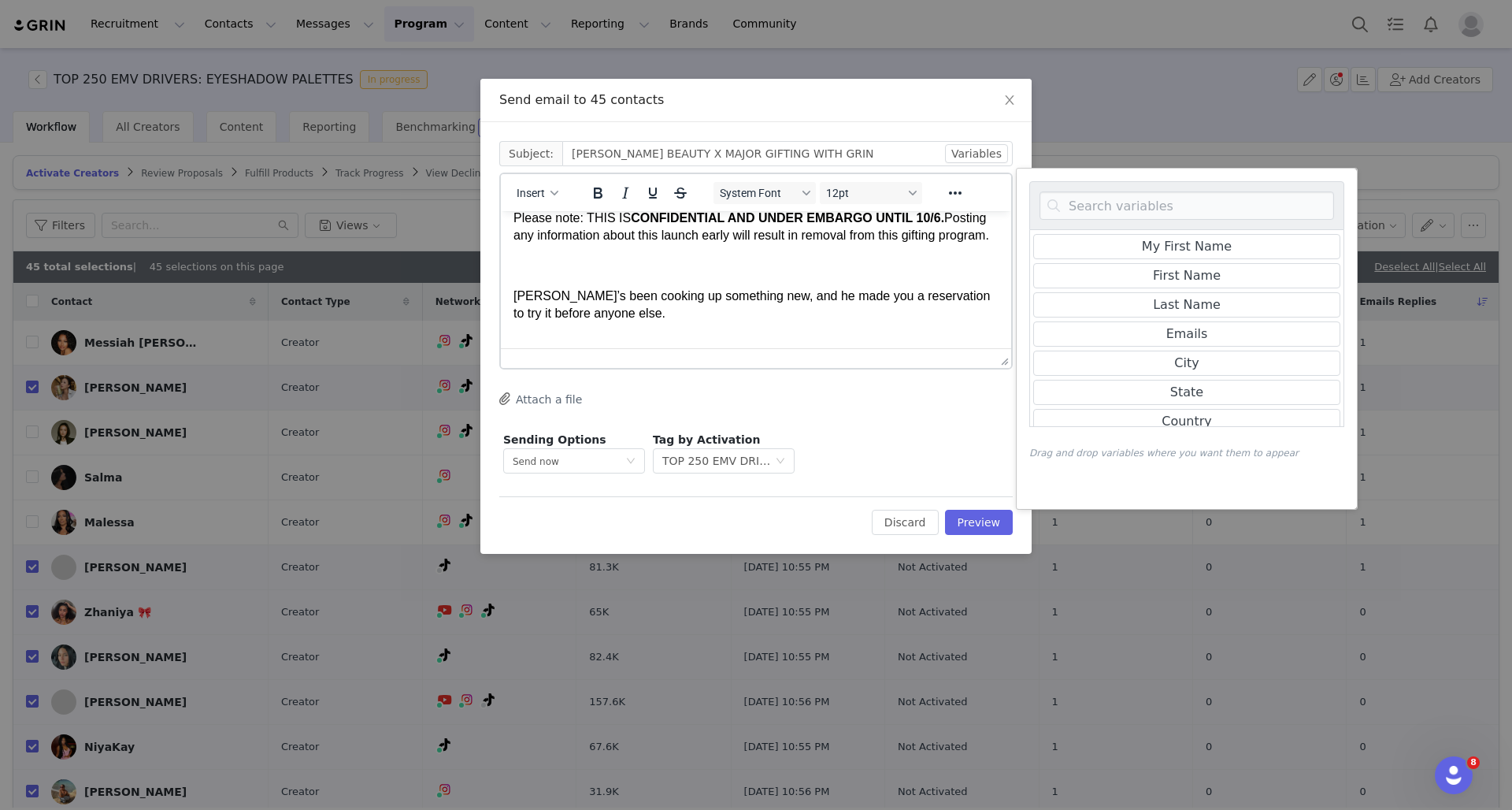
scroll to position [74, 0]
click at [596, 276] on p "Rich Text Area. Press ALT-0 for help." at bounding box center [755, 267] width 485 height 17
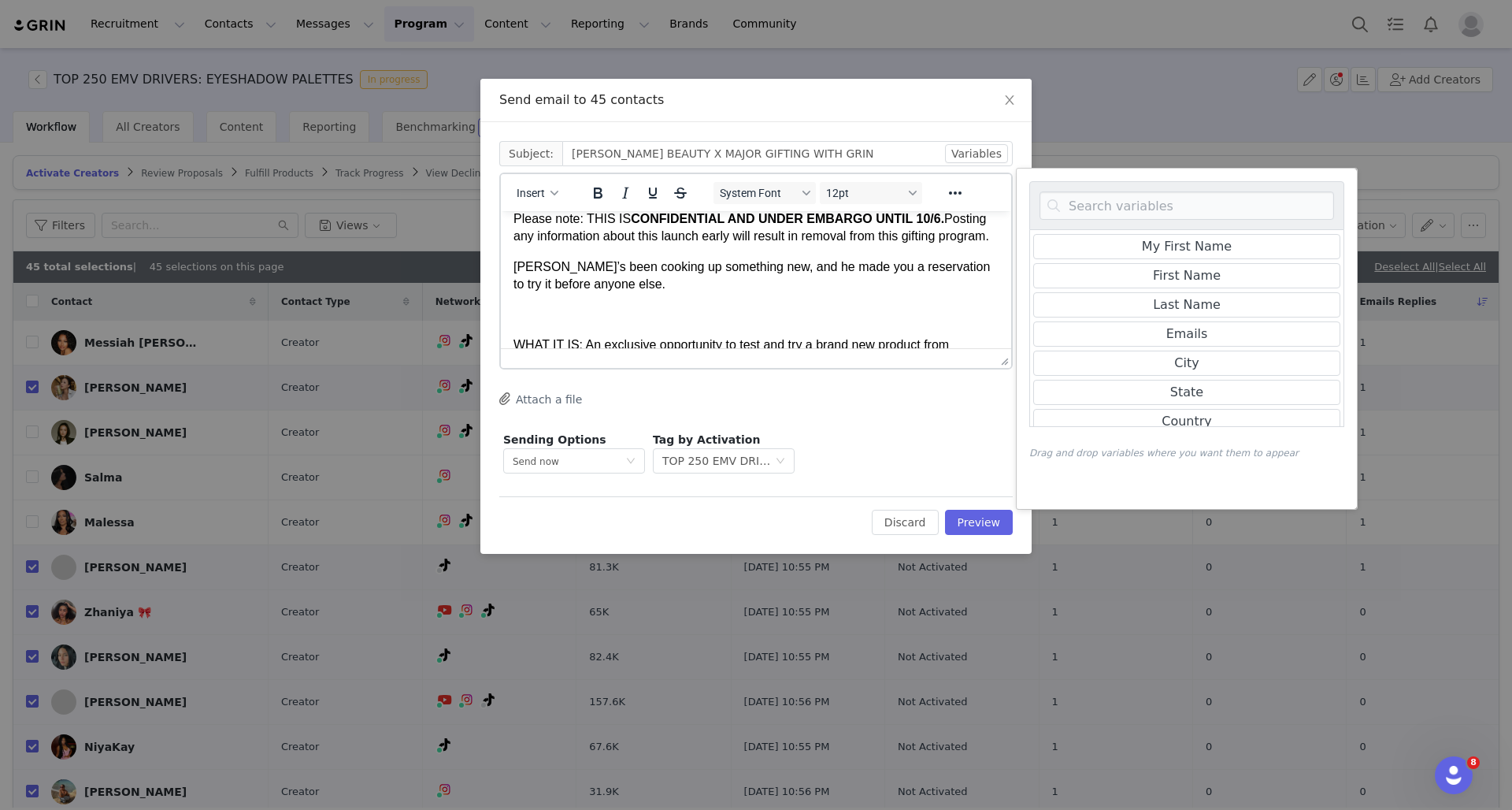
scroll to position [136, 0]
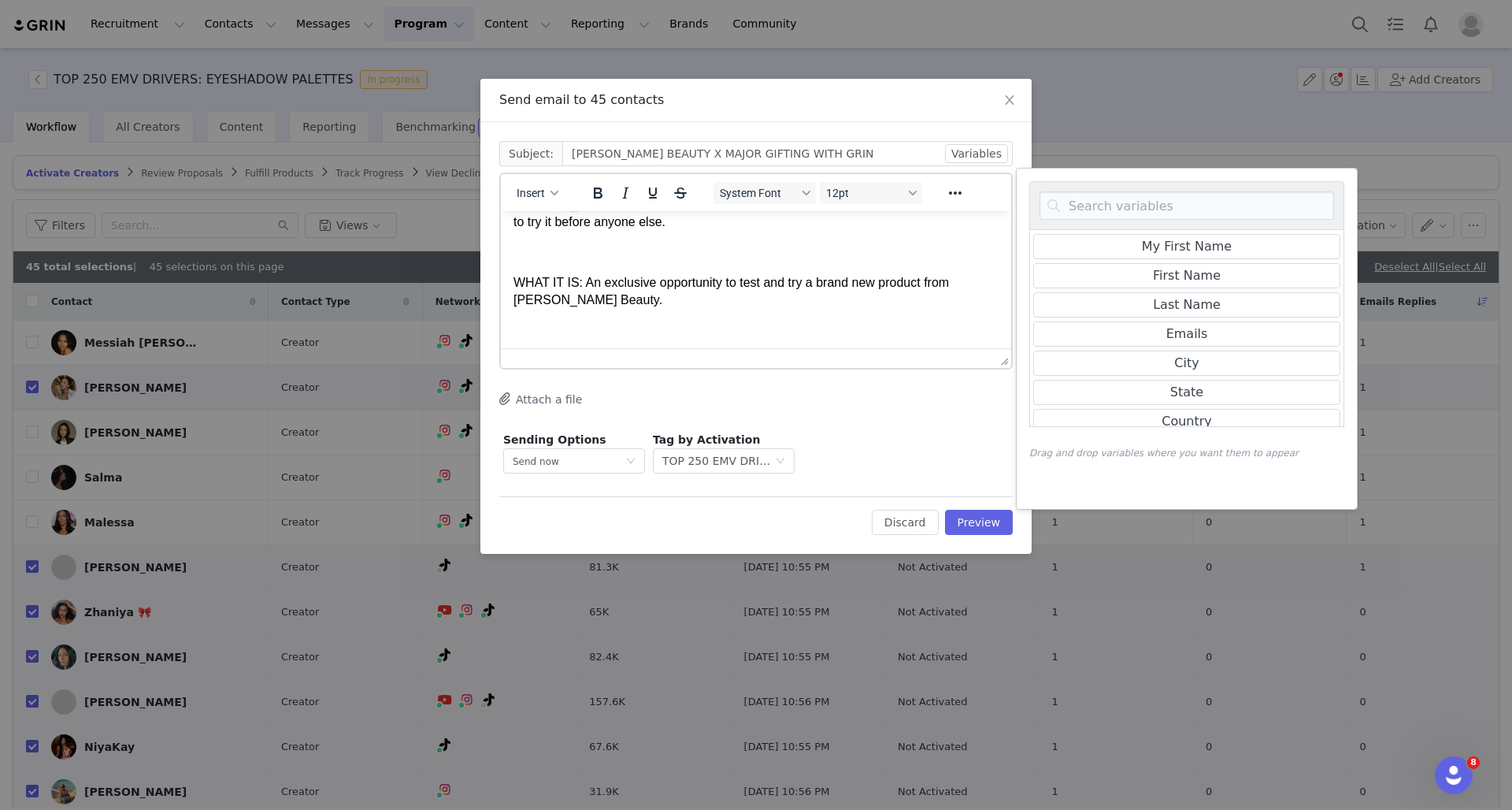
click at [566, 260] on p "Rich Text Area. Press ALT-0 for help." at bounding box center [755, 251] width 485 height 17
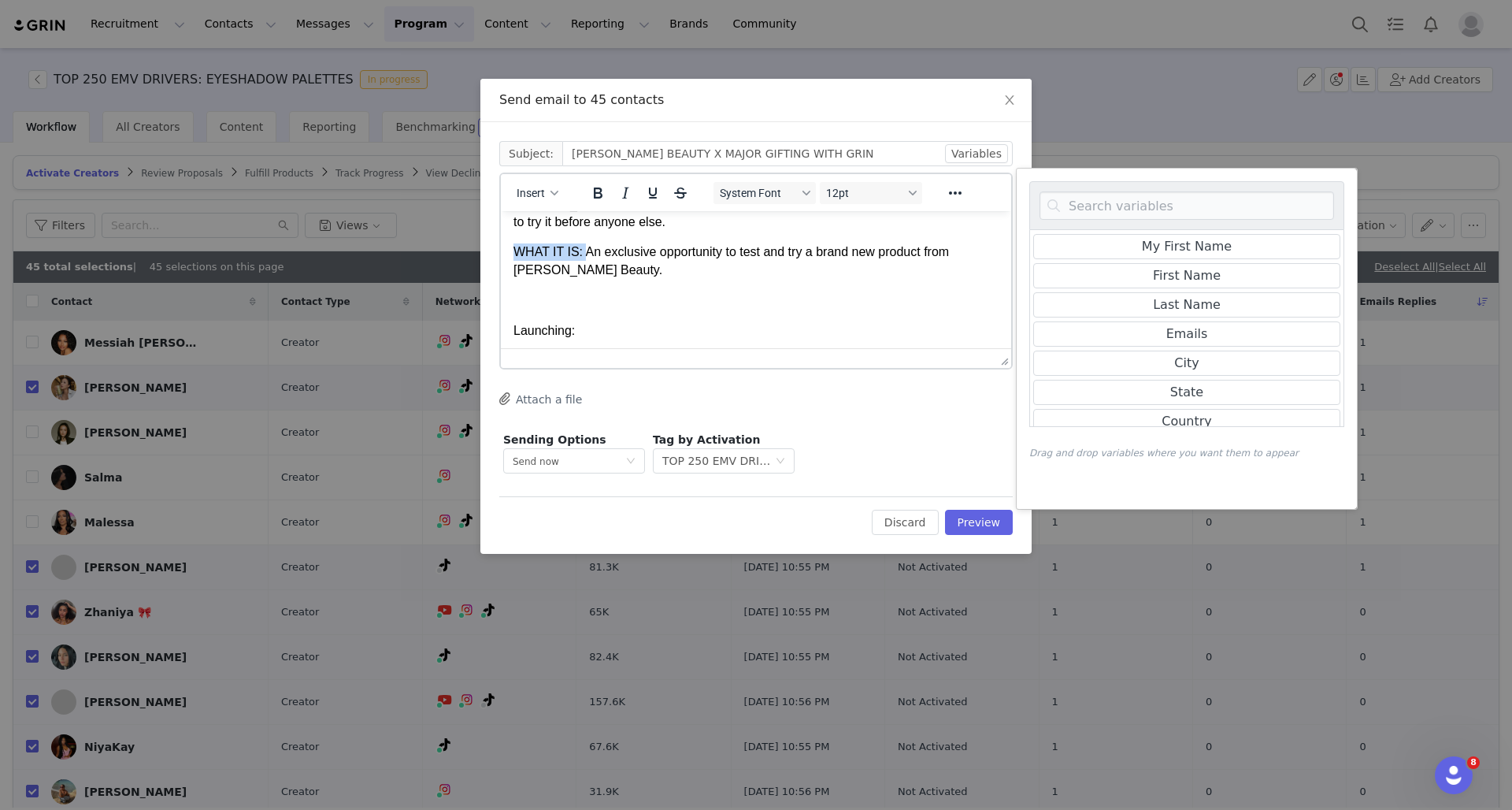
drag, startPoint x: 583, startPoint y: 268, endPoint x: 984, endPoint y: 470, distance: 449.0
click at [501, 268] on html "Hi First Name , I wanted to follow up about this gifting opportunity! Please no…" at bounding box center [756, 359] width 511 height 567
click at [592, 197] on icon "Bold" at bounding box center [597, 193] width 19 height 19
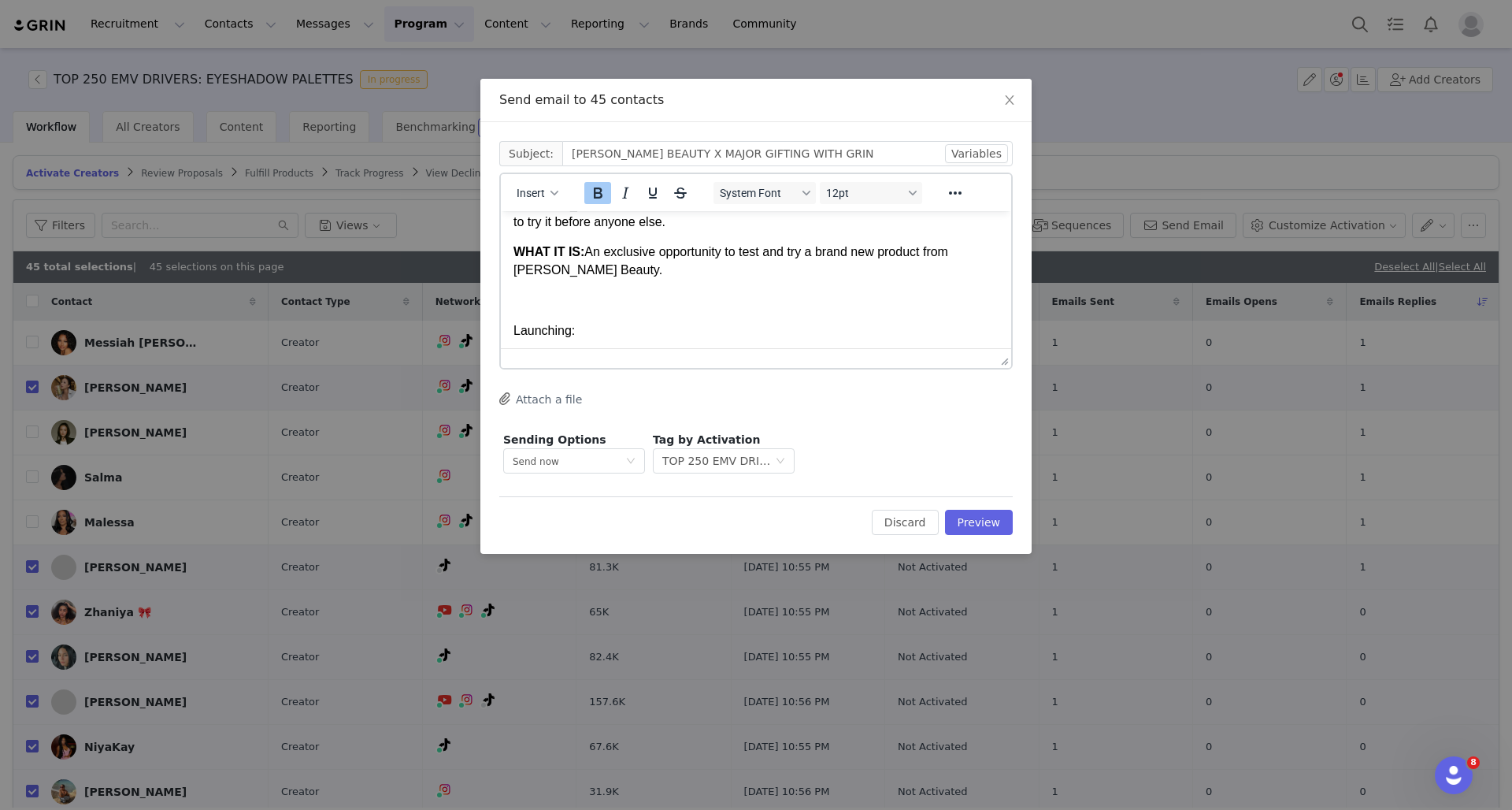
scroll to position [142, 0]
click at [594, 302] on p "Rich Text Area. Press ALT-0 for help." at bounding box center [755, 293] width 485 height 17
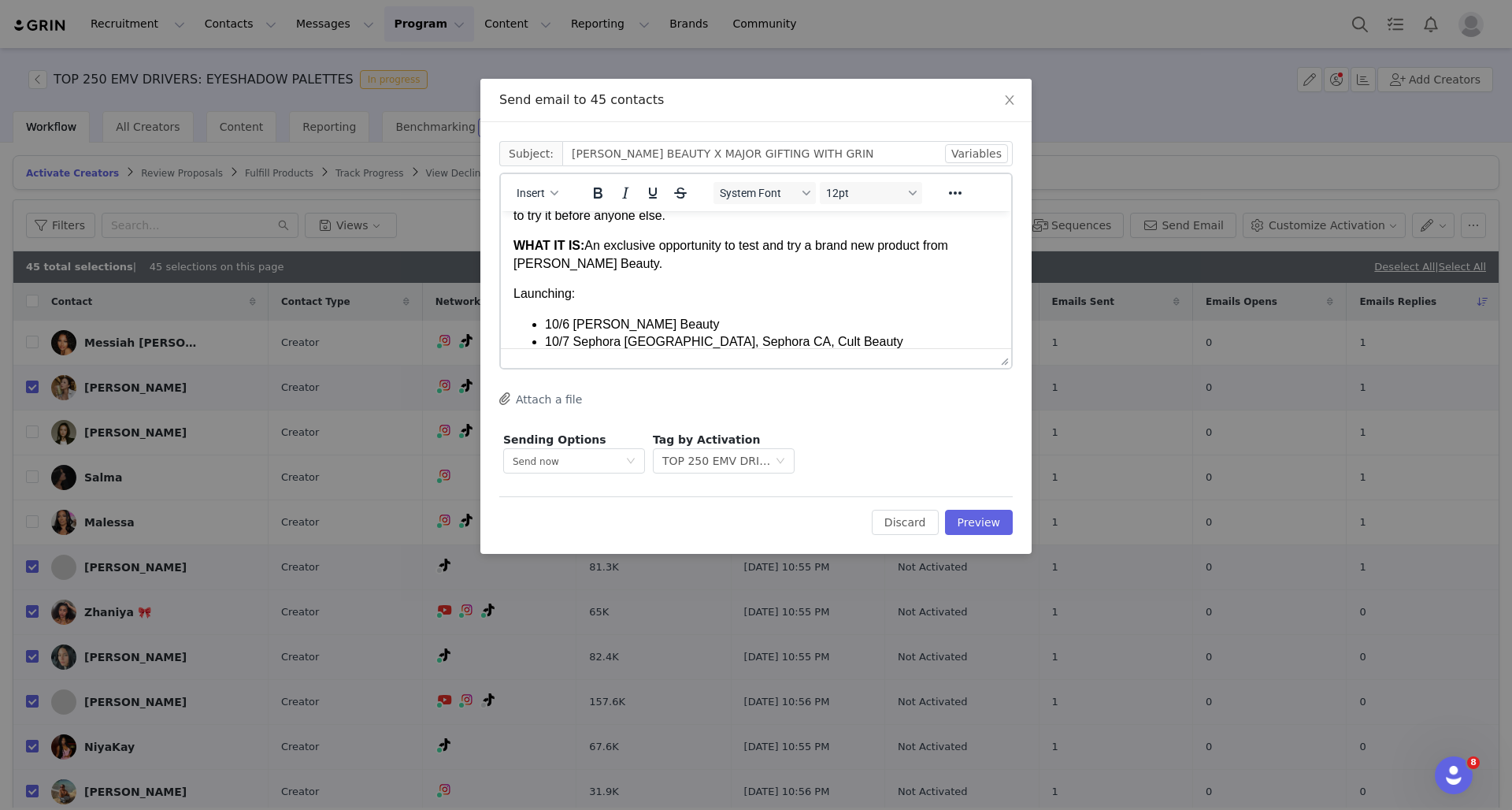
scroll to position [206, 0]
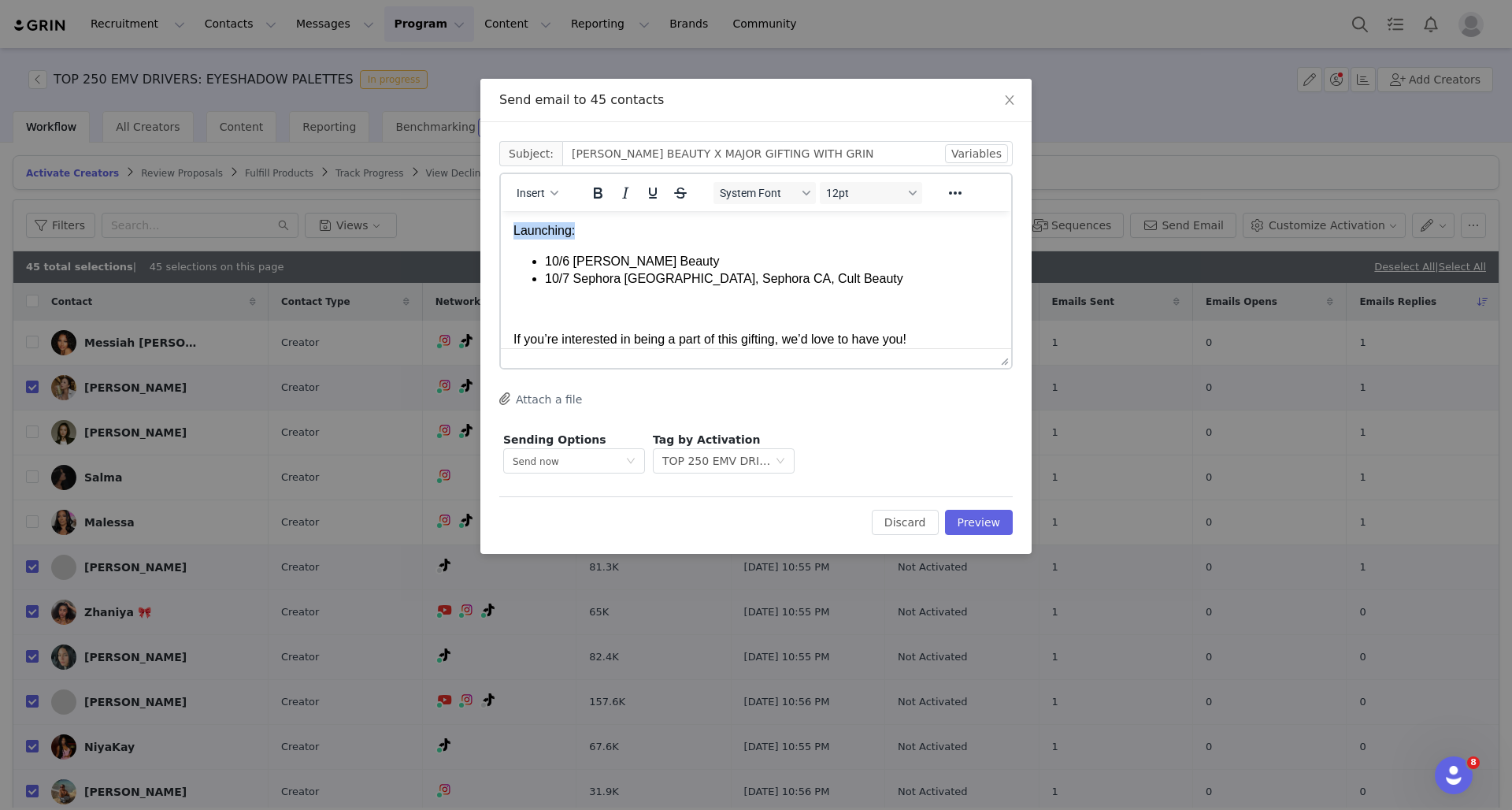
drag, startPoint x: 587, startPoint y: 249, endPoint x: 466, endPoint y: 249, distance: 121.0
click at [501, 249] on html "Hi First Name , I wanted to follow up about this gifting opportunity! Please no…" at bounding box center [756, 274] width 511 height 536
click at [597, 193] on icon "Bold" at bounding box center [598, 193] width 8 height 11
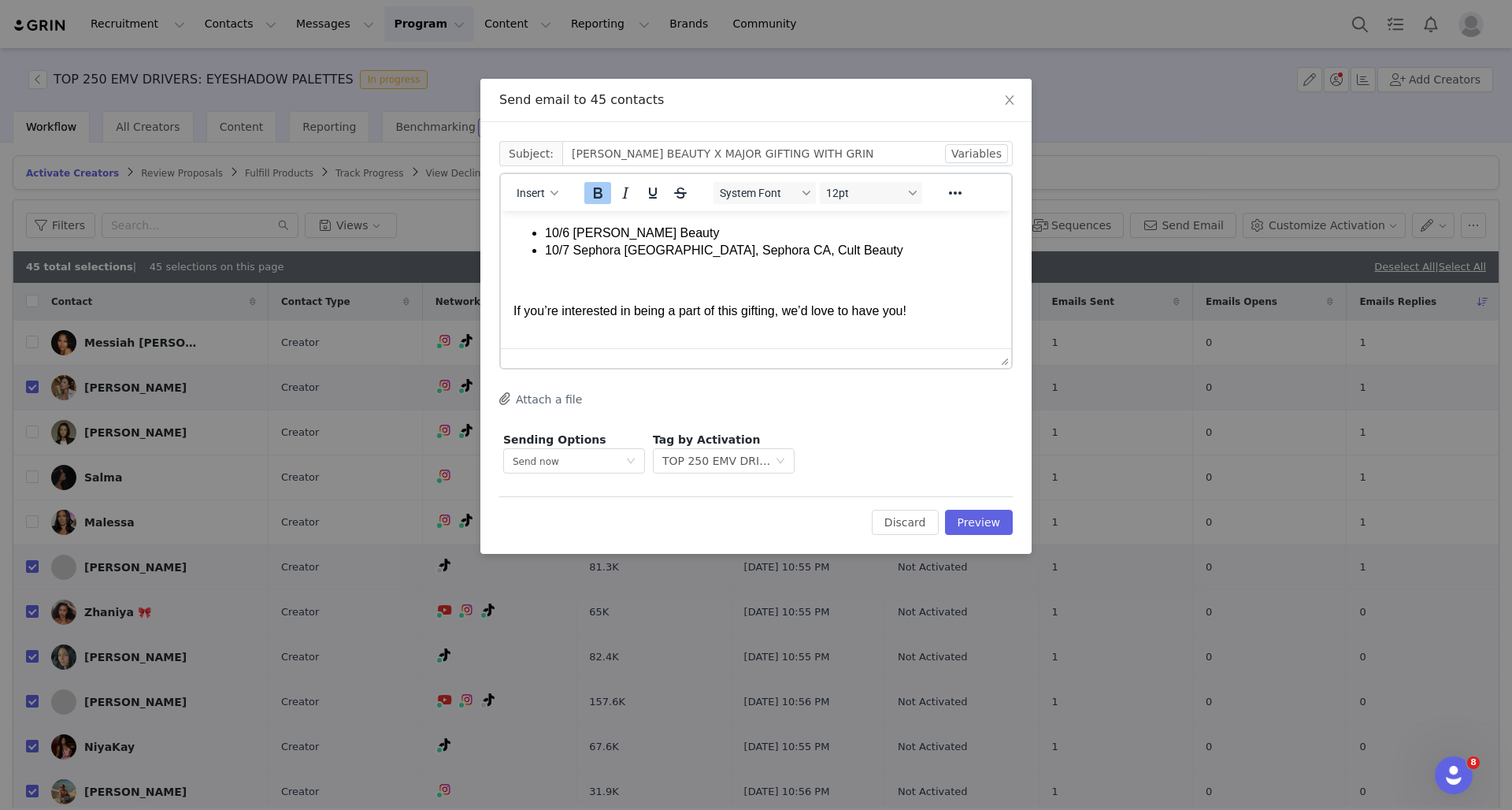
scroll to position [236, 0]
click at [587, 308] on body "Hi First Name , I wanted to follow up about this gifting opportunity! Please no…" at bounding box center [755, 243] width 485 height 511
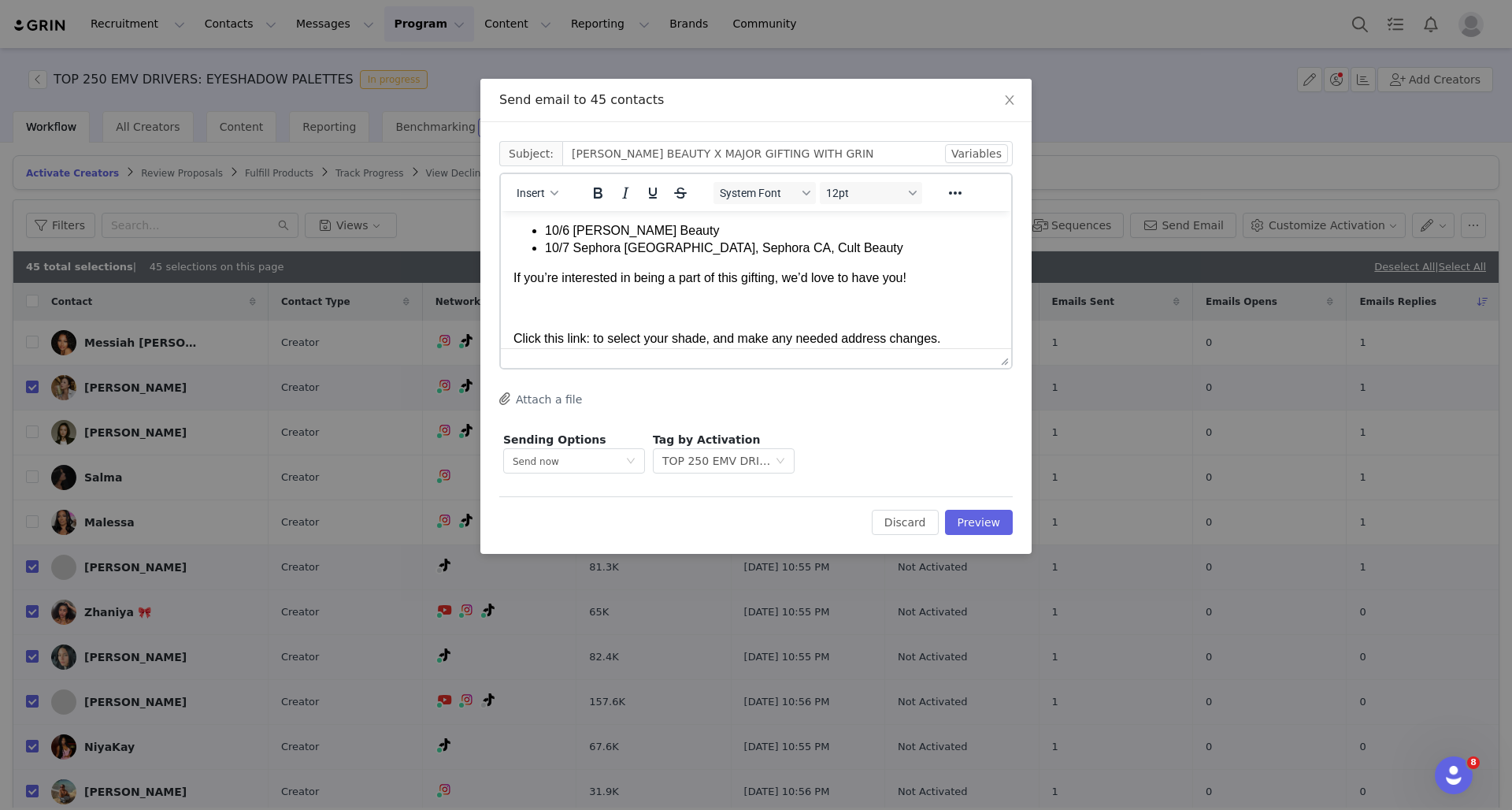
click at [554, 336] on body "Hi First Name , I wanted to follow up about this gifting opportunity! Please no…" at bounding box center [755, 228] width 485 height 481
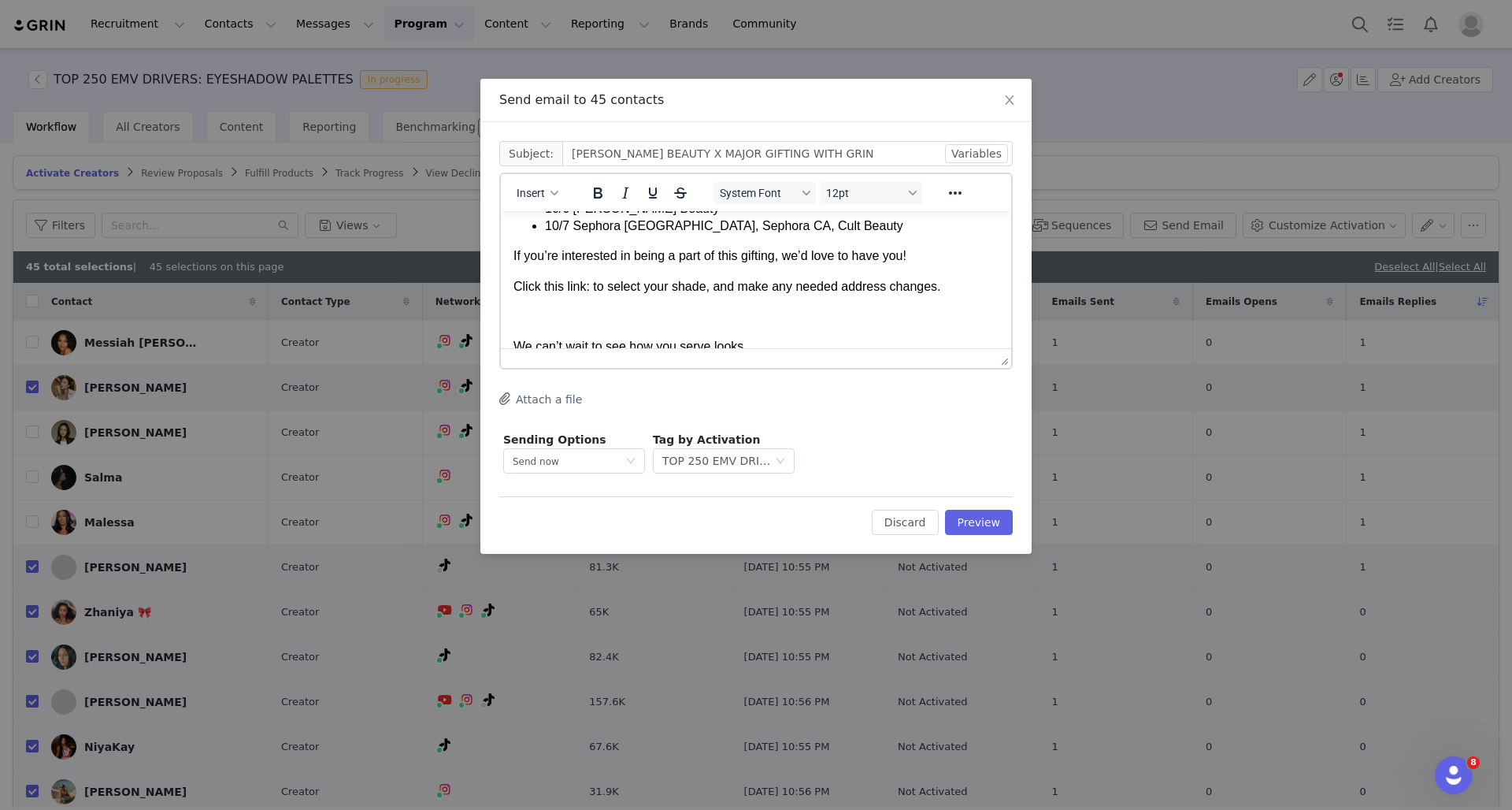
scroll to position [260, 0]
drag, startPoint x: 594, startPoint y: 299, endPoint x: 516, endPoint y: 299, distance: 78.0
click at [516, 294] on p "Click this link: to select your shade, and make any needed address changes." at bounding box center [755, 285] width 485 height 17
click at [597, 193] on icon "Bold" at bounding box center [598, 193] width 8 height 11
click at [598, 293] on strong "Click this link:" at bounding box center [555, 285] width 85 height 13
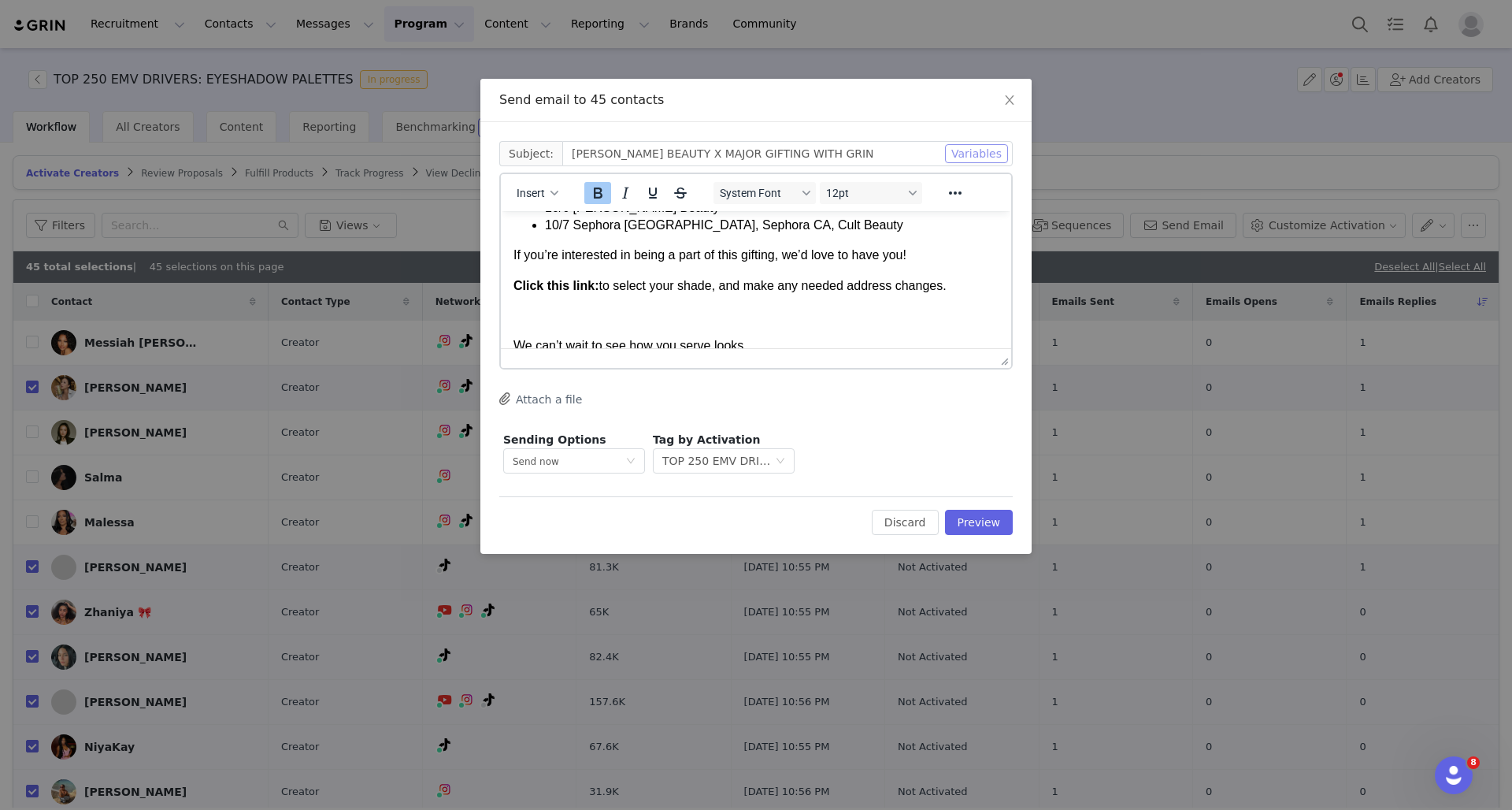
click at [1005, 159] on button "Variables" at bounding box center [977, 153] width 63 height 19
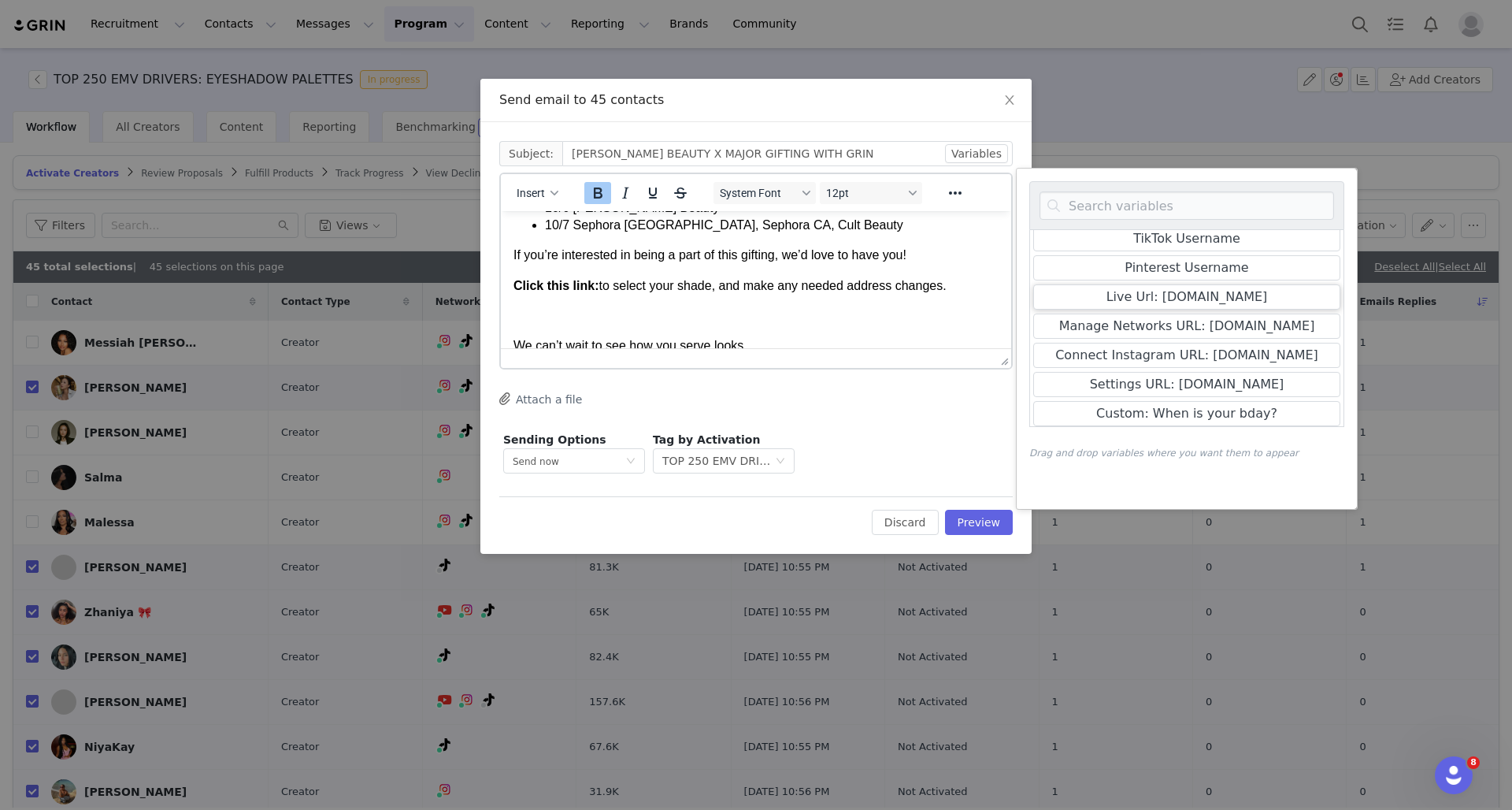
scroll to position [603, 0]
click at [654, 326] on body "Hi First Name , I wanted to follow up about this gifting opportunity! Please no…" at bounding box center [755, 198] width 485 height 469
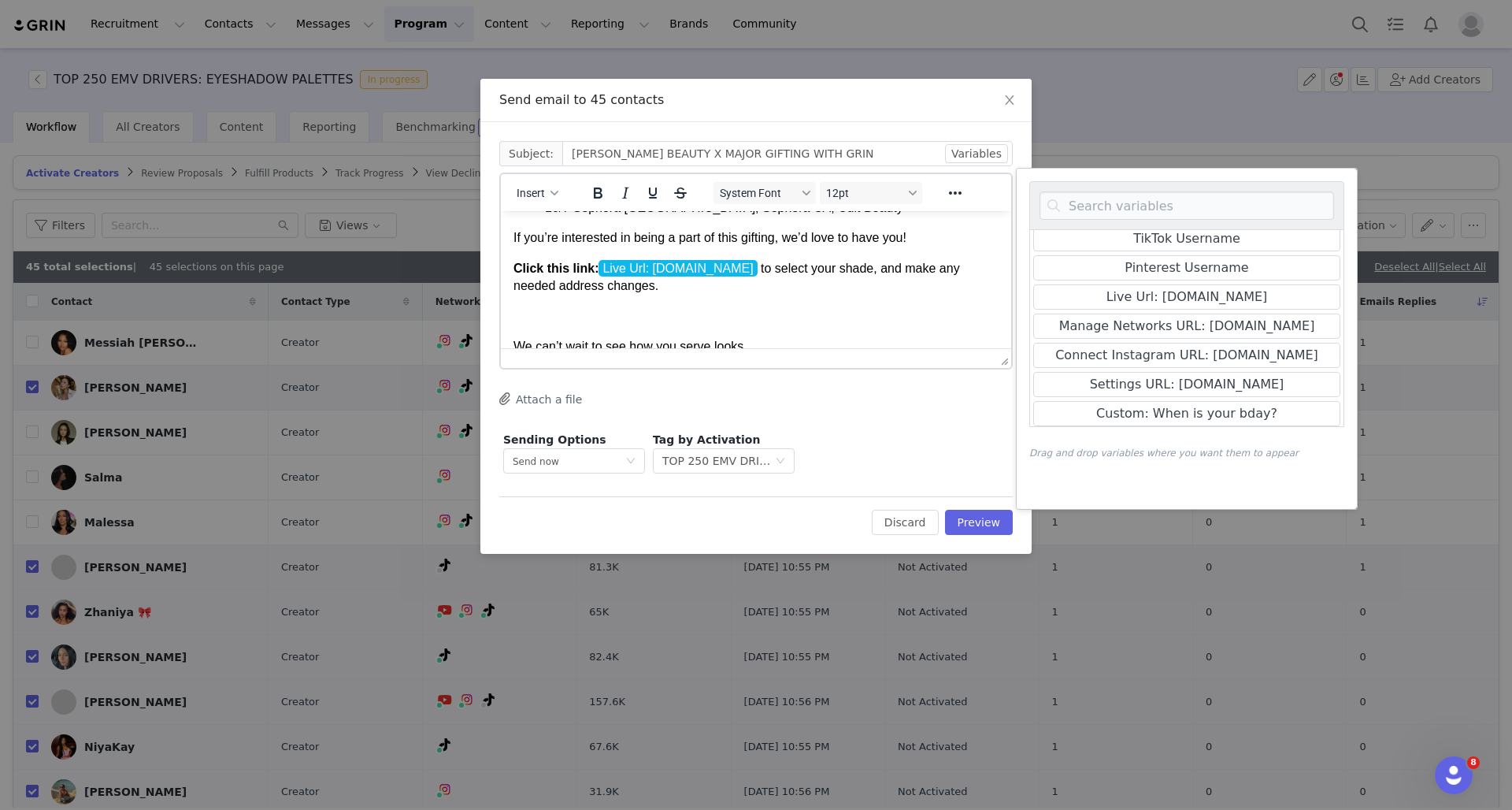
scroll to position [338, 0]
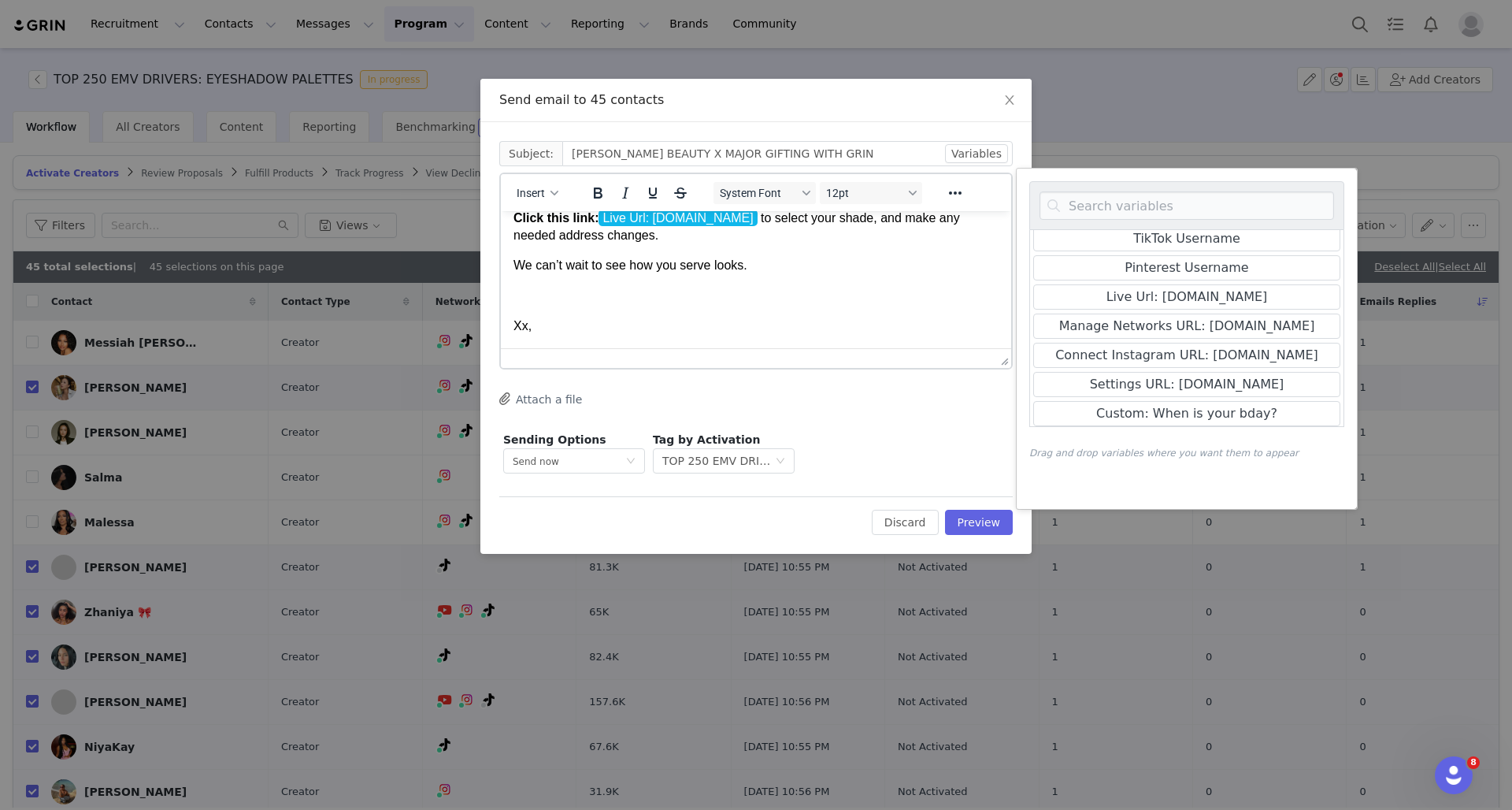
click at [576, 296] on p "Rich Text Area. Press ALT-0 for help." at bounding box center [755, 296] width 485 height 17
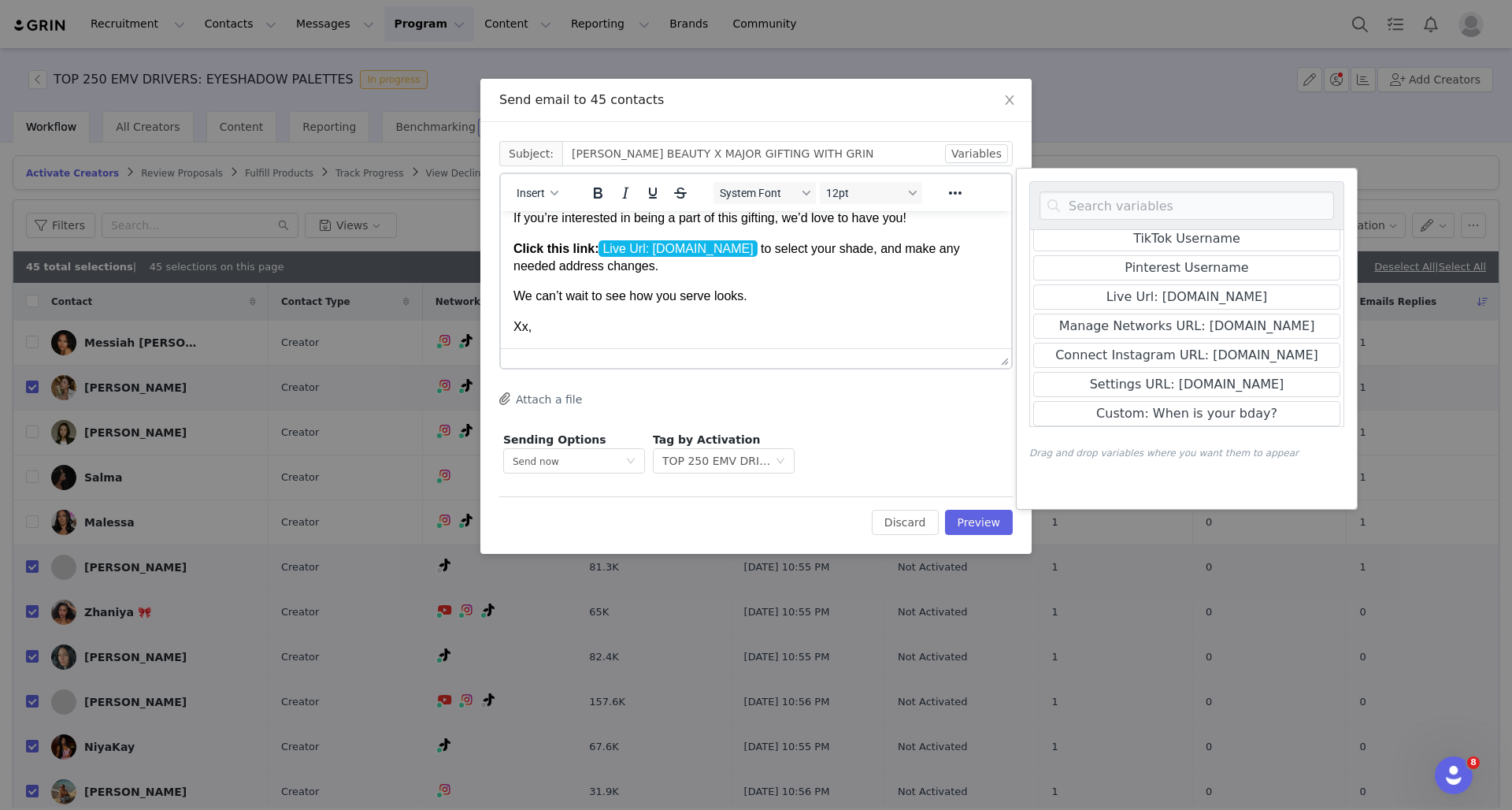
click at [558, 327] on p "Xx," at bounding box center [755, 326] width 485 height 17
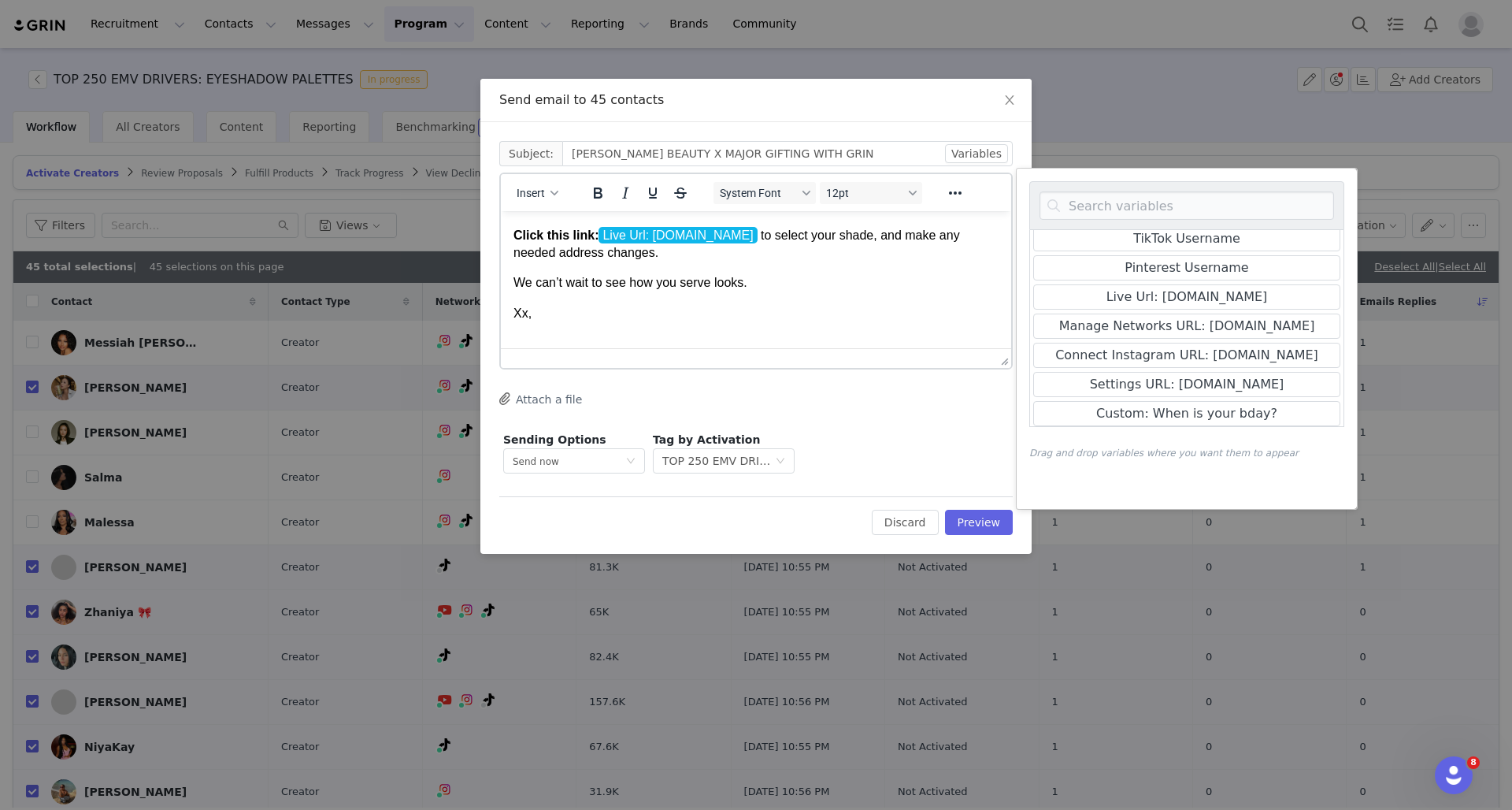
scroll to position [326, 0]
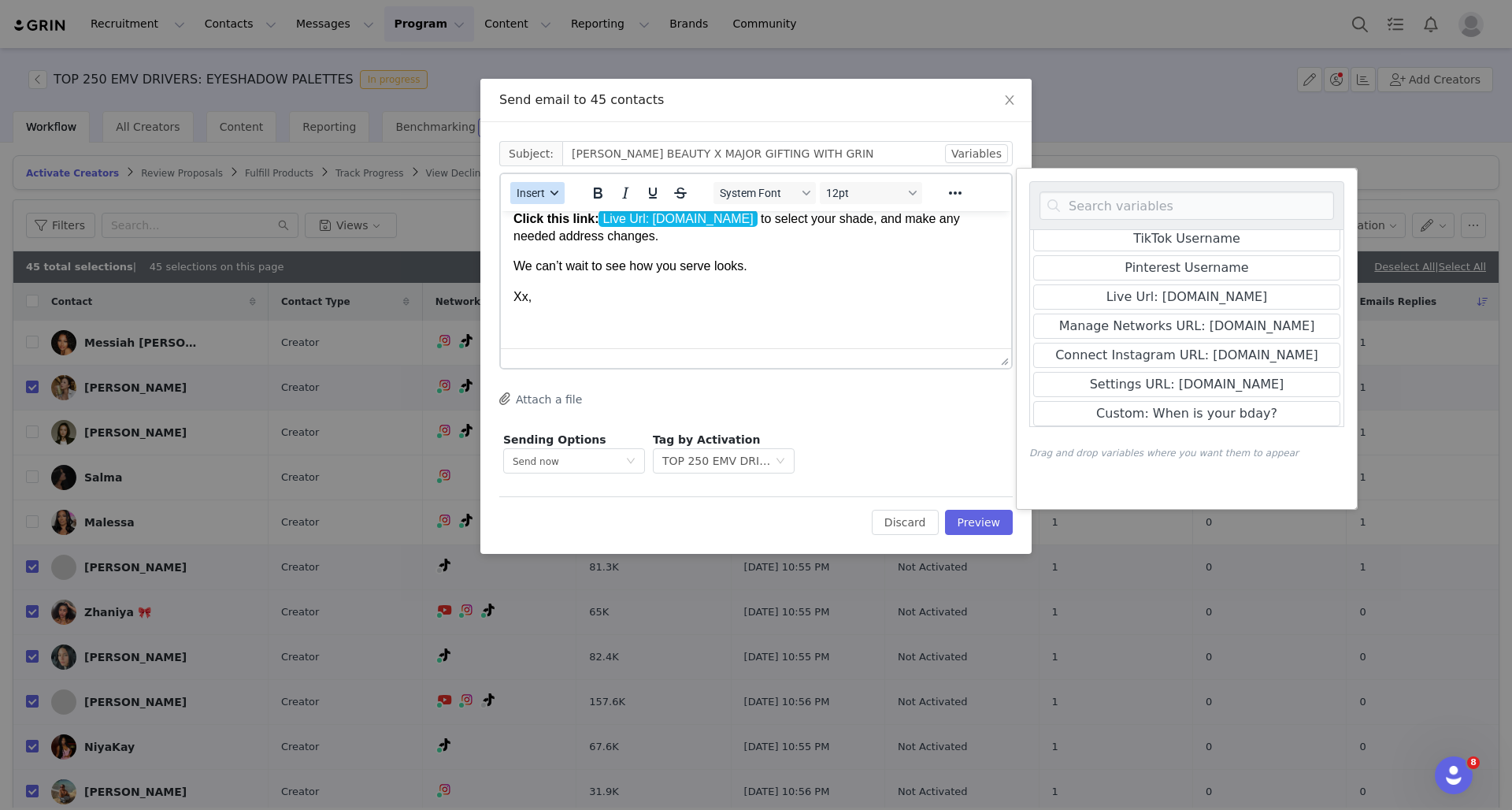
click at [546, 195] on button "Insert" at bounding box center [538, 193] width 55 height 22
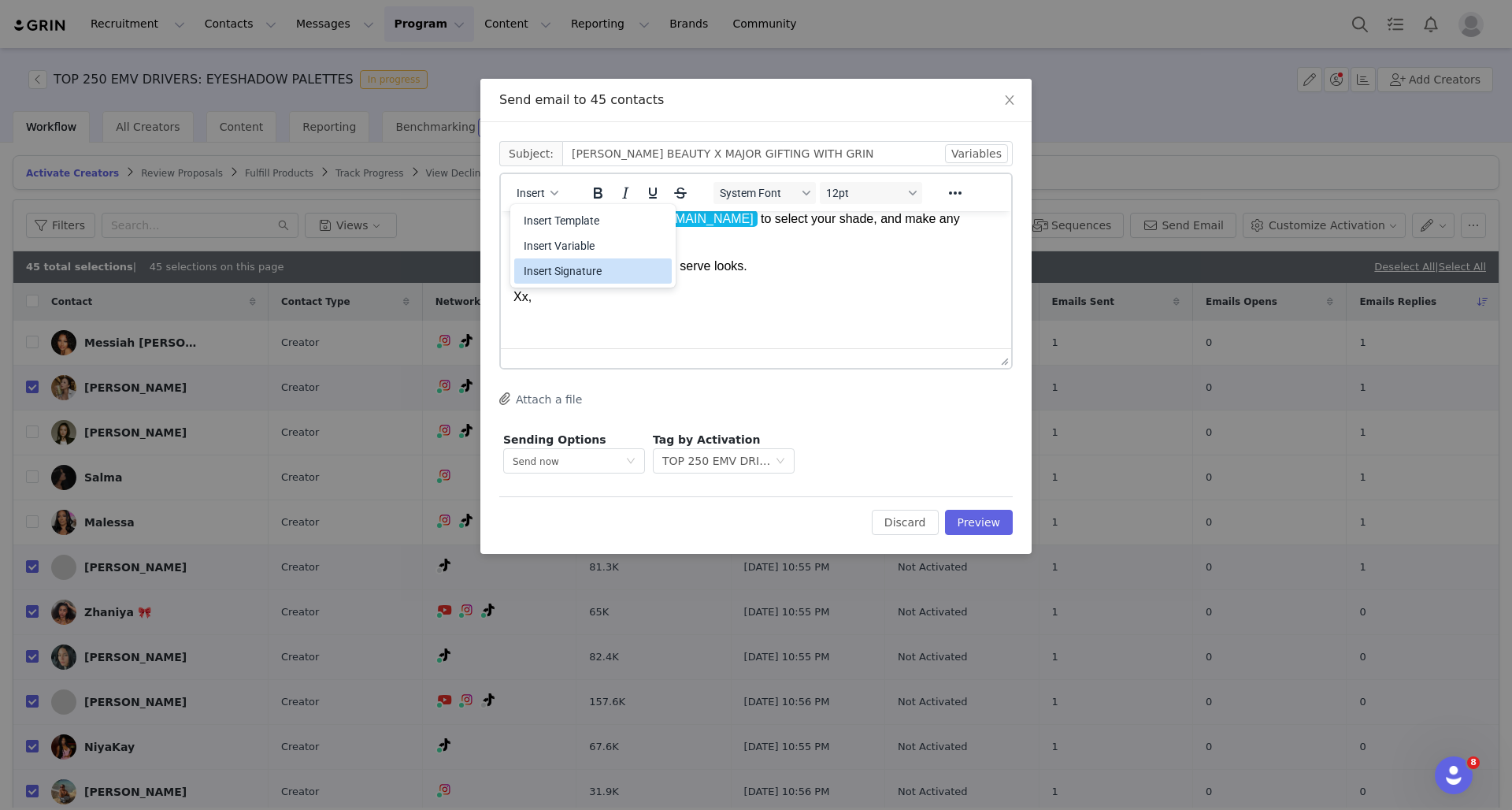
click at [549, 273] on div "Insert Signature" at bounding box center [595, 270] width 142 height 19
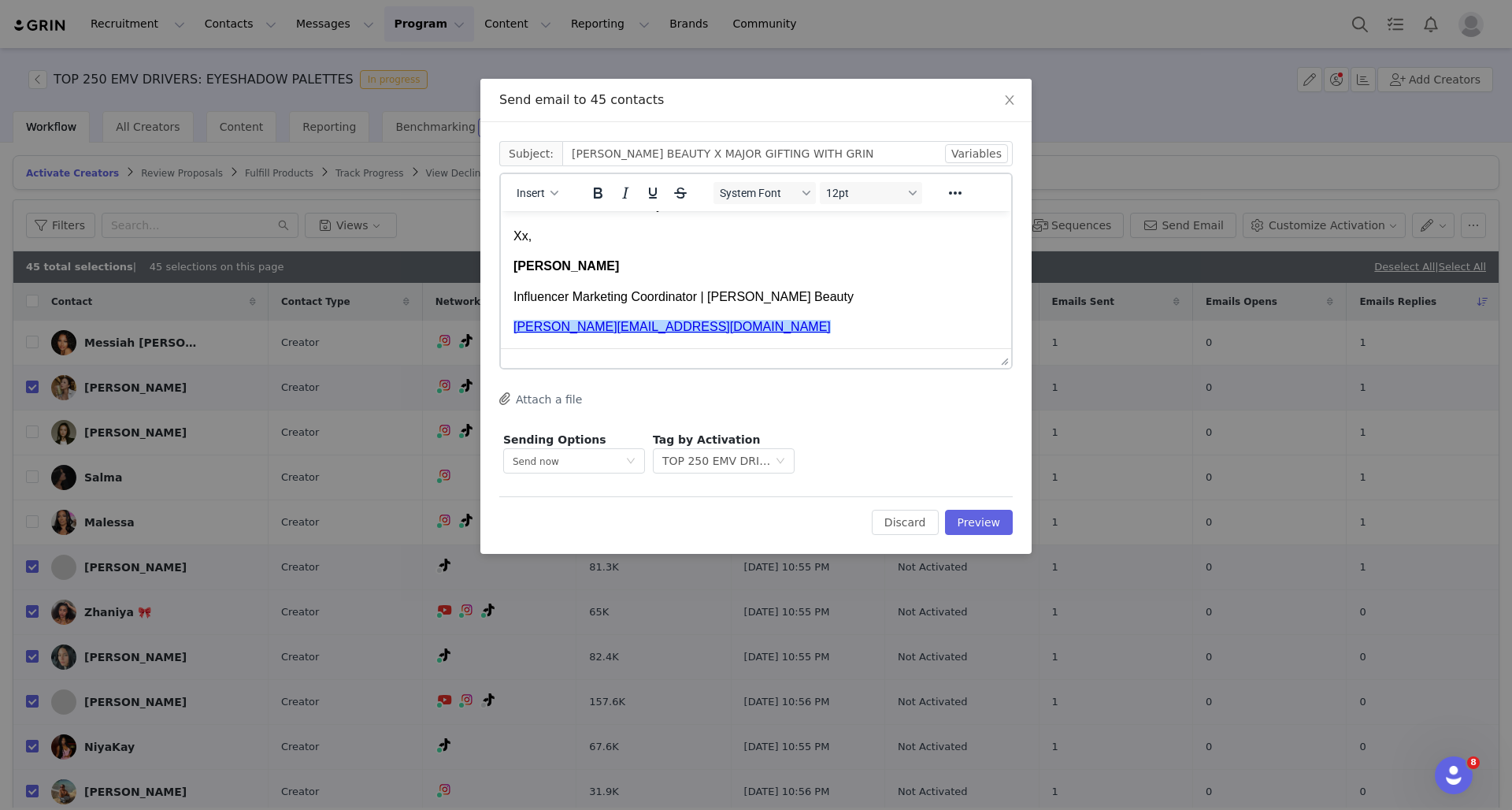
click at [683, 276] on body "Hi First Name , I wanted to follow up about this gifting opportunity! Please no…" at bounding box center [755, 86] width 485 height 498
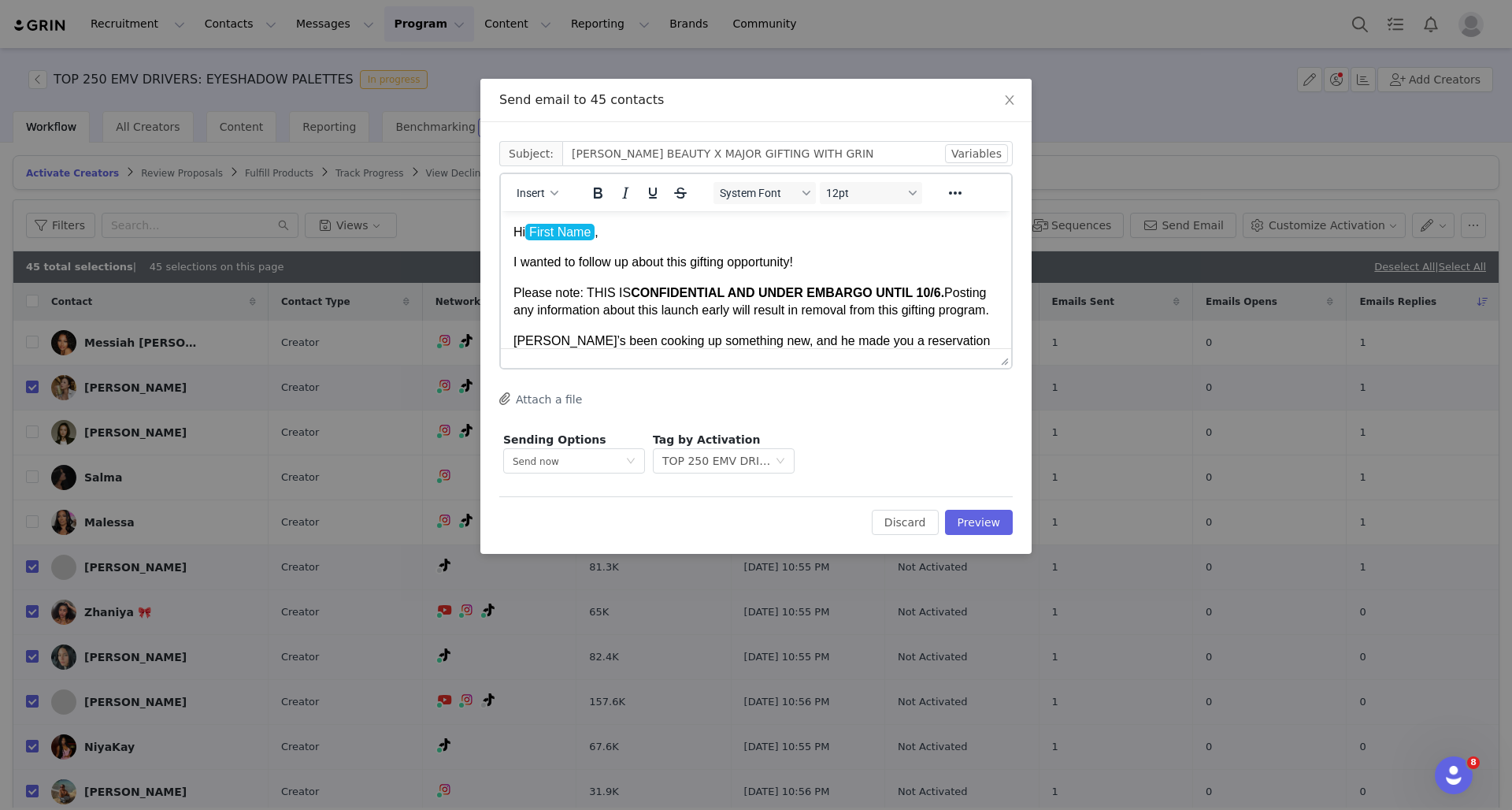
scroll to position [0, 0]
click at [716, 250] on body "Hi First Name , I wanted to follow up about this gifting opportunity! Please no…" at bounding box center [755, 473] width 485 height 498
click at [981, 518] on button "Preview" at bounding box center [979, 522] width 69 height 25
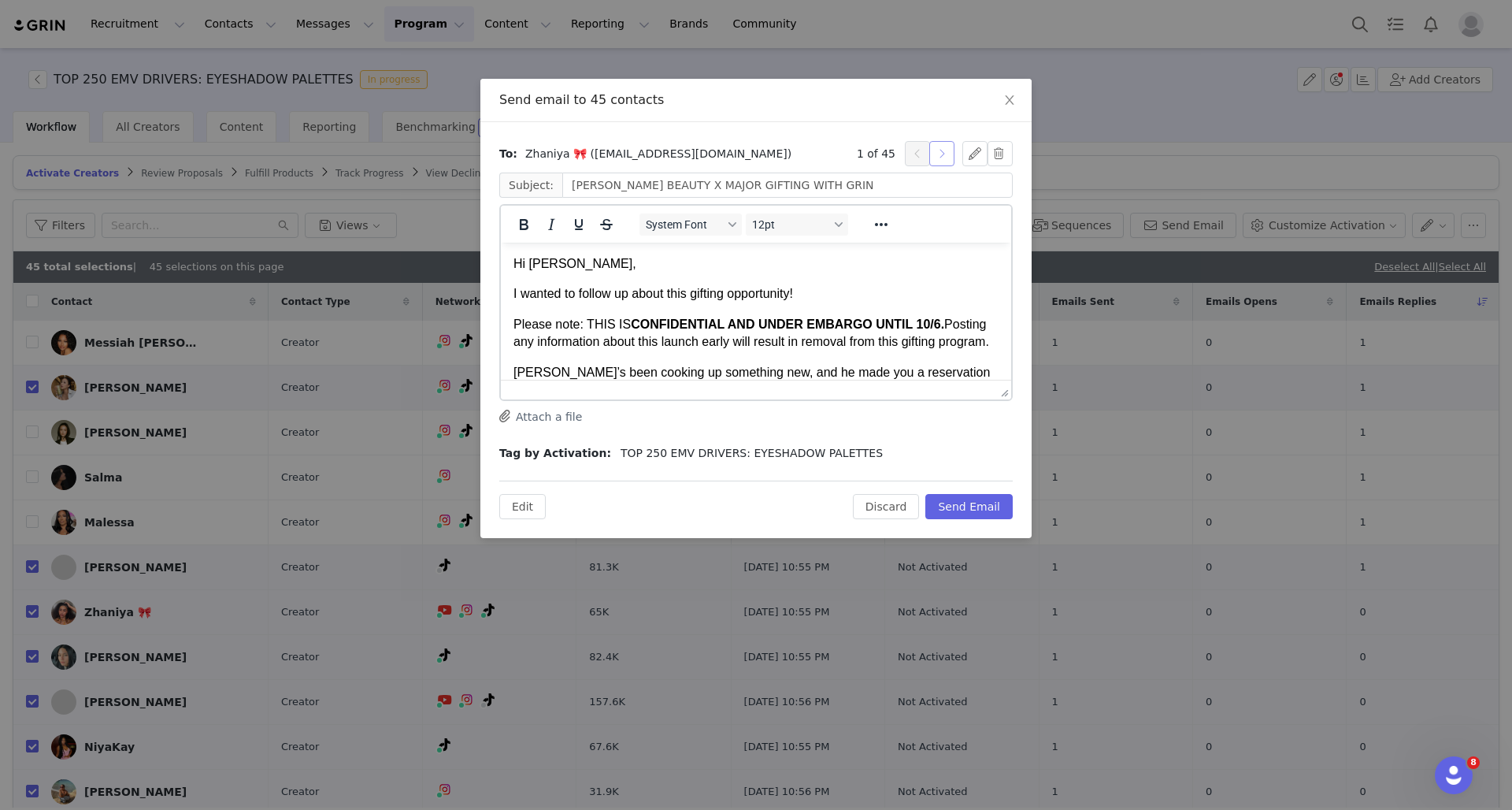
scroll to position [-1, 0]
click at [939, 153] on button "button" at bounding box center [941, 154] width 25 height 25
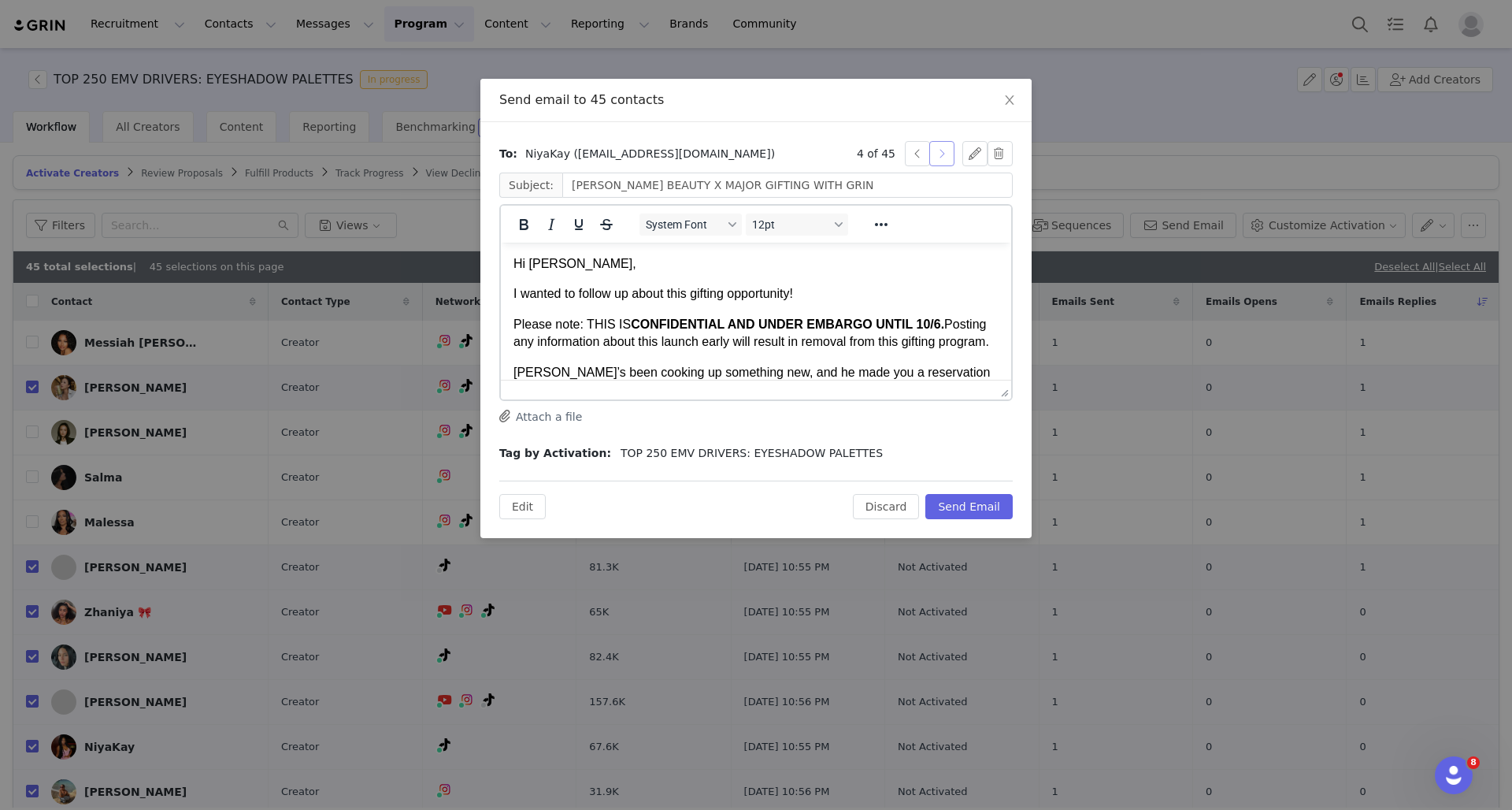
click at [939, 153] on button "button" at bounding box center [941, 154] width 25 height 25
click at [901, 156] on div "5 of 45" at bounding box center [906, 154] width 97 height 25
click at [912, 156] on button "button" at bounding box center [917, 154] width 25 height 25
click at [945, 160] on button "button" at bounding box center [941, 154] width 25 height 25
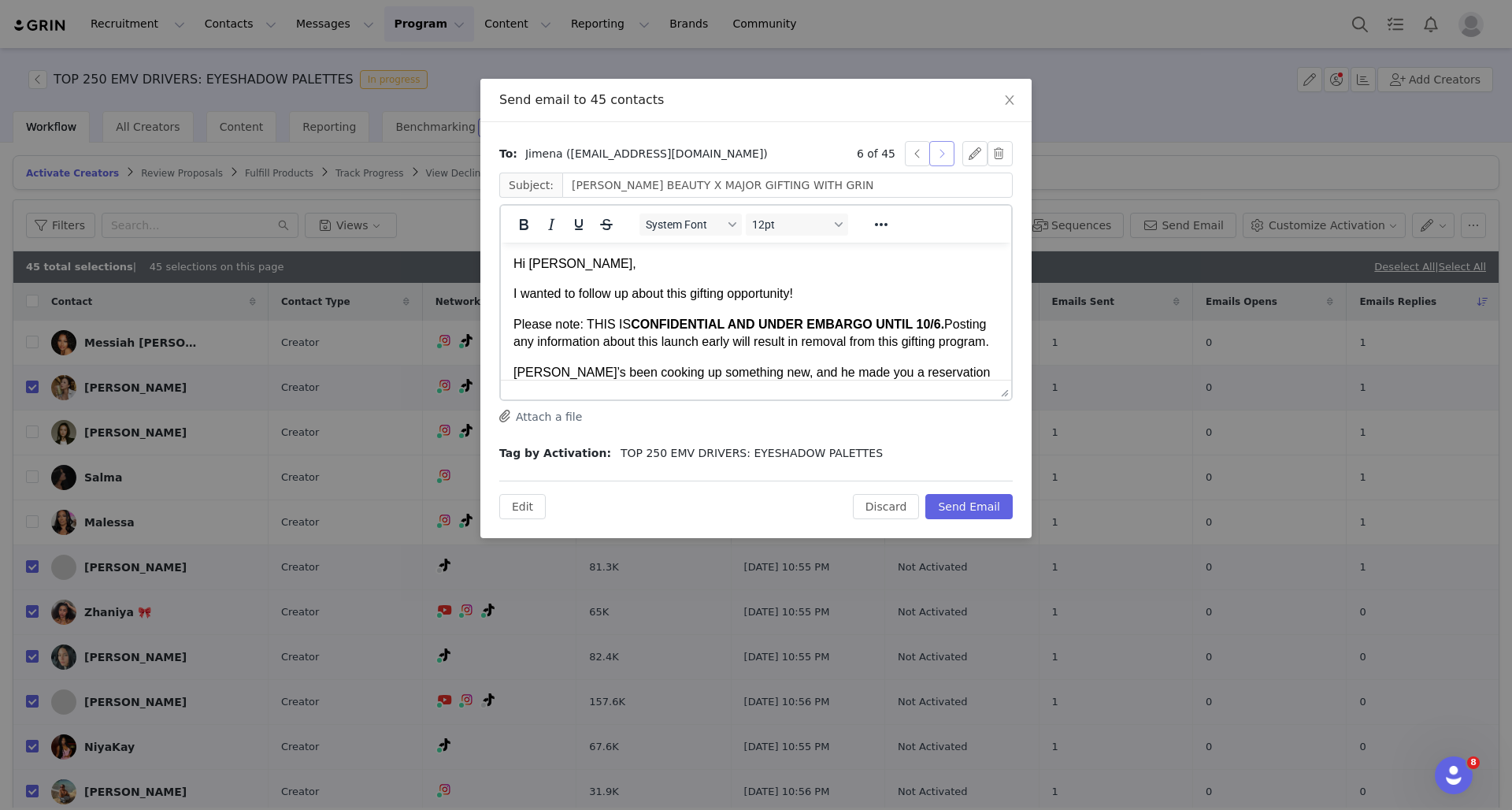
click at [945, 159] on button "button" at bounding box center [941, 154] width 25 height 25
click at [945, 156] on button "button" at bounding box center [941, 154] width 25 height 25
click at [945, 154] on button "button" at bounding box center [941, 154] width 25 height 25
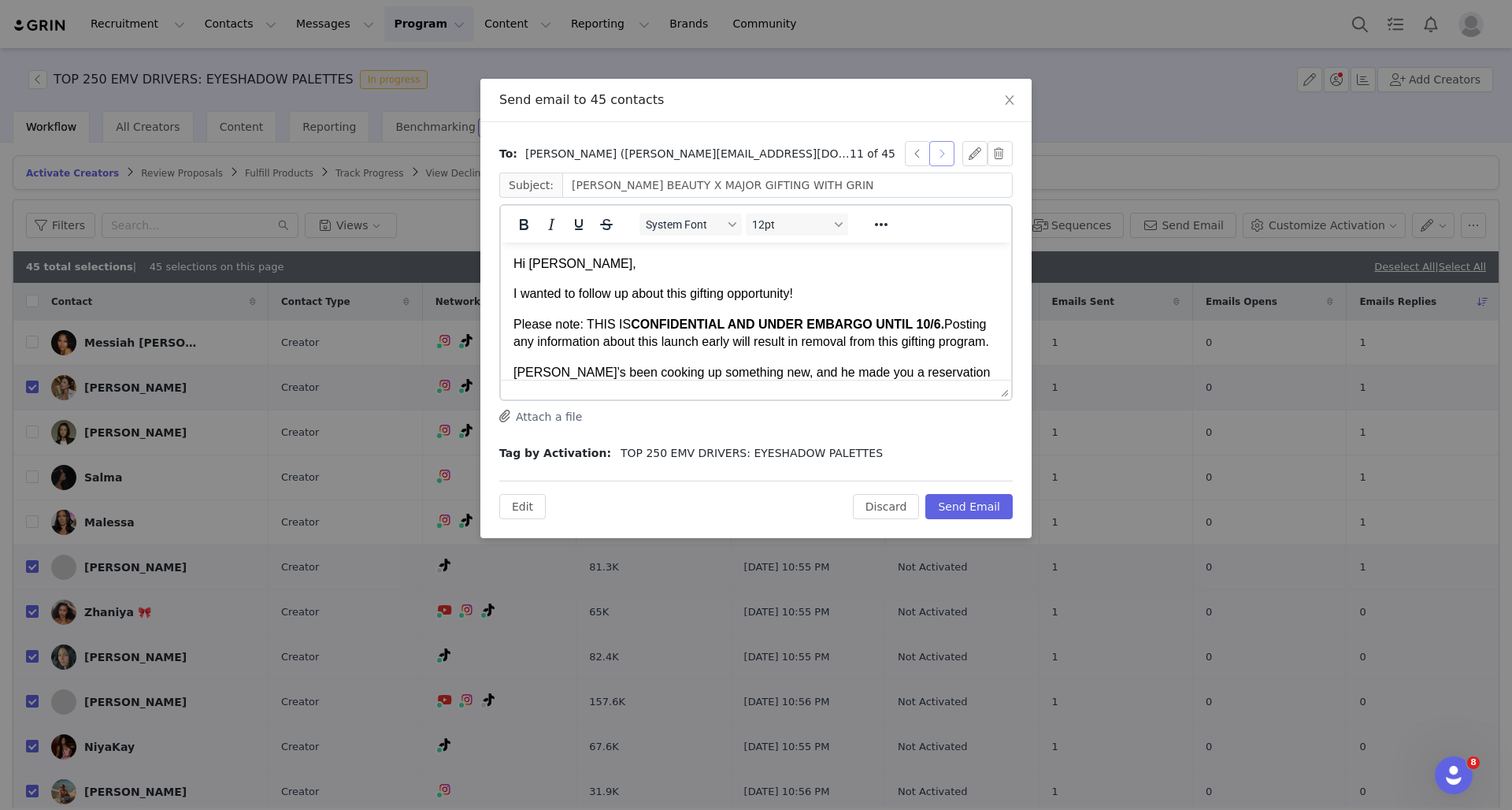
click at [945, 153] on button "button" at bounding box center [941, 154] width 25 height 25
click at [944, 151] on button "button" at bounding box center [941, 154] width 25 height 25
click at [944, 150] on button "button" at bounding box center [941, 154] width 25 height 25
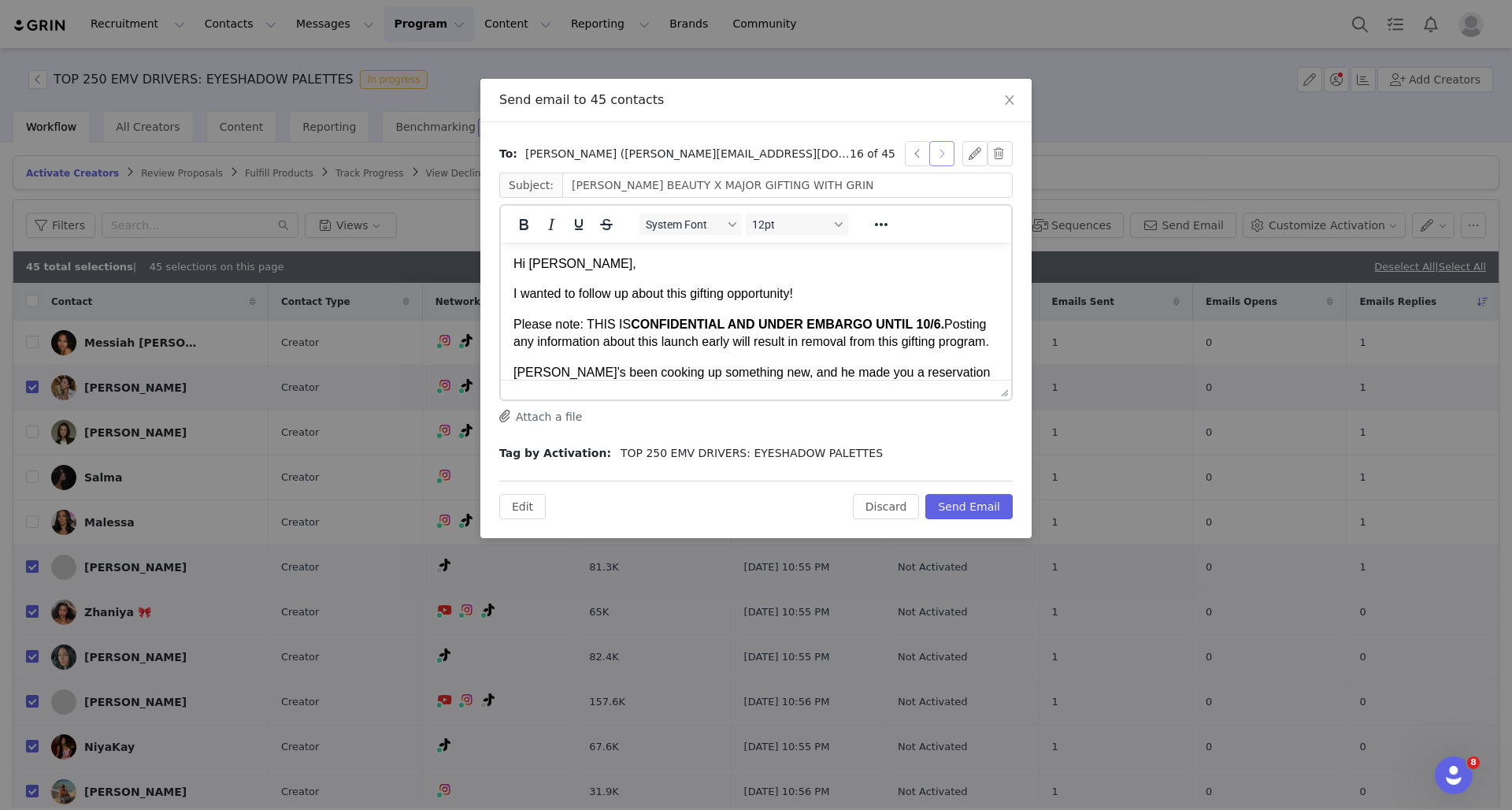
click at [944, 150] on button "button" at bounding box center [941, 154] width 25 height 25
click at [944, 149] on button "button" at bounding box center [941, 154] width 25 height 25
click at [971, 153] on button "button" at bounding box center [975, 154] width 25 height 25
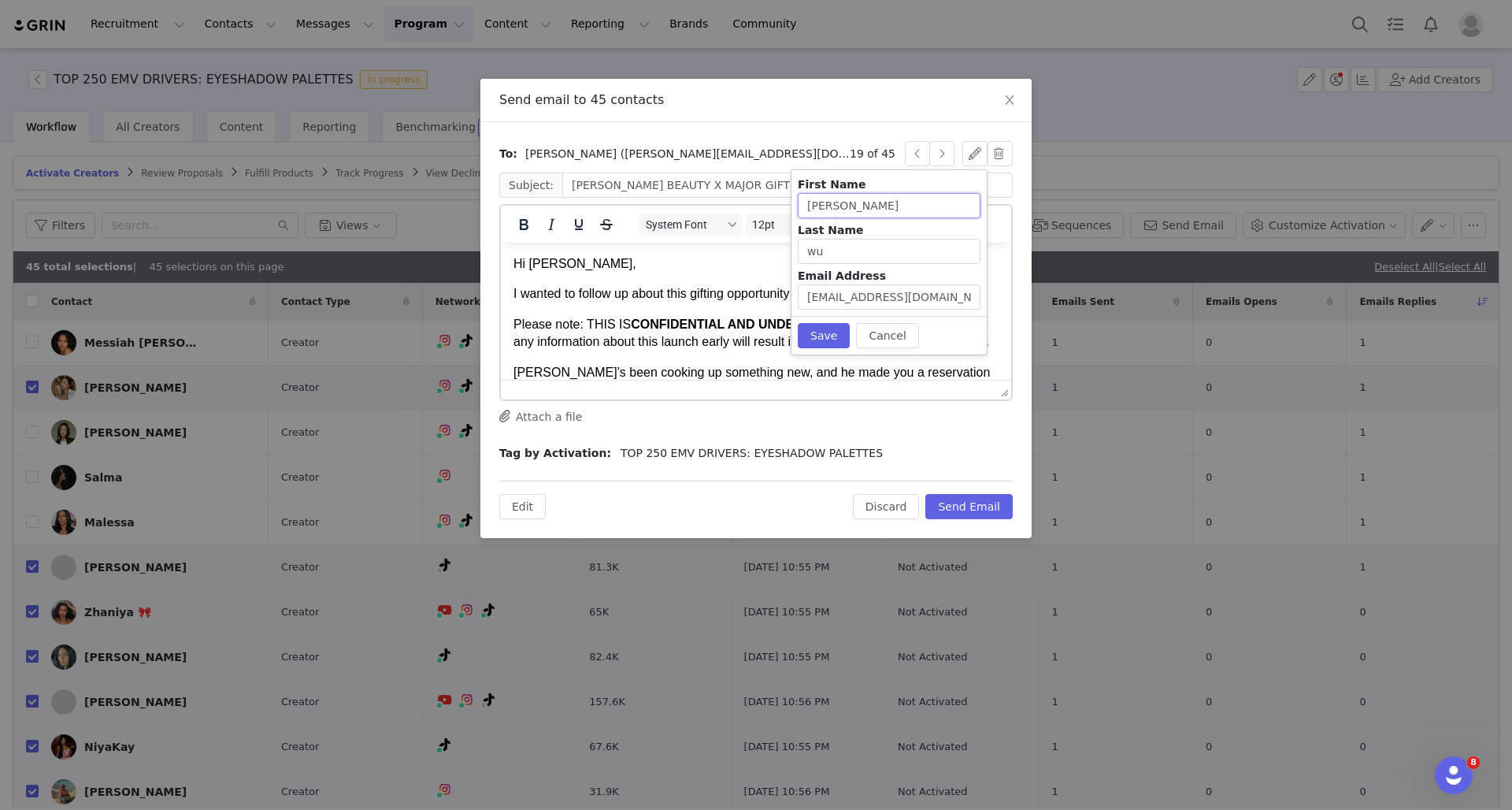
click at [809, 207] on input "shannon" at bounding box center [888, 205] width 183 height 25
type input "Shannon"
click at [831, 327] on button "Save" at bounding box center [823, 336] width 52 height 25
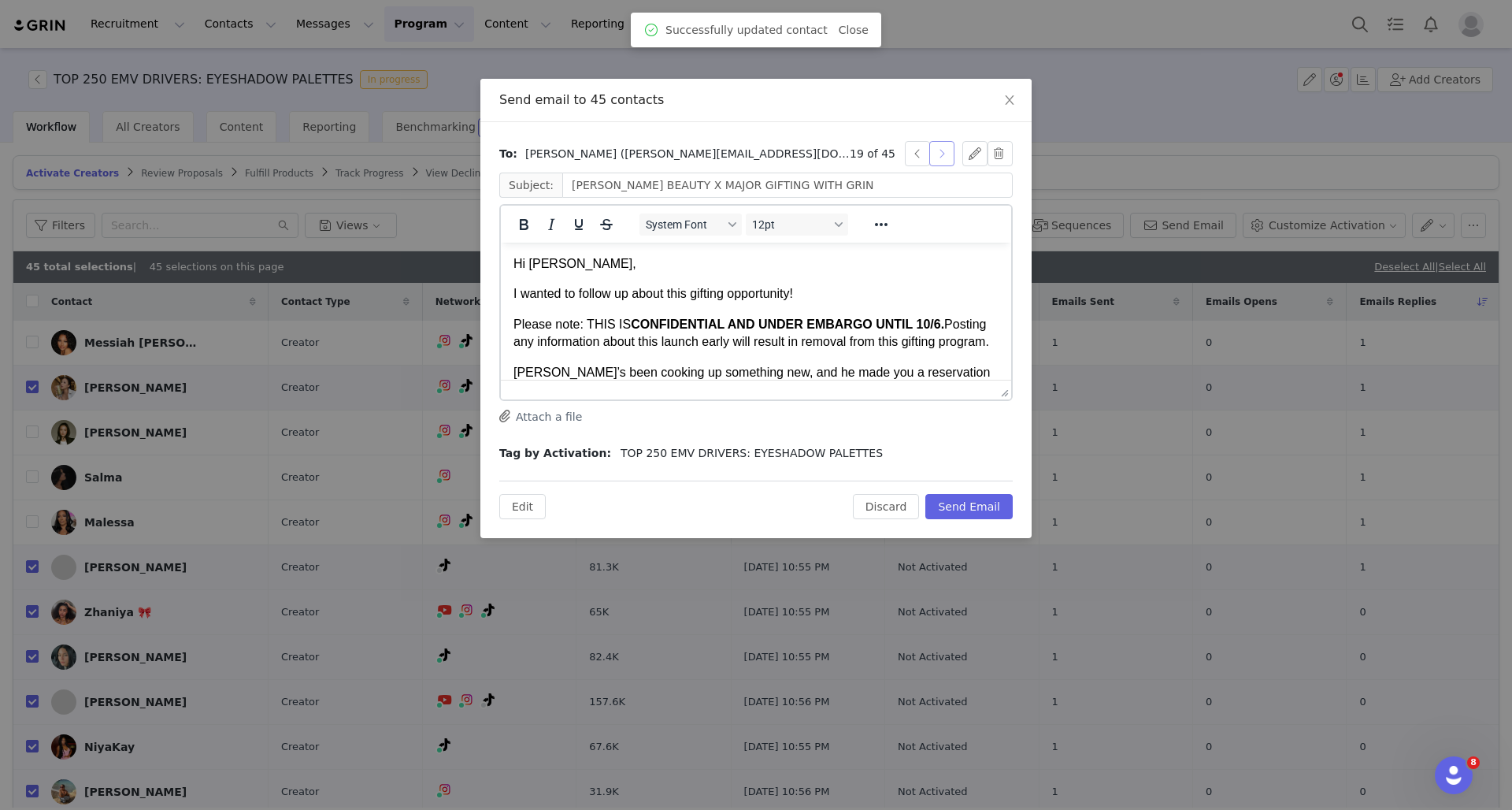
click at [940, 151] on button "button" at bounding box center [941, 154] width 25 height 25
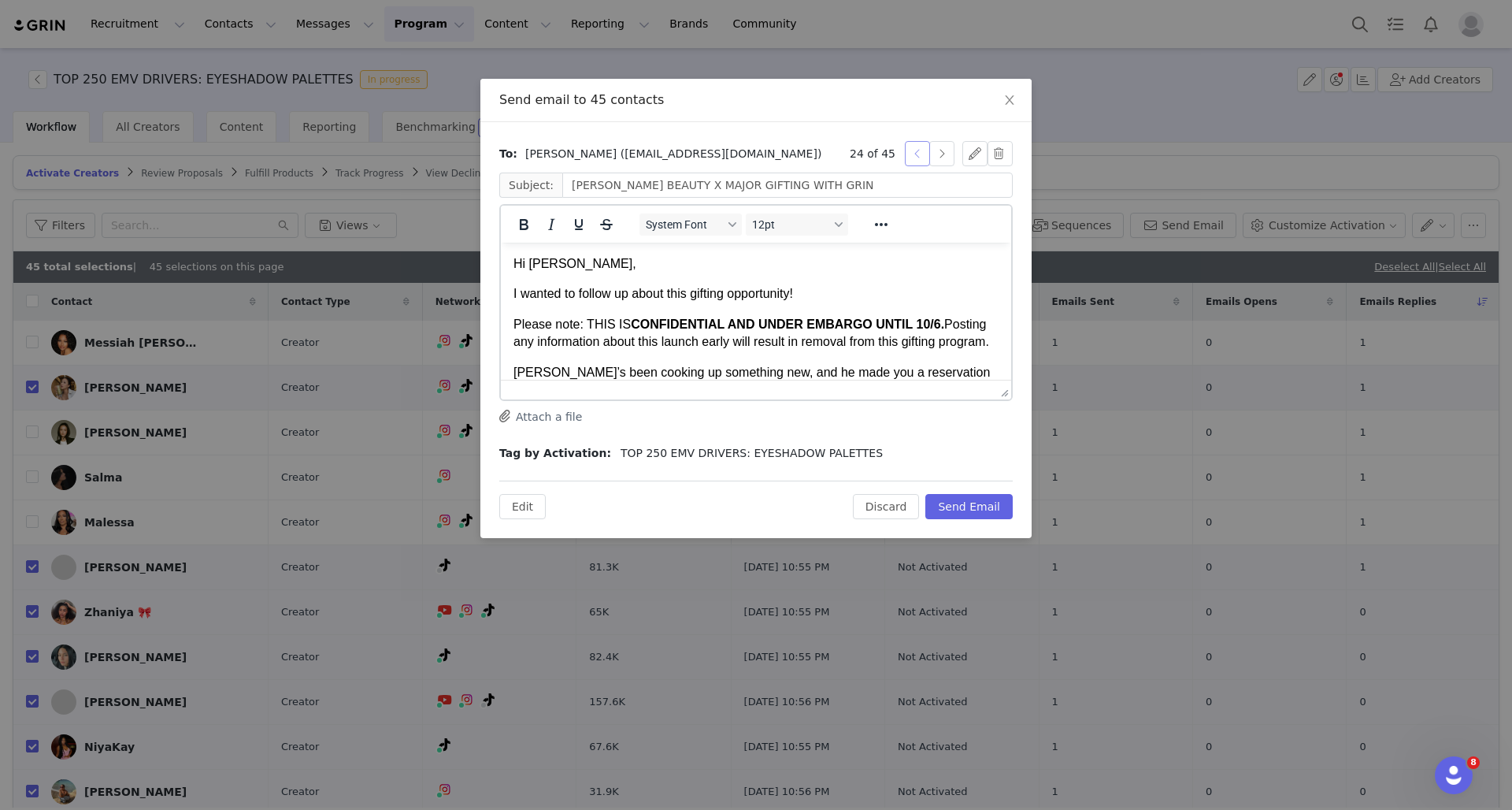
click at [911, 153] on button "button" at bounding box center [917, 154] width 25 height 25
click at [920, 154] on button "button" at bounding box center [917, 154] width 25 height 25
type input "Kamrin"
type input "White"
type input "kamrin@kensingtongrey.co"
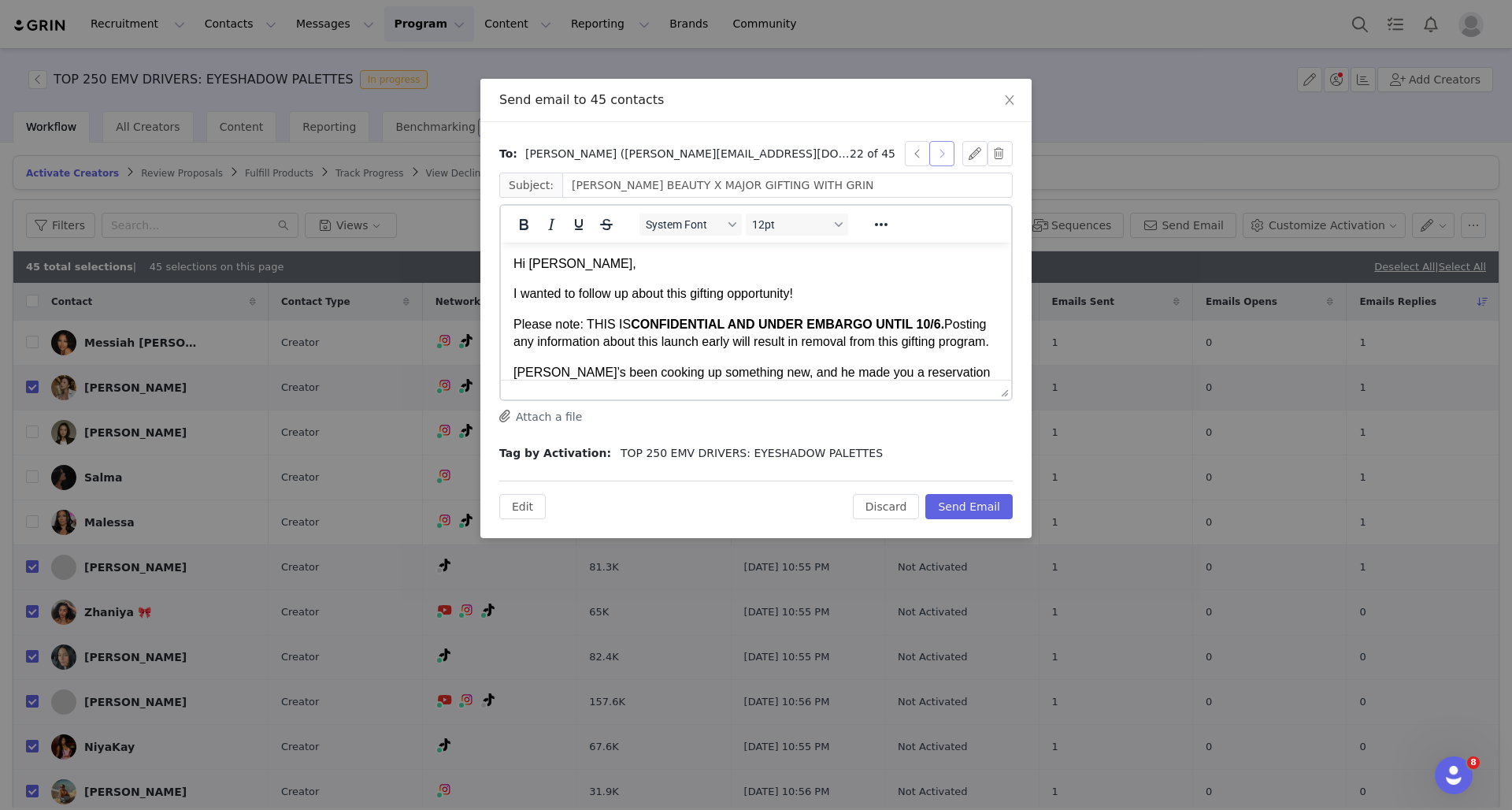
click at [949, 153] on button "button" at bounding box center [941, 154] width 25 height 25
type input "Gabriella"
type input "Victoria"
type input "Gabriellavvictoria@gmail.com"
click at [948, 153] on button "button" at bounding box center [941, 154] width 25 height 25
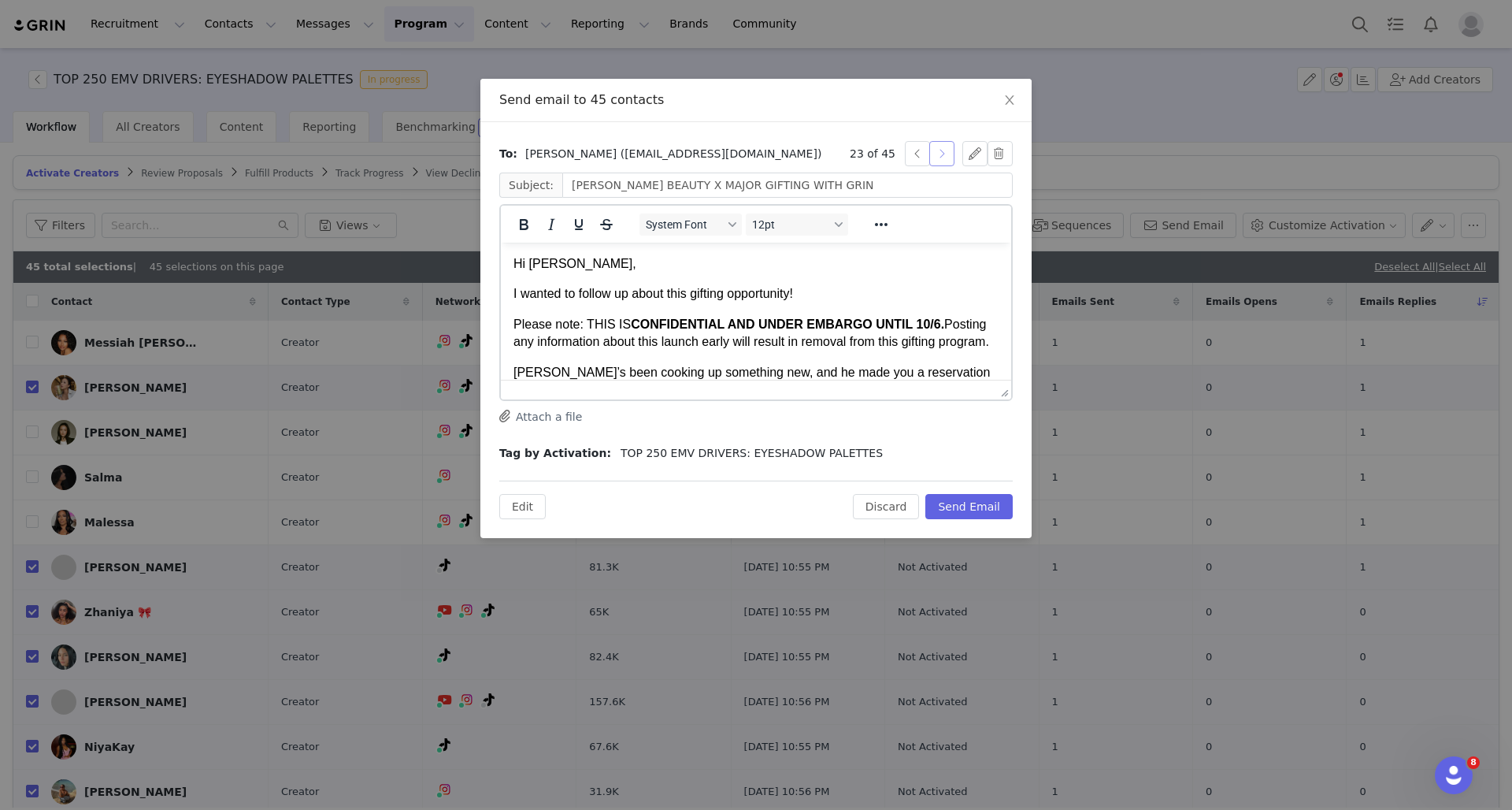
type input "patty"
type input "ppattynicole@gmail.com"
click at [948, 153] on button "button" at bounding box center [941, 154] width 25 height 25
type input "Madison"
type input "Krohn"
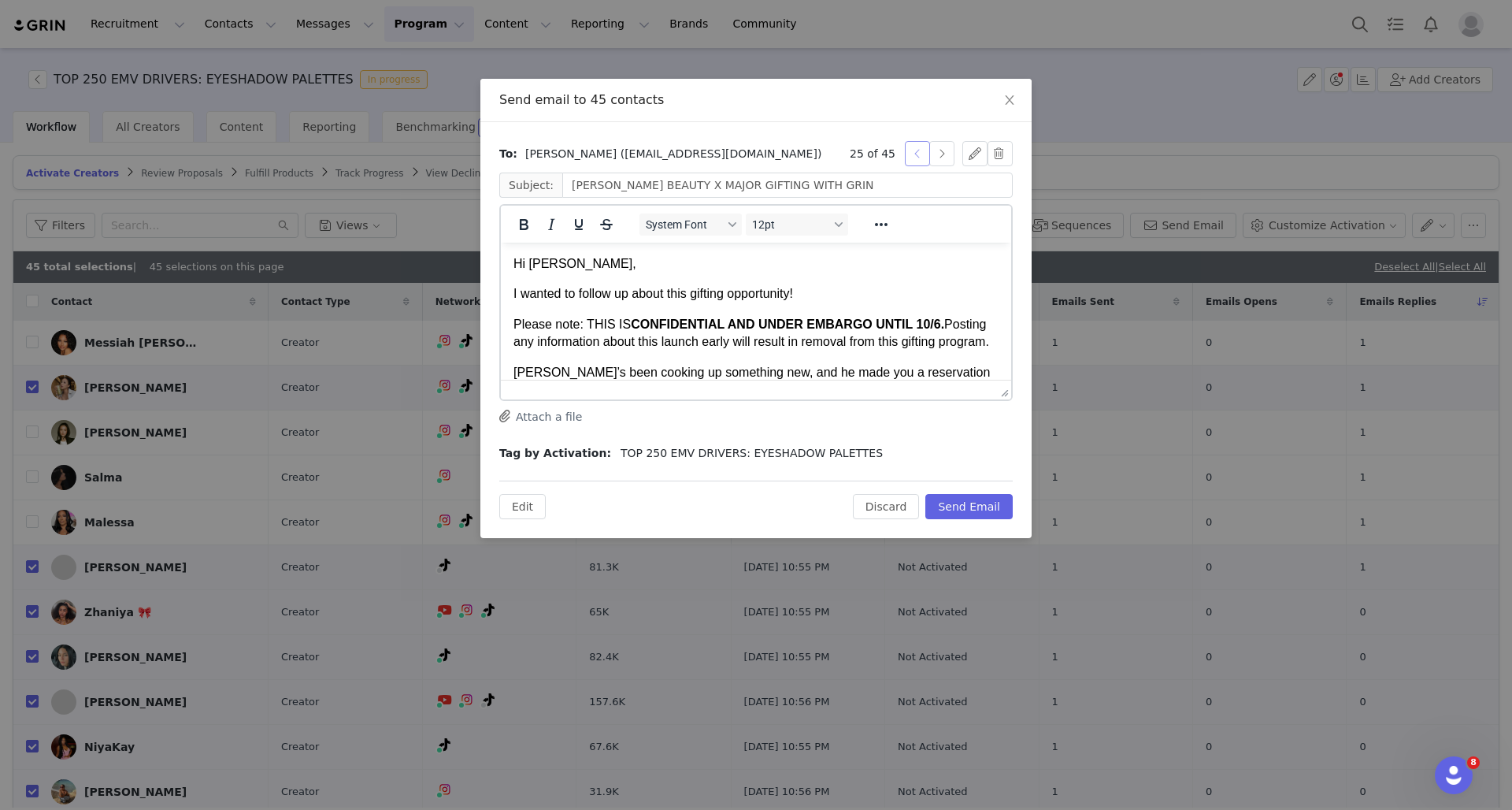
type input "MadisonMKrohn@gmail.com"
click at [923, 149] on button "button" at bounding box center [917, 154] width 25 height 25
type input "patty"
type input "ppattynicole@gmail.com"
click at [966, 149] on button "button" at bounding box center [975, 154] width 25 height 25
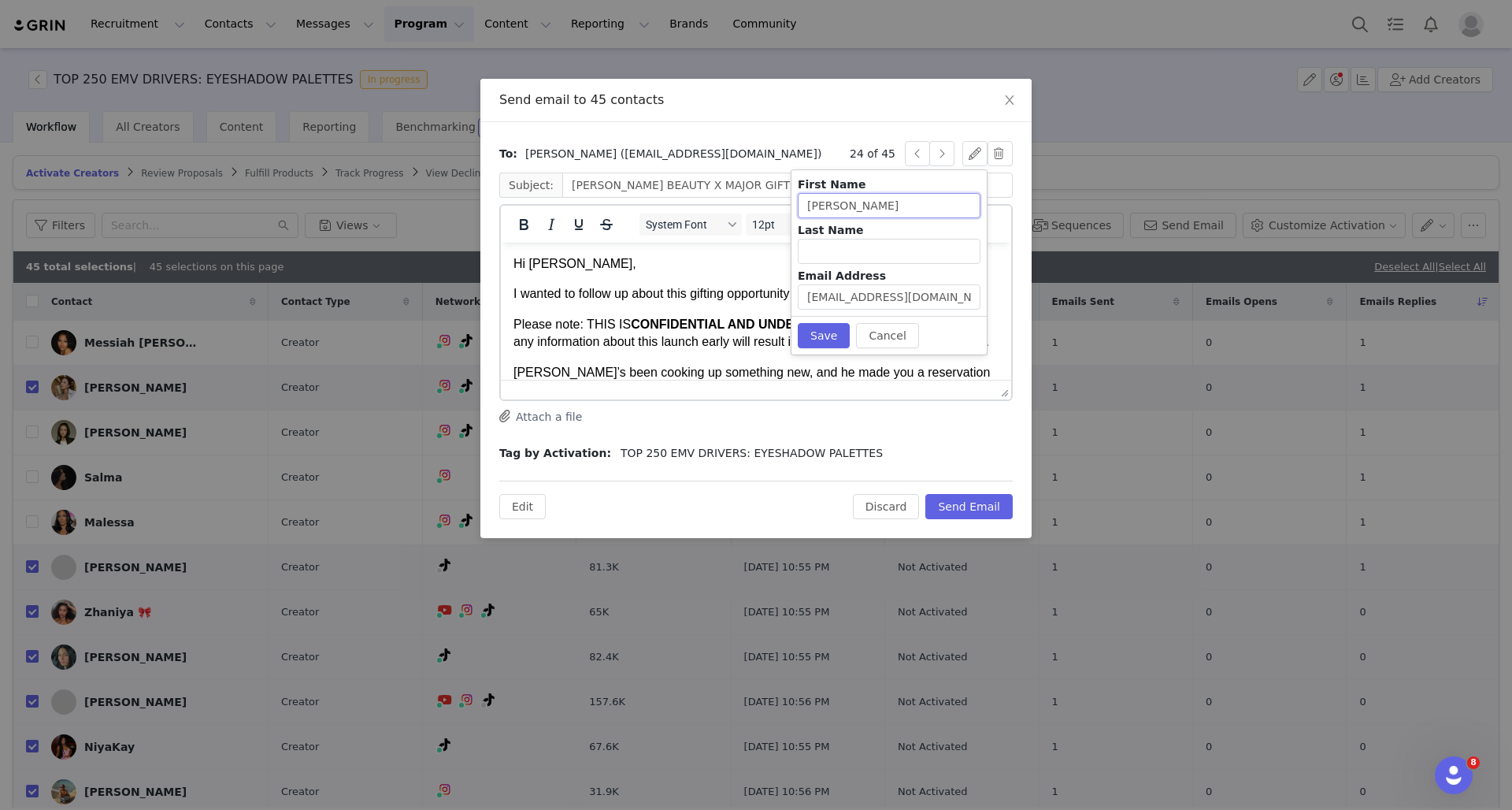
click at [811, 208] on input "patty" at bounding box center [888, 205] width 183 height 25
type input "[PERSON_NAME]"
click at [828, 326] on button "Save" at bounding box center [823, 336] width 52 height 25
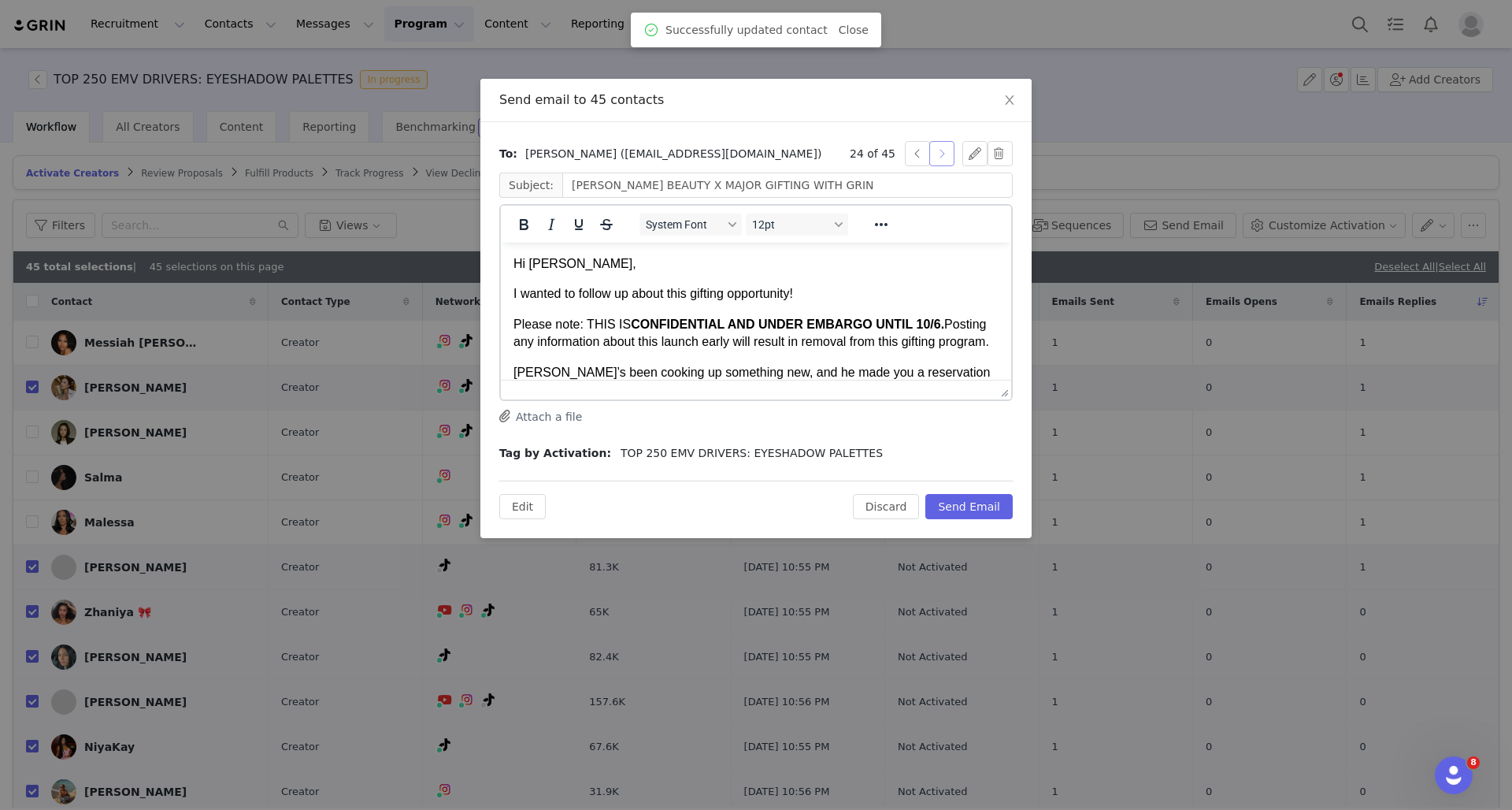
click at [948, 152] on button "button" at bounding box center [941, 154] width 25 height 25
click at [947, 151] on button "button" at bounding box center [941, 154] width 25 height 25
click at [946, 150] on button "button" at bounding box center [941, 154] width 25 height 25
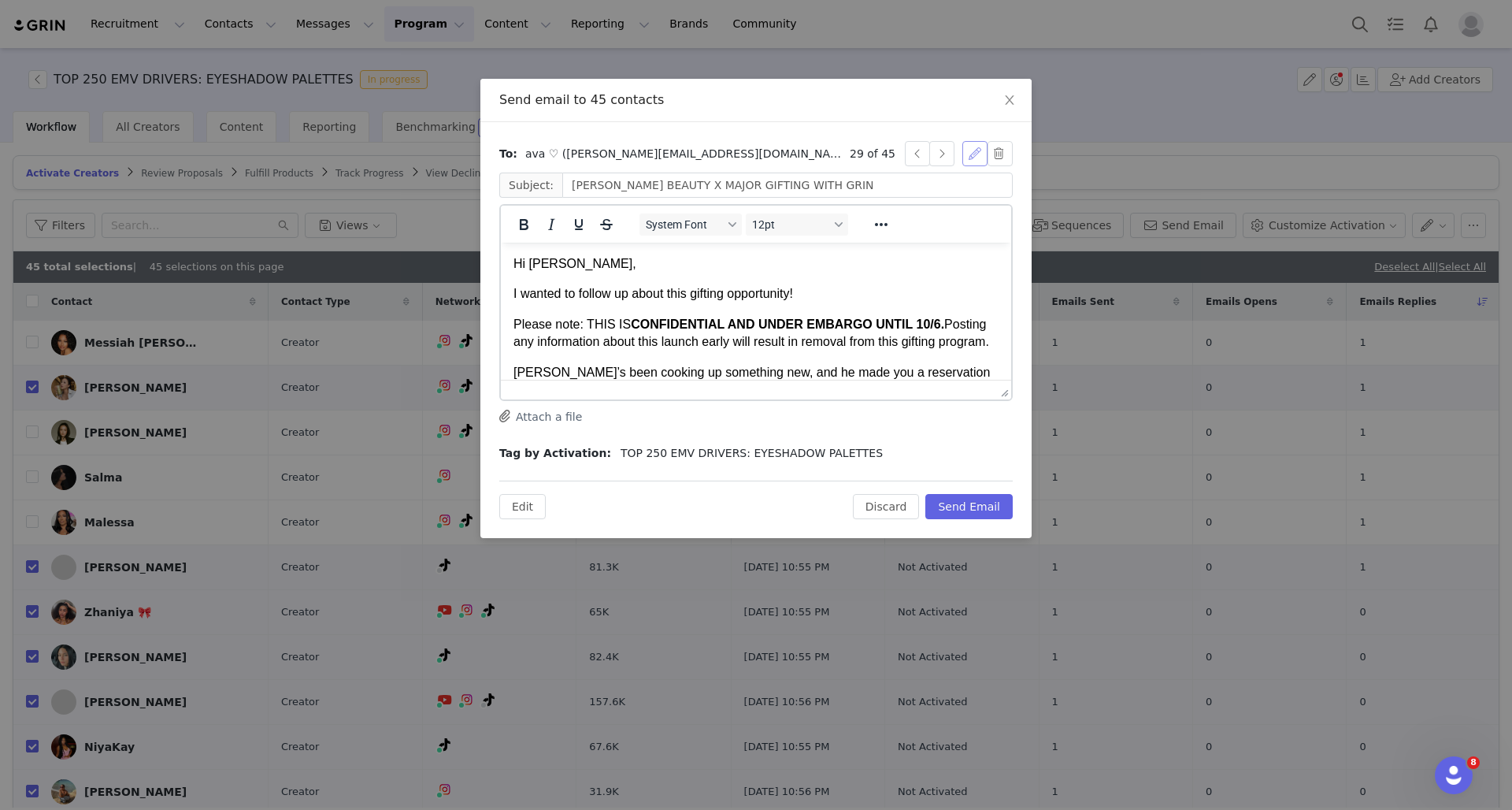
click at [973, 150] on button "button" at bounding box center [975, 154] width 25 height 25
click at [810, 210] on input "ava" at bounding box center [888, 205] width 183 height 25
type input "Ava"
click at [807, 330] on button "Save" at bounding box center [823, 336] width 52 height 25
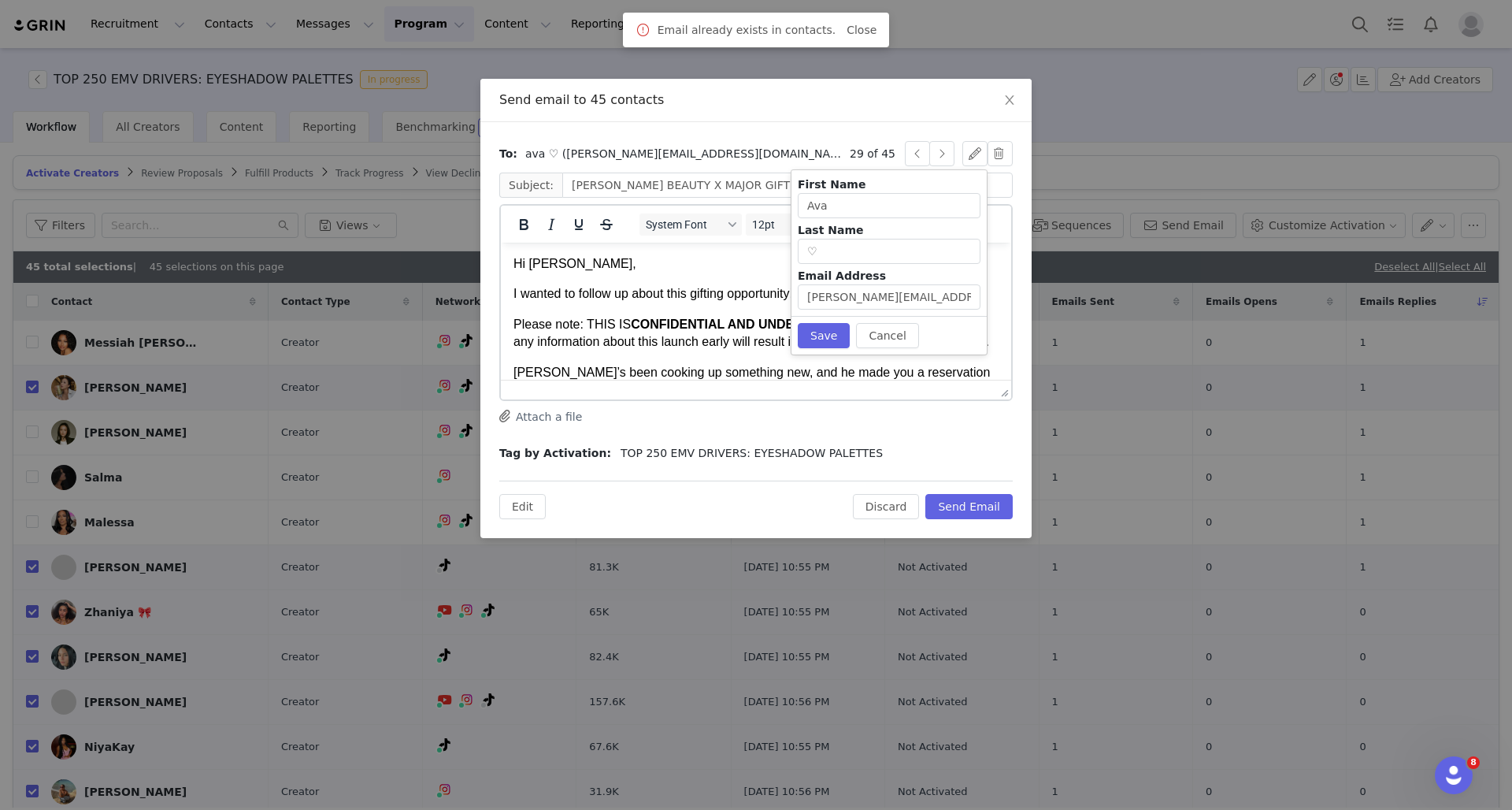
click at [692, 245] on html "Hi ava, I wanted to follow up about this gifting opportunity! Please note: THIS…" at bounding box center [756, 505] width 511 height 524
click at [832, 331] on button "Save" at bounding box center [823, 336] width 52 height 25
click at [819, 130] on div "To: ava ♡ (Jules@theguardianmgmt.com) 29 of 45 Subject: PATRICK TA BEAUTY X MAJ…" at bounding box center [755, 330] width 551 height 416
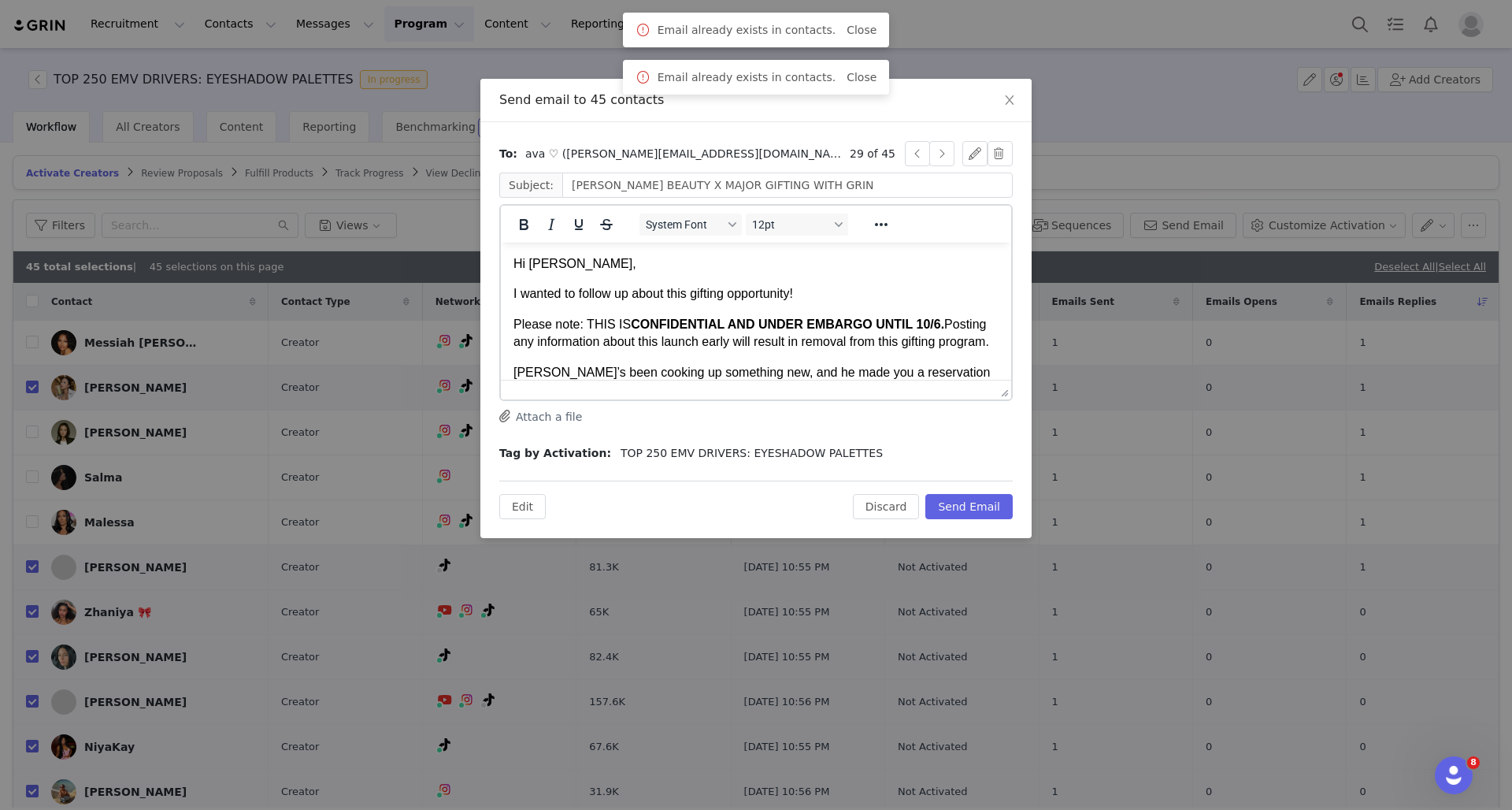
click at [535, 263] on p "Hi ava," at bounding box center [755, 264] width 485 height 17
click at [801, 155] on div "To: ava ♡ (Jules@theguardianmgmt.com)" at bounding box center [674, 154] width 350 height 17
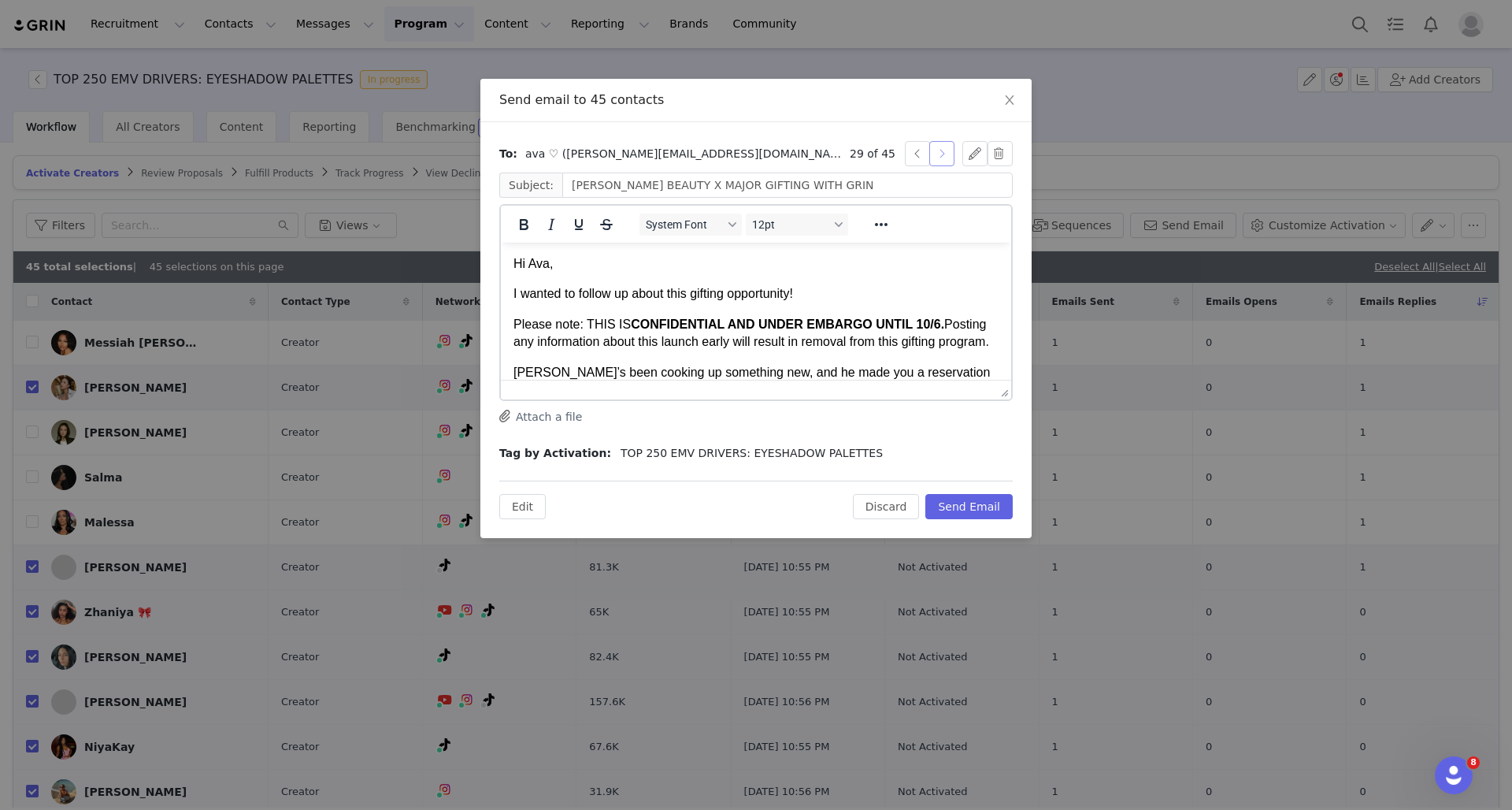
click at [939, 148] on button "button" at bounding box center [941, 154] width 25 height 25
click at [906, 150] on button "button" at bounding box center [917, 154] width 25 height 25
click at [941, 154] on button "button" at bounding box center [941, 154] width 25 height 25
click at [941, 153] on button "button" at bounding box center [941, 154] width 25 height 25
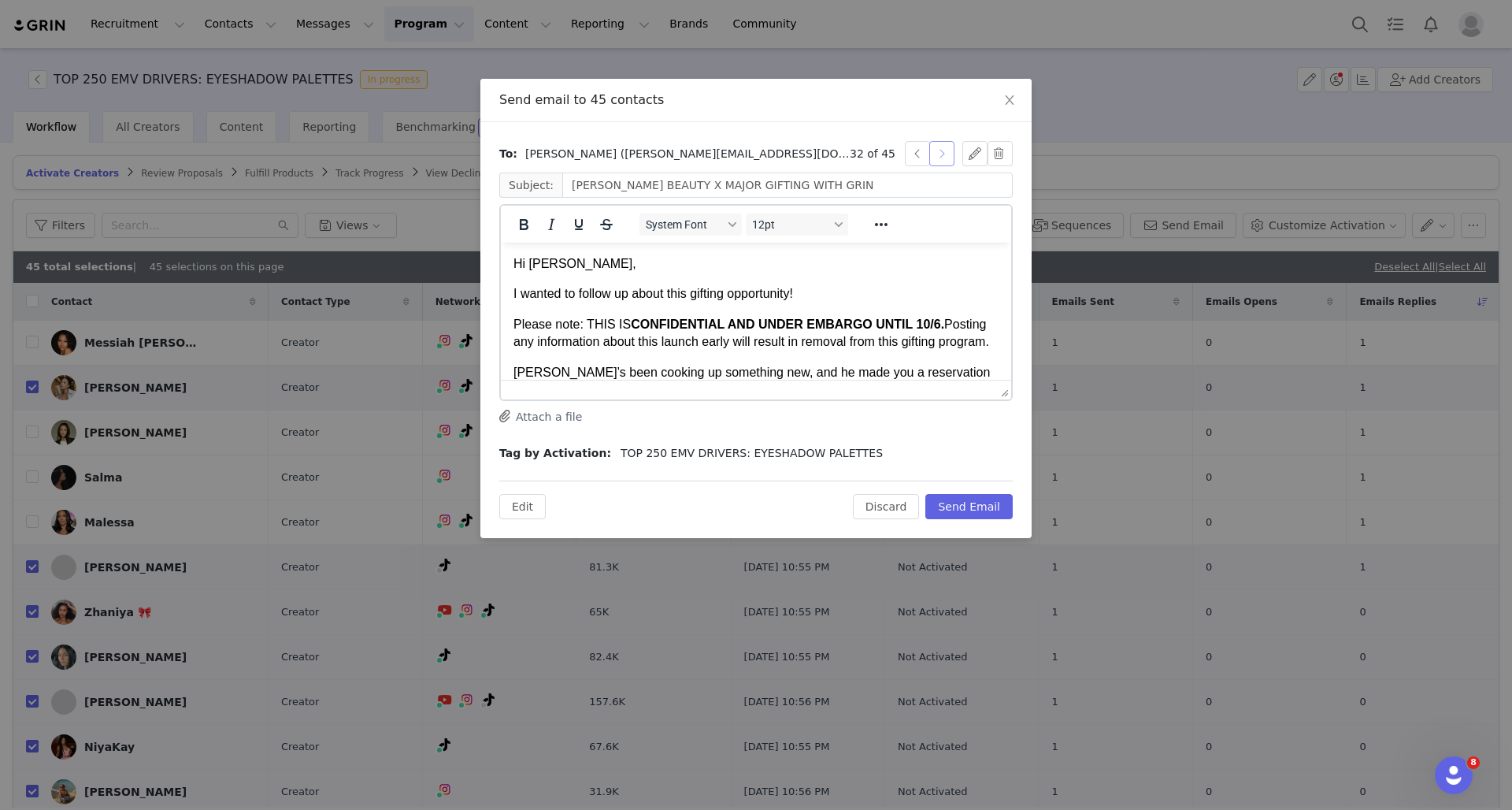
click at [940, 155] on button "button" at bounding box center [941, 154] width 25 height 25
click at [938, 159] on button "button" at bounding box center [941, 154] width 25 height 25
click at [938, 158] on button "button" at bounding box center [941, 154] width 25 height 25
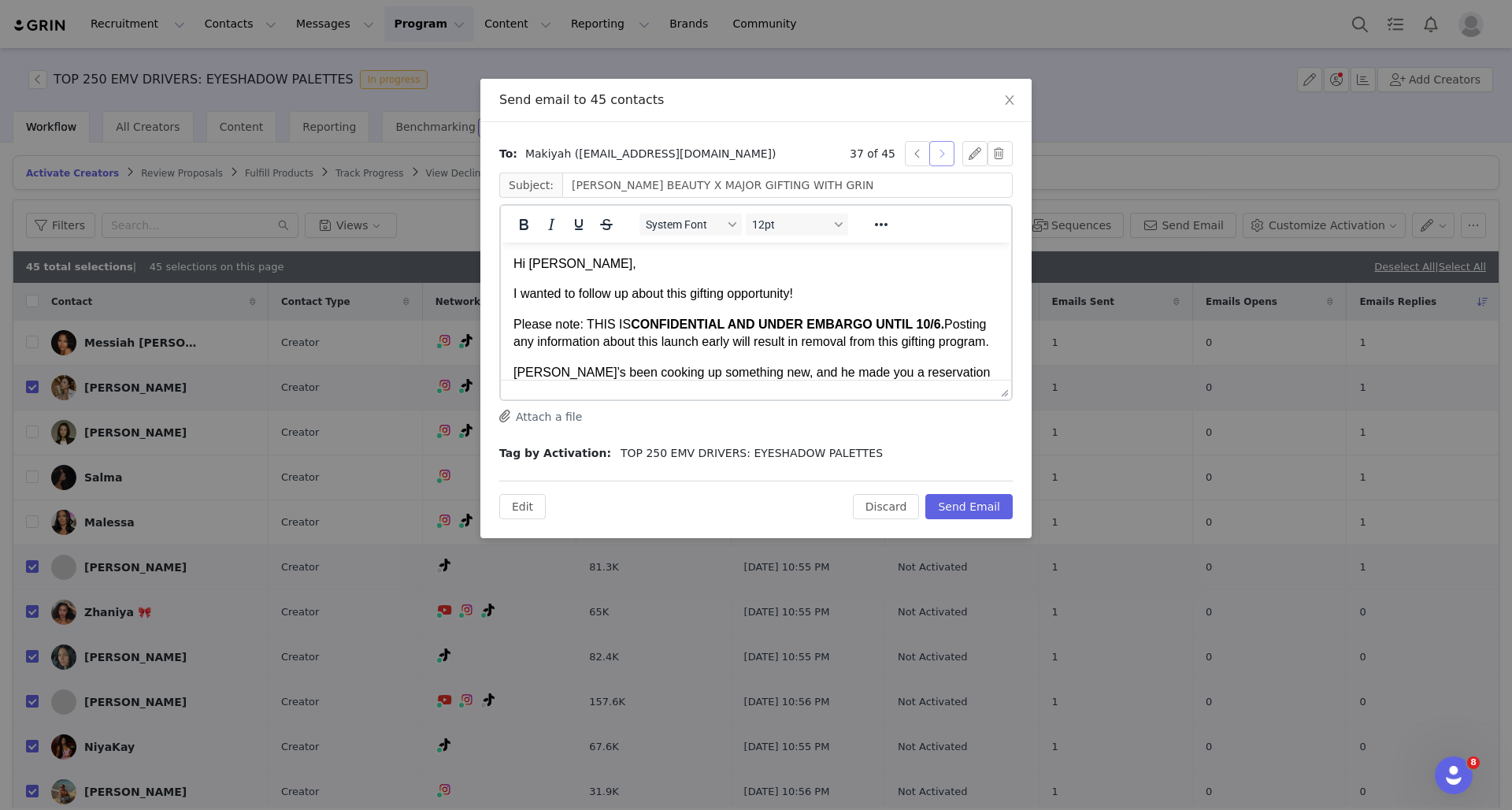
click at [938, 158] on button "button" at bounding box center [941, 154] width 25 height 25
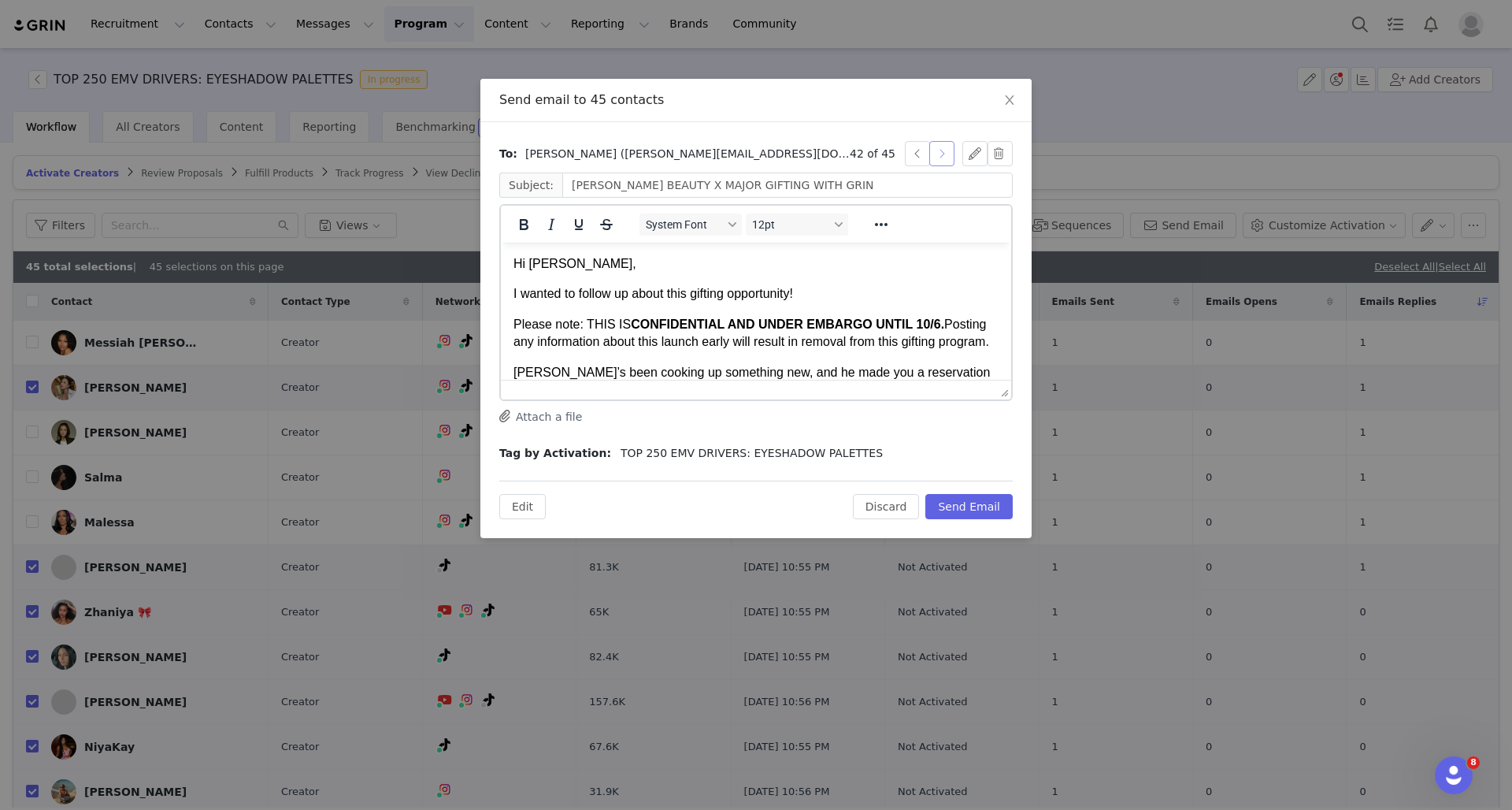
click at [942, 158] on button "button" at bounding box center [941, 154] width 25 height 25
click at [537, 511] on button "Edit" at bounding box center [522, 507] width 46 height 25
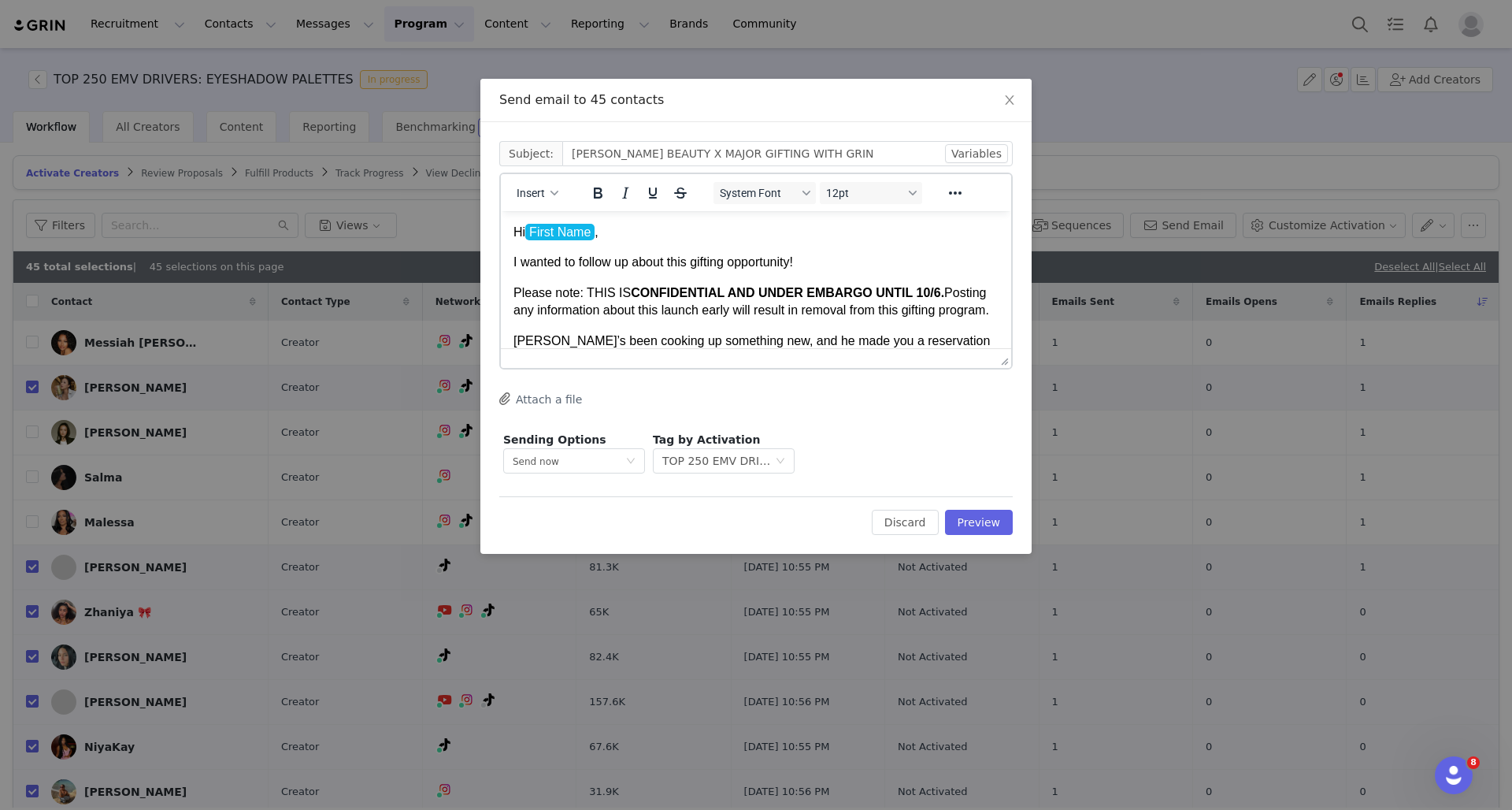
click at [836, 261] on p "I wanted to follow up about this gifting opportunity!" at bounding box center [755, 262] width 485 height 17
click at [952, 198] on icon "Reveal or hide additional toolbar items" at bounding box center [955, 193] width 19 height 19
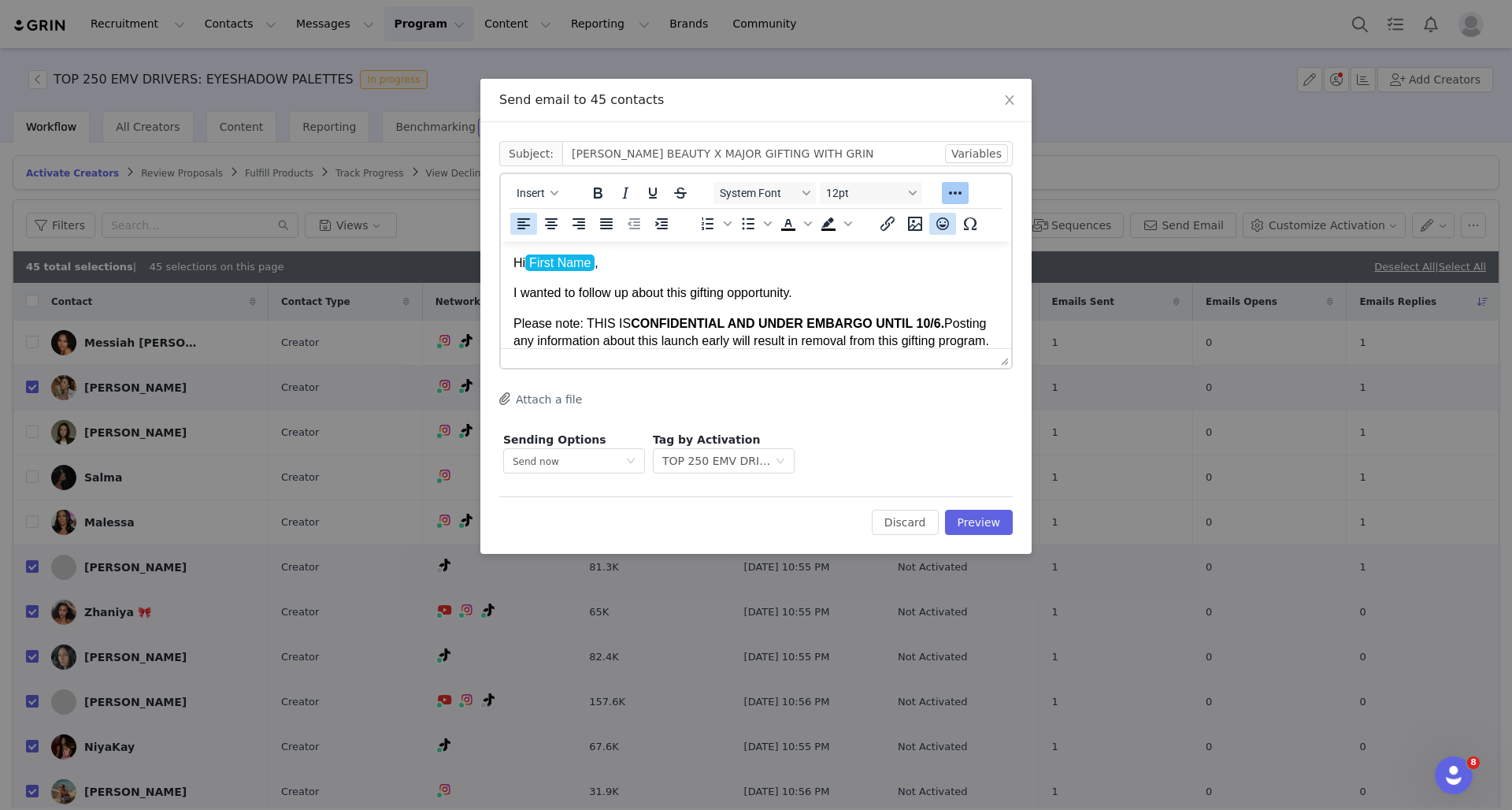
click at [946, 224] on icon "Emojis" at bounding box center [942, 223] width 19 height 19
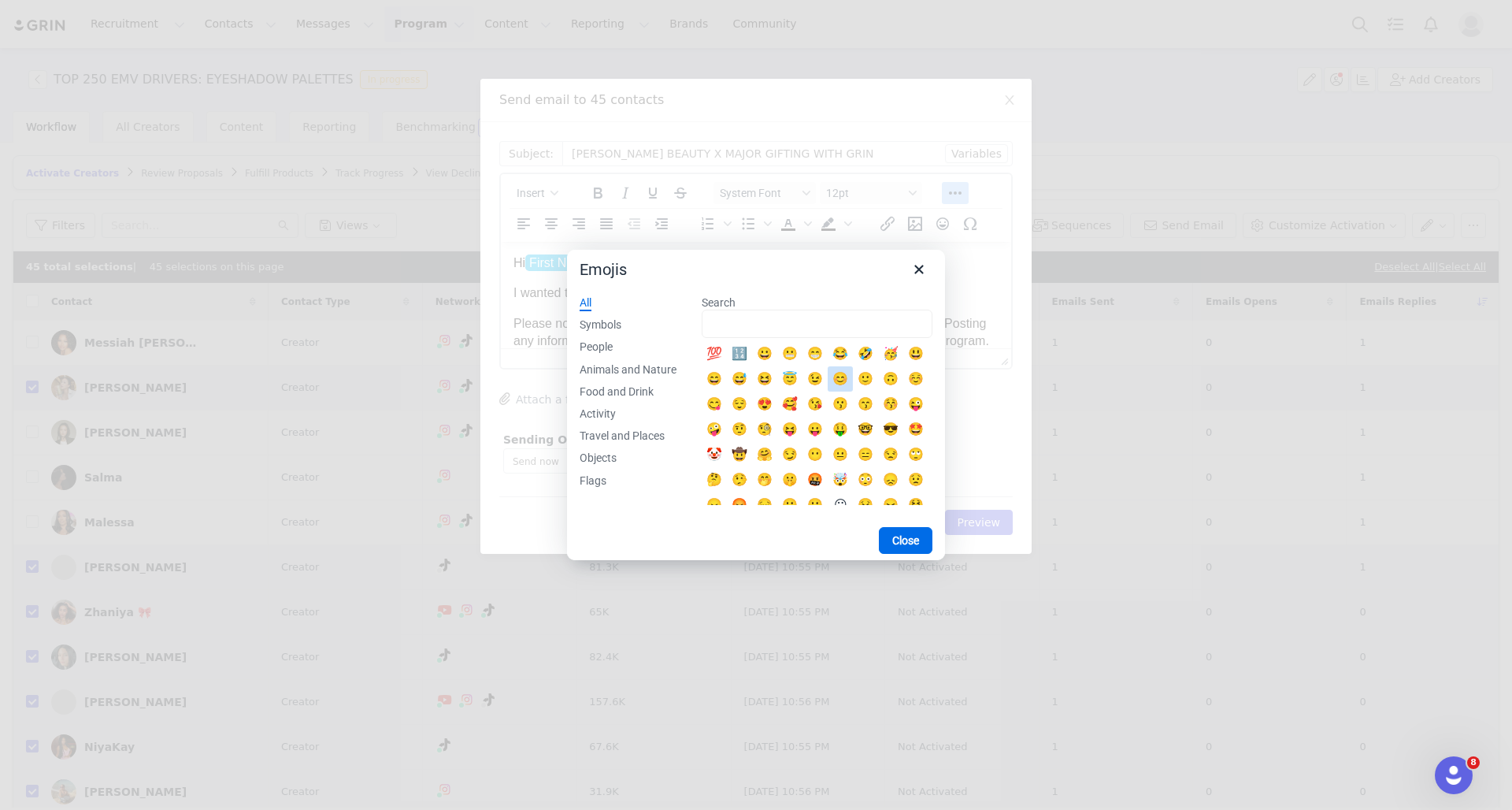
click at [849, 382] on div "😊" at bounding box center [839, 379] width 19 height 19
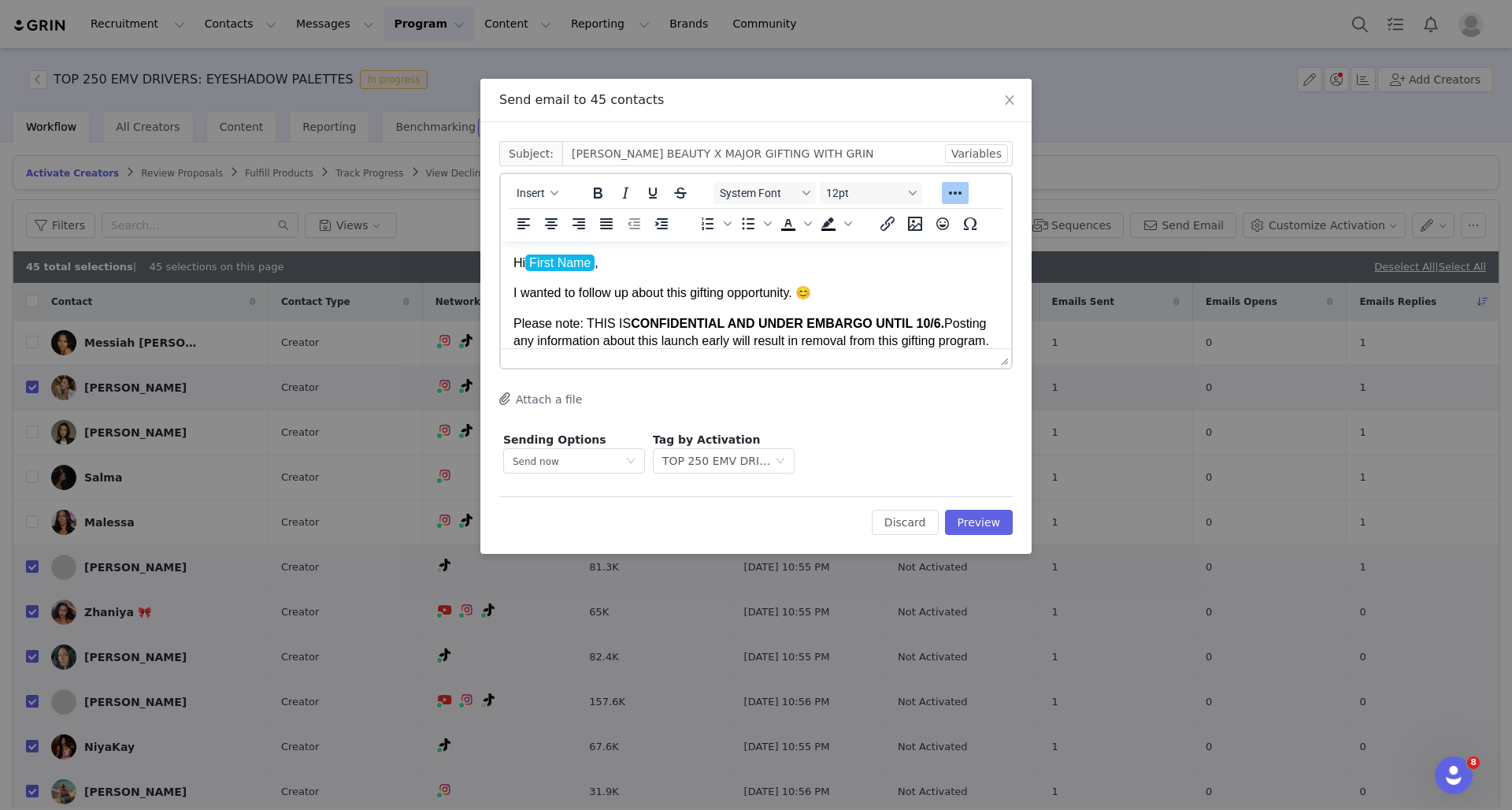
click at [807, 293] on p "I wanted to follow up about this gifting opportunity. 😊" at bounding box center [755, 293] width 485 height 17
click at [835, 294] on p "I wanted to follow up about this gifting opportunity.😊" at bounding box center [755, 293] width 485 height 17
click at [636, 295] on p "I wanted to follow up about this gifting opportunity.😊" at bounding box center [755, 293] width 485 height 17
click at [994, 520] on button "Preview" at bounding box center [979, 522] width 69 height 25
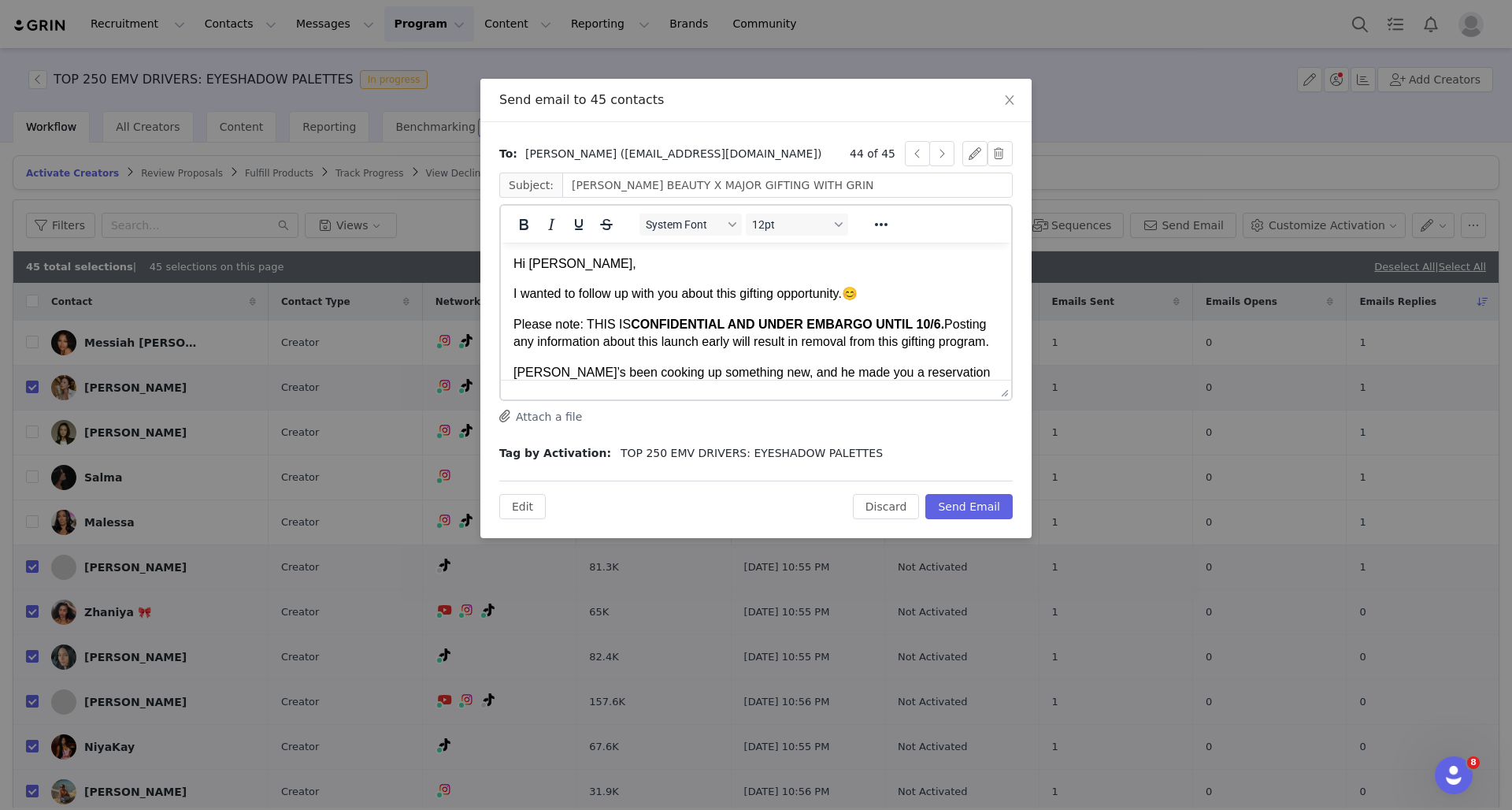
scroll to position [23, 0]
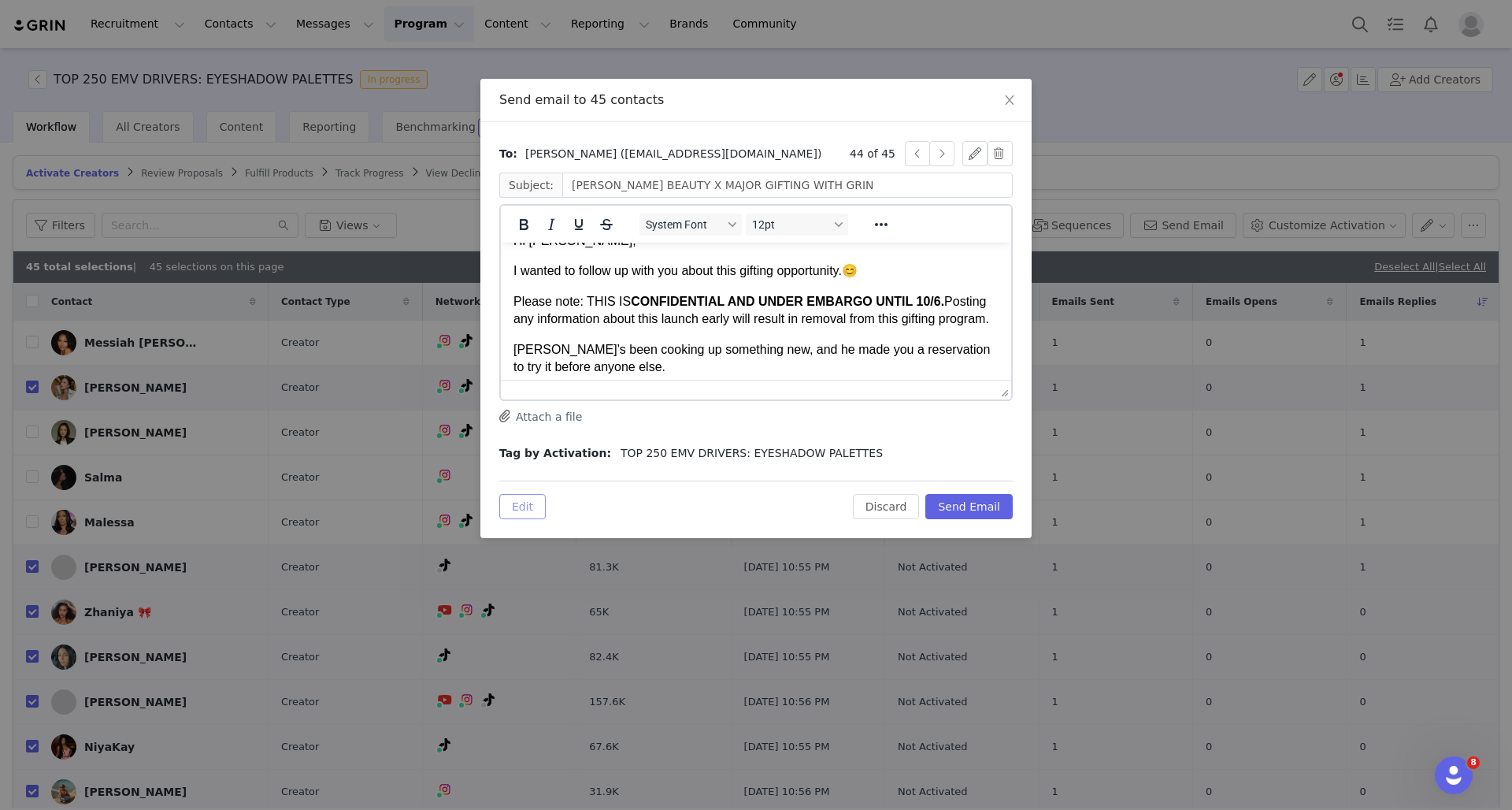
click at [535, 504] on button "Edit" at bounding box center [522, 507] width 46 height 25
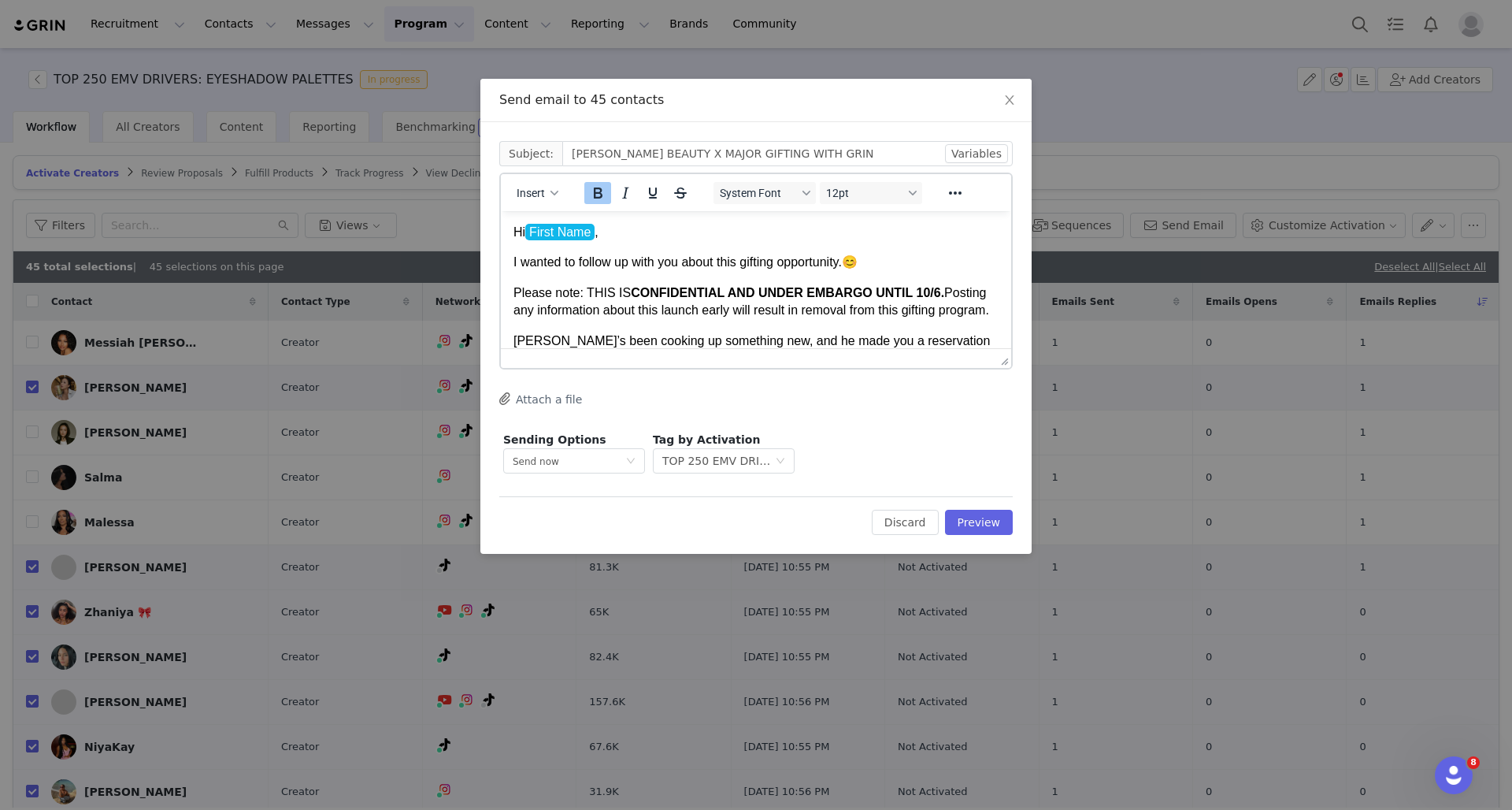
scroll to position [0, 0]
click at [855, 269] on p "I wanted to follow up with you about this gifting opportunity.😊" at bounding box center [755, 262] width 485 height 17
click at [853, 262] on p "I wanted to follow up with you about this gifting opportunity.😊" at bounding box center [755, 262] width 485 height 17
click at [963, 524] on button "Preview" at bounding box center [979, 522] width 69 height 25
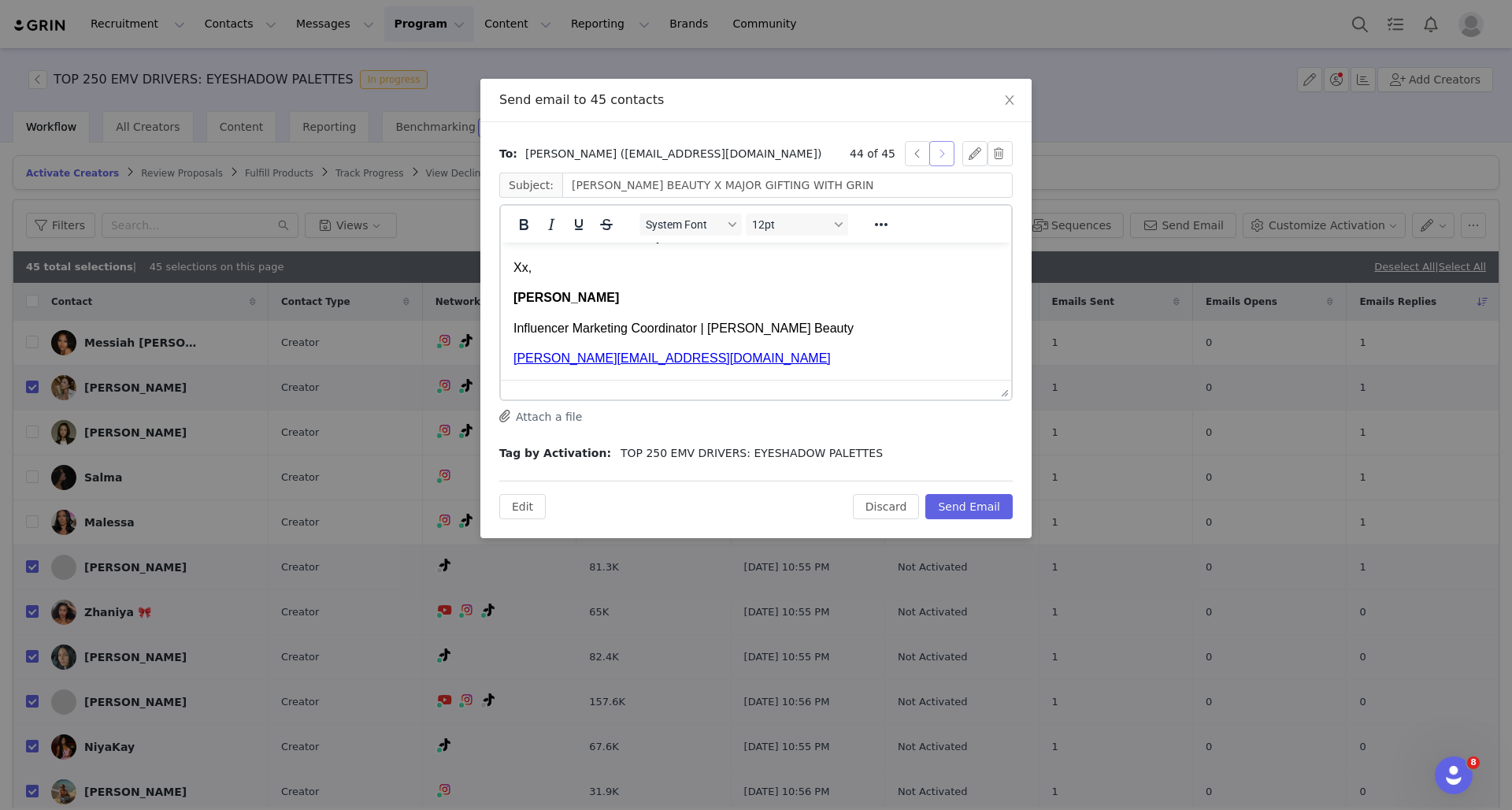
scroll to position [417, 0]
click at [944, 152] on button "button" at bounding box center [941, 154] width 25 height 25
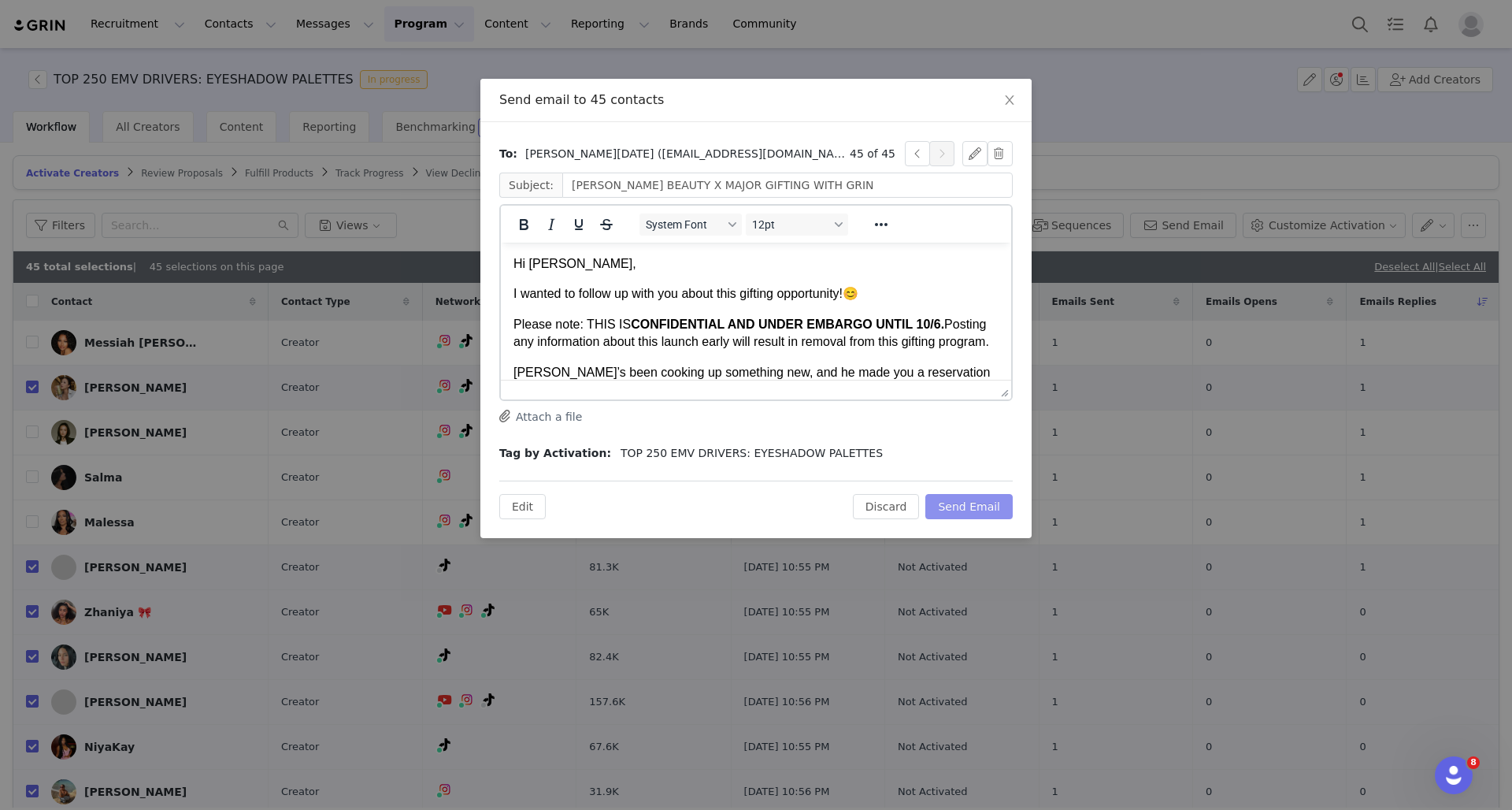
scroll to position [0, 0]
click at [972, 508] on button "Send Email" at bounding box center [969, 507] width 88 height 25
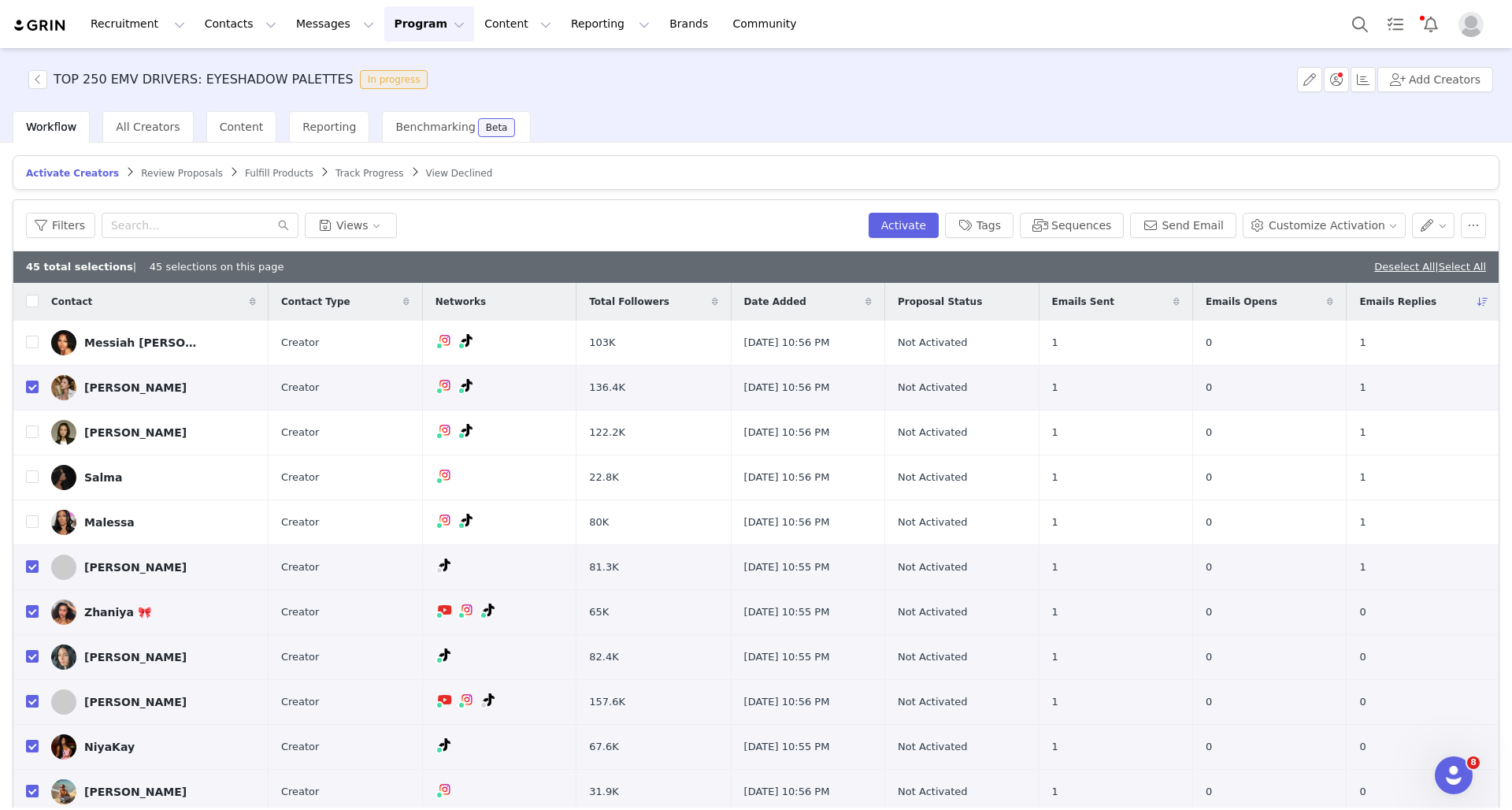
click at [407, 34] on button "Program Program" at bounding box center [429, 24] width 90 height 36
click at [428, 73] on p "Activations" at bounding box center [402, 69] width 60 height 17
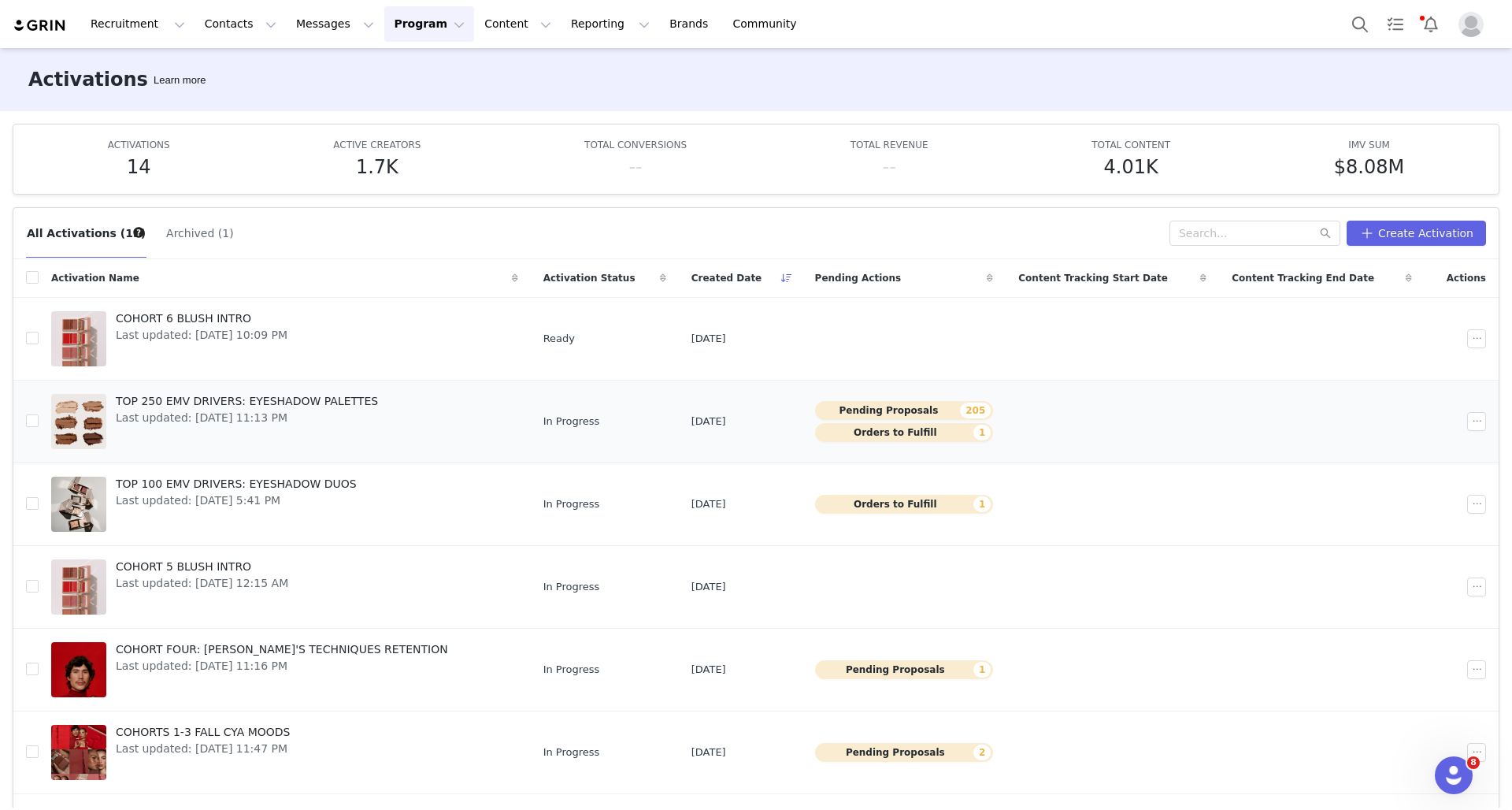
click at [802, 407] on td "Pending Proposals 205 Orders to Fulfill 1" at bounding box center [904, 421] width 204 height 83
click at [530, 407] on td "In Progress" at bounding box center [604, 421] width 148 height 83
click at [375, 442] on div "TOP 250 EMV DRIVERS: EYESHADOW PALETTES Last updated: Sep 29, 2025 11:13 PM" at bounding box center [247, 422] width 281 height 63
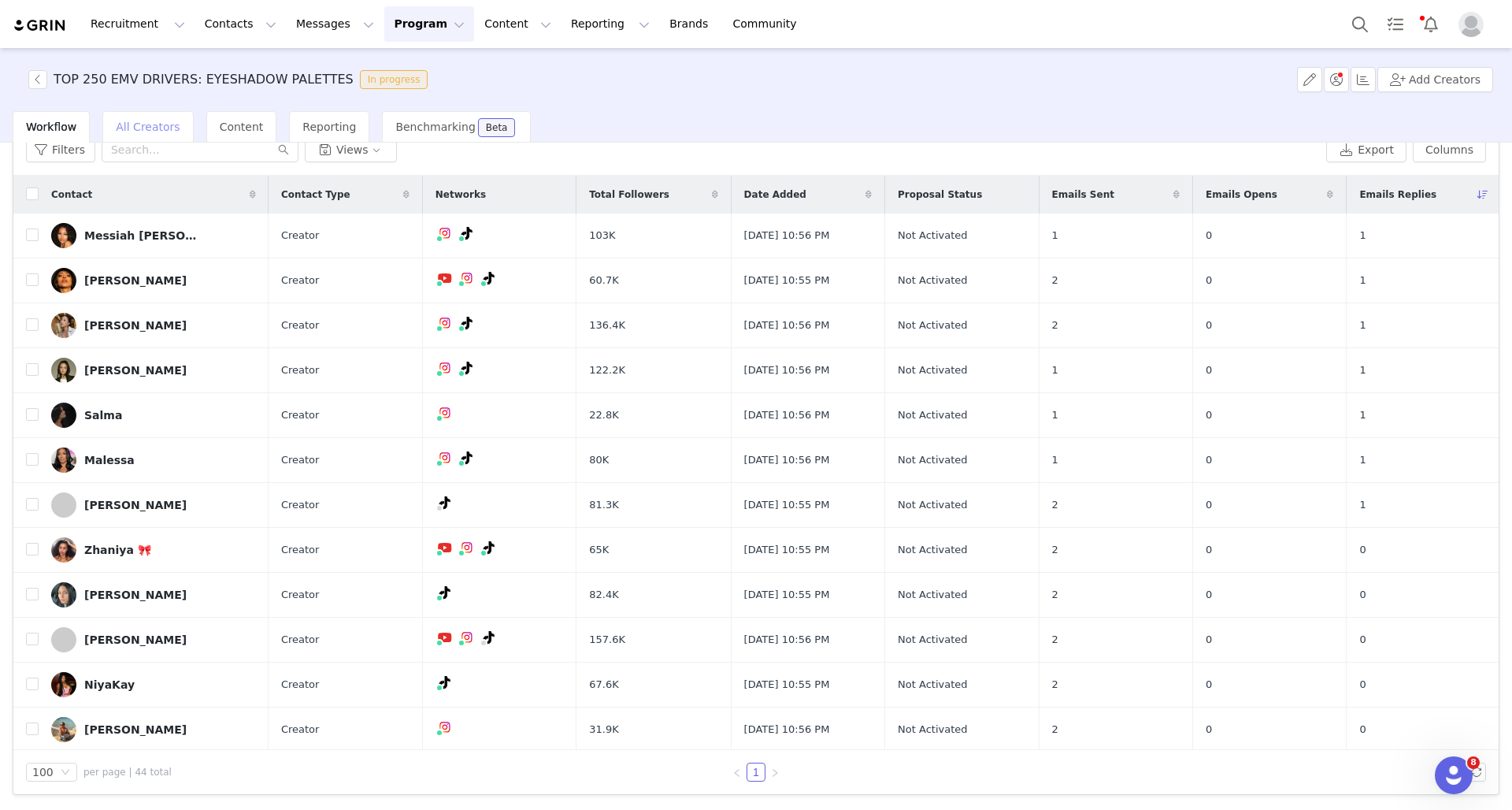
click at [151, 126] on span "All Creators" at bounding box center [147, 126] width 64 height 12
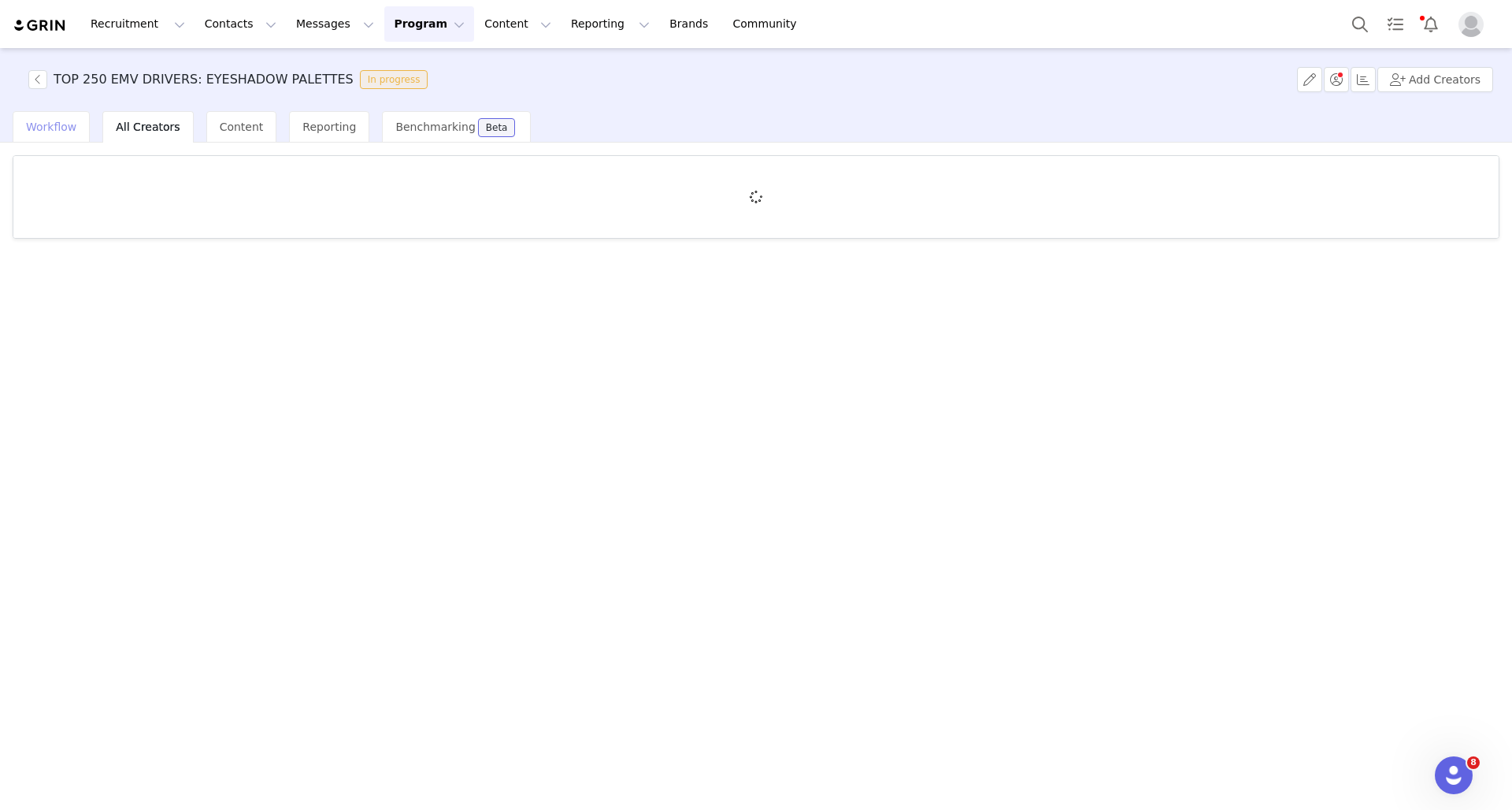
click at [63, 134] on div "Workflow" at bounding box center [50, 126] width 77 height 31
click at [168, 169] on span "Review Proposals" at bounding box center [182, 173] width 82 height 11
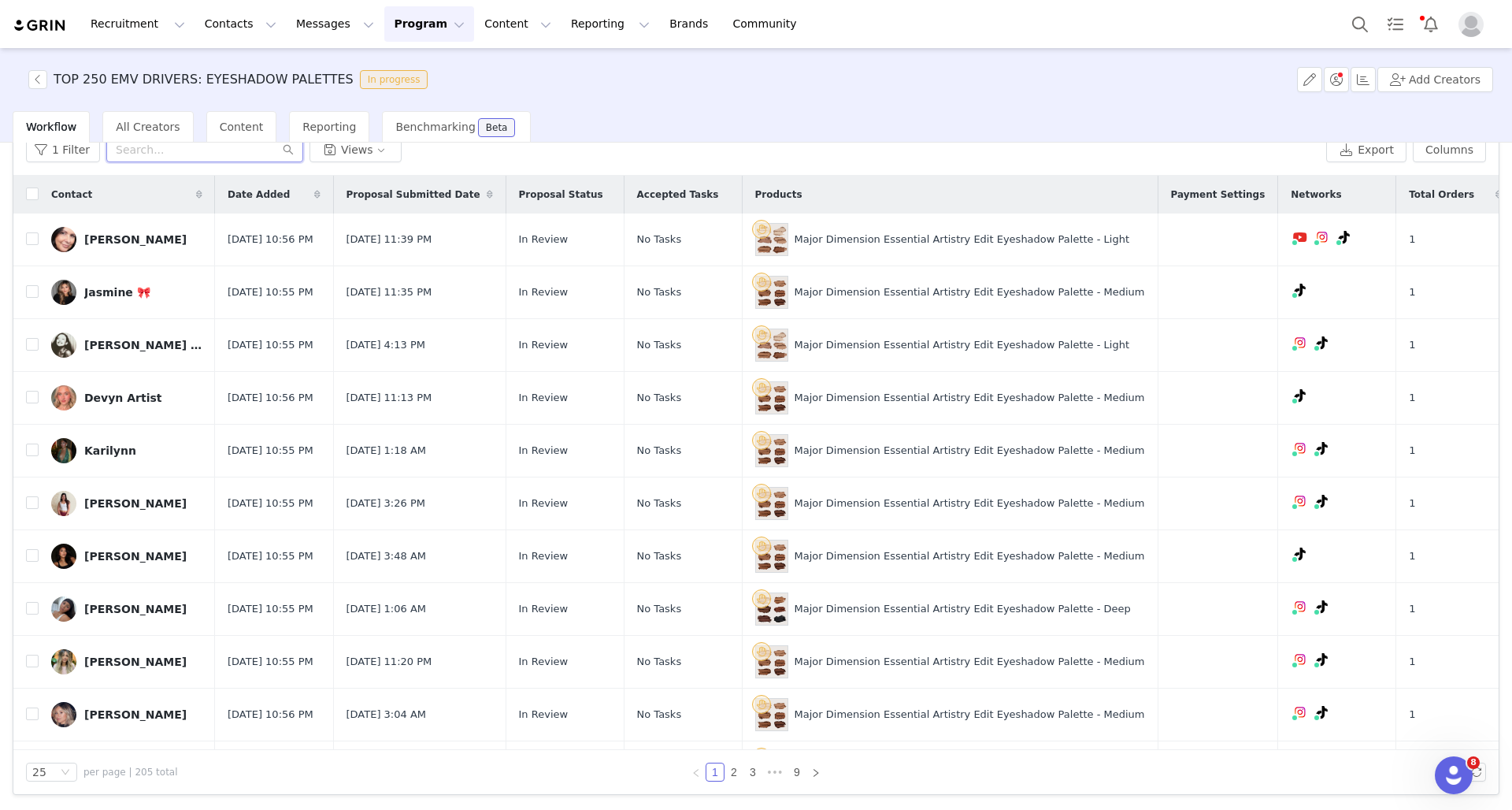
click at [165, 156] on input "text" at bounding box center [205, 150] width 197 height 25
type input "leah"
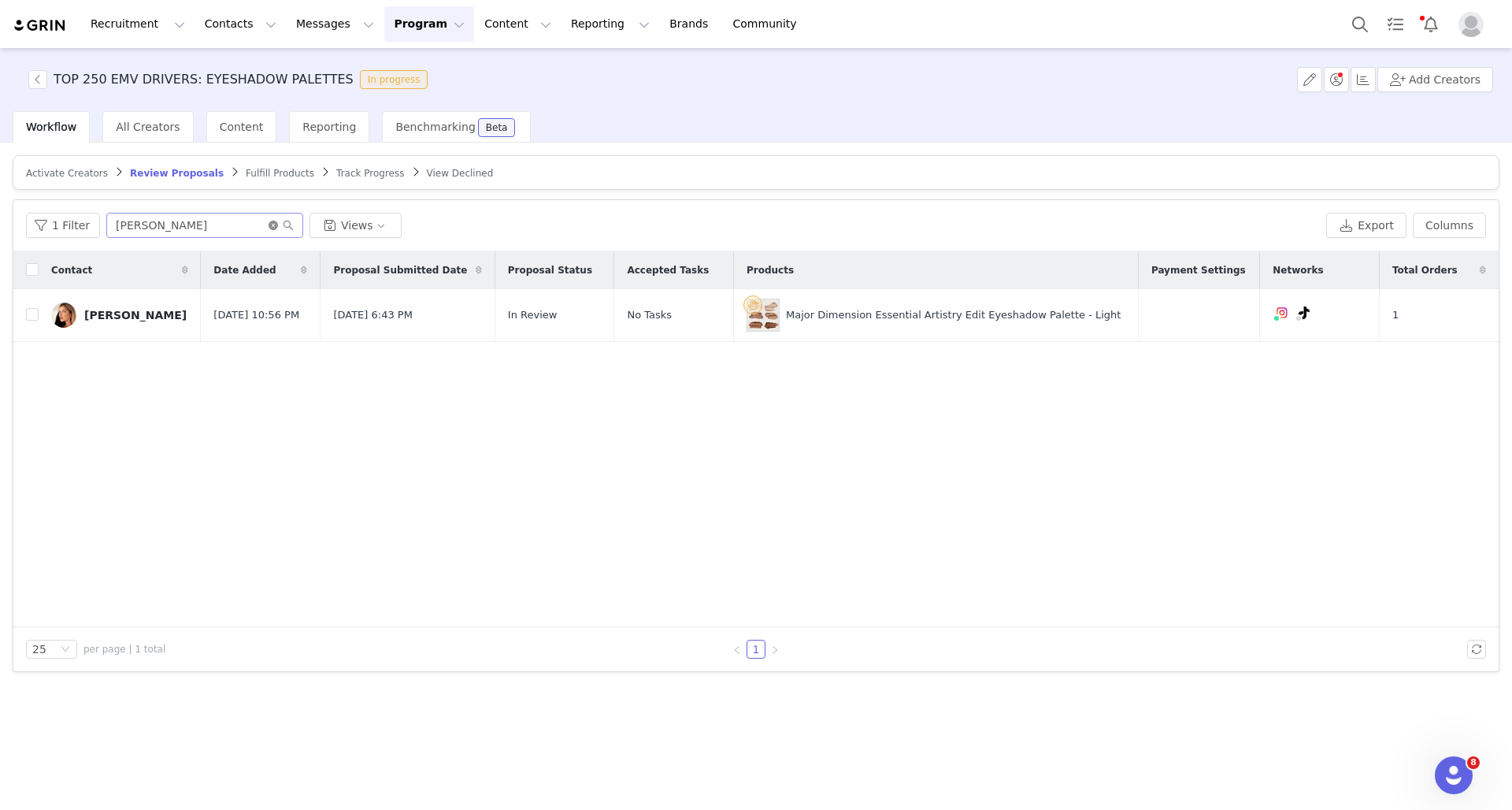
click at [269, 226] on icon "icon: close-circle" at bounding box center [273, 225] width 9 height 9
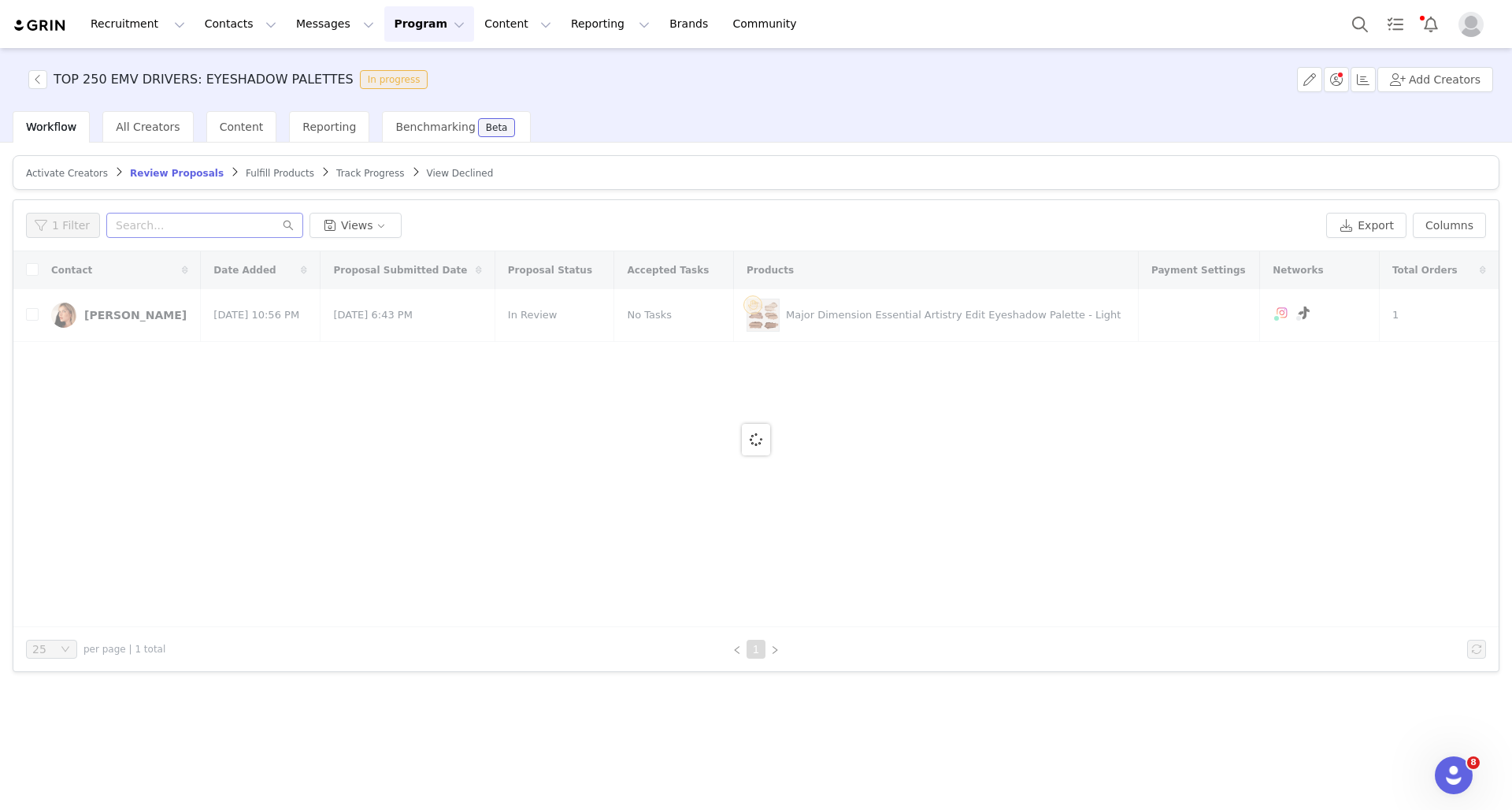
click at [85, 176] on span "Activate Creators" at bounding box center [66, 173] width 82 height 11
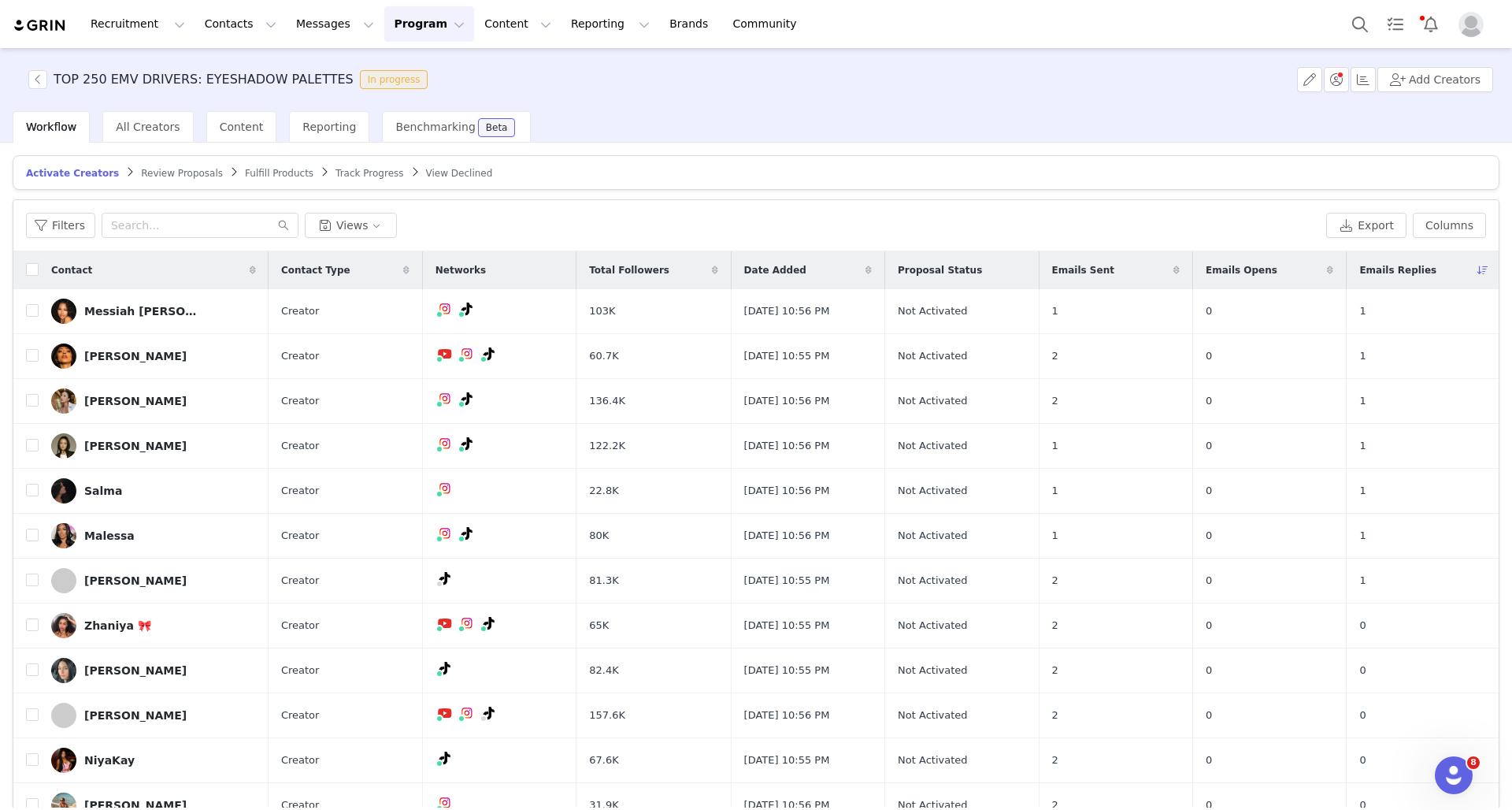
click at [411, 12] on button "Program Program" at bounding box center [429, 24] width 90 height 36
click at [412, 69] on p "Activations" at bounding box center [402, 69] width 60 height 17
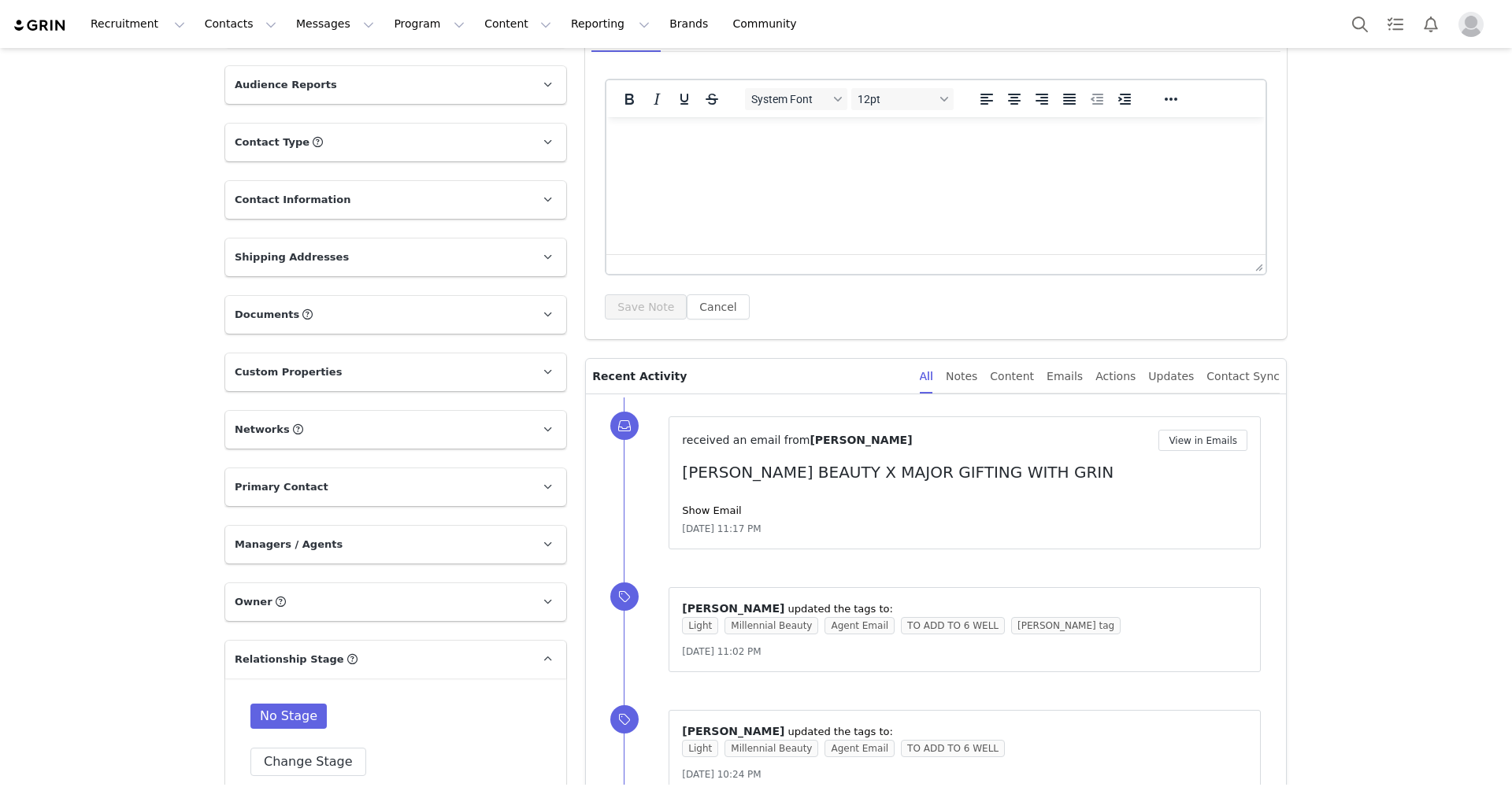
scroll to position [126, 0]
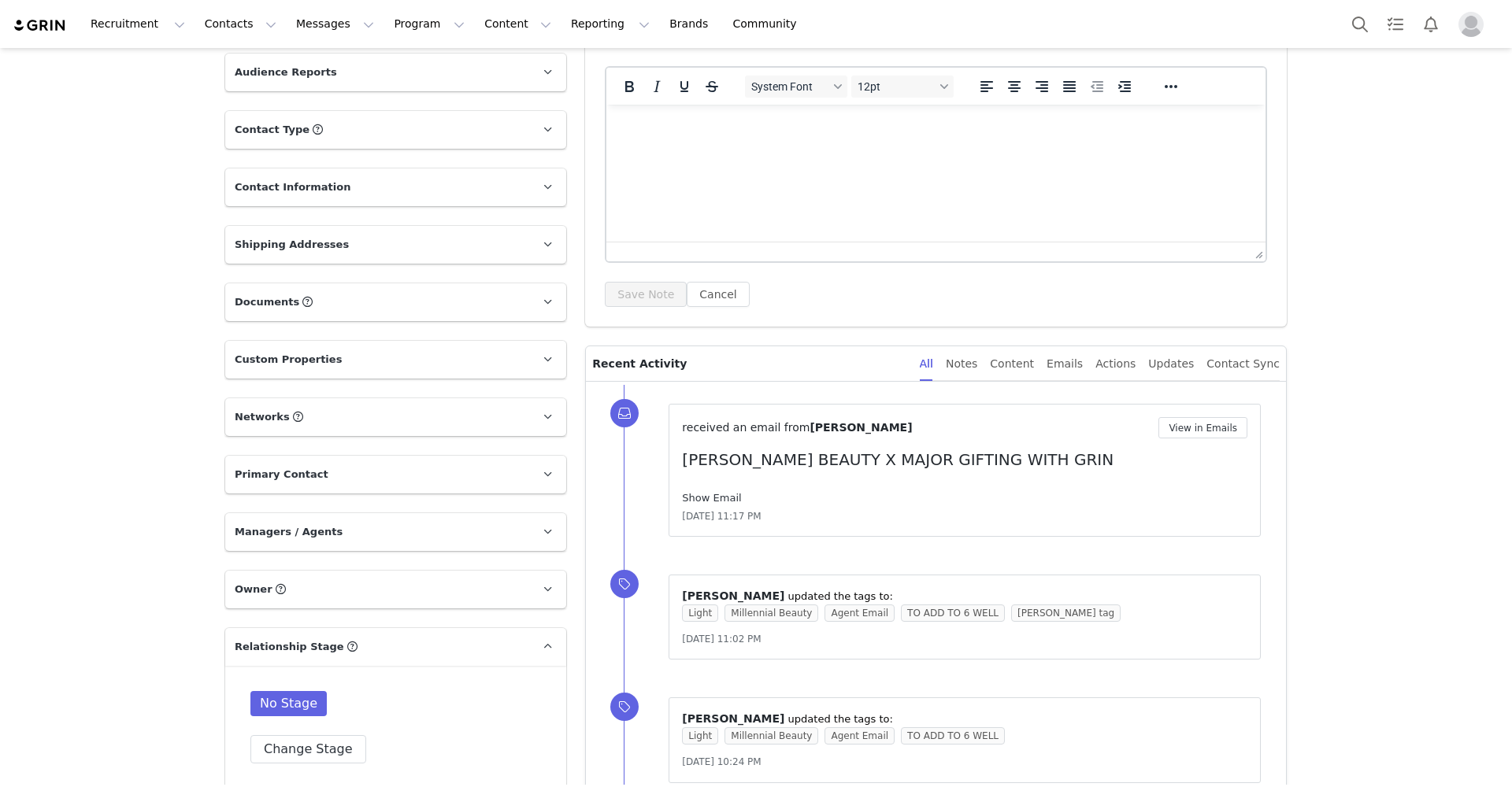
click at [714, 494] on link "Show Email" at bounding box center [711, 498] width 59 height 12
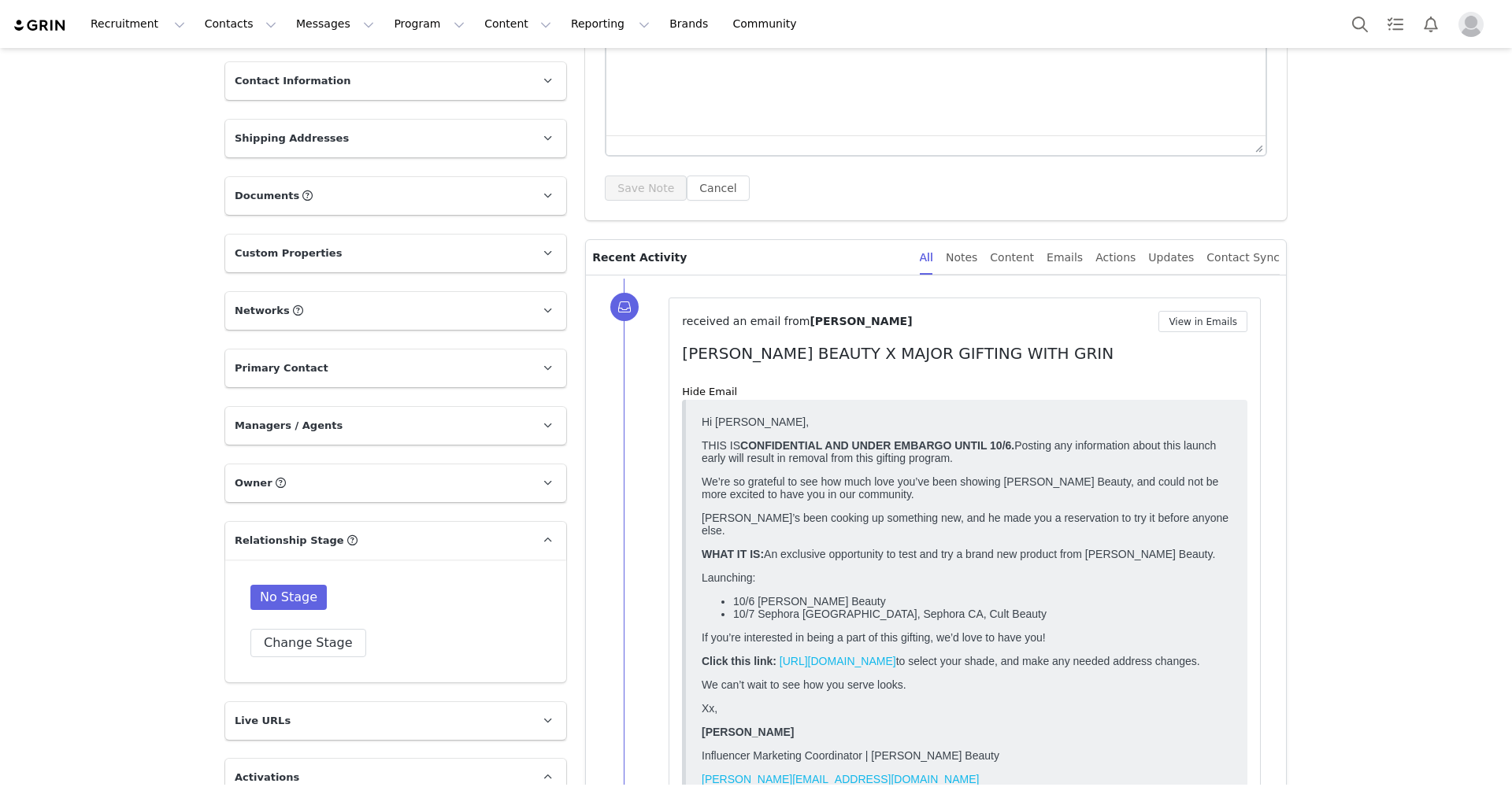
scroll to position [232, 0]
click at [711, 391] on link "Hide Email" at bounding box center [709, 392] width 55 height 12
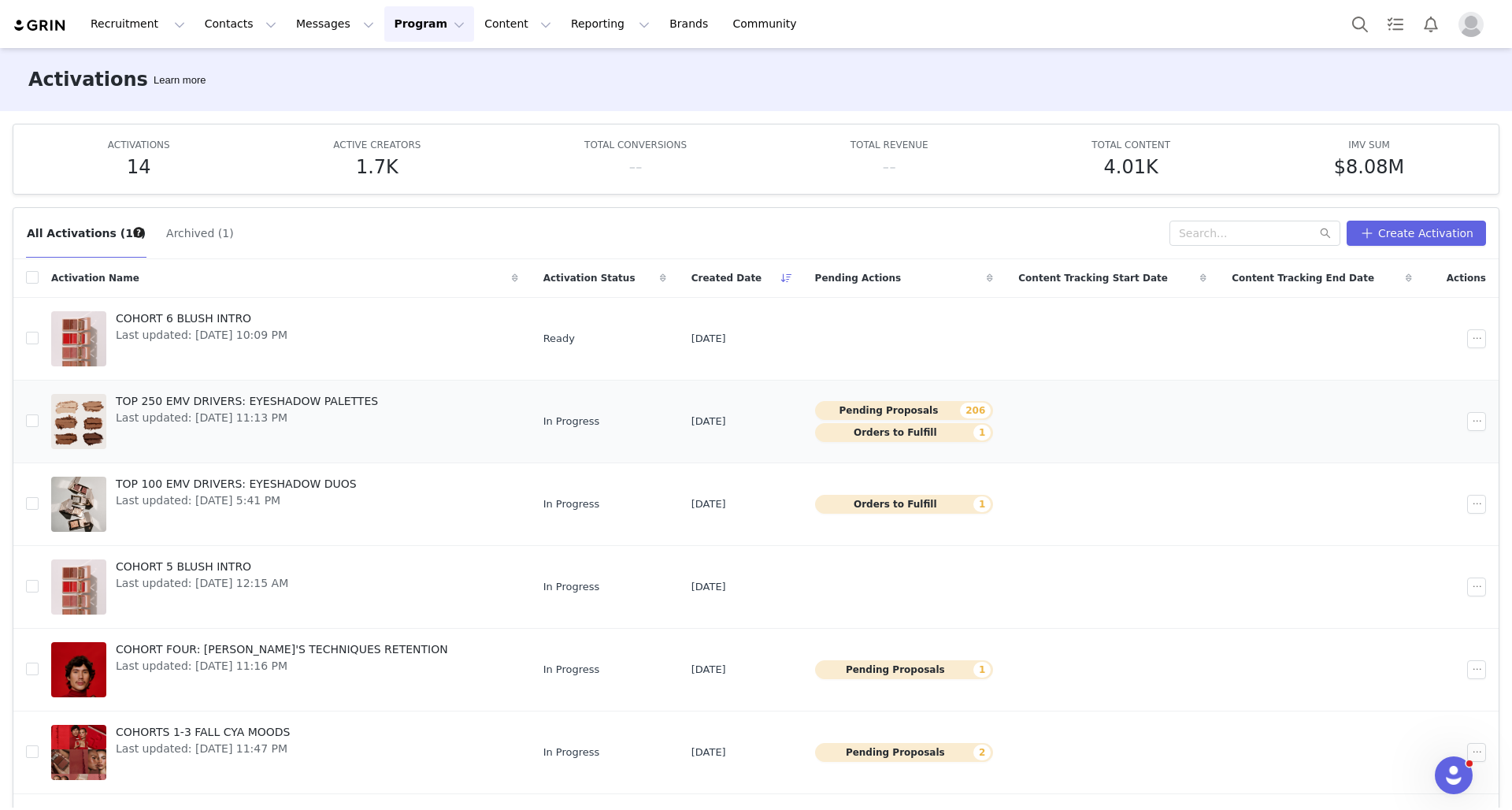
click at [343, 437] on div "TOP 250 EMV DRIVERS: EYESHADOW PALETTES Last updated: Sep 29, 2025 11:13 PM" at bounding box center [247, 422] width 281 height 63
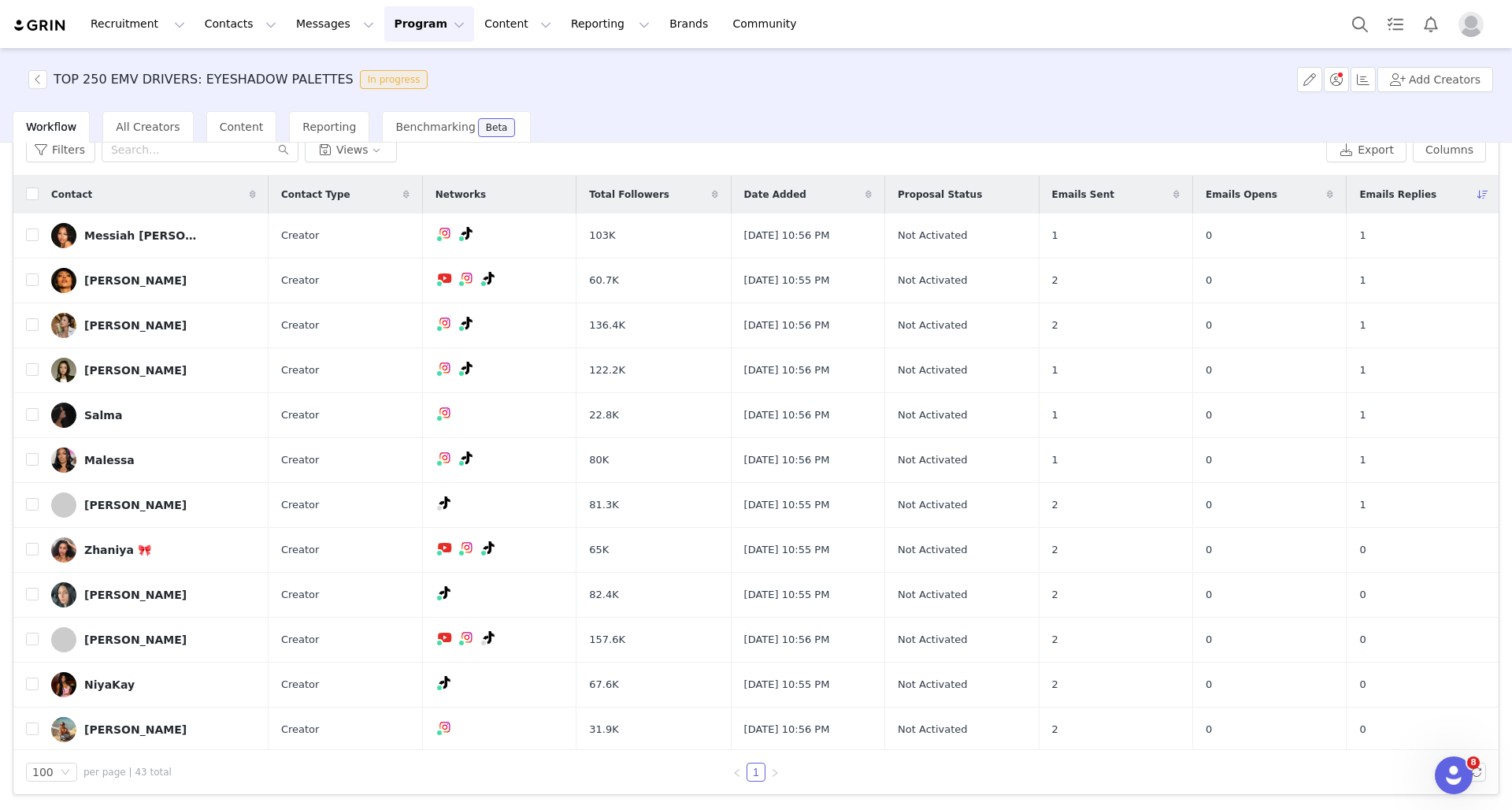
click at [407, 31] on button "Program Program" at bounding box center [429, 24] width 90 height 36
click at [416, 69] on p "Activations" at bounding box center [402, 69] width 60 height 17
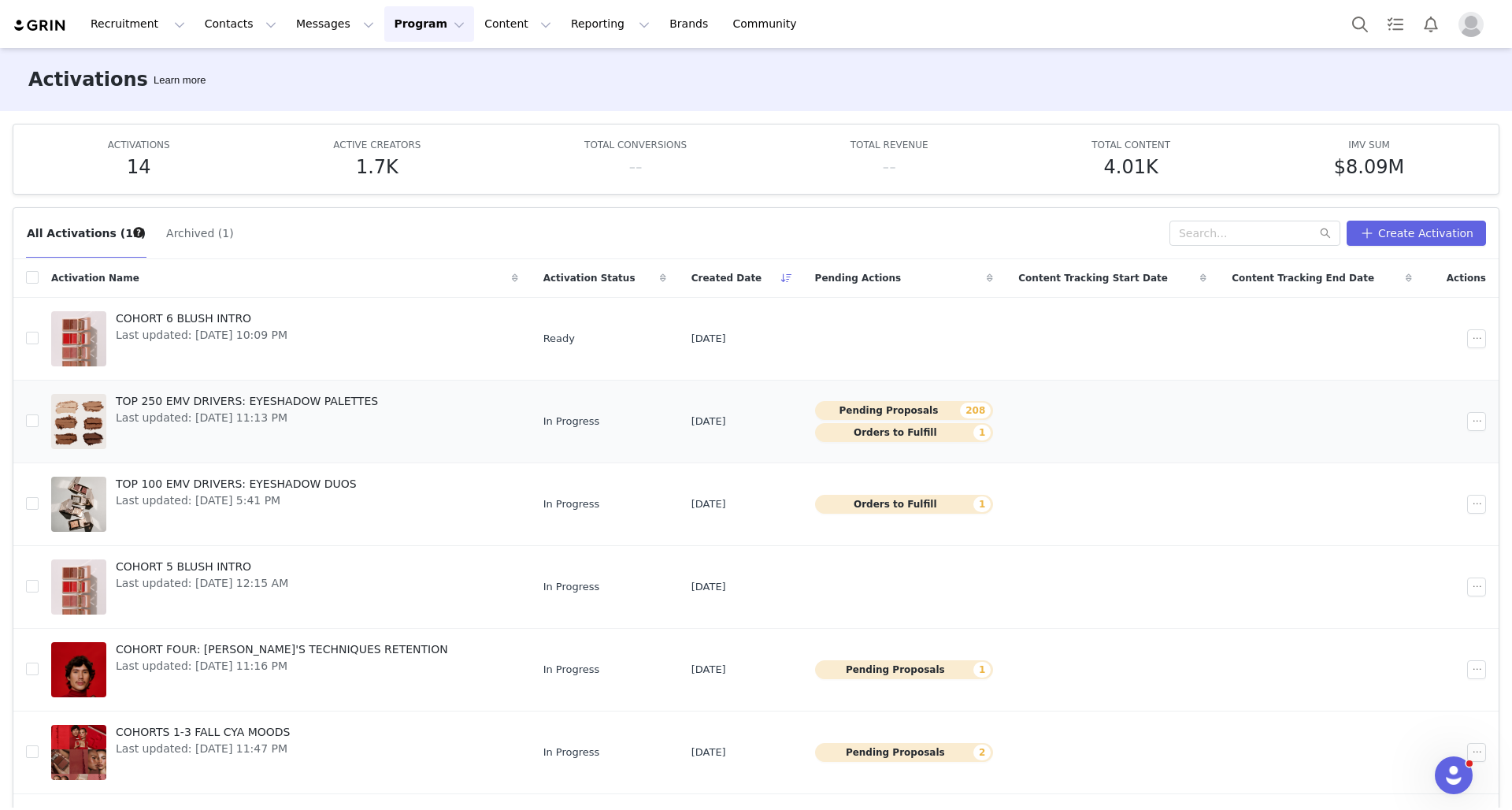
click at [229, 398] on span "TOP 250 EMV DRIVERS: EYESHADOW PALETTES" at bounding box center [246, 402] width 262 height 17
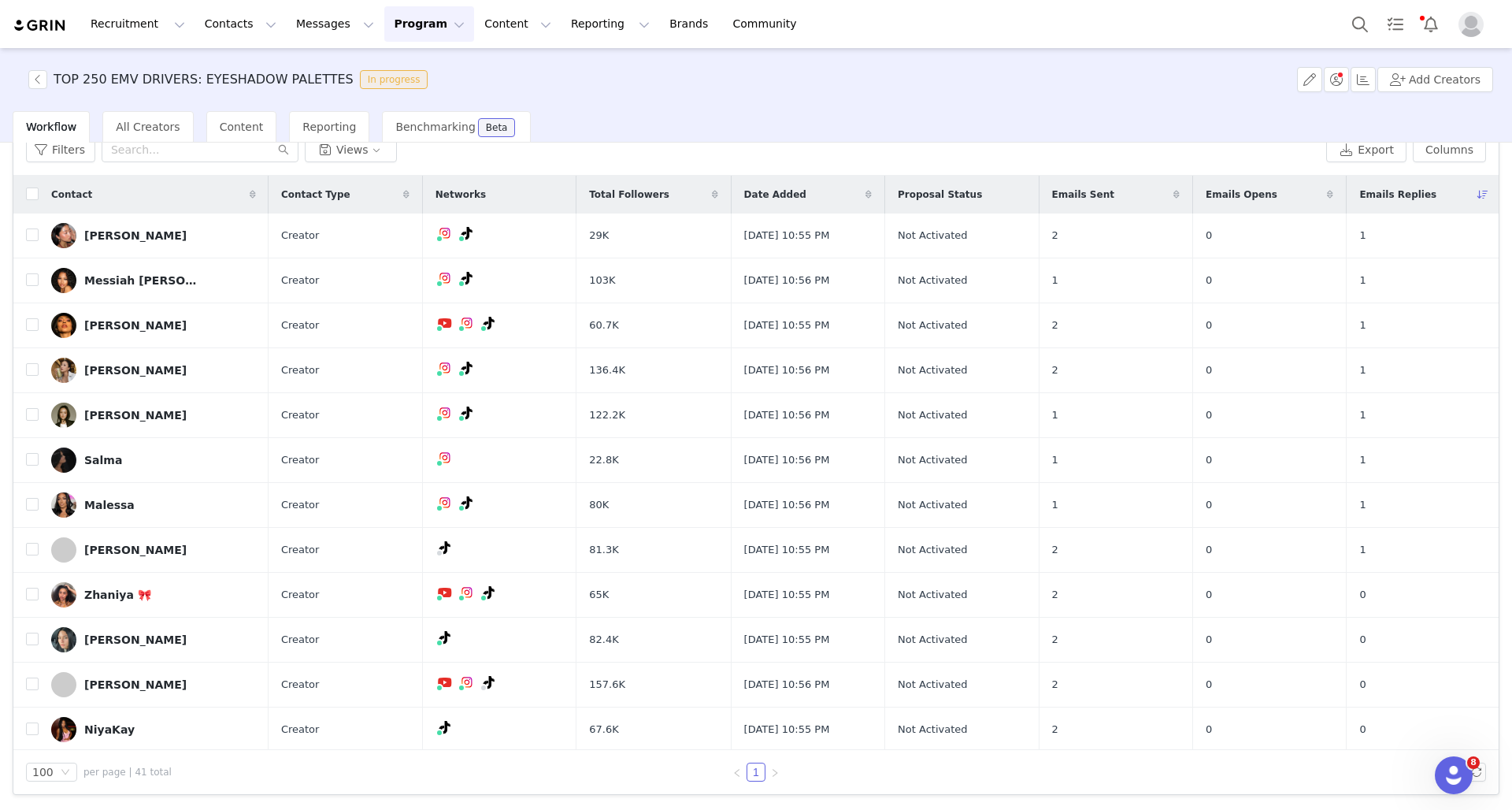
click at [412, 25] on button "Program Program" at bounding box center [429, 24] width 90 height 36
click at [416, 59] on link "Activations" at bounding box center [422, 69] width 125 height 29
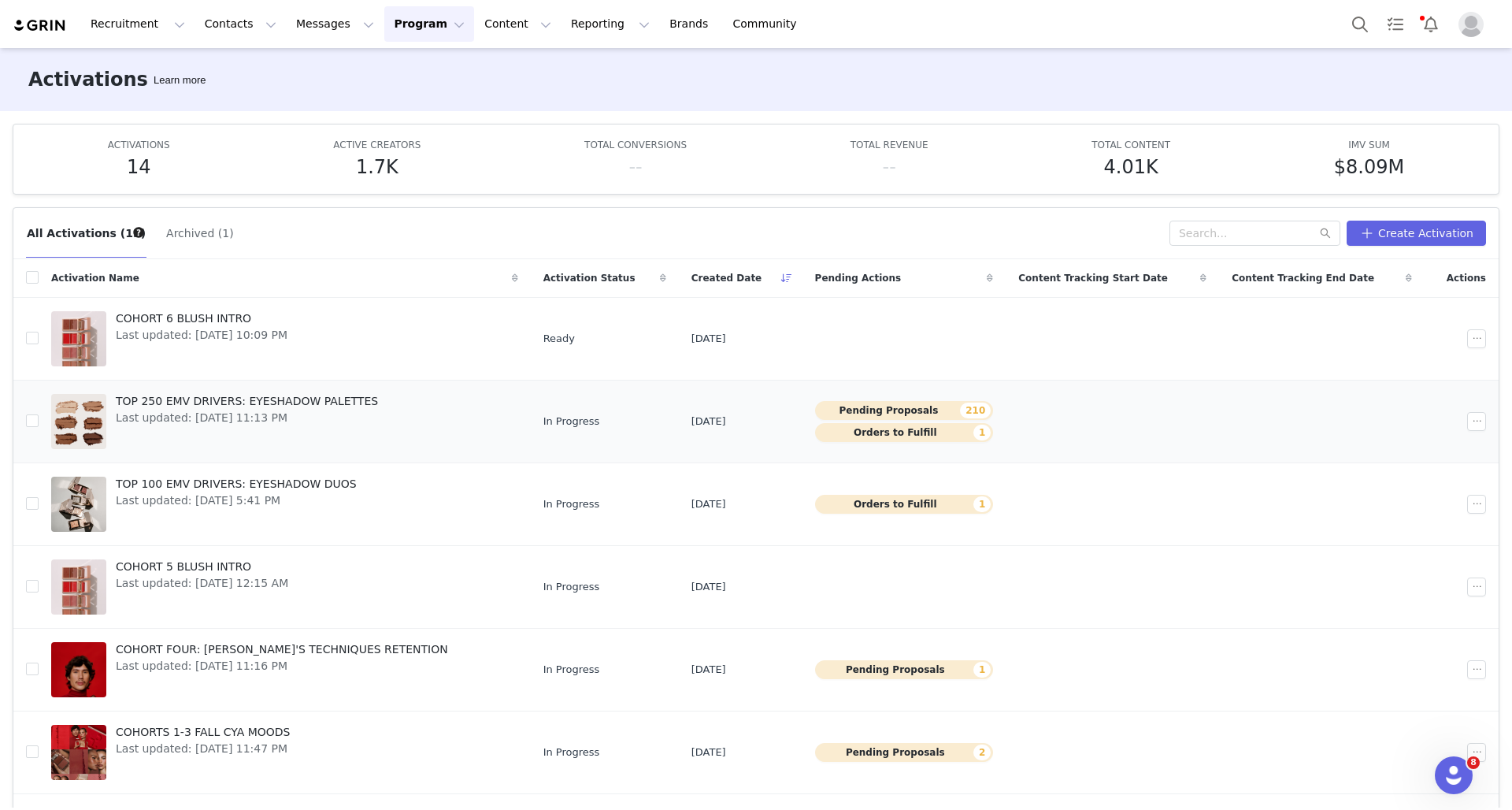
click at [257, 410] on span "Last updated: [DATE] 11:13 PM" at bounding box center [246, 418] width 262 height 17
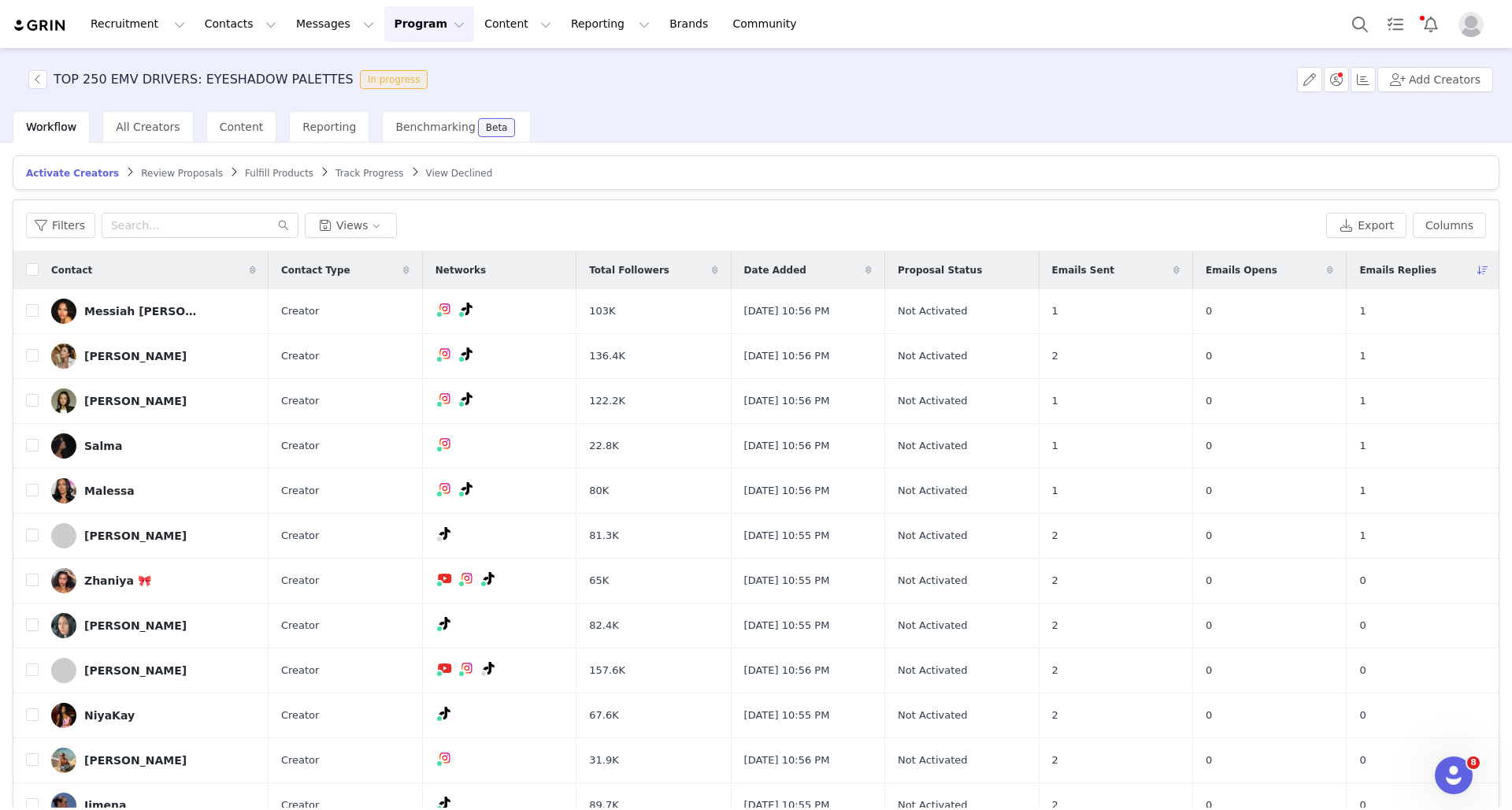
click at [167, 177] on span "Review Proposals" at bounding box center [182, 173] width 82 height 11
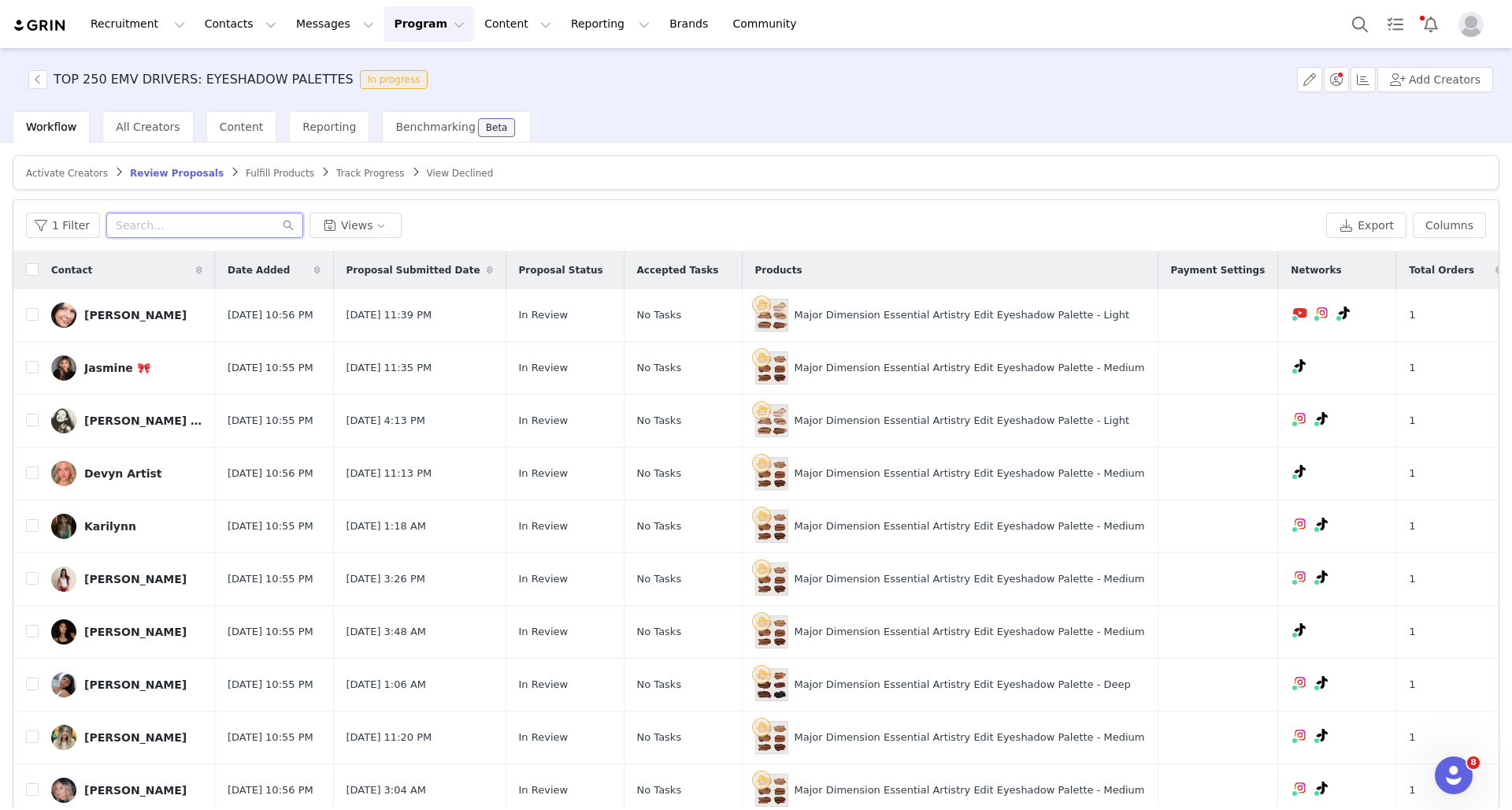
click at [151, 215] on input "text" at bounding box center [205, 225] width 197 height 25
click at [153, 122] on span "All Creators" at bounding box center [147, 126] width 64 height 12
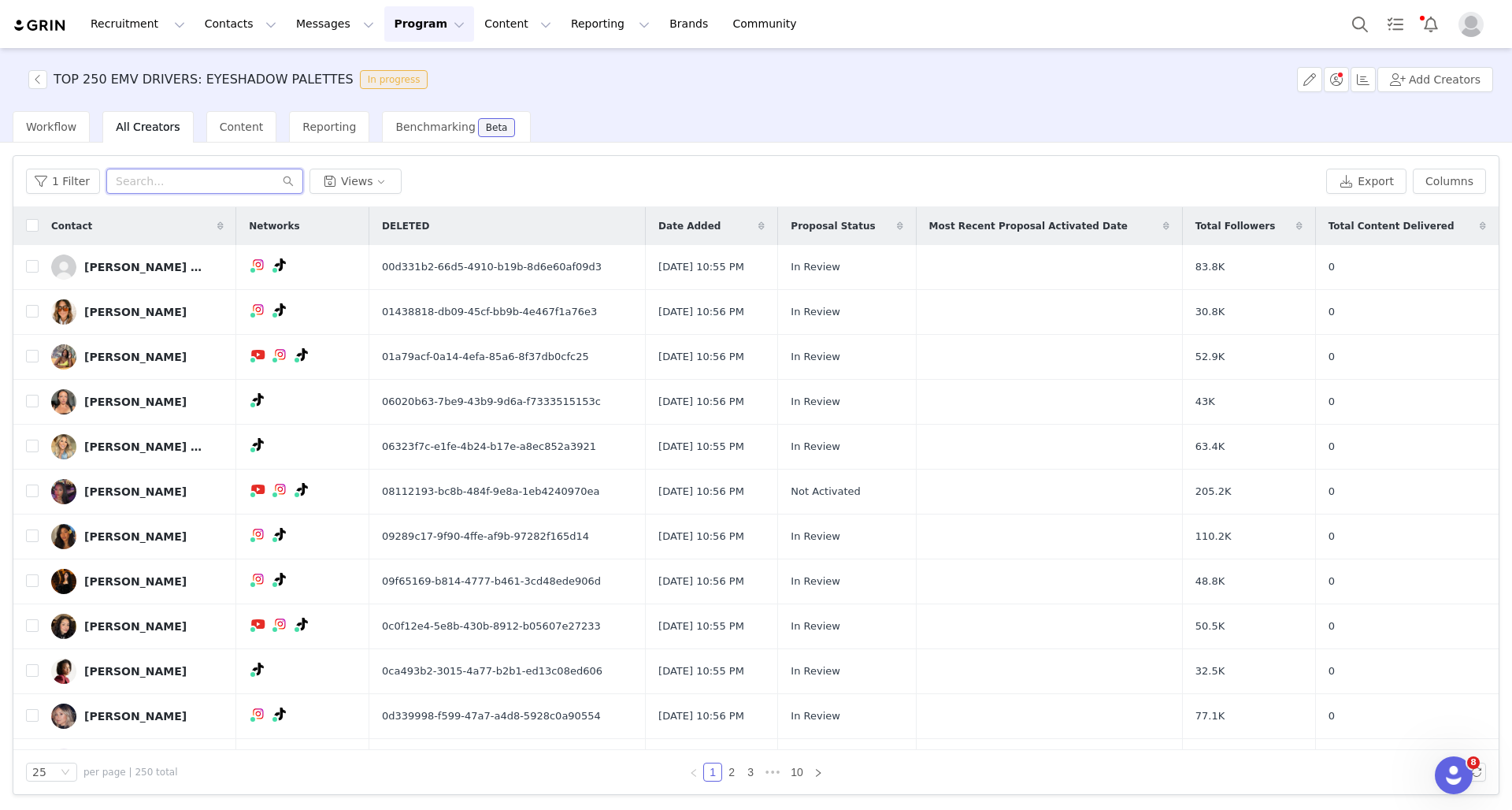
click at [159, 192] on input "text" at bounding box center [205, 181] width 197 height 25
type input "alyssa"
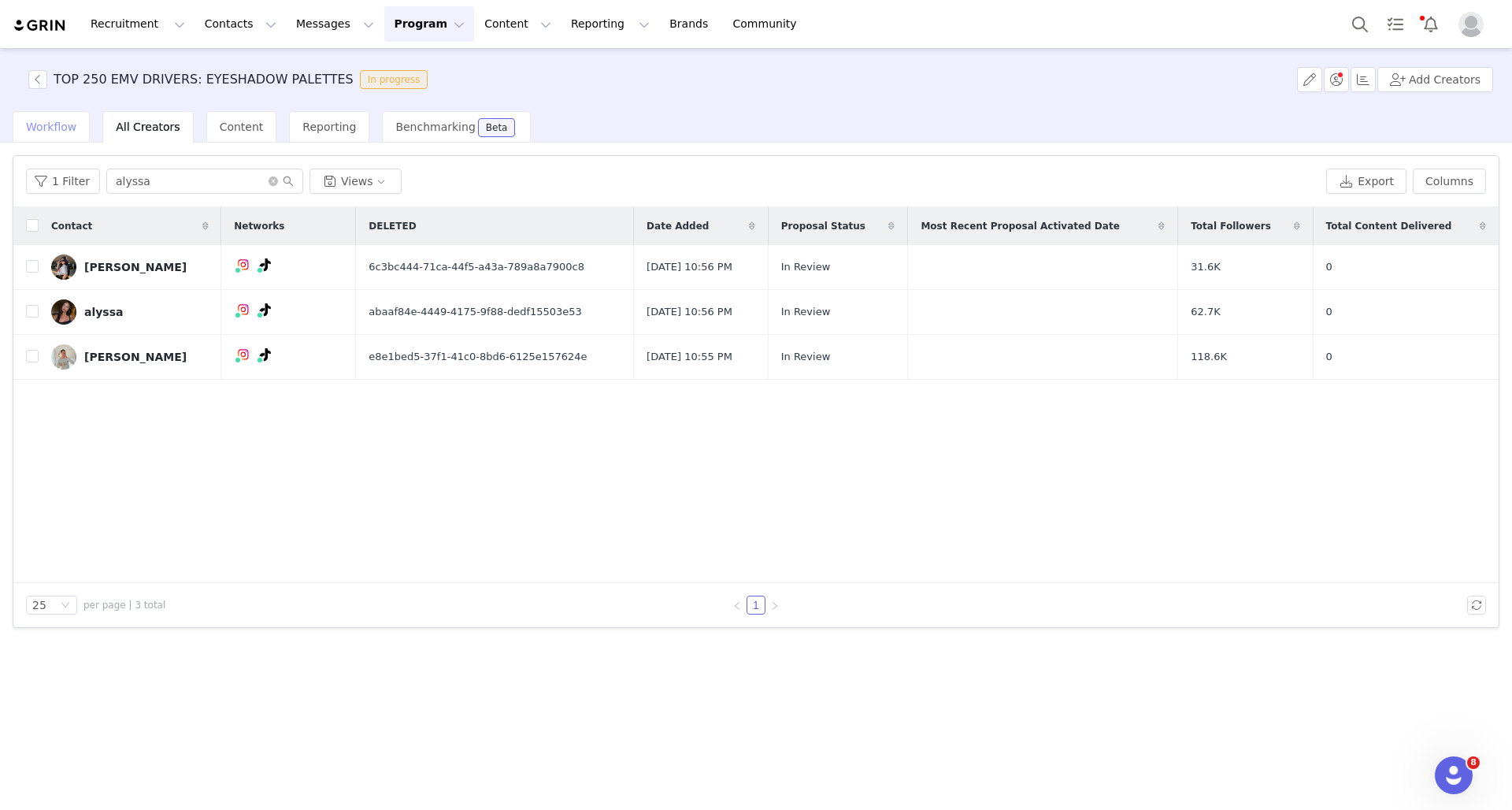
click at [43, 118] on div "Workflow" at bounding box center [50, 126] width 77 height 31
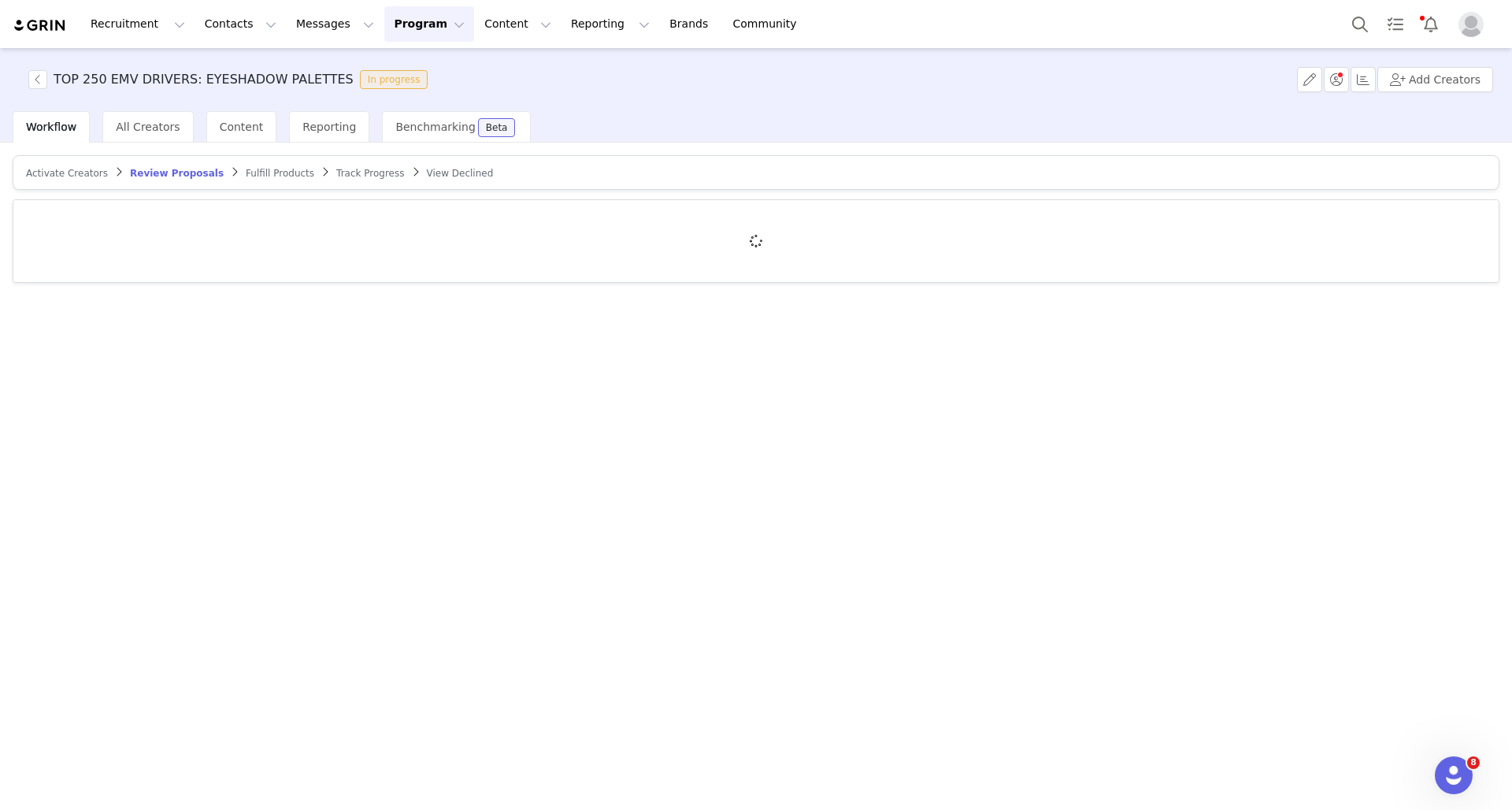
click at [54, 173] on span "Activate Creators" at bounding box center [66, 173] width 82 height 11
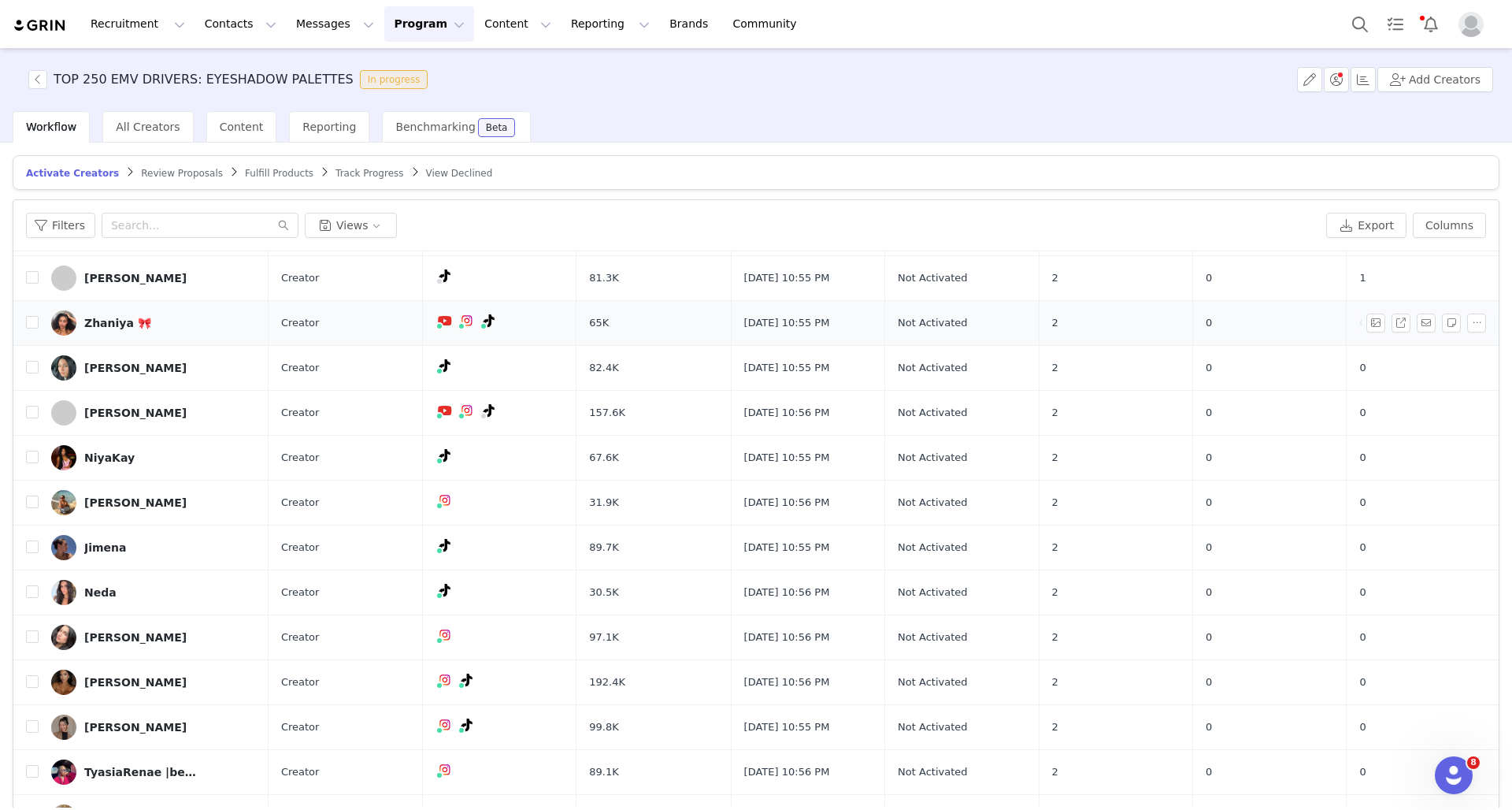
scroll to position [260, 0]
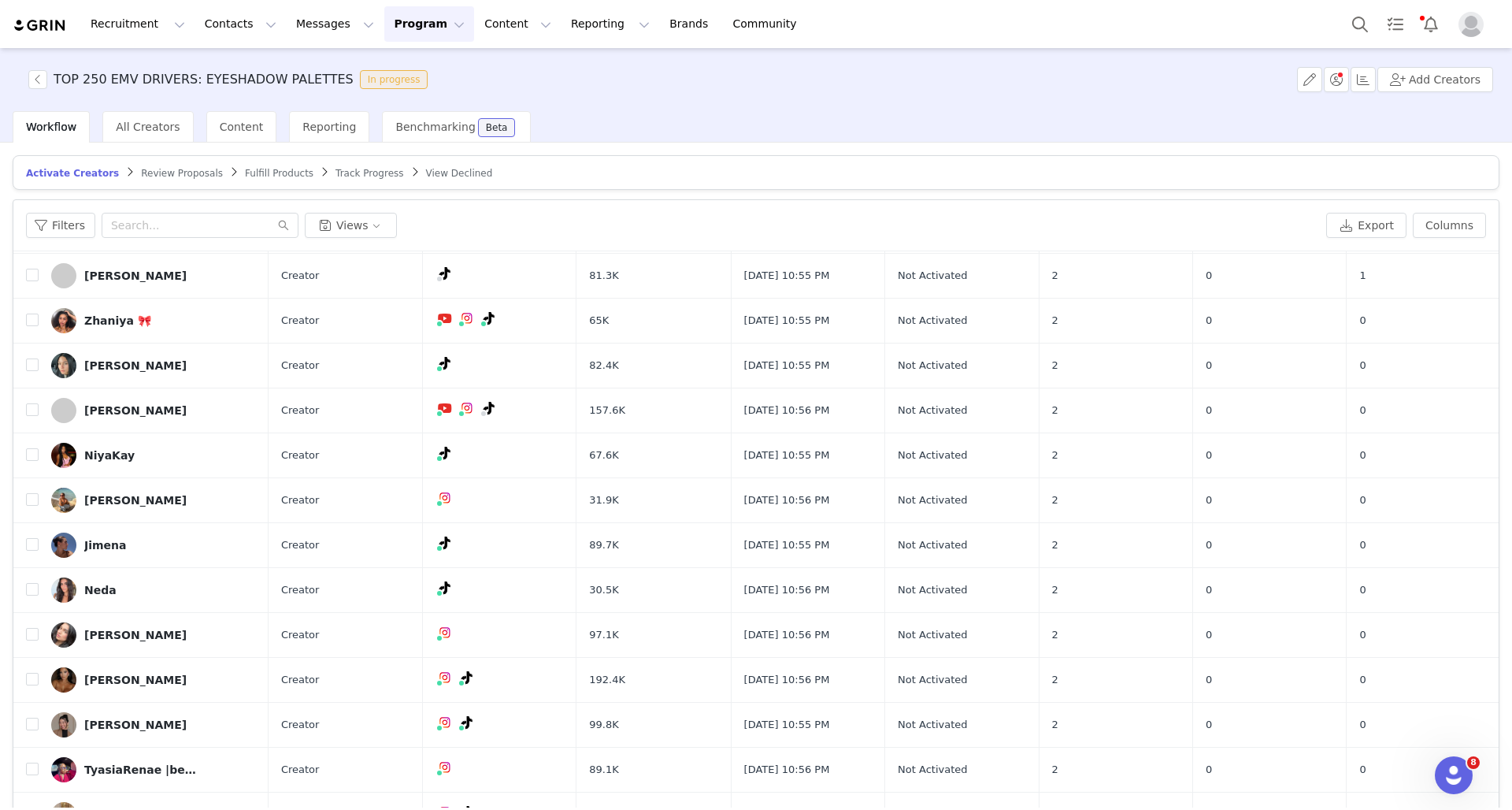
click at [784, 118] on div "Workflow All Creators Content Reporting Benchmarking Beta" at bounding box center [762, 126] width 1499 height 31
click at [423, 23] on button "Program Program" at bounding box center [429, 24] width 90 height 36
click at [423, 74] on p "Activations" at bounding box center [402, 69] width 60 height 17
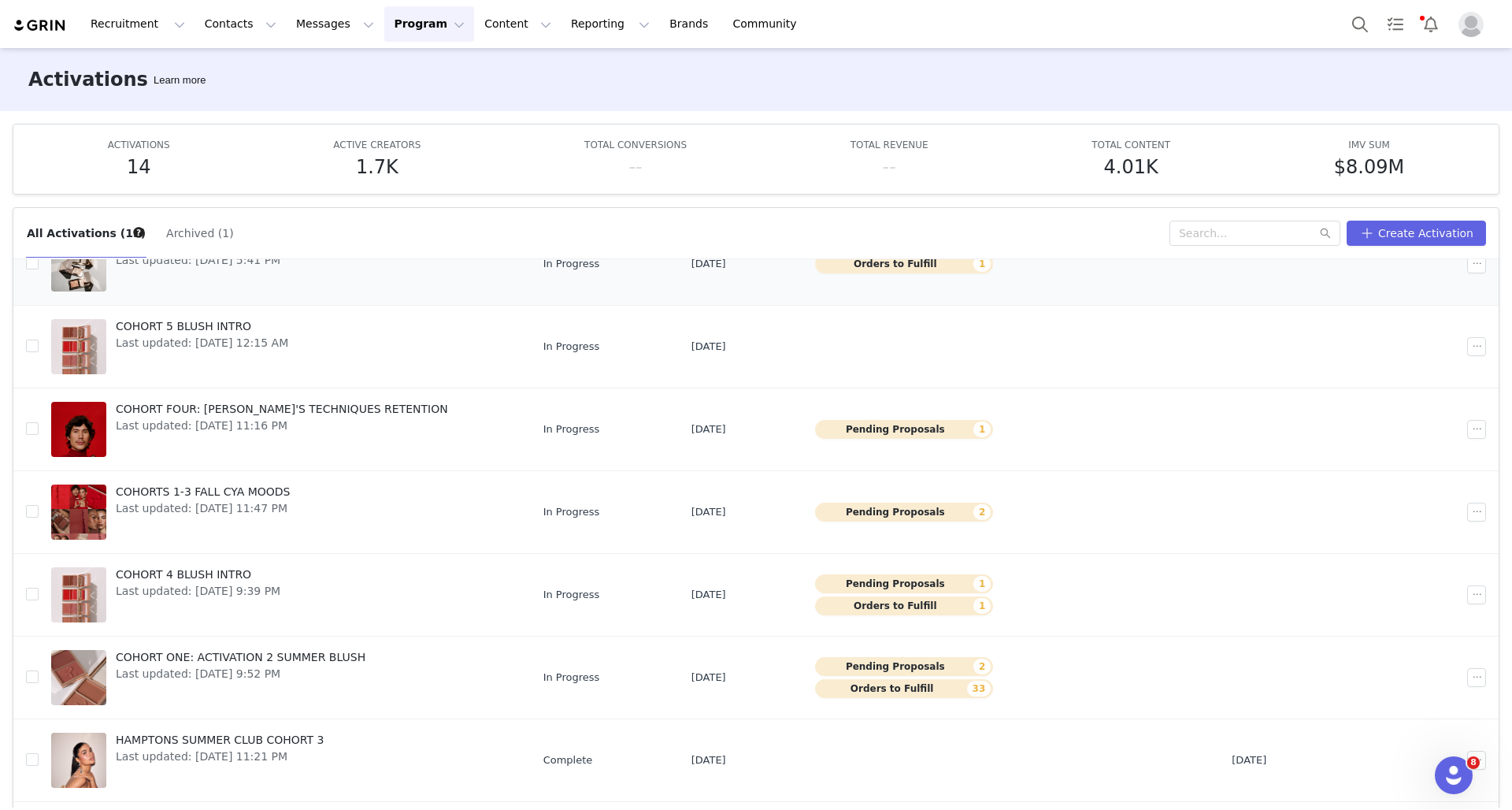
scroll to position [243, 0]
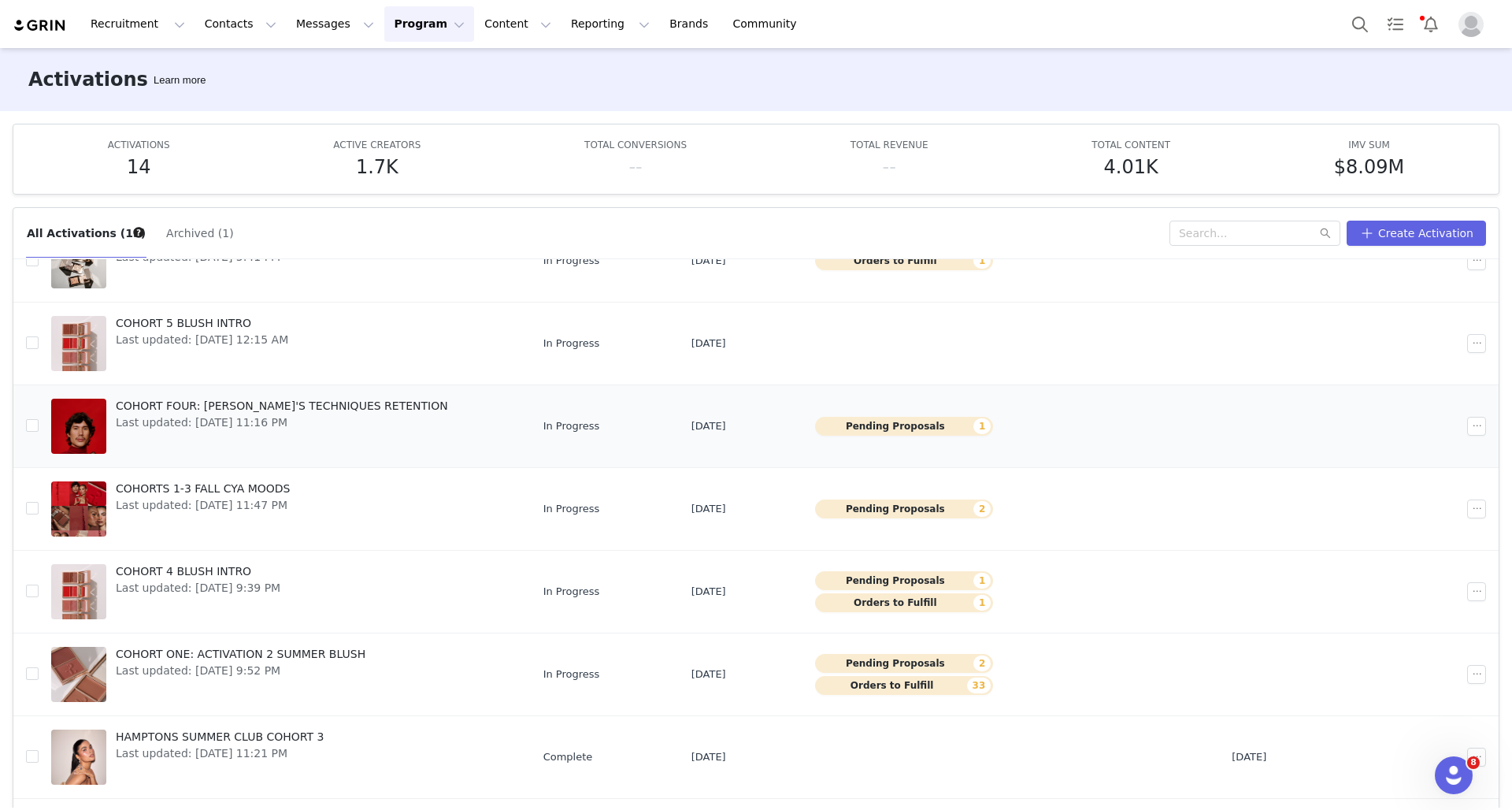
click at [892, 429] on button "Pending Proposals 1" at bounding box center [904, 426] width 178 height 19
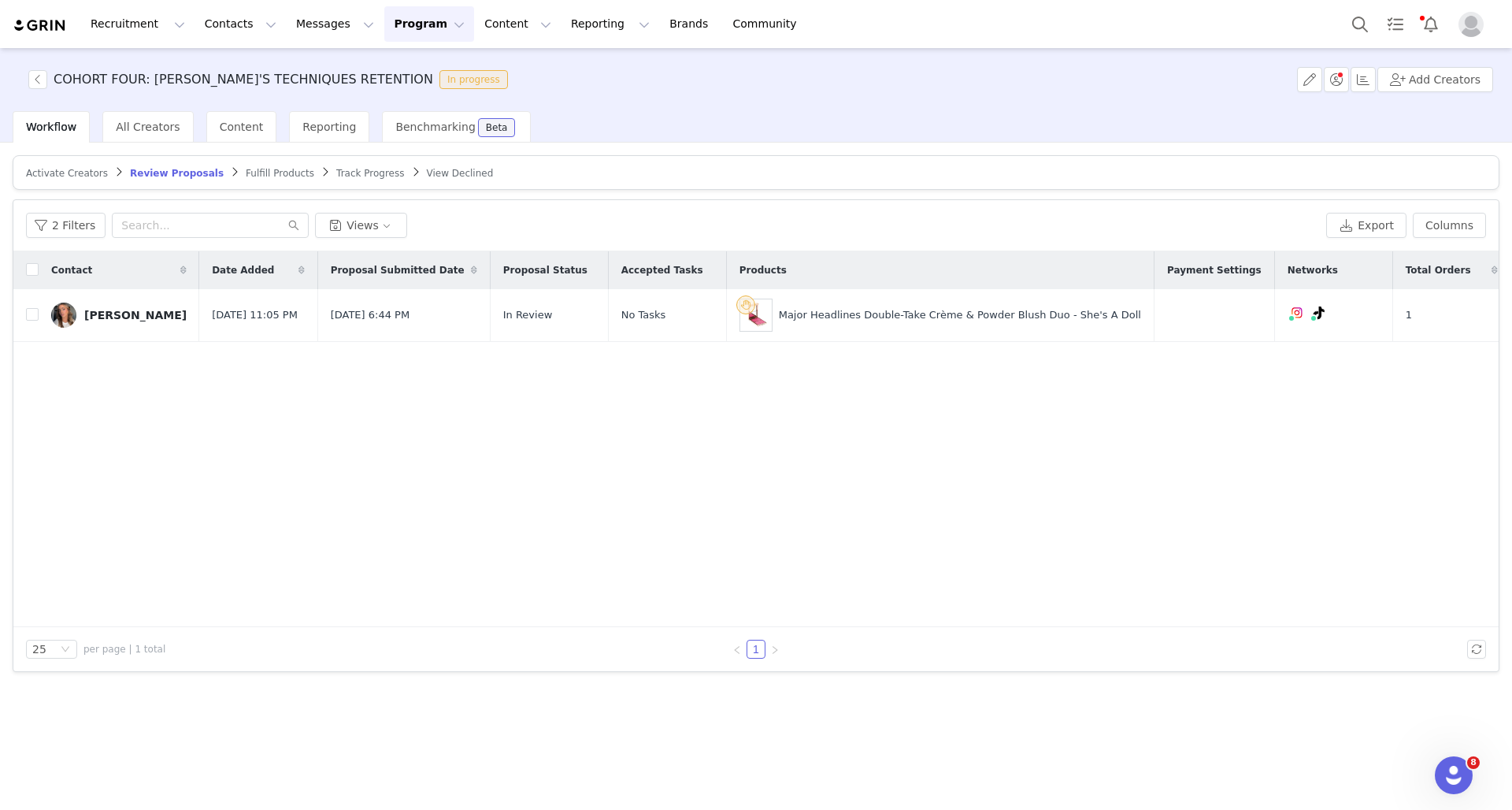
click at [412, 26] on button "Program Program" at bounding box center [429, 24] width 90 height 36
click at [411, 59] on link "Activations" at bounding box center [422, 69] width 125 height 29
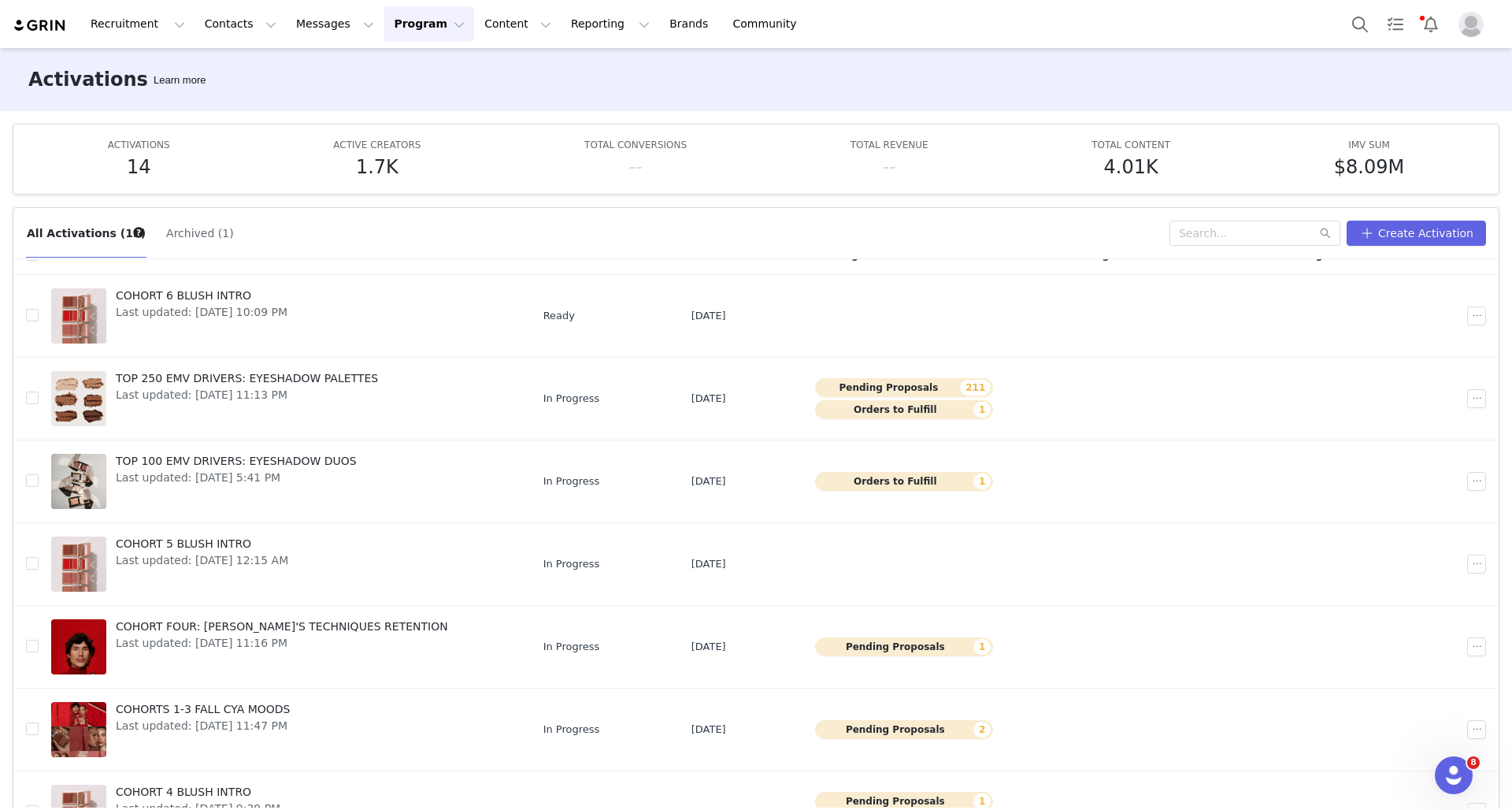
scroll to position [25, 0]
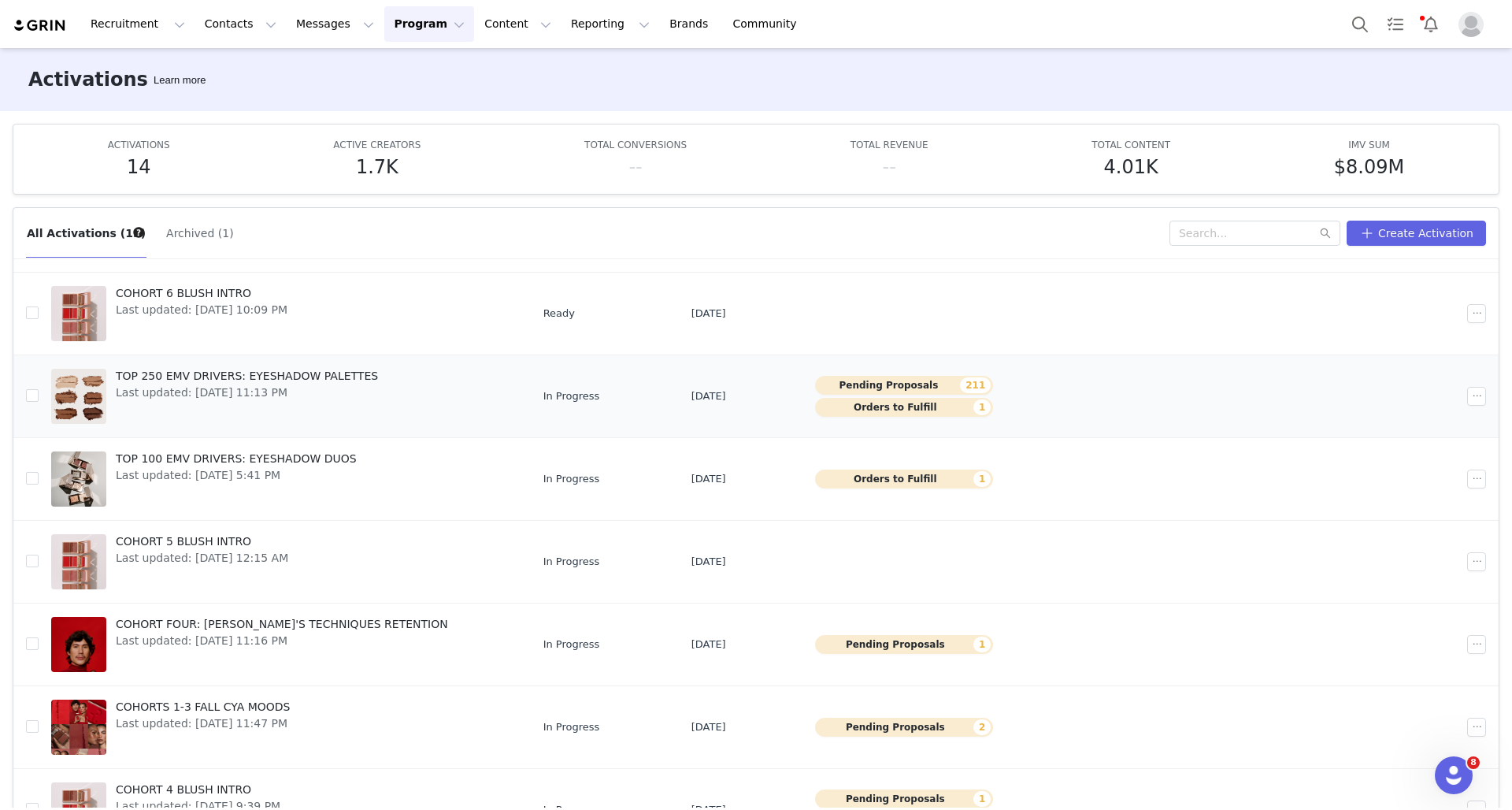
drag, startPoint x: 669, startPoint y: 398, endPoint x: 736, endPoint y: 398, distance: 67.0
click at [736, 398] on td "[DATE]" at bounding box center [740, 396] width 124 height 83
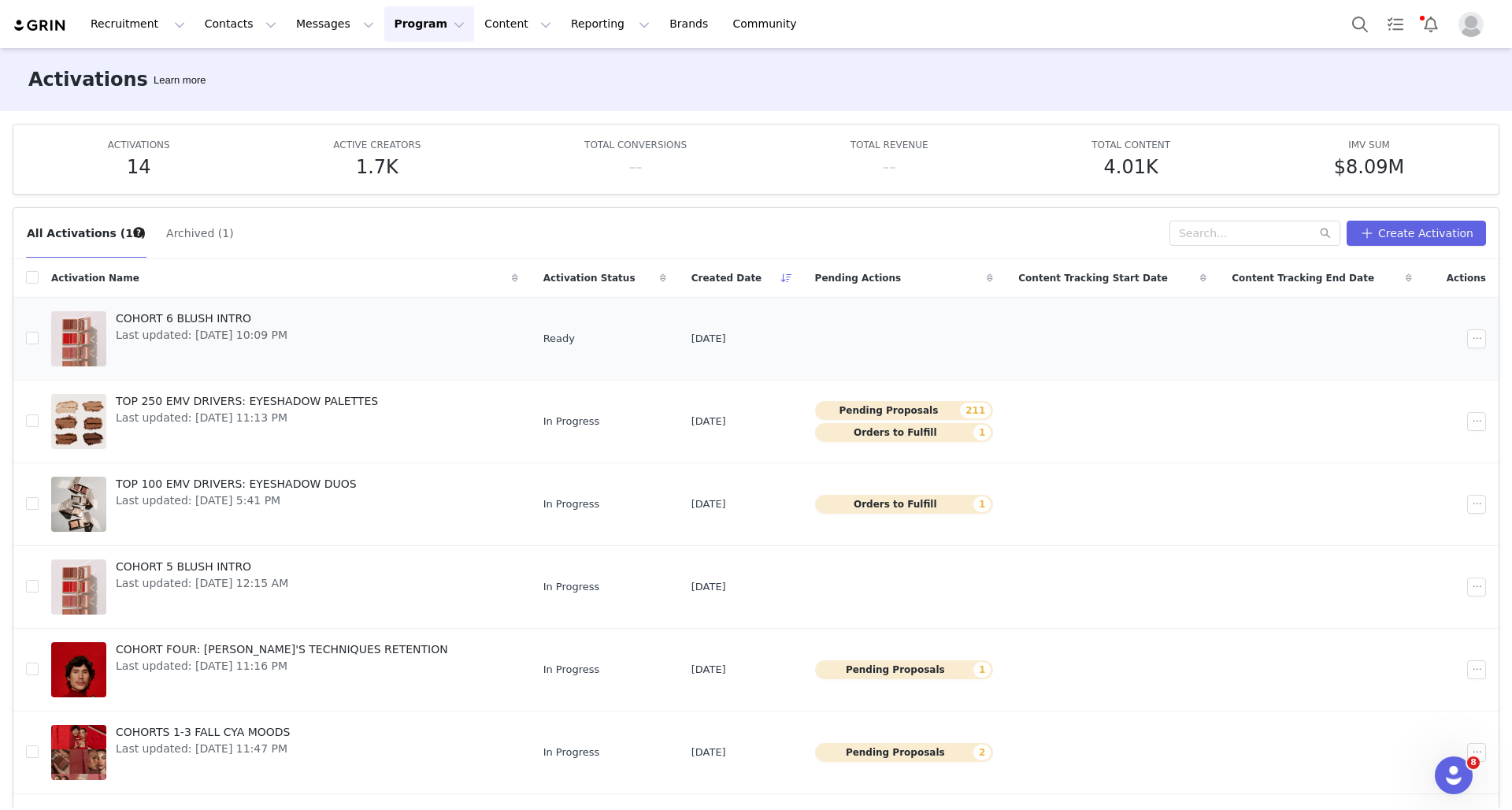
scroll to position [0, 0]
